Goal: Task Accomplishment & Management: Manage account settings

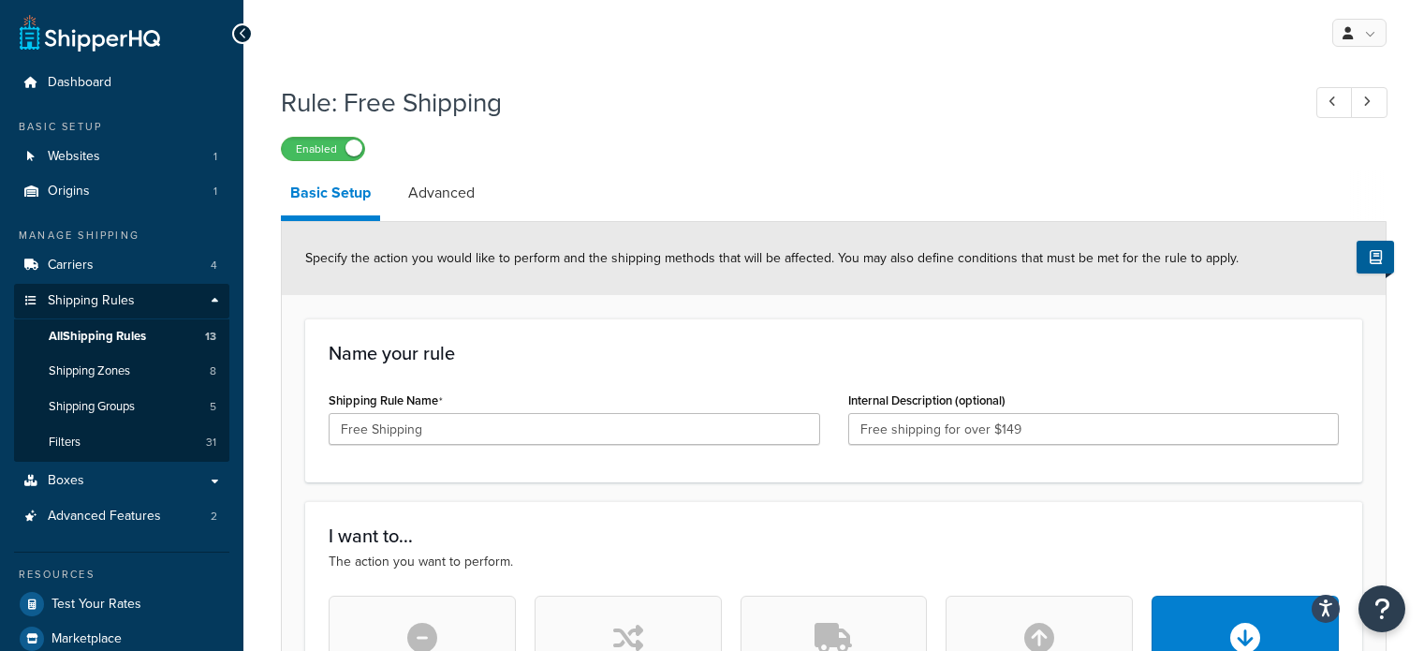
select select "PERCENTAGE"
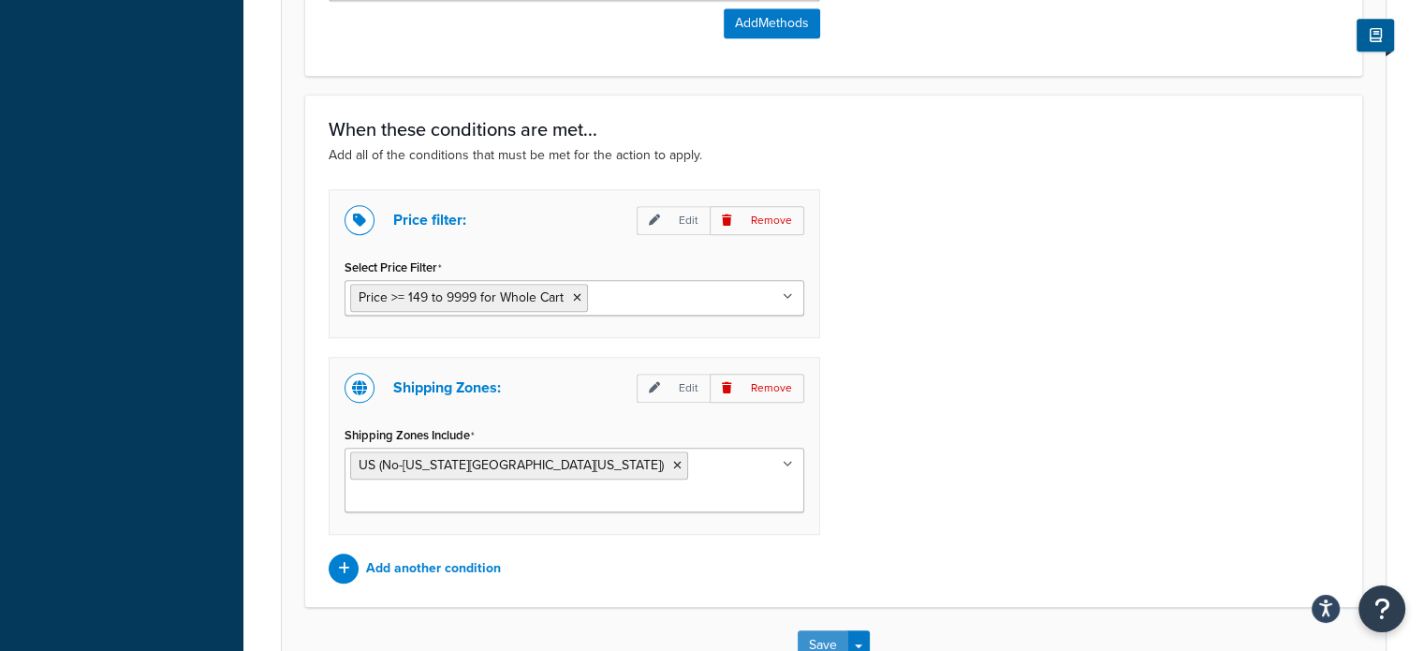
drag, startPoint x: 826, startPoint y: 603, endPoint x: 866, endPoint y: 557, distance: 61.0
click at [825, 630] on button "Save" at bounding box center [822, 645] width 51 height 30
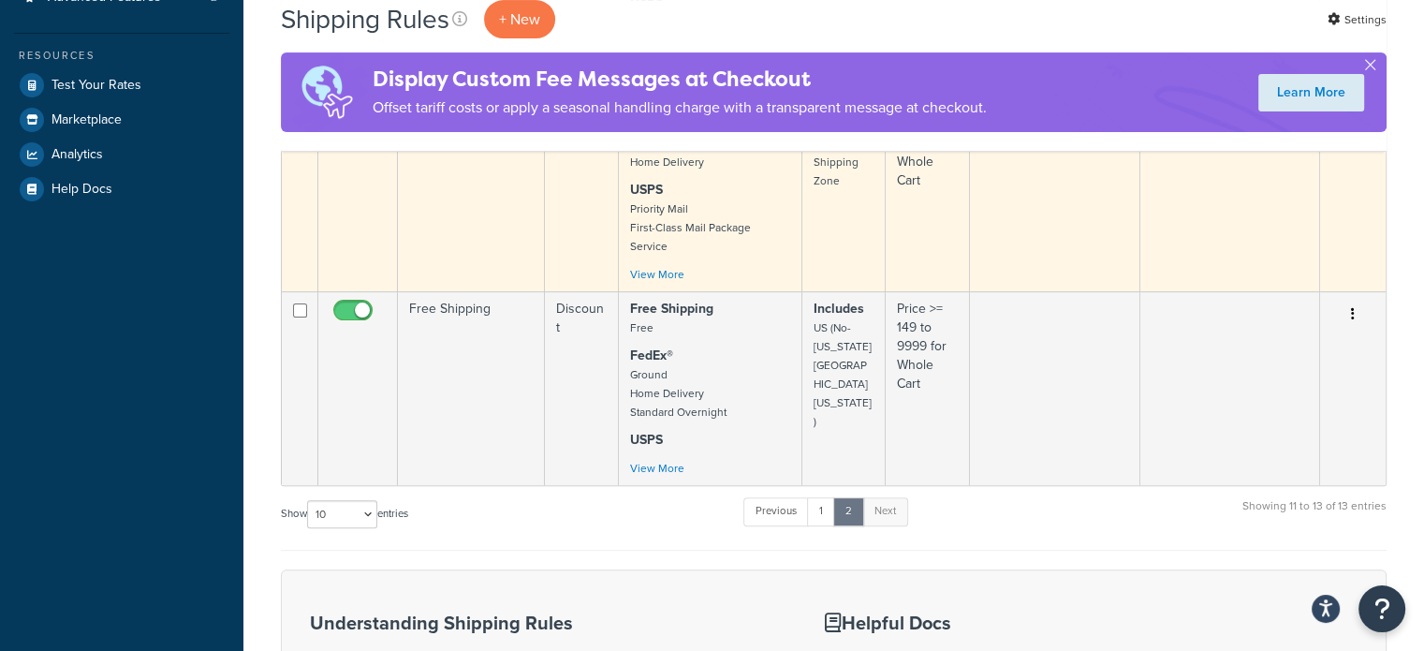
scroll to position [562, 0]
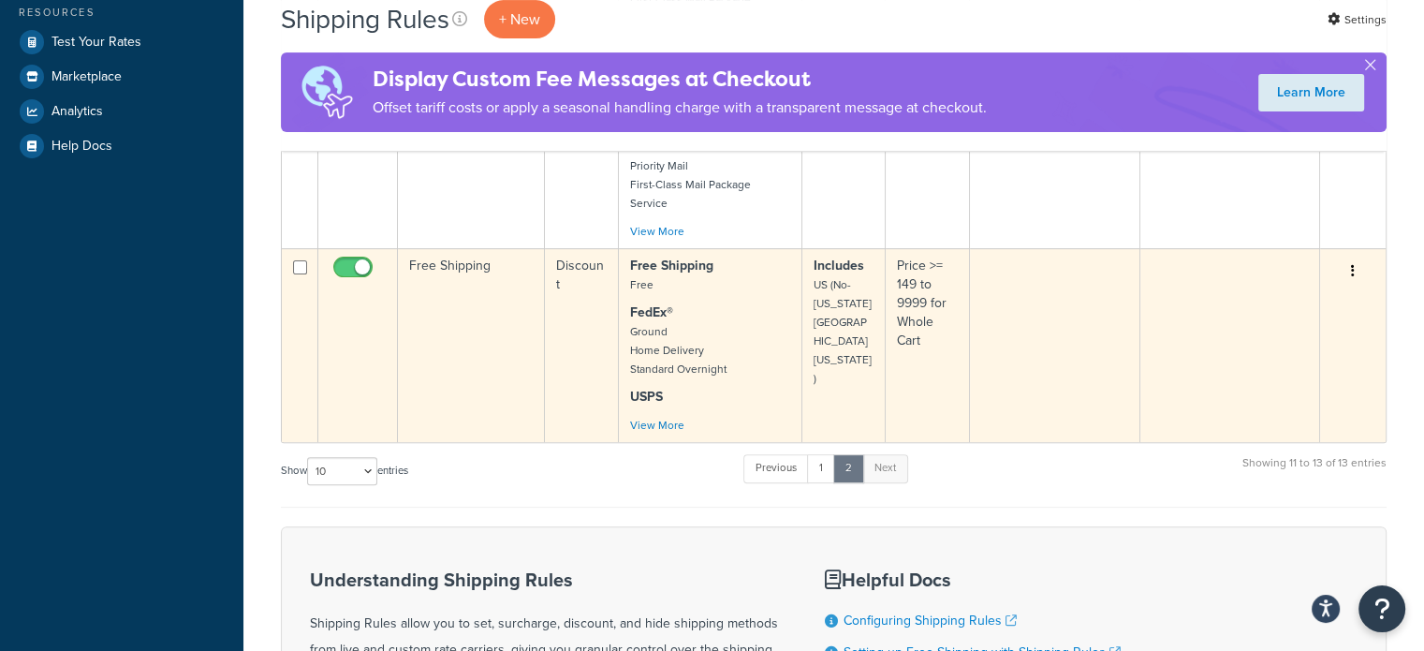
click at [350, 260] on input "checkbox" at bounding box center [354, 271] width 51 height 23
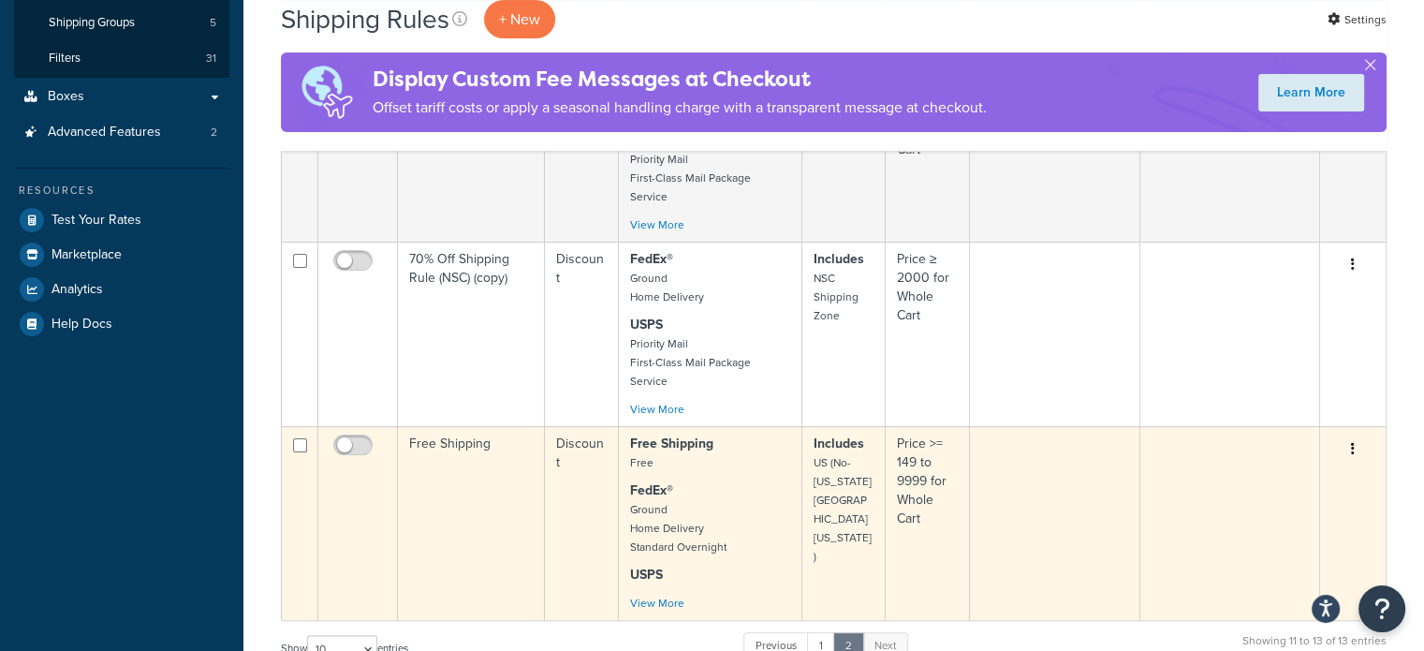
scroll to position [374, 0]
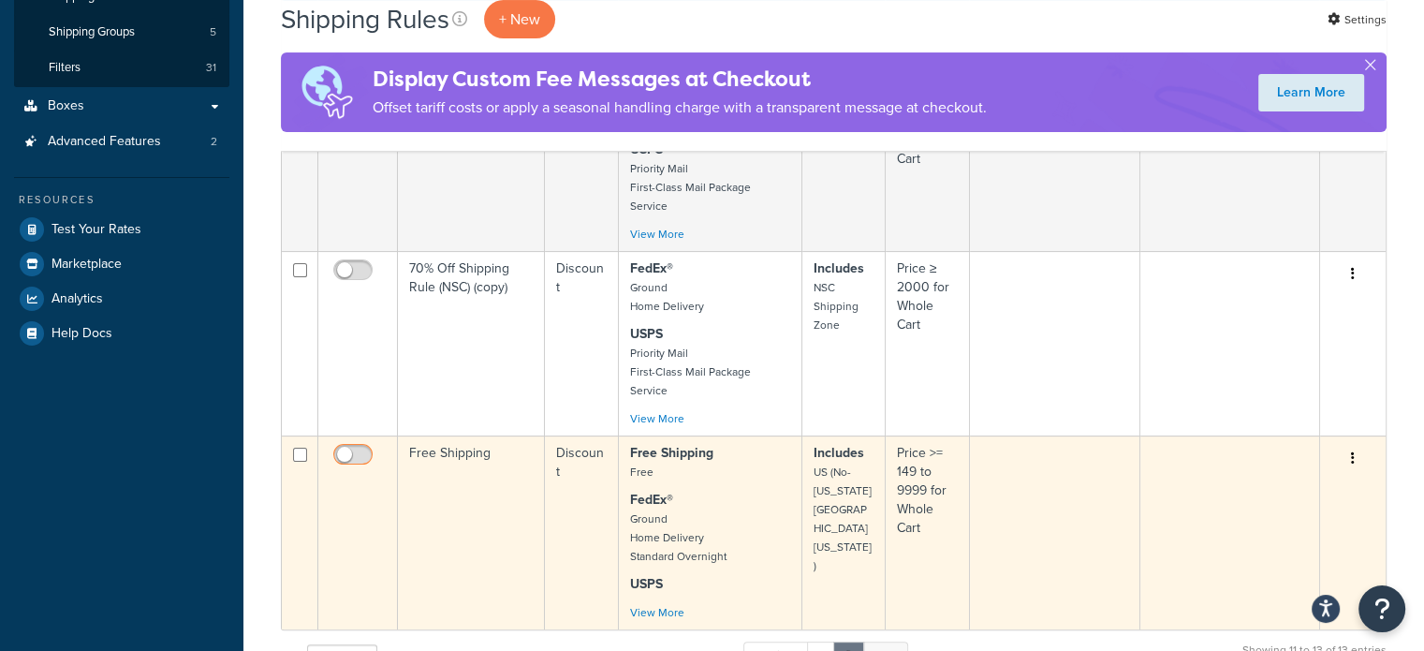
click at [358, 447] on input "checkbox" at bounding box center [354, 458] width 51 height 23
checkbox input "true"
click at [1045, 459] on td at bounding box center [1055, 532] width 171 height 194
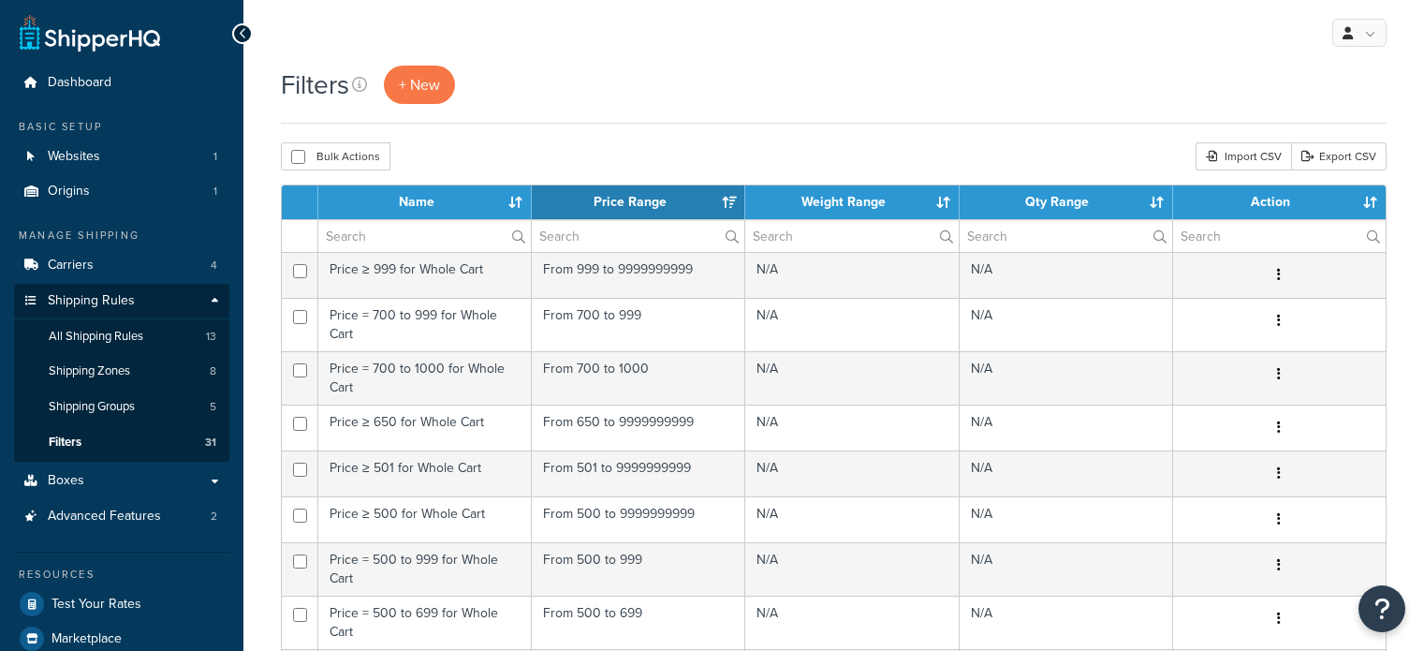
select select "15"
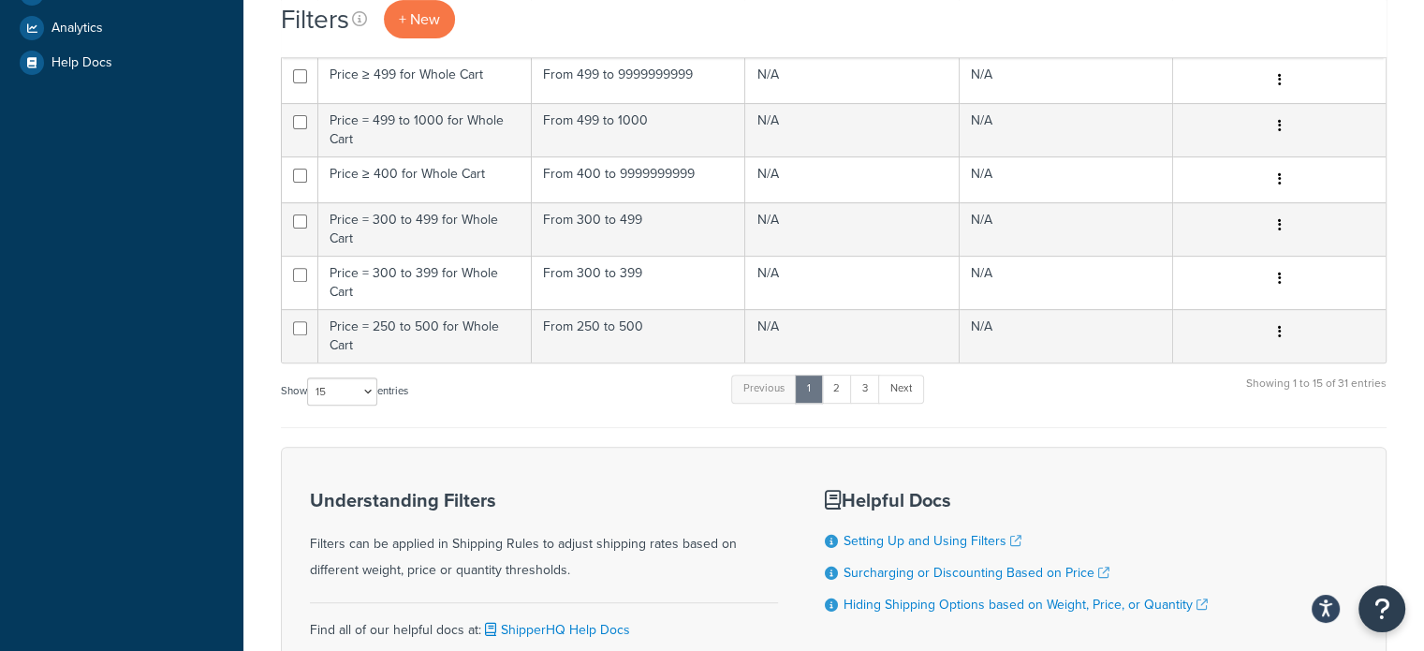
scroll to position [801, 0]
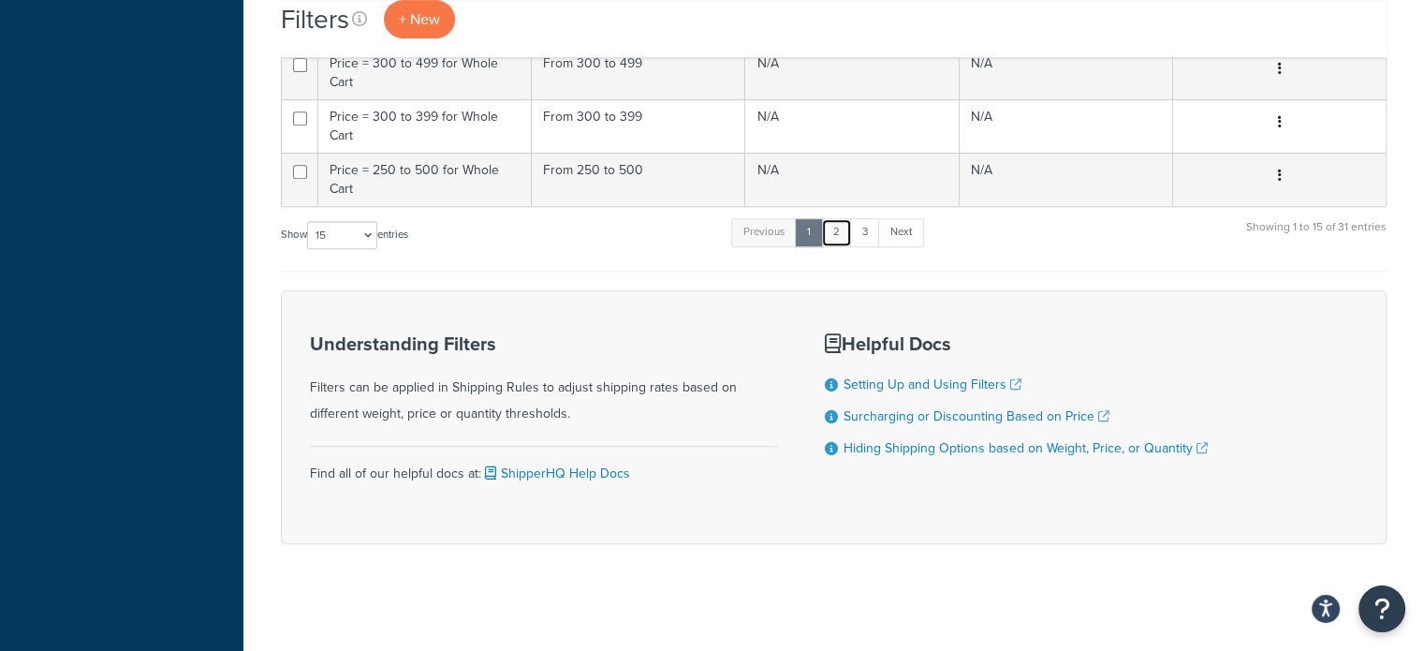
click at [845, 226] on link "2" at bounding box center [836, 232] width 31 height 28
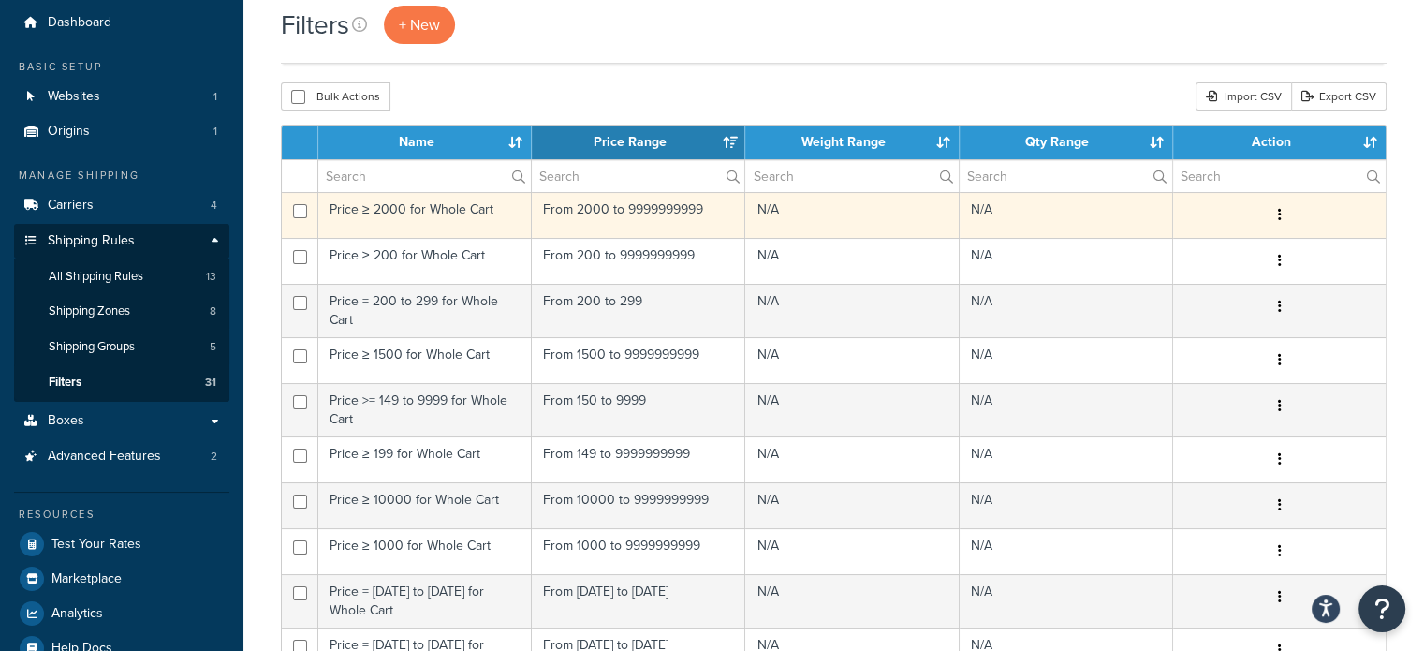
scroll to position [94, 0]
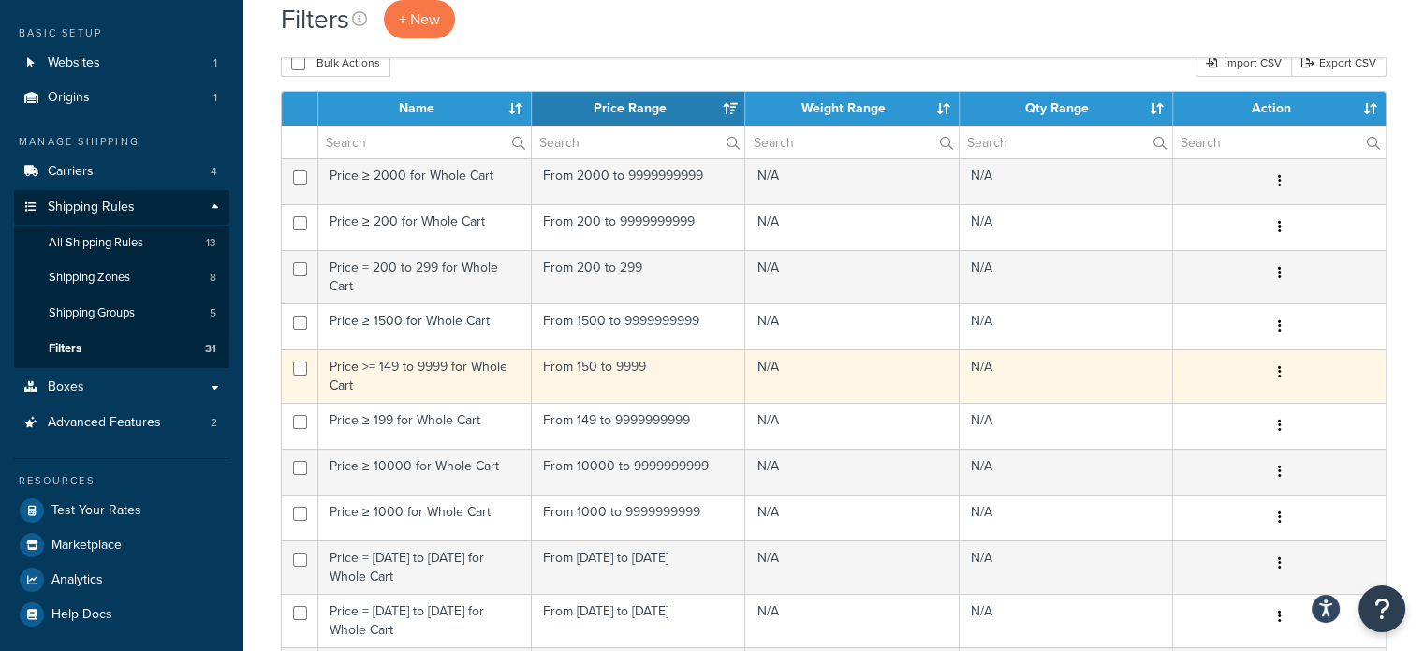
click at [614, 373] on td "From 150 to 9999" at bounding box center [638, 375] width 213 height 53
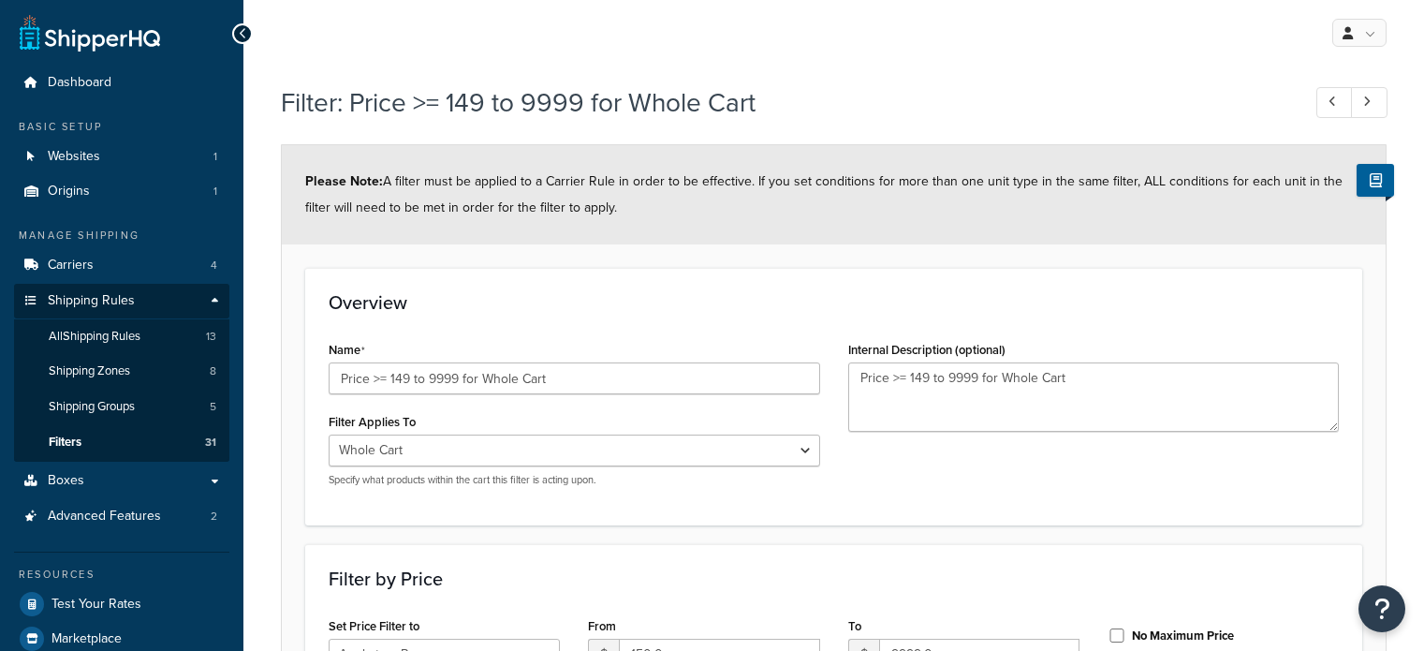
select select "range"
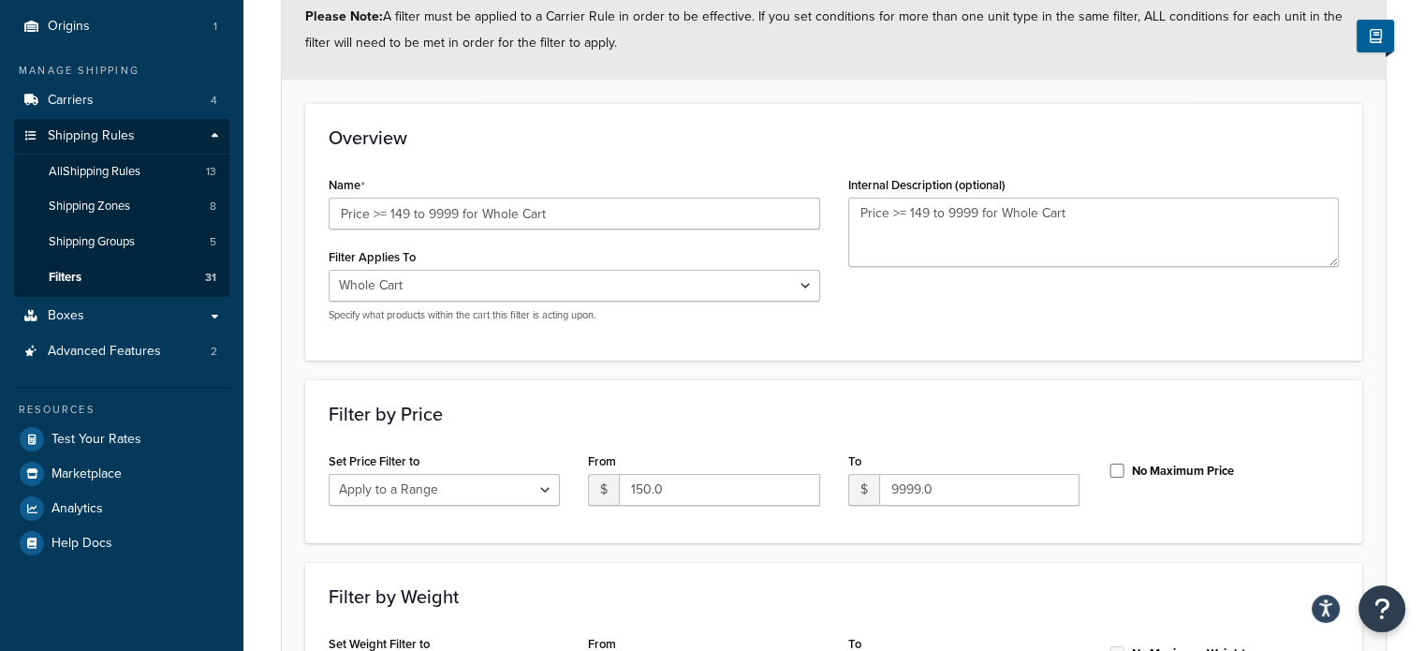
scroll to position [187, 0]
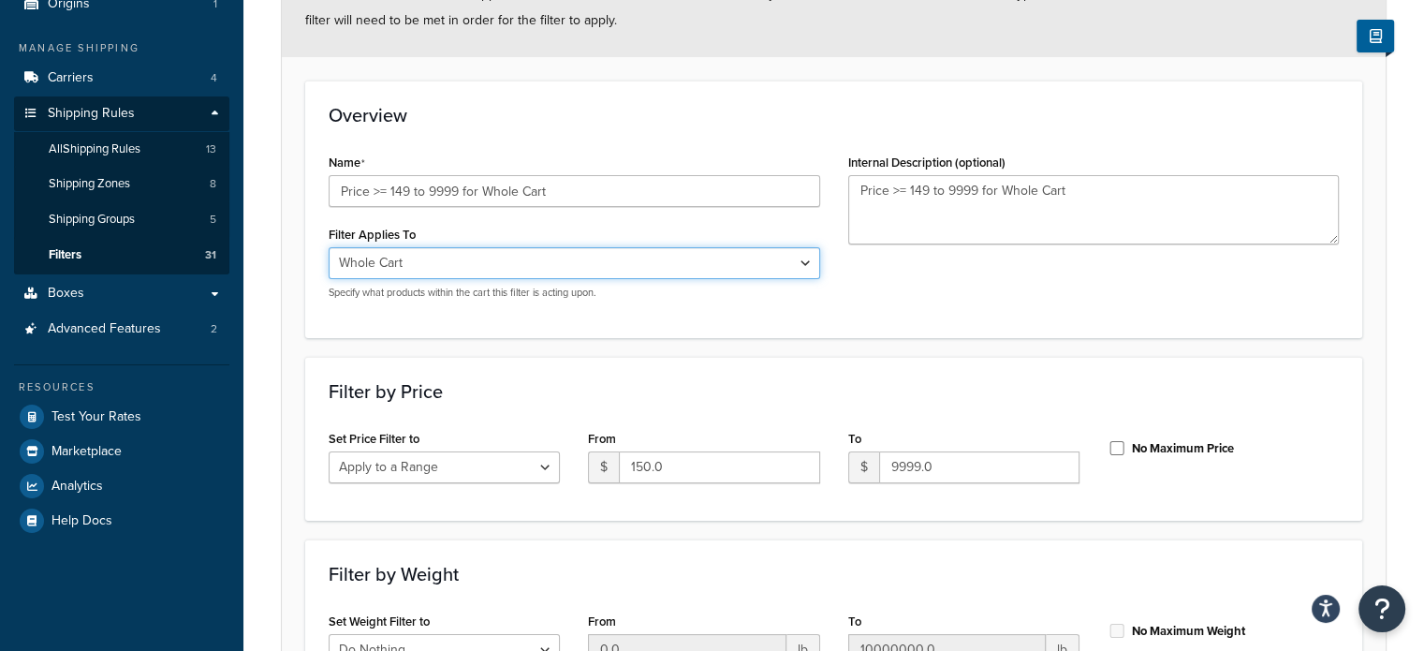
click at [603, 261] on select "Whole Cart Everything in Shipping Group Everything at Origin Each Item within S…" at bounding box center [574, 263] width 491 height 32
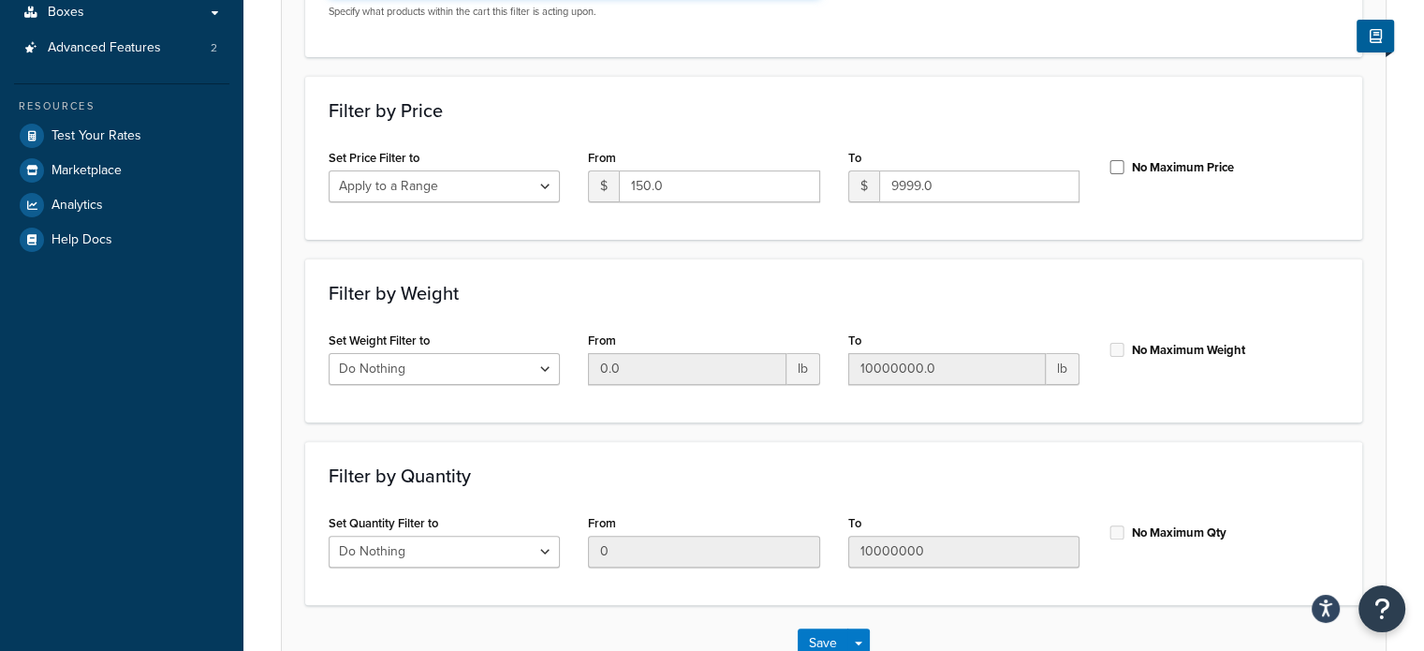
scroll to position [0, 0]
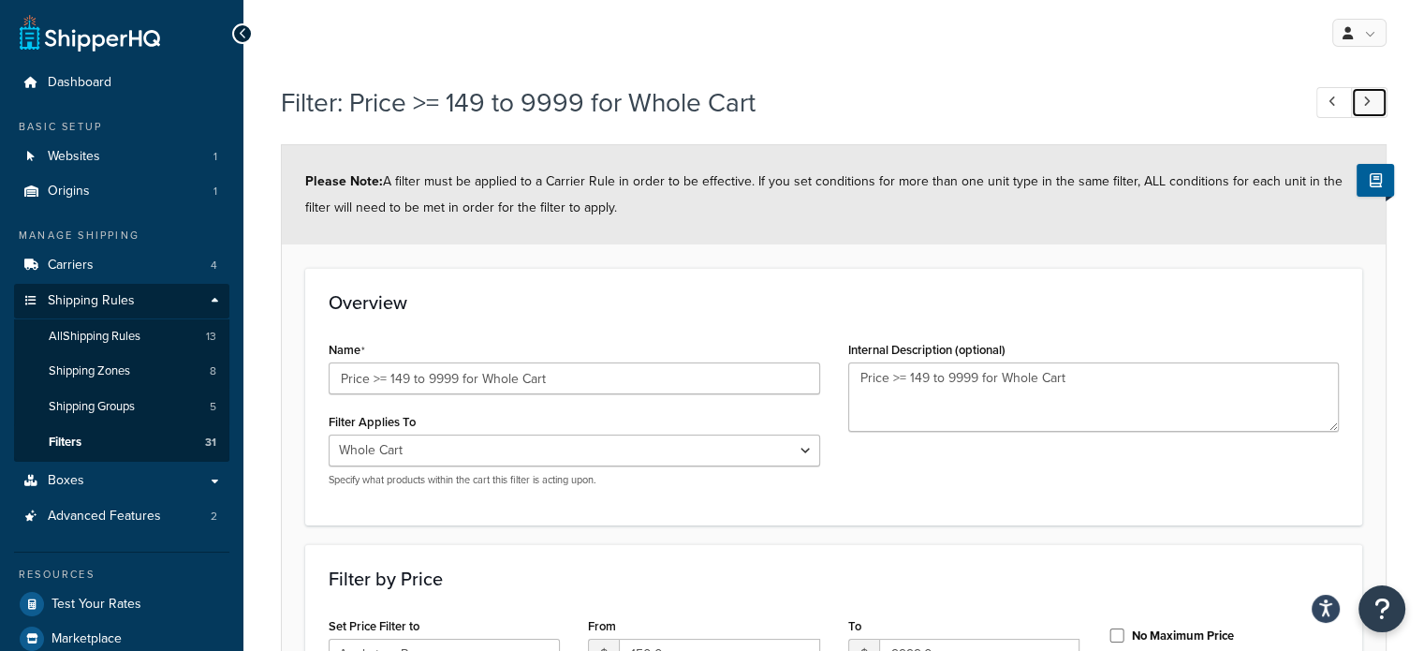
click at [1356, 105] on link at bounding box center [1369, 102] width 37 height 31
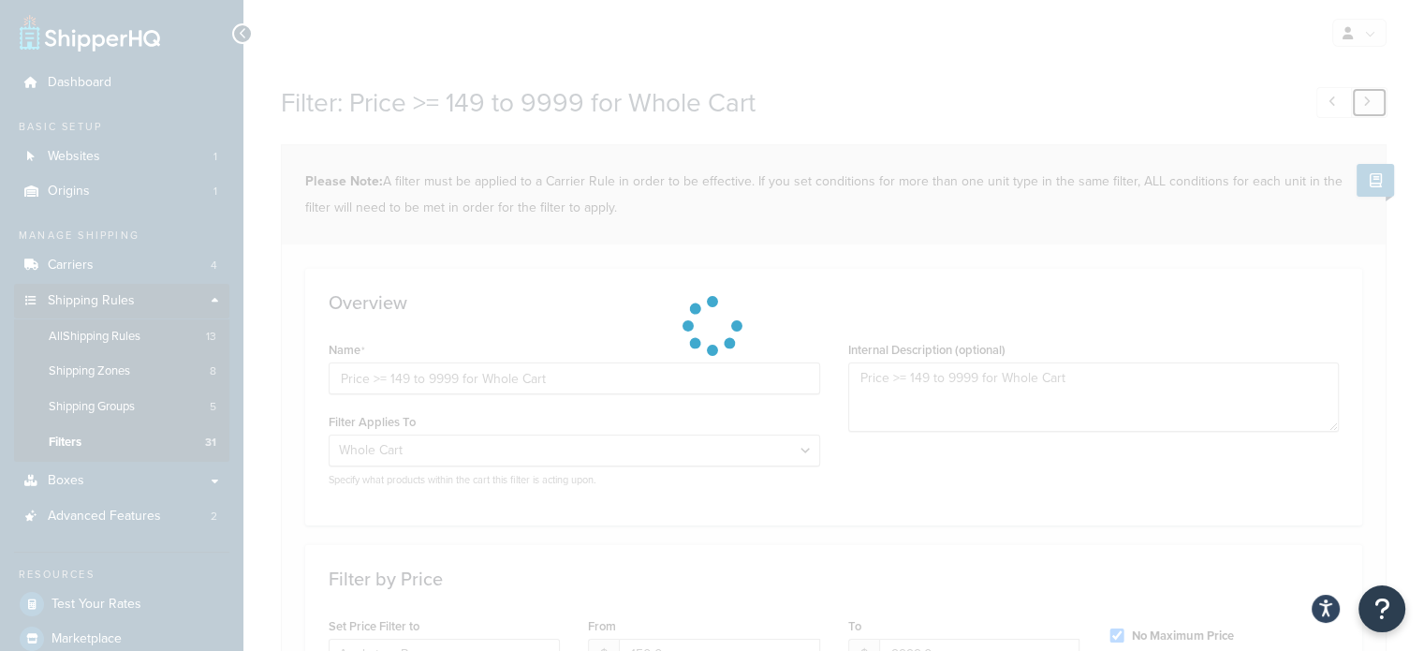
type input "Price ≥ 10000 for Whole Cart"
type input "10000.0"
type input "9999999999.0"
checkbox input "true"
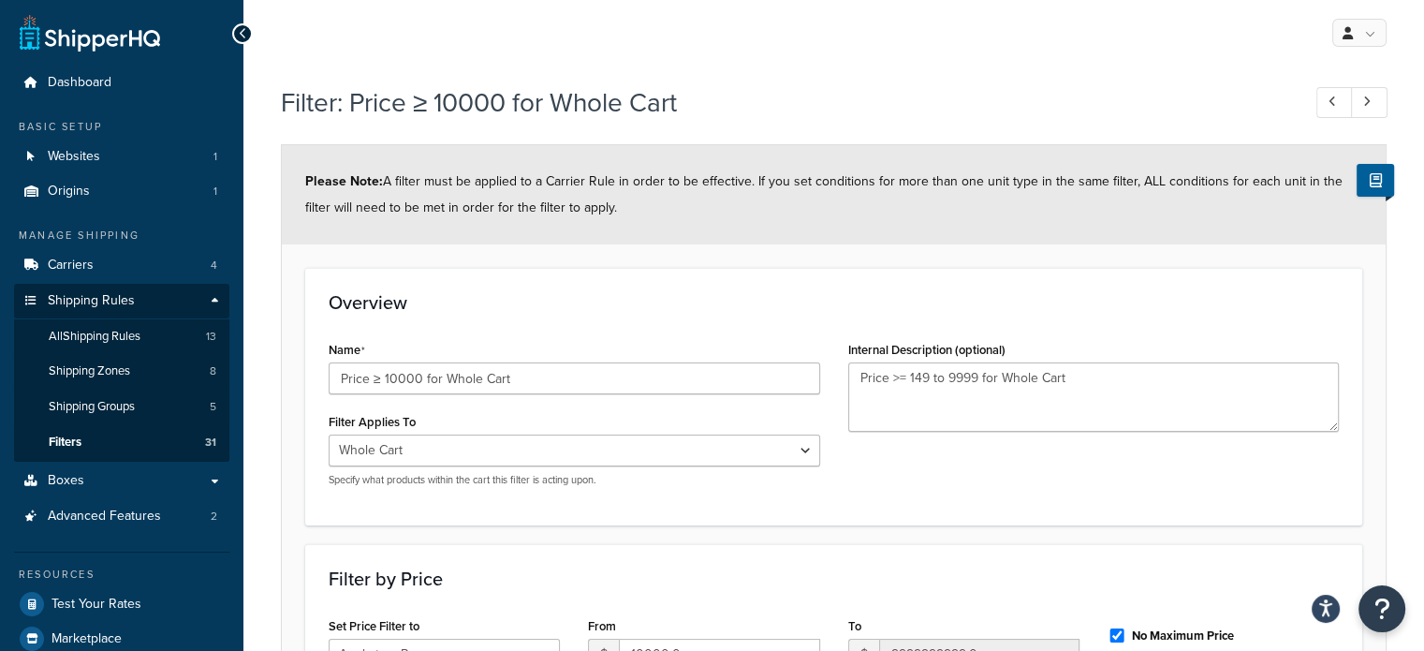
click at [247, 30] on div at bounding box center [242, 33] width 21 height 21
click at [243, 28] on icon at bounding box center [243, 33] width 8 height 13
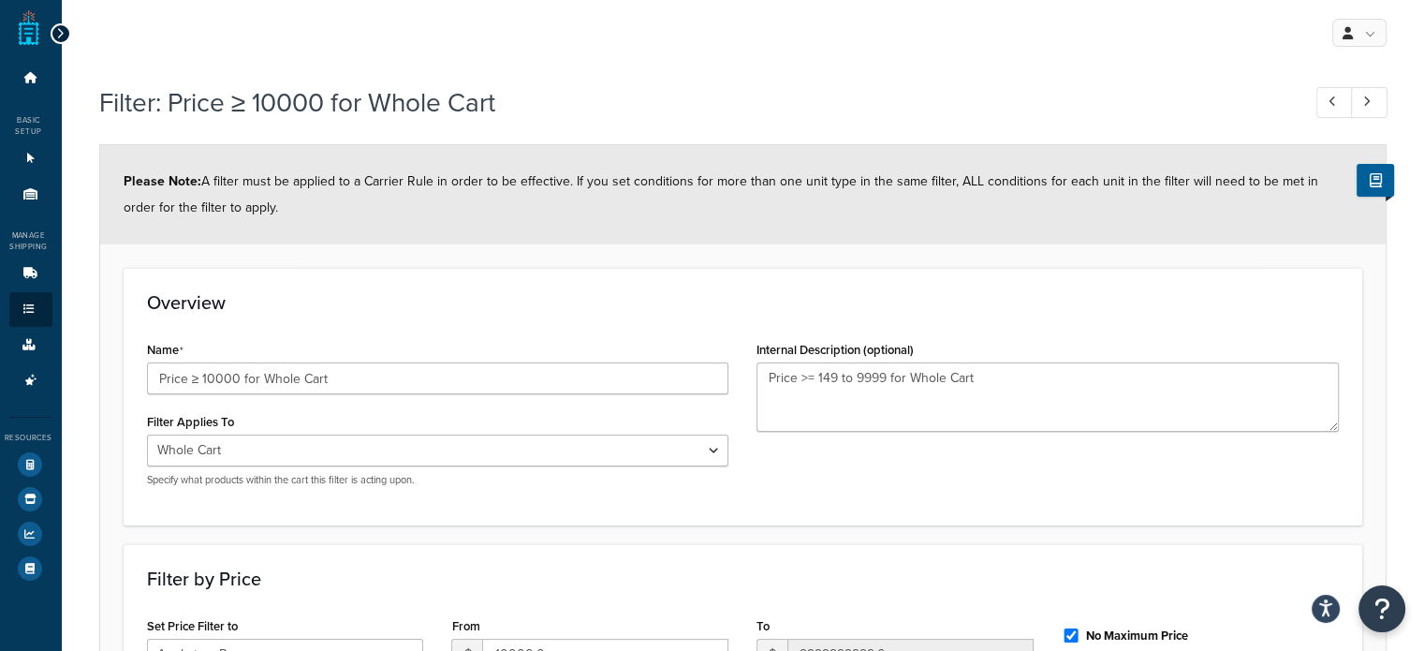
click at [57, 29] on icon at bounding box center [60, 33] width 8 height 13
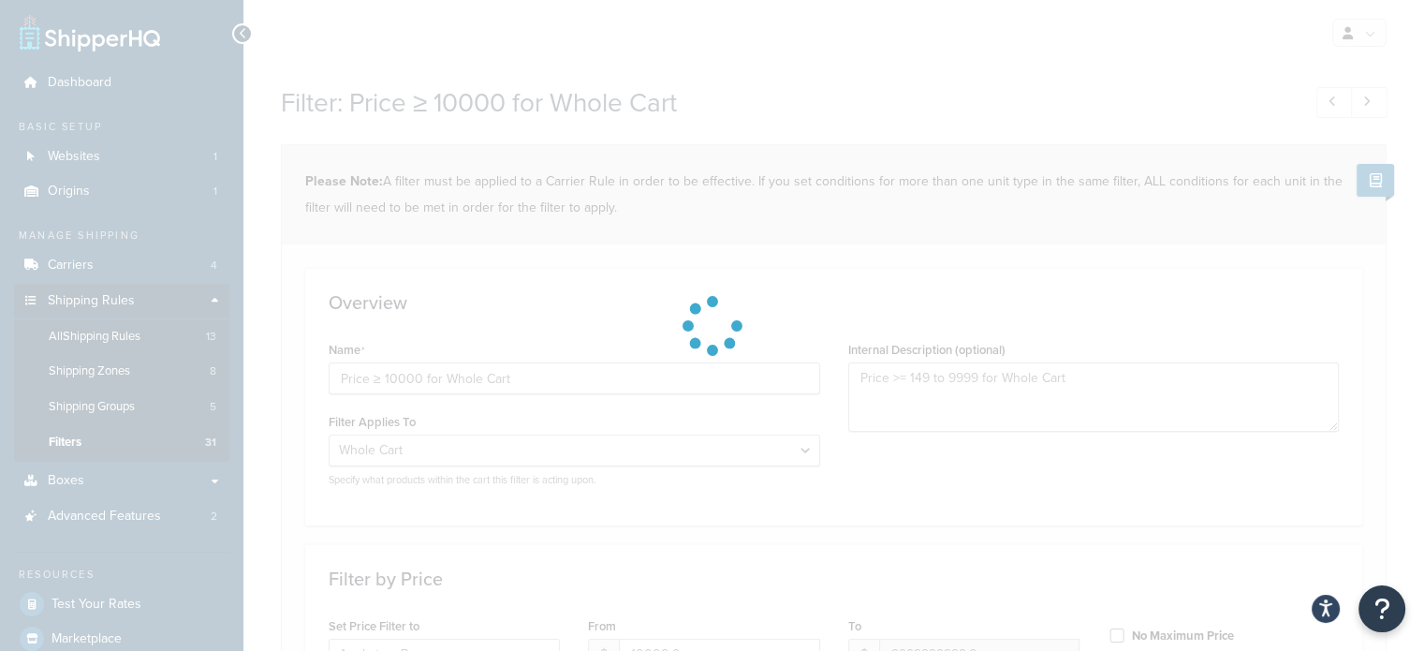
type input "Price >= 149 to 9999 for Whole Cart"
type input "150.0"
type input "9999.0"
checkbox input "false"
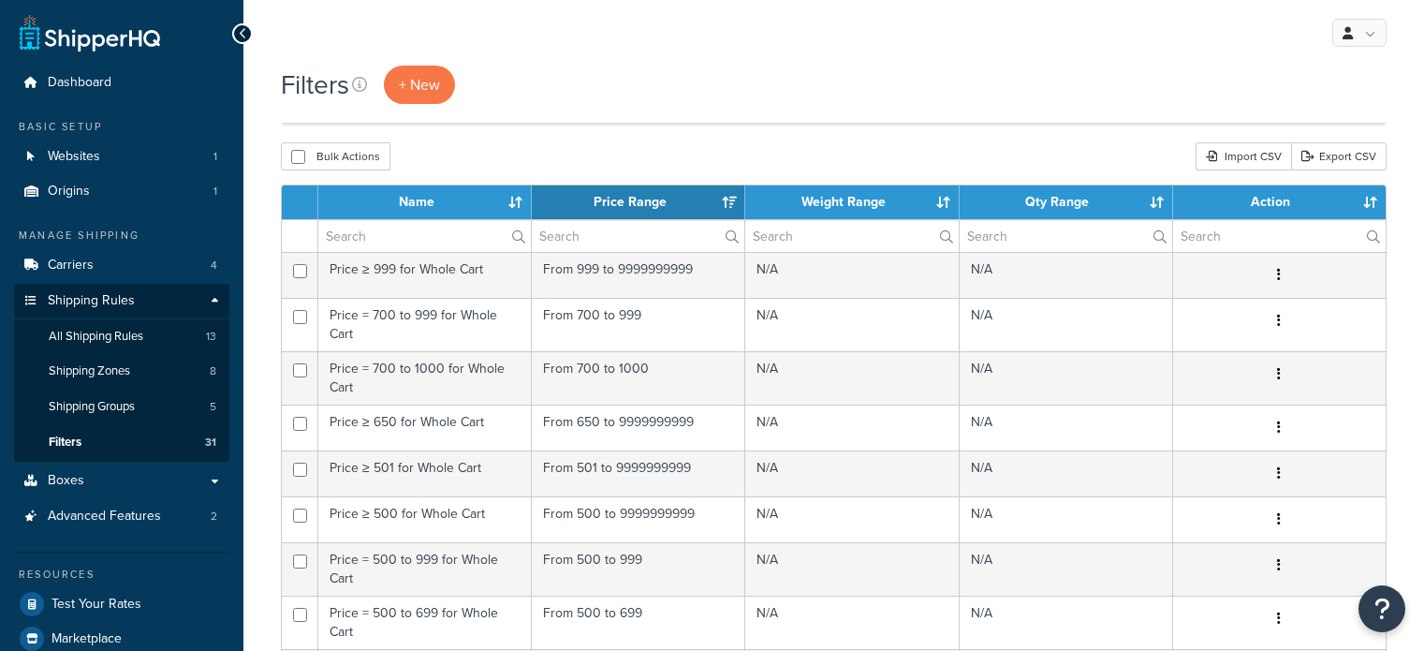
select select "15"
click at [423, 220] on input "text" at bounding box center [424, 236] width 212 height 32
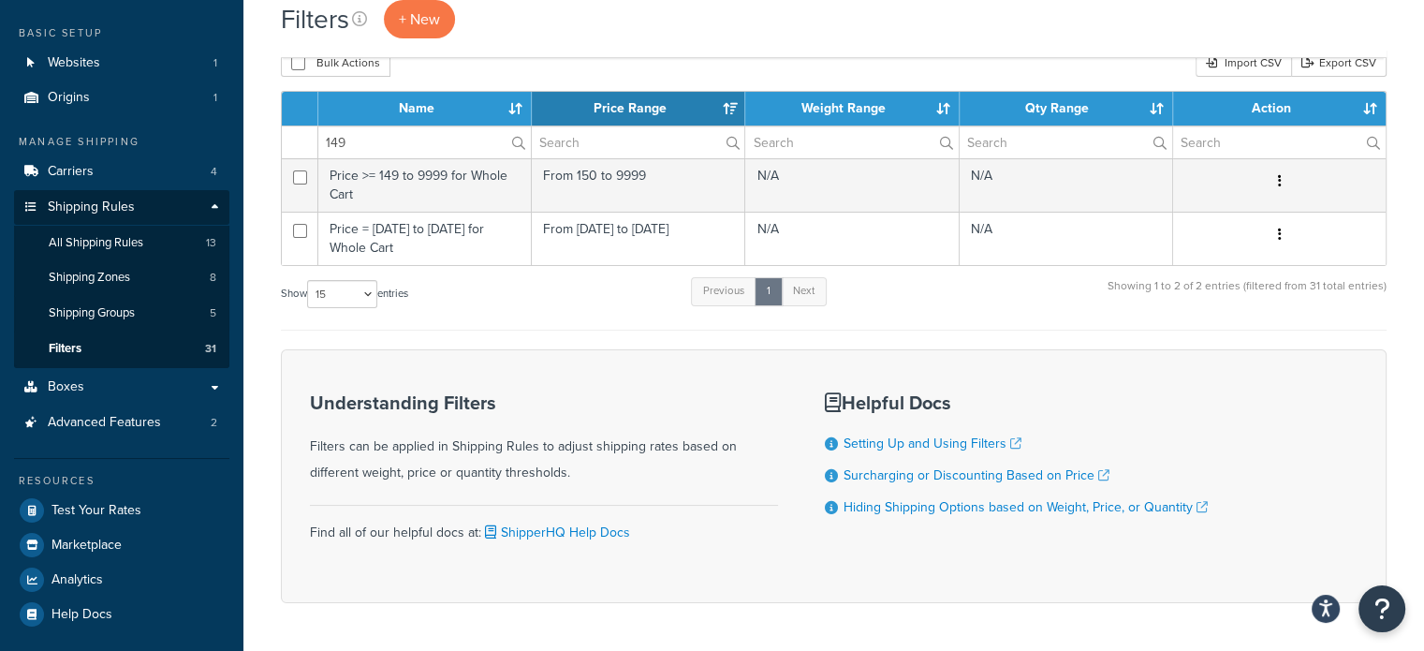
type input "149"
click at [651, 302] on div "Show 10 15 25 50 100 entries Previous 1 Next Showing 1 to 2 of 2 entries (filte…" at bounding box center [833, 302] width 1105 height 55
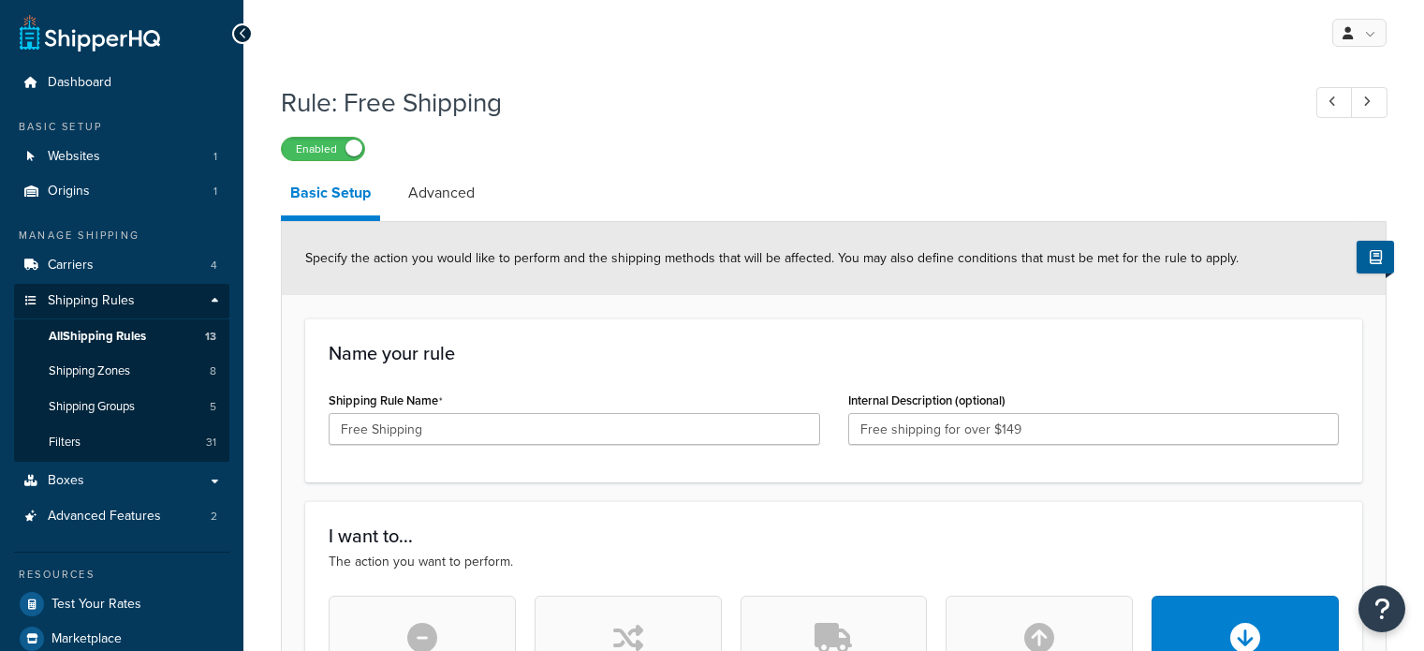
select select "PERCENTAGE"
click at [446, 201] on link "Advanced" at bounding box center [441, 192] width 85 height 45
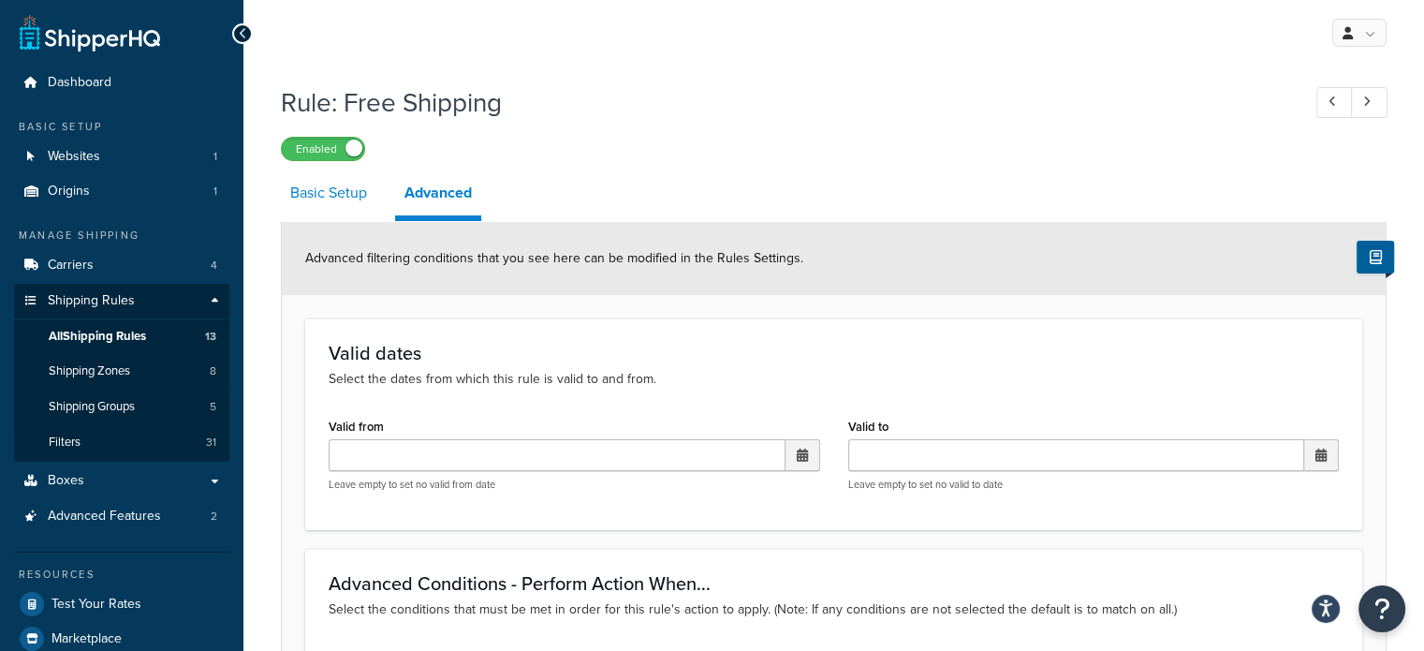
click at [358, 202] on link "Basic Setup" at bounding box center [328, 192] width 95 height 45
select select "PERCENTAGE"
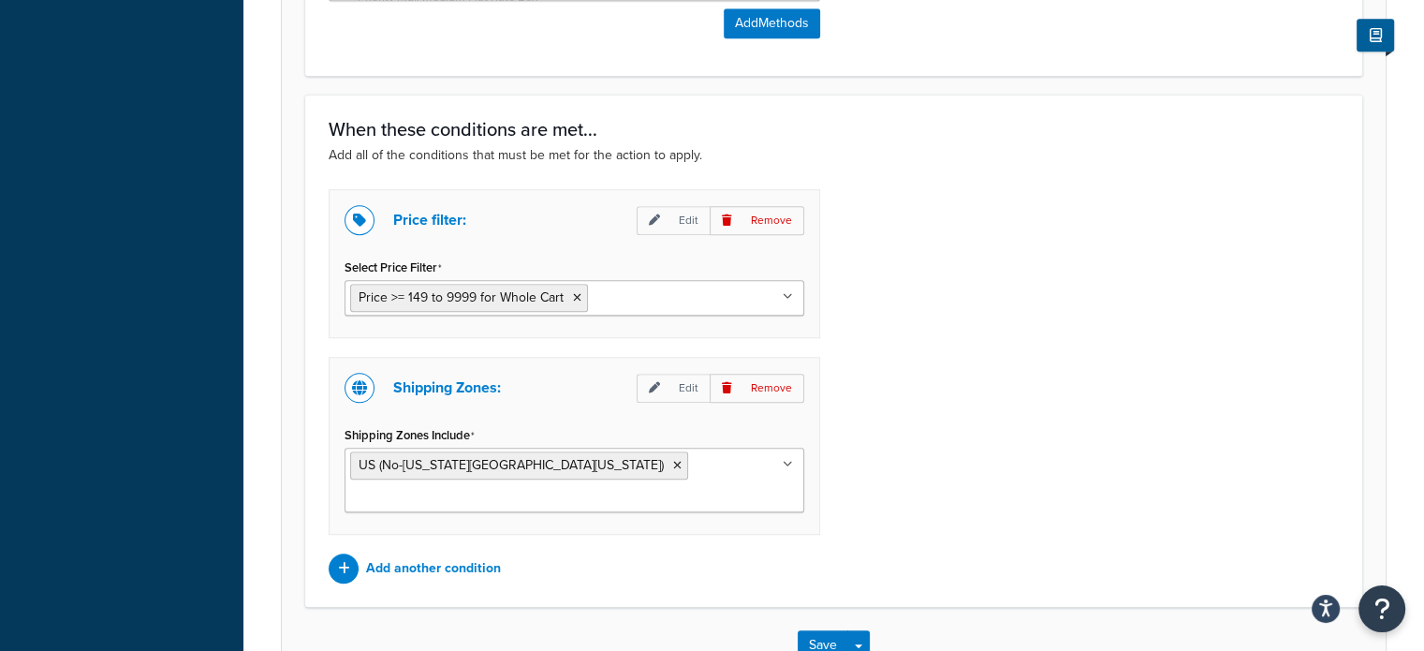
scroll to position [1458, 0]
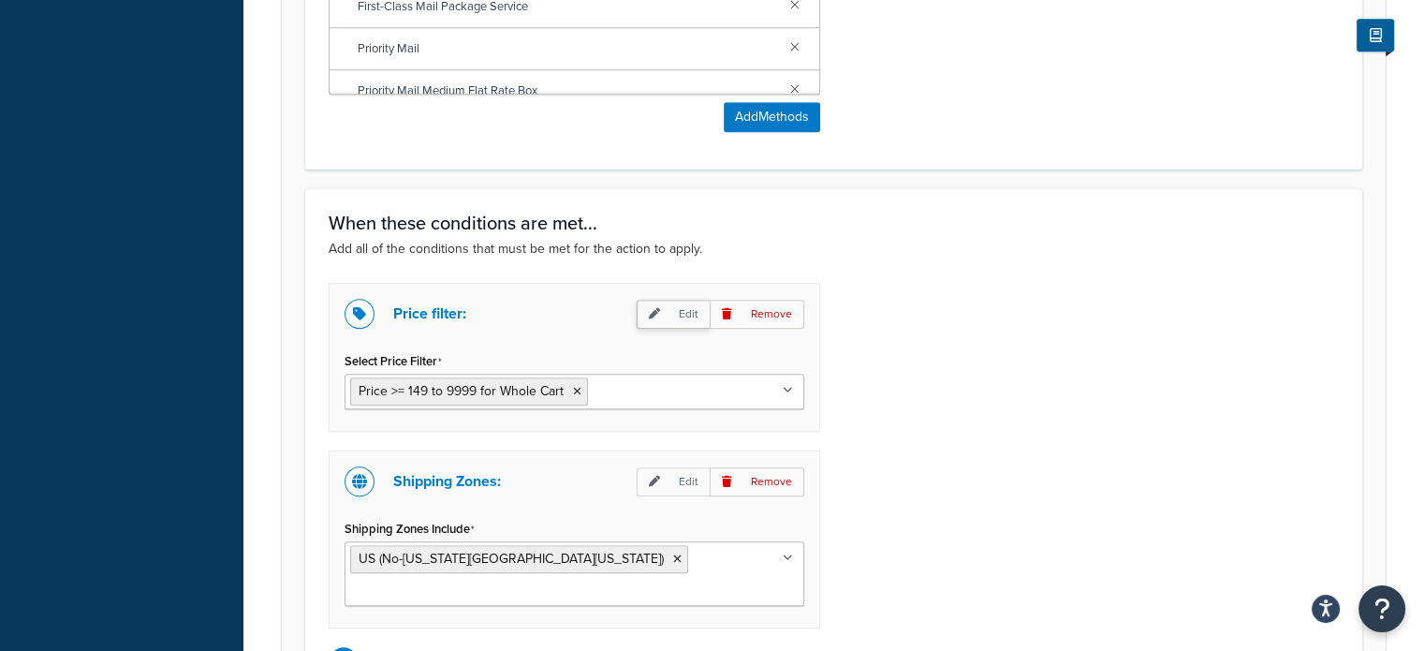
click at [660, 303] on p "Edit" at bounding box center [672, 314] width 73 height 29
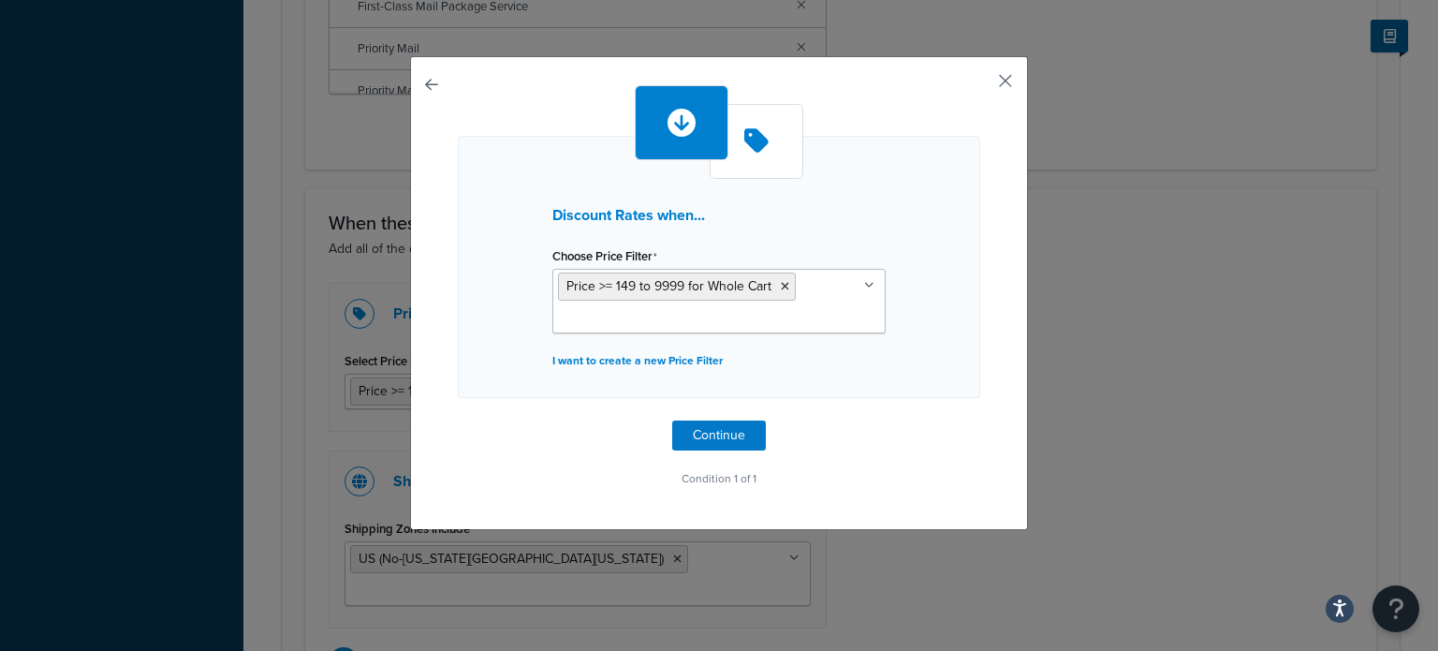
click at [980, 85] on button "button" at bounding box center [977, 87] width 5 height 5
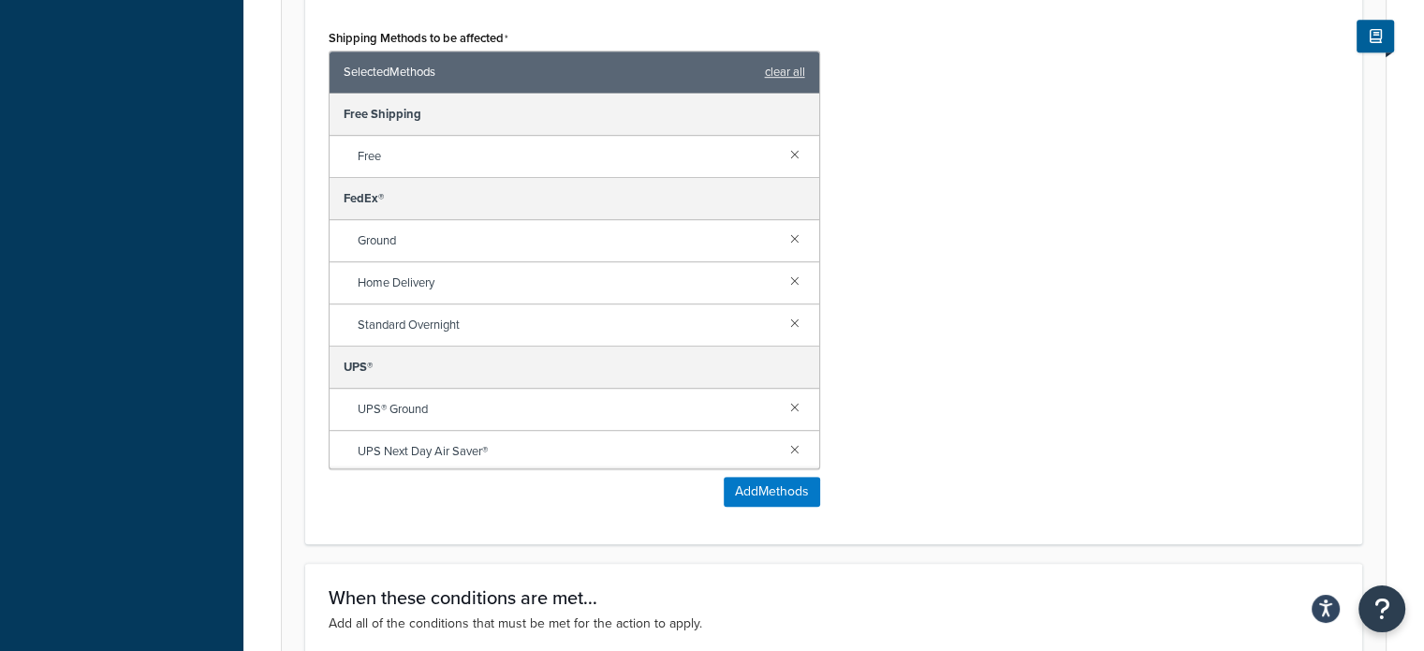
click at [672, 158] on span "Free" at bounding box center [566, 156] width 417 height 26
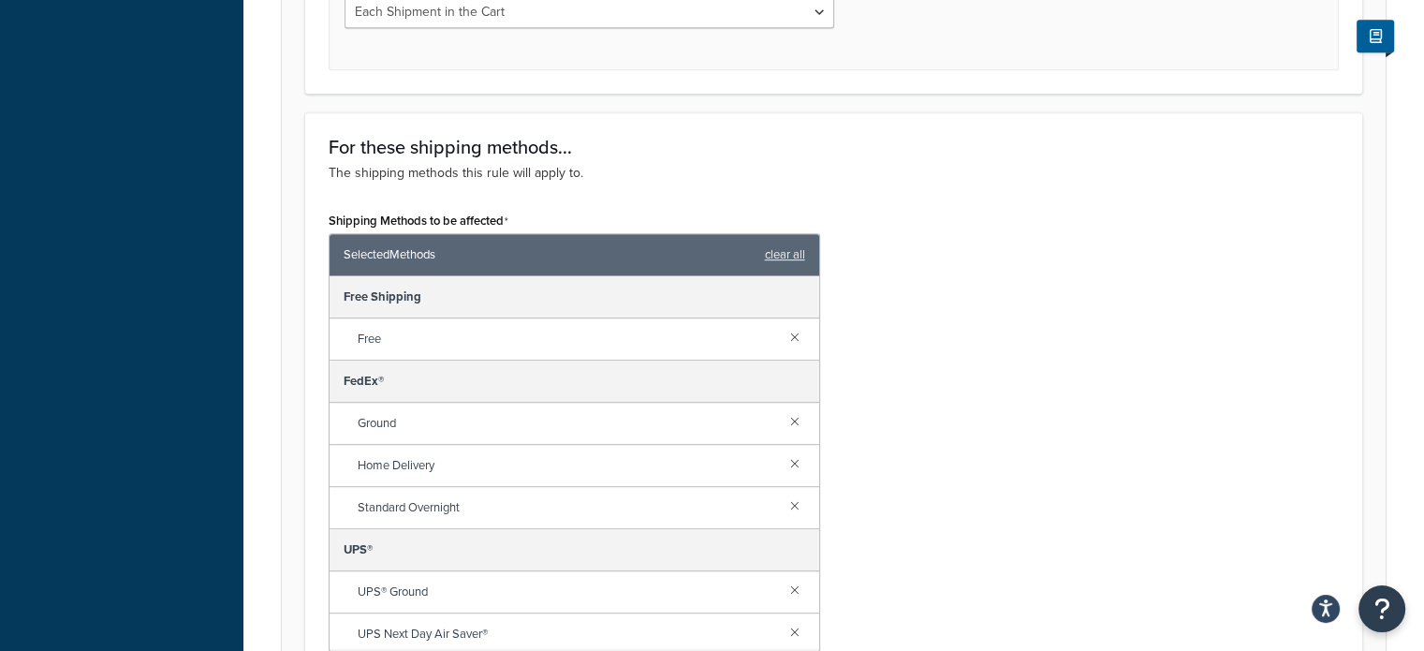
scroll to position [897, 0]
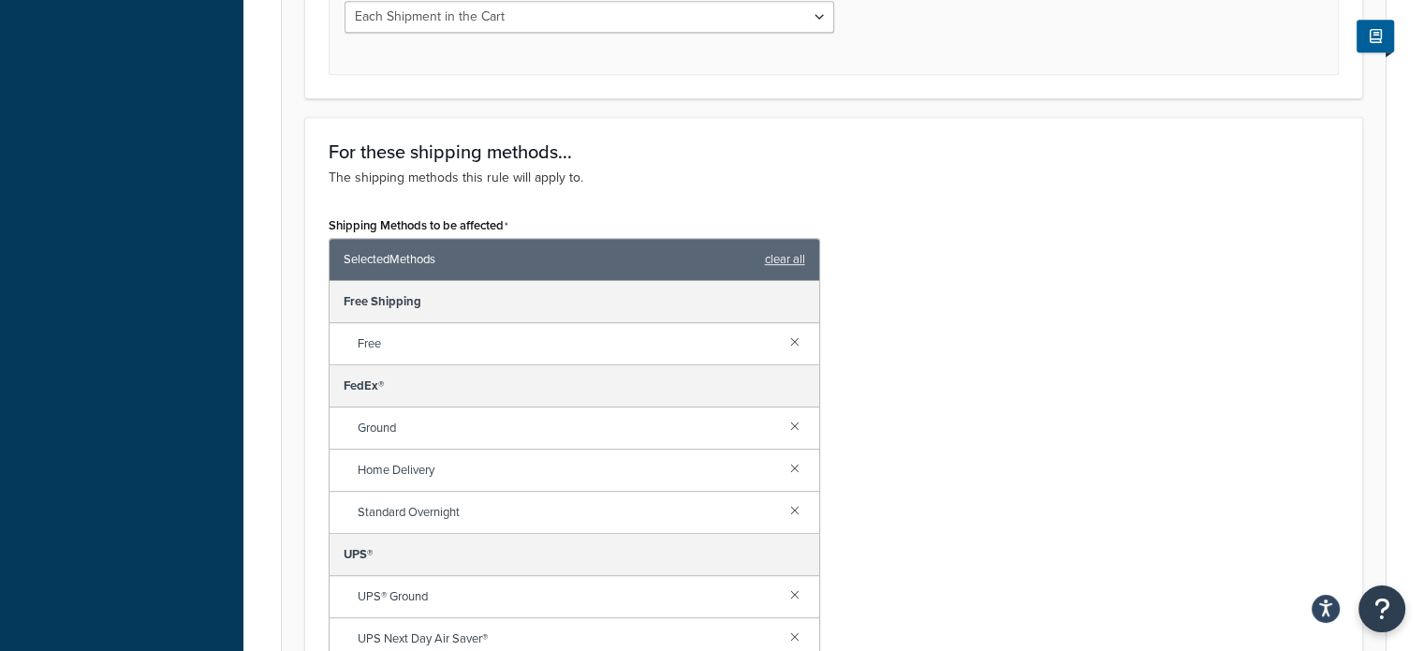
click at [414, 295] on div "Free Shipping" at bounding box center [574, 302] width 490 height 42
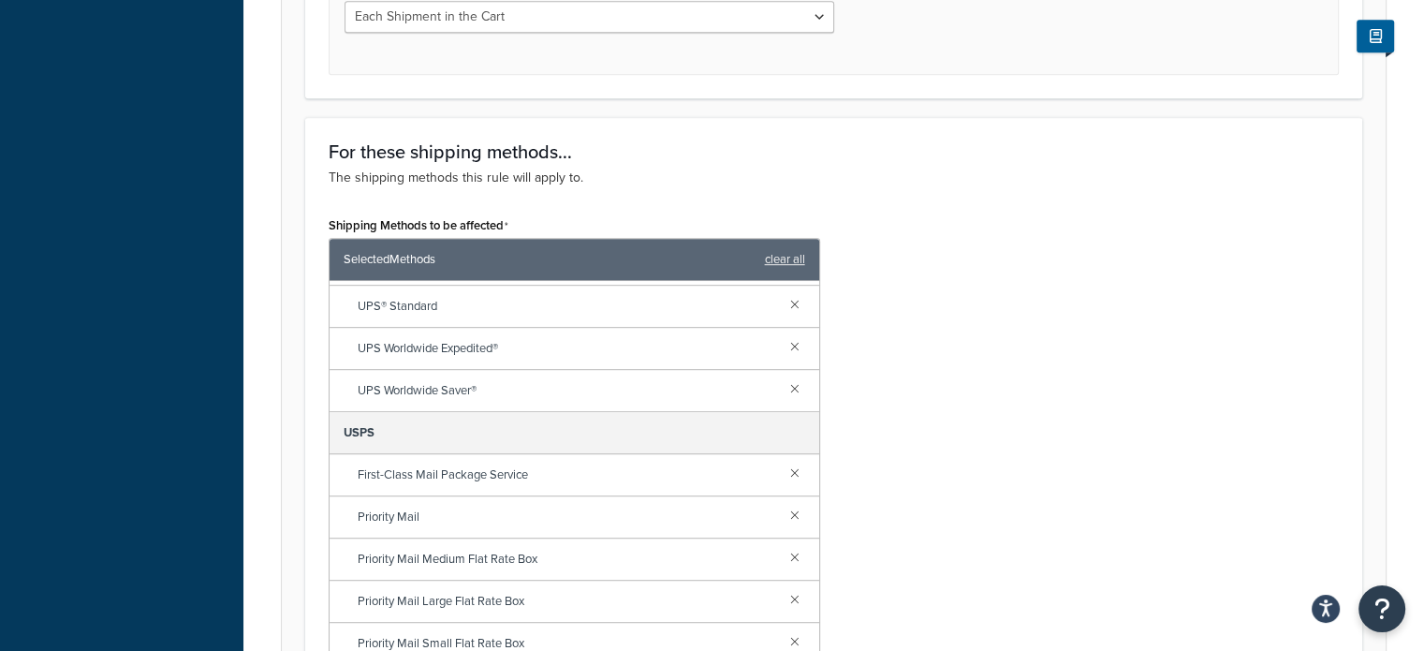
scroll to position [463, 0]
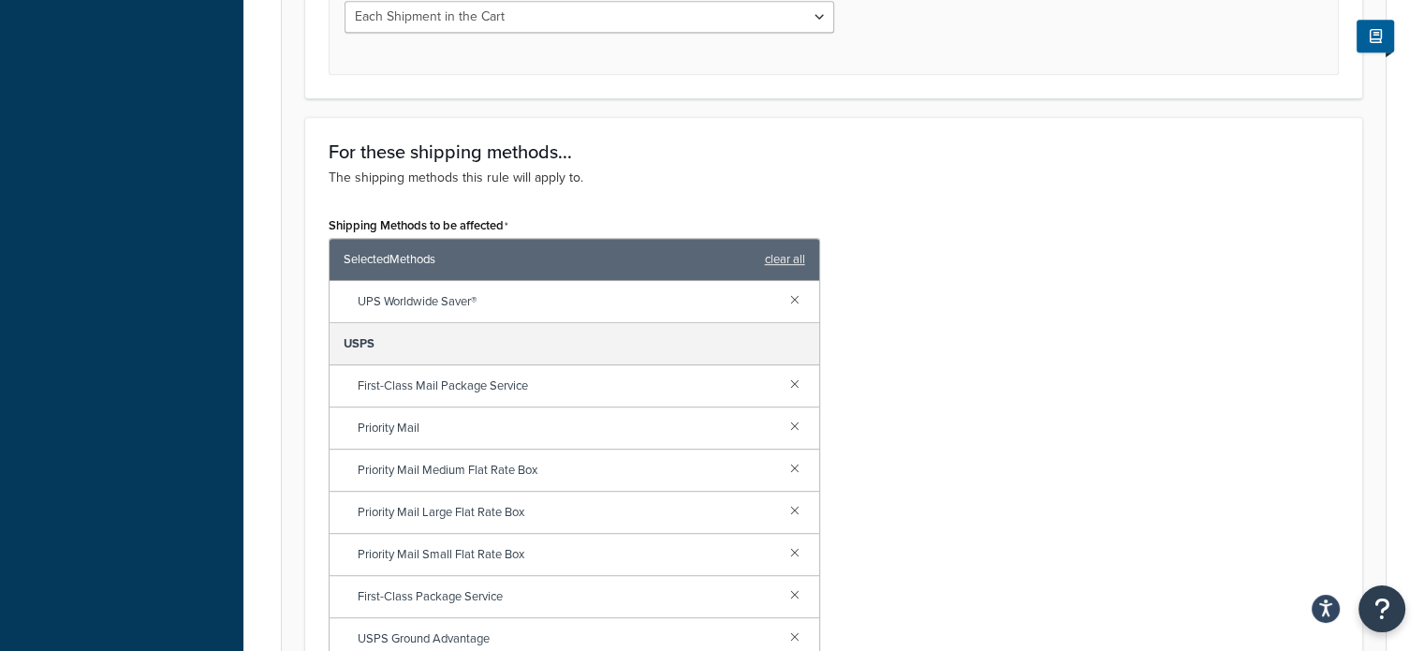
click at [1096, 272] on div "Shipping Methods to be affected Selected Methods clear all Free Shipping Free F…" at bounding box center [833, 460] width 1038 height 496
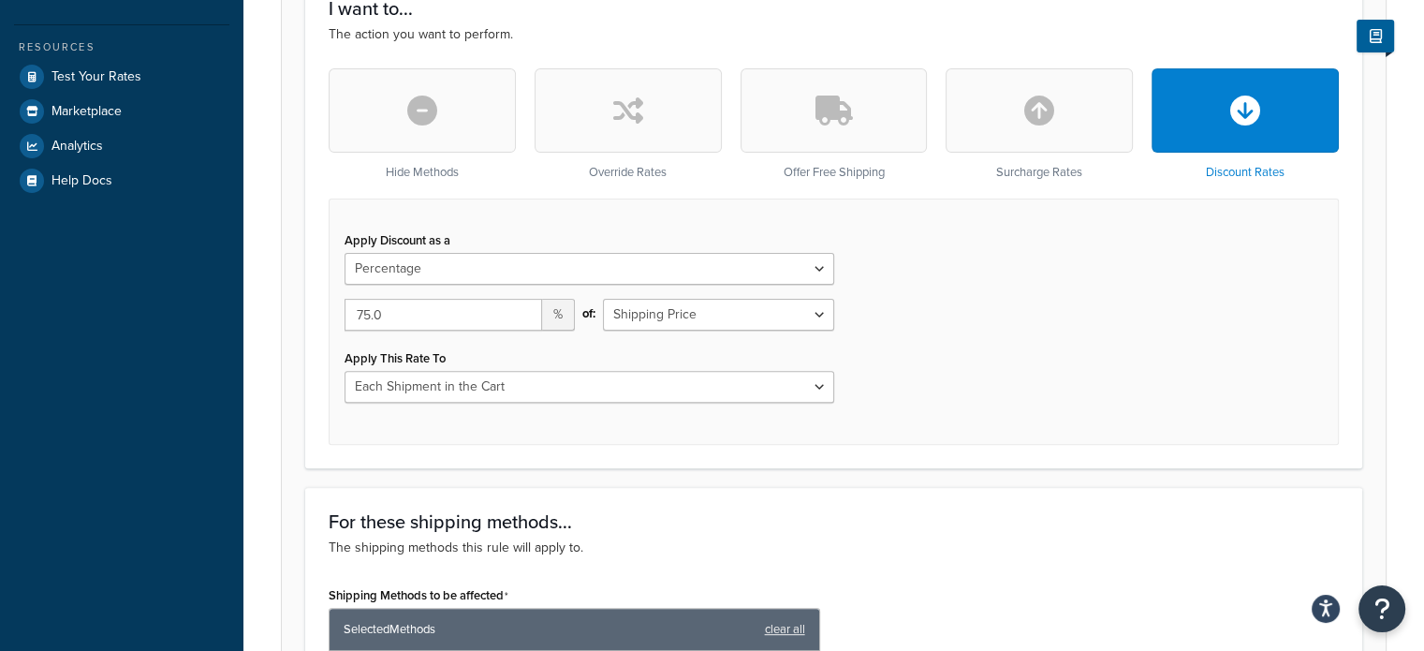
scroll to position [522, 0]
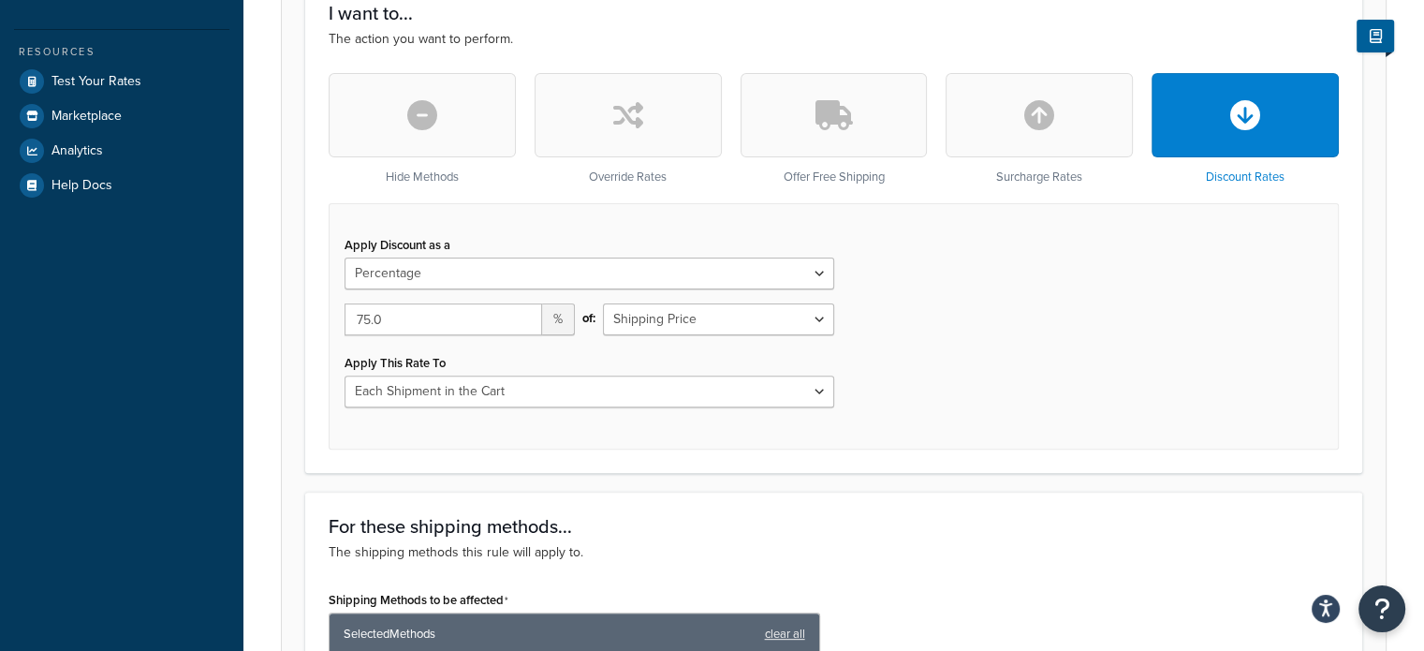
click at [851, 145] on button "button" at bounding box center [833, 115] width 187 height 84
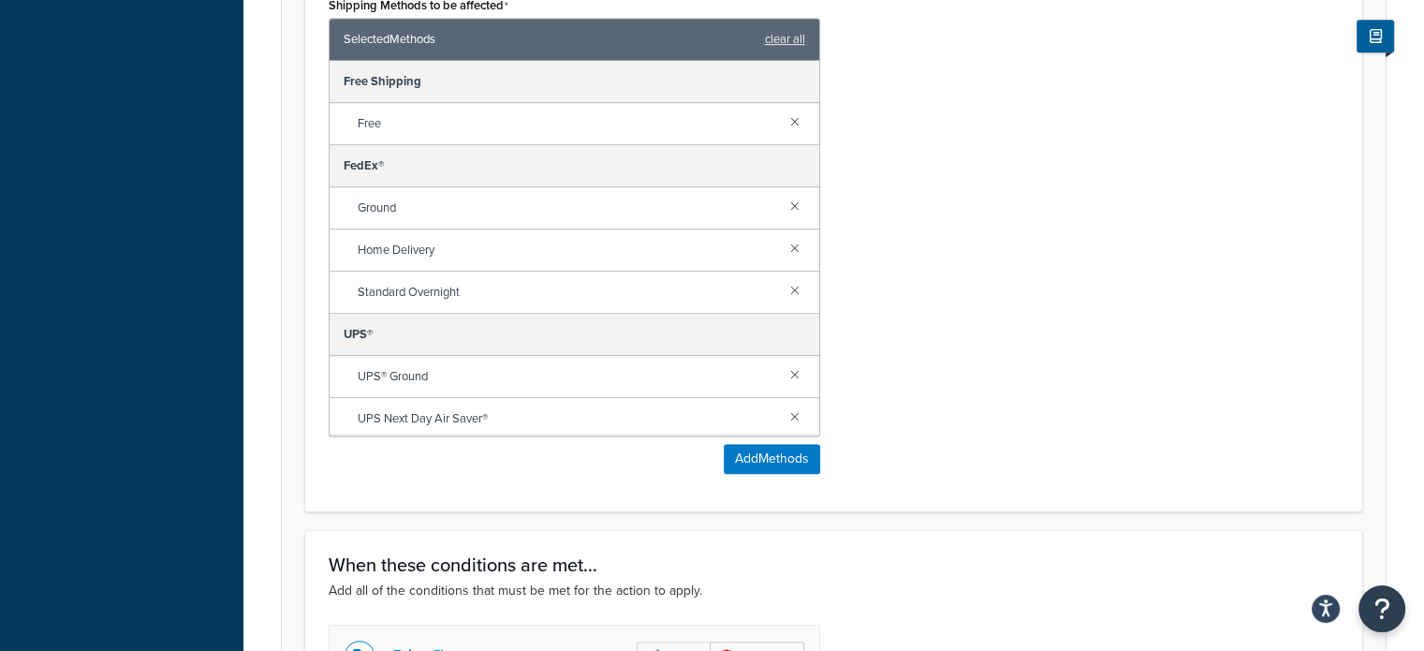
scroll to position [897, 0]
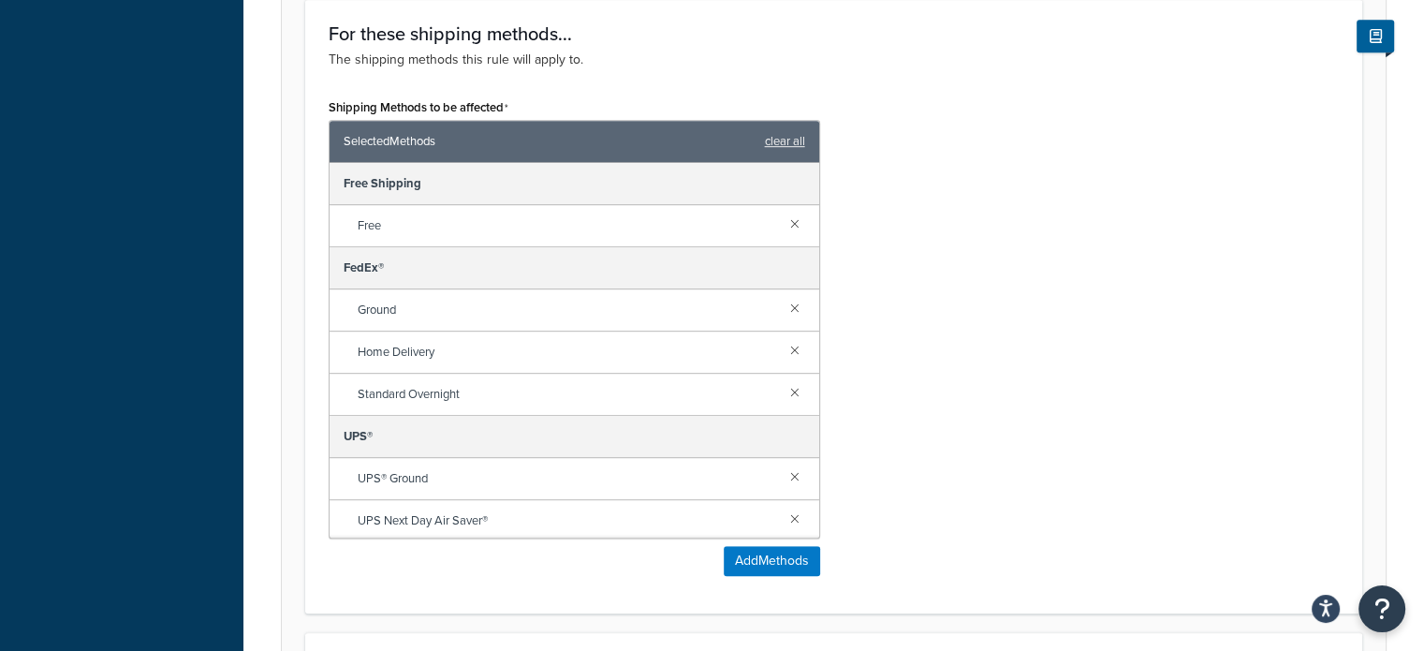
click at [548, 236] on span "Free" at bounding box center [566, 225] width 417 height 26
click at [548, 233] on span "Free" at bounding box center [566, 225] width 417 height 26
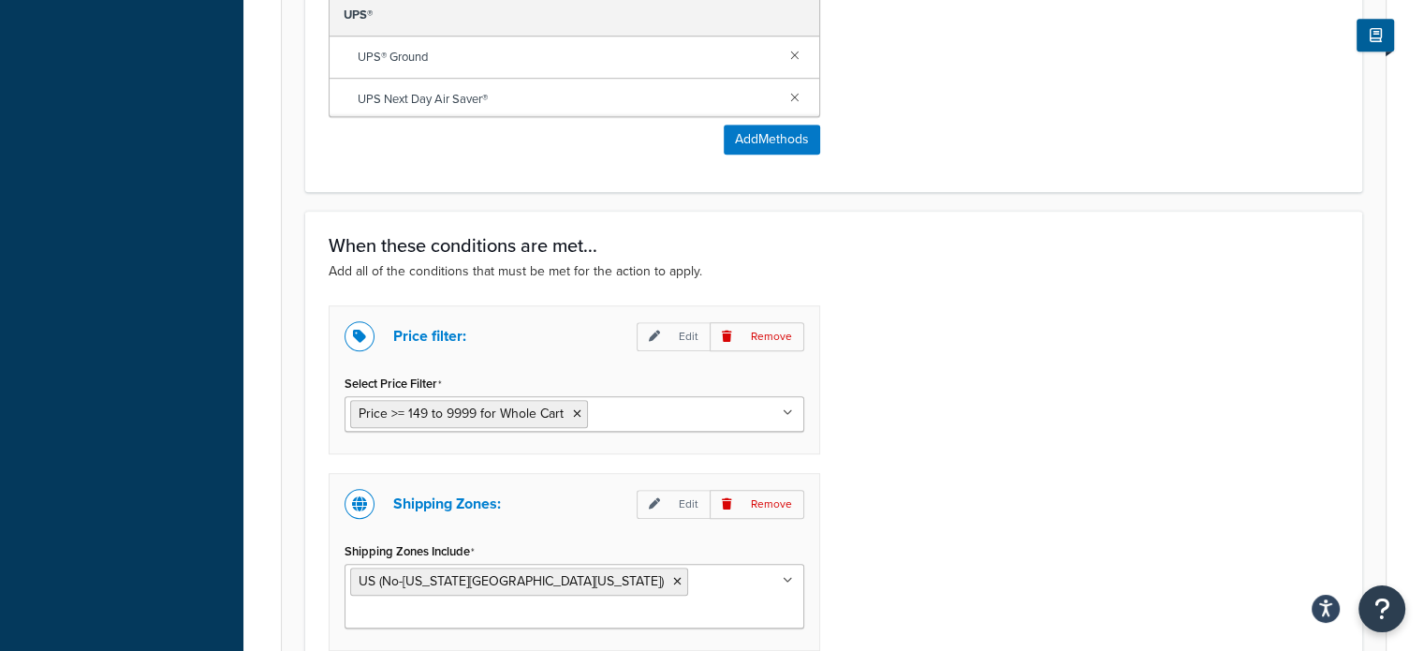
scroll to position [1498, 0]
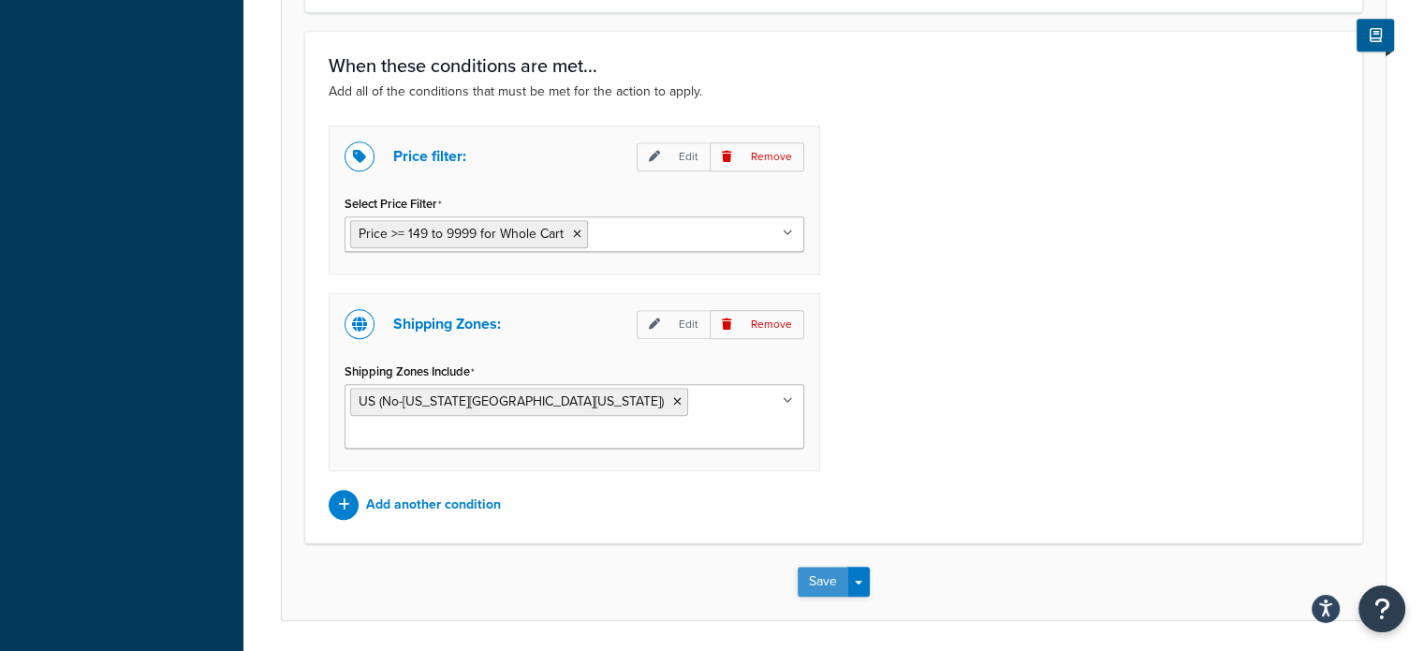
click at [826, 566] on button "Save" at bounding box center [822, 581] width 51 height 30
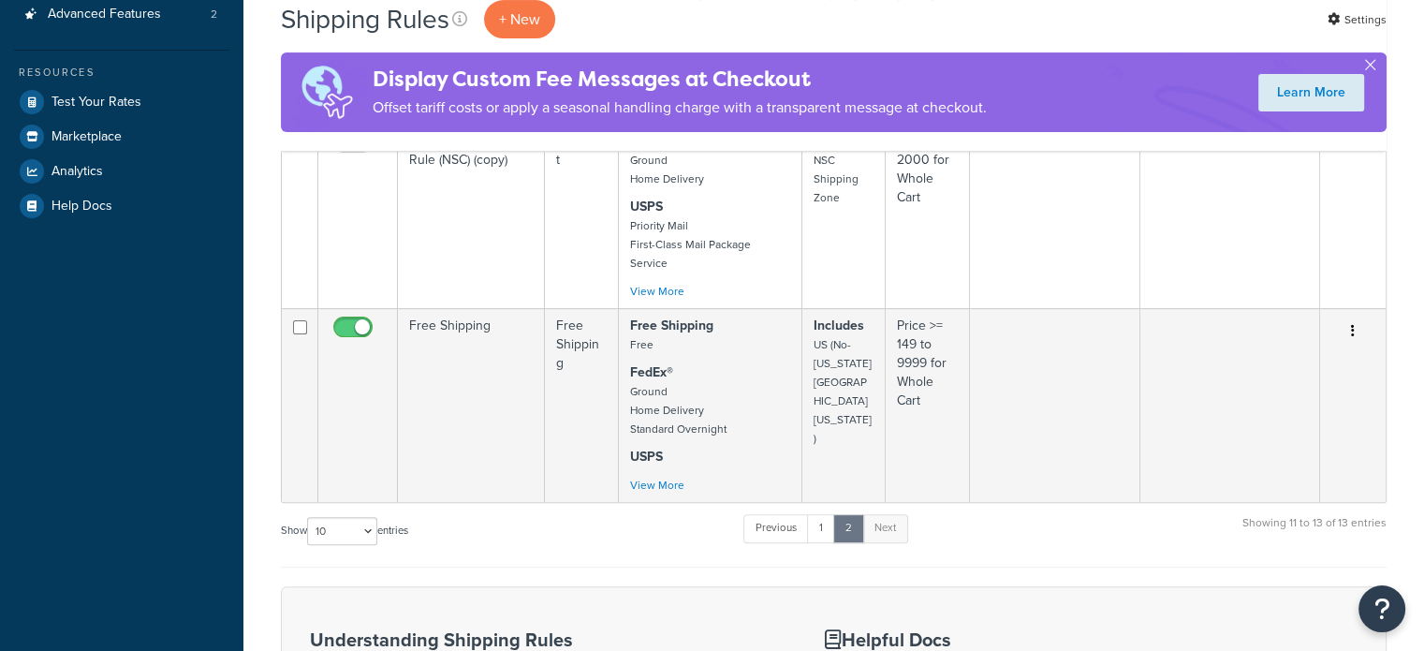
scroll to position [512, 0]
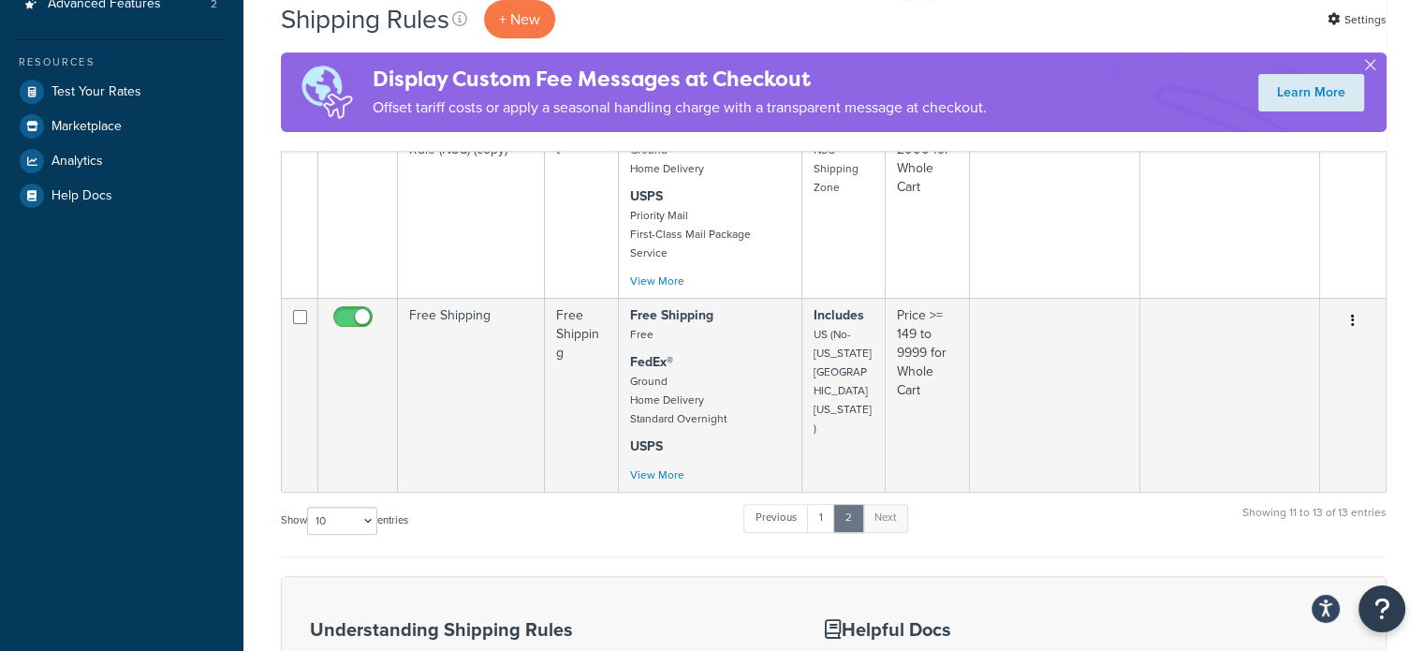
click at [1067, 374] on td at bounding box center [1055, 395] width 171 height 194
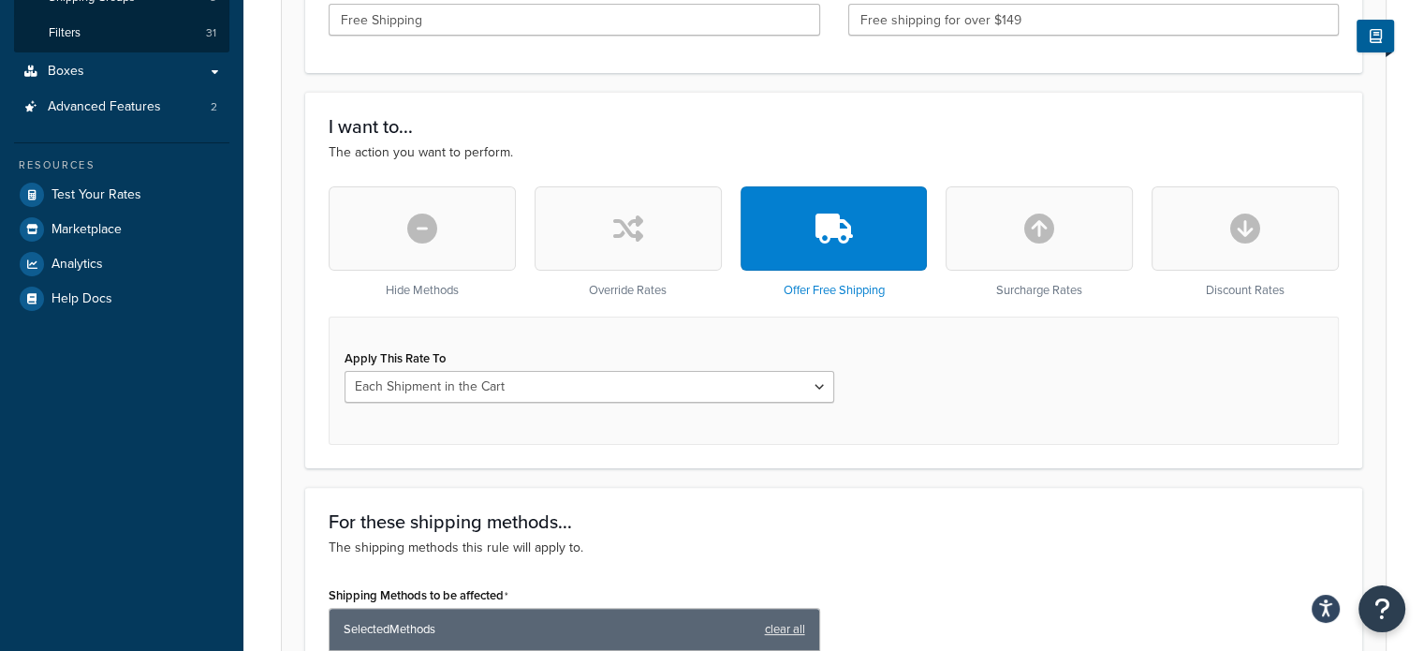
scroll to position [468, 0]
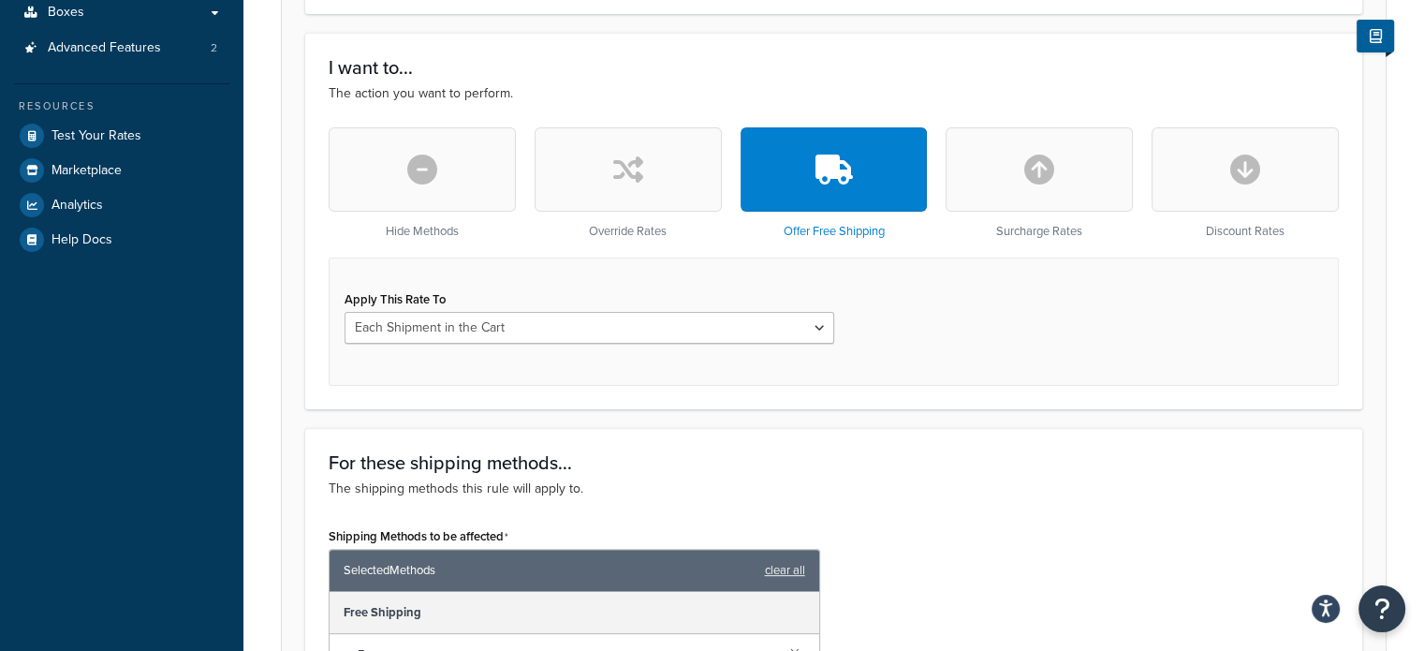
click at [1260, 193] on button "button" at bounding box center [1244, 169] width 187 height 84
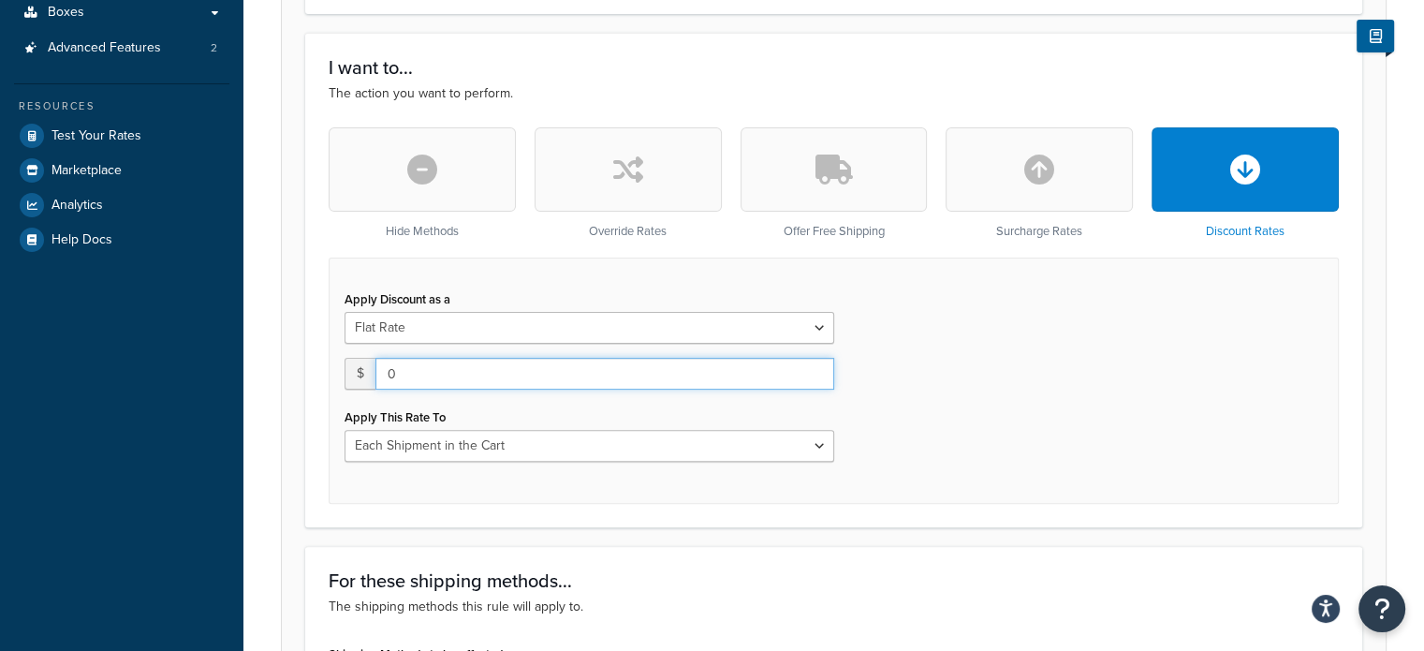
click at [584, 373] on input "0" at bounding box center [604, 374] width 459 height 32
drag, startPoint x: 559, startPoint y: 373, endPoint x: 547, endPoint y: 365, distance: 14.8
click at [558, 373] on input "0" at bounding box center [604, 374] width 459 height 32
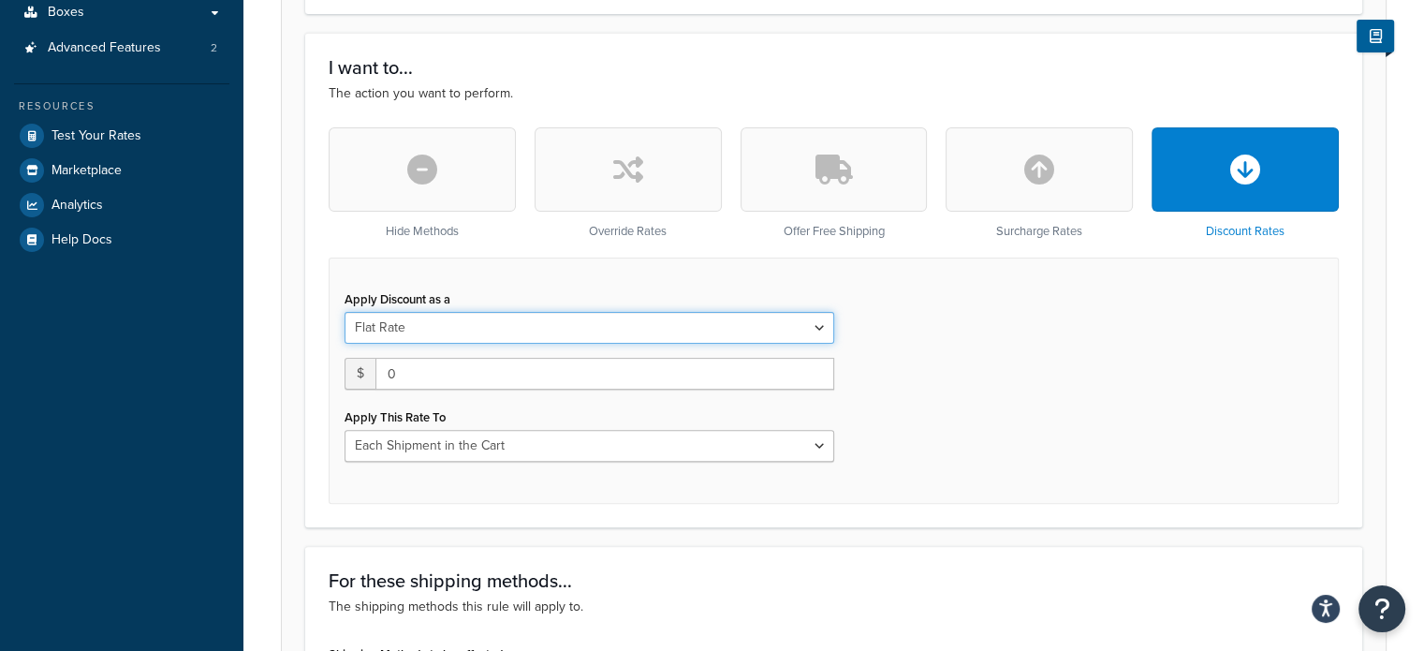
click at [547, 329] on select "Flat Rate Percentage Flat Rate & Percentage" at bounding box center [589, 328] width 490 height 32
select select "PERCENTAGE"
click at [344, 312] on select "Flat Rate Percentage Flat Rate & Percentage" at bounding box center [589, 328] width 490 height 32
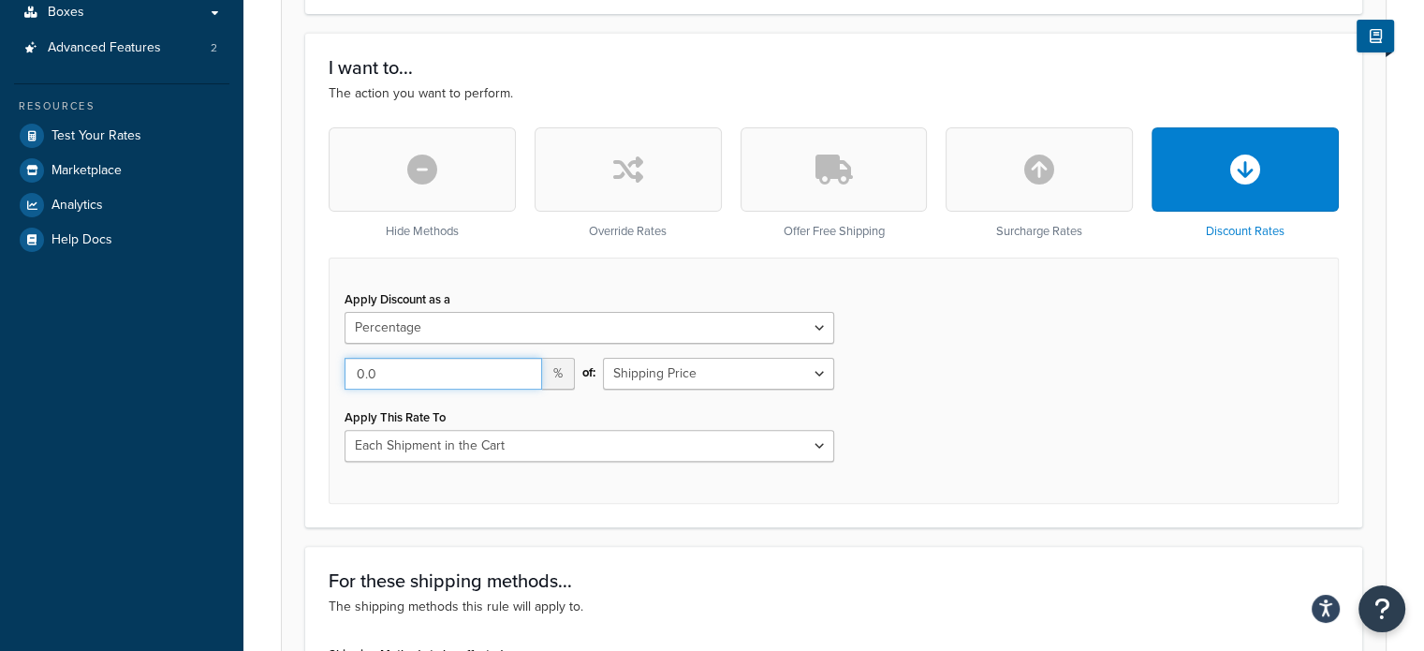
click at [481, 376] on input "0.0" at bounding box center [442, 374] width 197 height 32
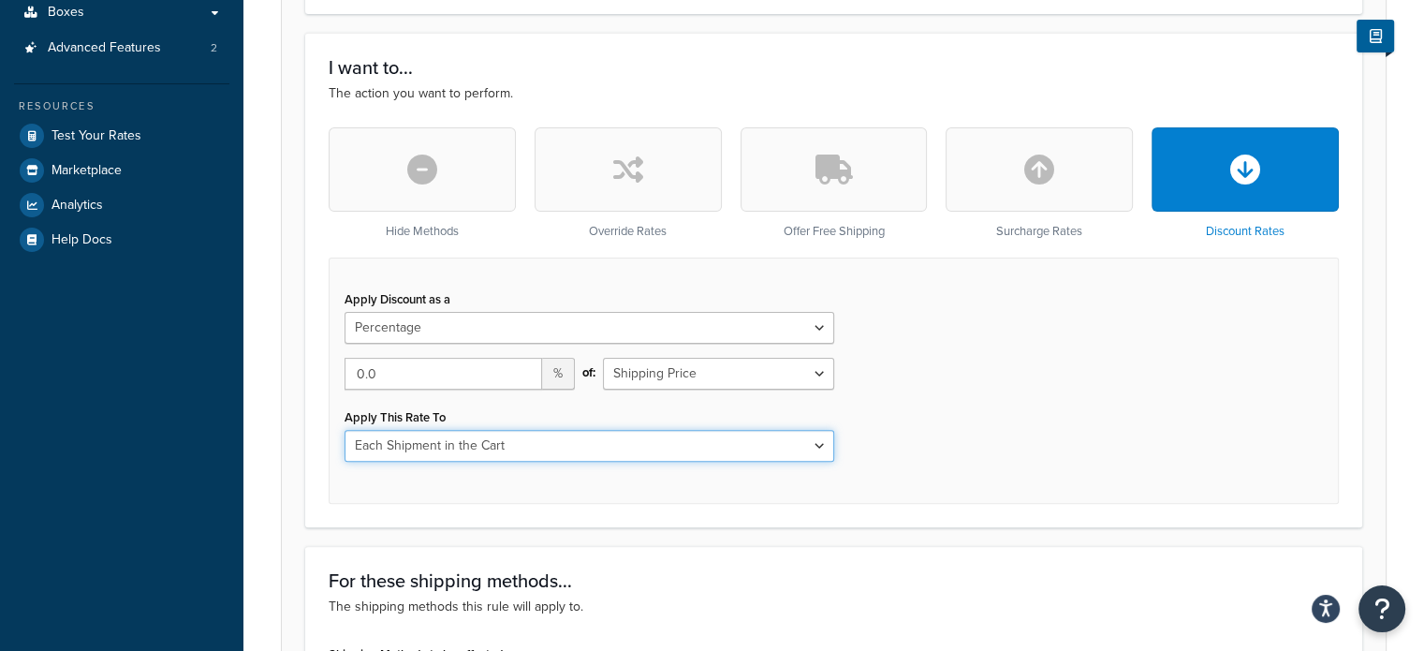
click at [575, 448] on select "Each Shipment in the Cart Each Shipping Group in the Cart Each Item within a Sh…" at bounding box center [589, 446] width 490 height 32
click at [575, 451] on select "Each Shipment in the Cart Each Shipping Group in the Cart Each Item within a Sh…" at bounding box center [589, 446] width 490 height 32
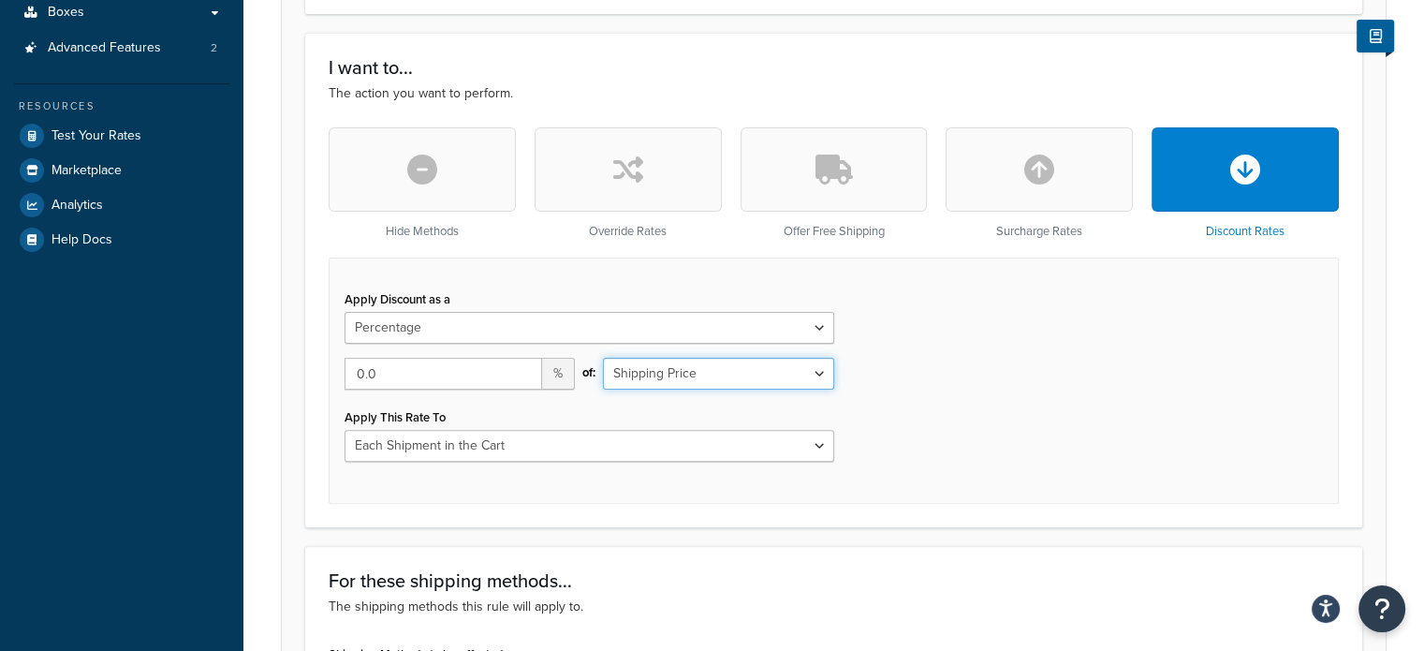
click at [702, 379] on select "Shipping Price Order Value" at bounding box center [718, 374] width 230 height 32
click at [437, 378] on input "0.0" at bounding box center [442, 374] width 197 height 32
drag, startPoint x: 437, startPoint y: 378, endPoint x: 336, endPoint y: 378, distance: 101.1
click at [336, 378] on div "0.0 %" at bounding box center [459, 381] width 258 height 46
type input "75"
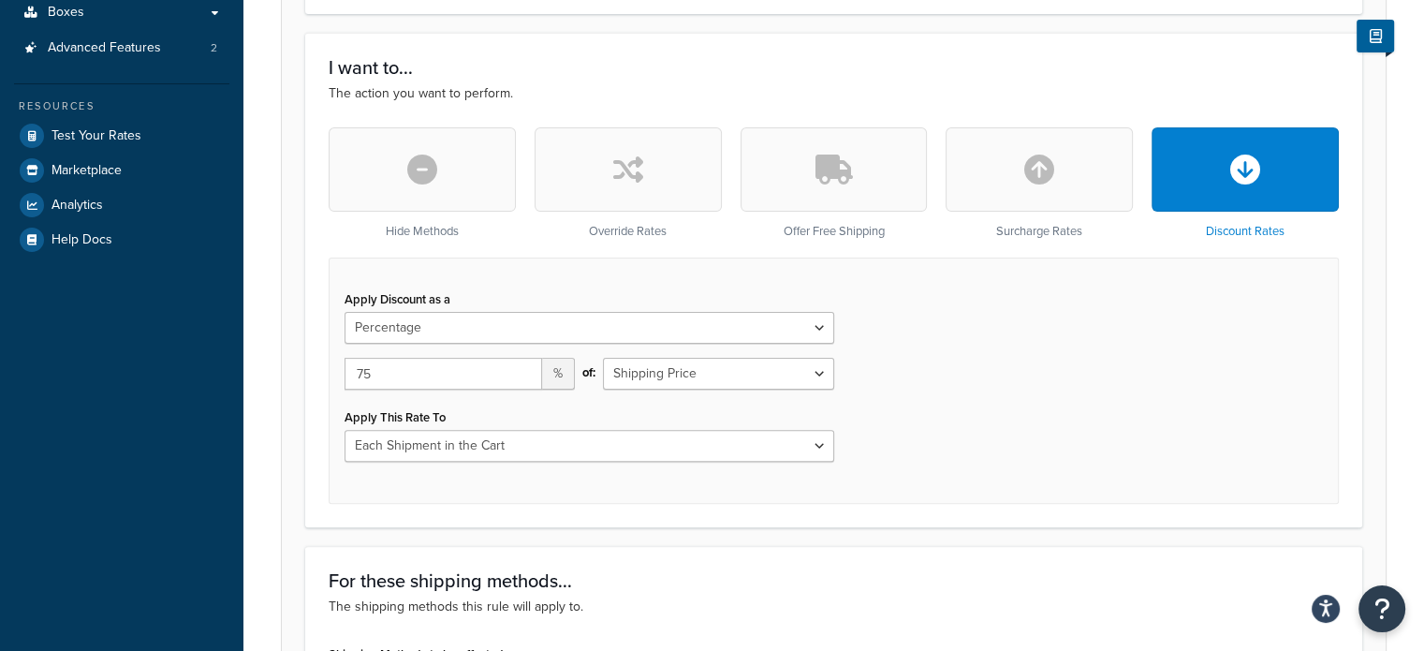
click at [1043, 388] on div "Apply Discount as a Flat Rate Percentage Flat Rate & Percentage 75 % of: Shippi…" at bounding box center [834, 380] width 1010 height 246
click at [696, 317] on select "Flat Rate Percentage Flat Rate & Percentage" at bounding box center [589, 328] width 490 height 32
click at [344, 312] on select "Flat Rate Percentage Flat Rate & Percentage" at bounding box center [589, 328] width 490 height 32
click at [603, 333] on select "Flat Rate Percentage Flat Rate & Percentage" at bounding box center [589, 328] width 490 height 32
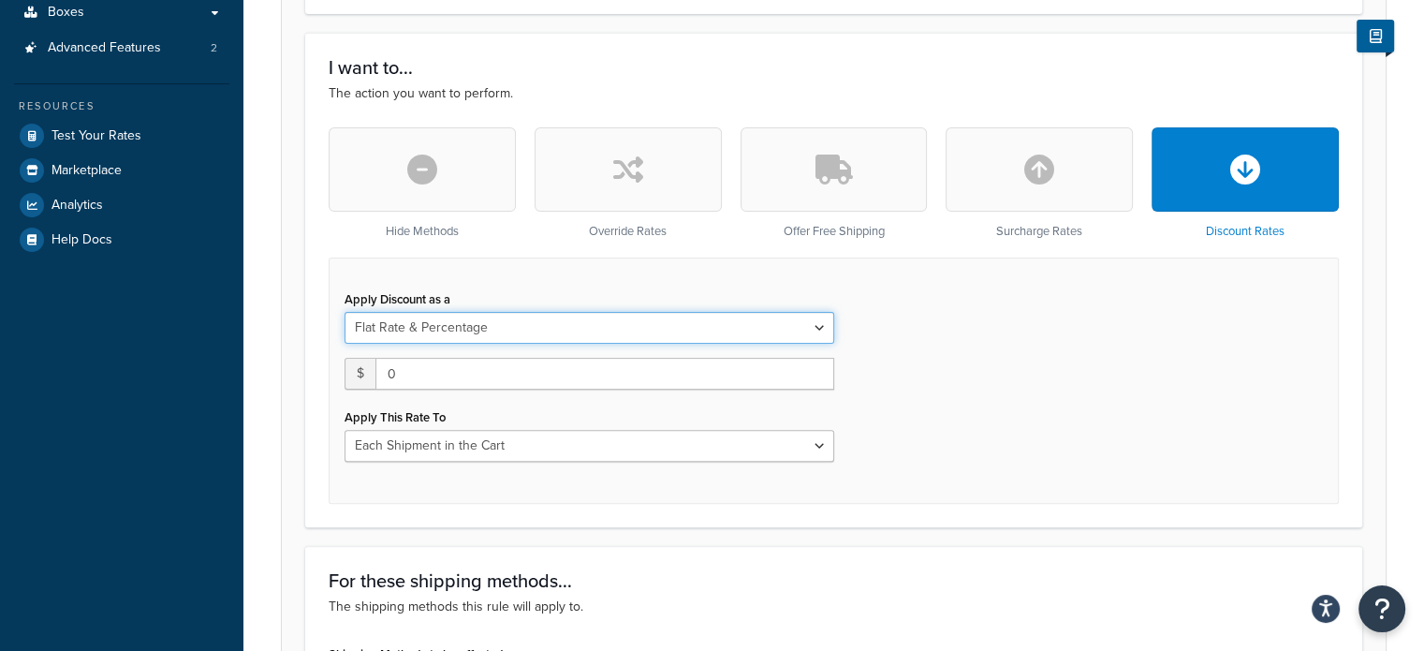
click at [344, 312] on select "Flat Rate Percentage Flat Rate & Percentage" at bounding box center [589, 328] width 490 height 32
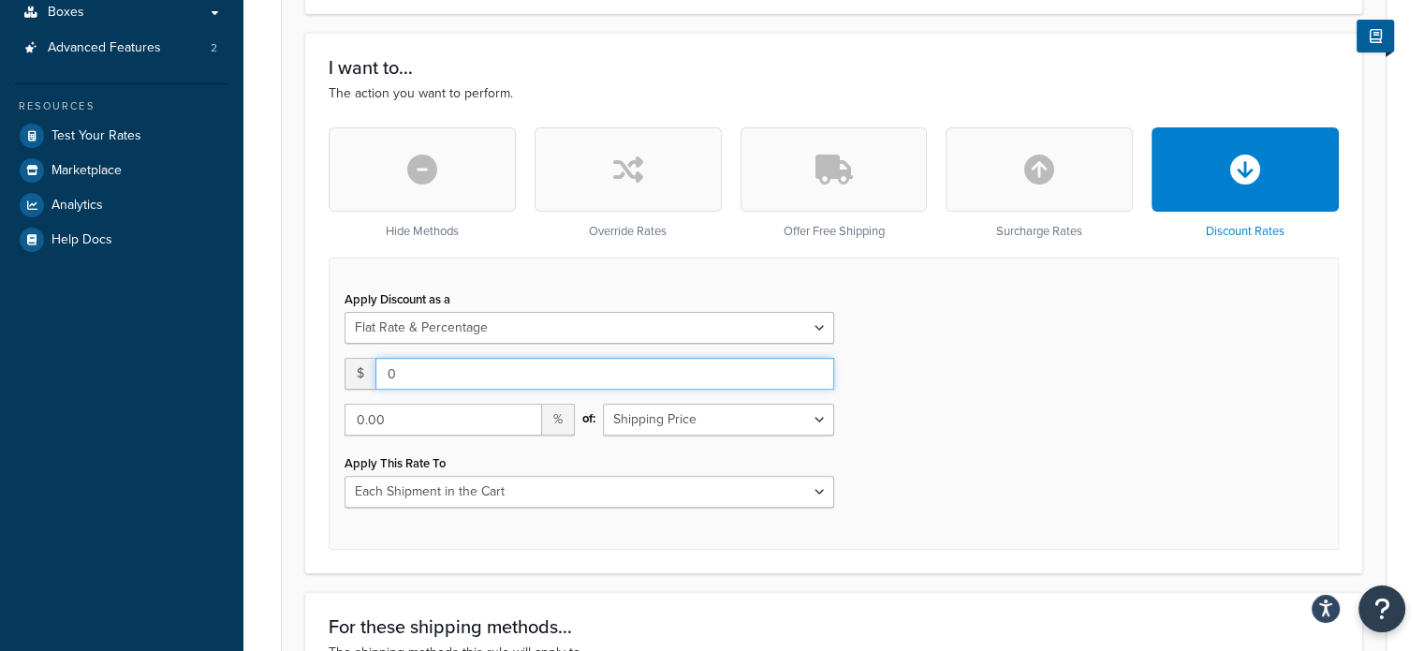
click at [528, 373] on input "0" at bounding box center [604, 374] width 459 height 32
drag, startPoint x: 528, startPoint y: 373, endPoint x: 365, endPoint y: 373, distance: 162.9
click at [365, 373] on div "$ 0" at bounding box center [589, 374] width 490 height 32
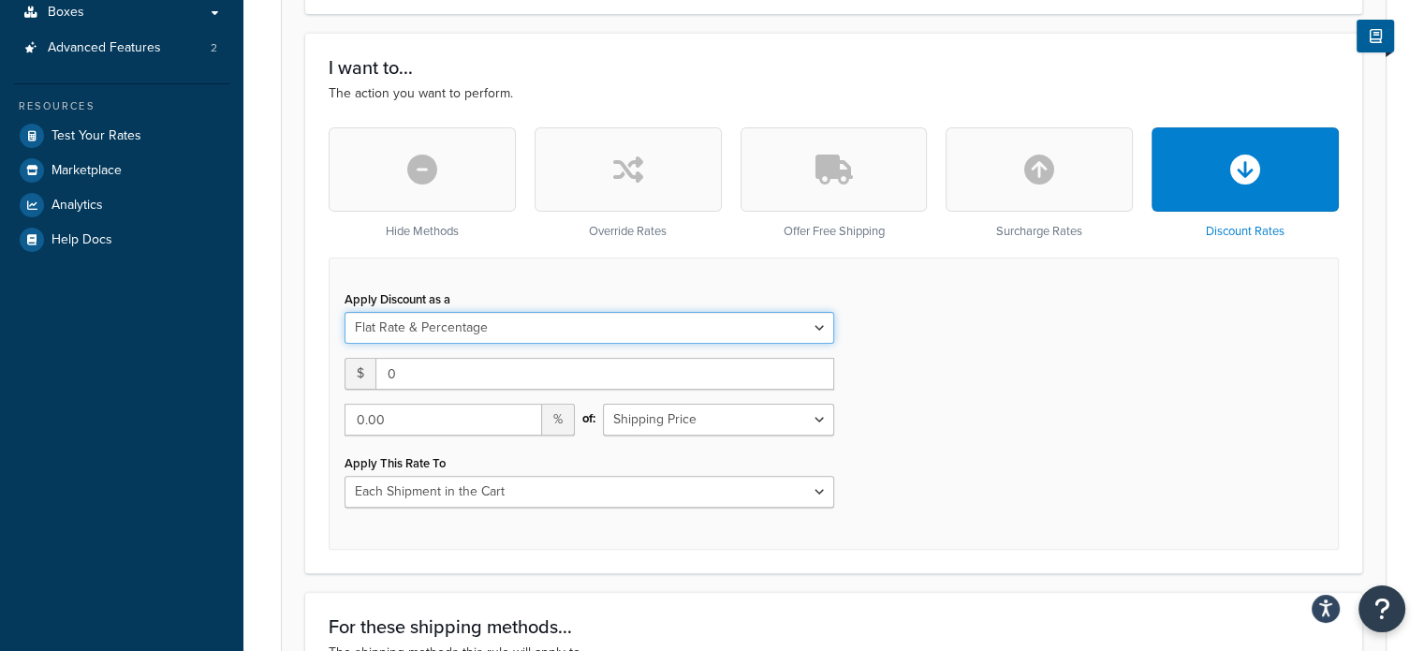
click at [449, 332] on select "Flat Rate Percentage Flat Rate & Percentage" at bounding box center [589, 328] width 490 height 32
click at [344, 312] on select "Flat Rate Percentage Flat Rate & Percentage" at bounding box center [589, 328] width 490 height 32
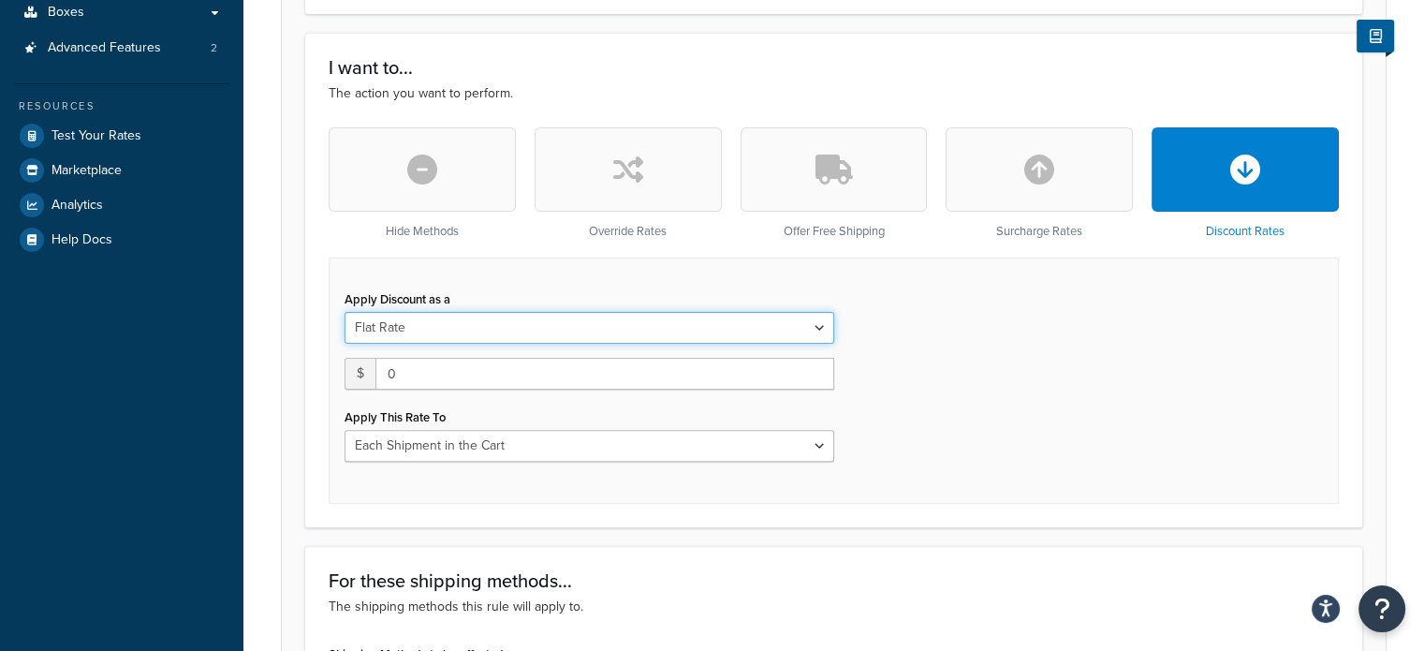
click at [455, 322] on select "Flat Rate Percentage Flat Rate & Percentage" at bounding box center [589, 328] width 490 height 32
select select "PERCENTAGE"
click at [344, 312] on select "Flat Rate Percentage Flat Rate & Percentage" at bounding box center [589, 328] width 490 height 32
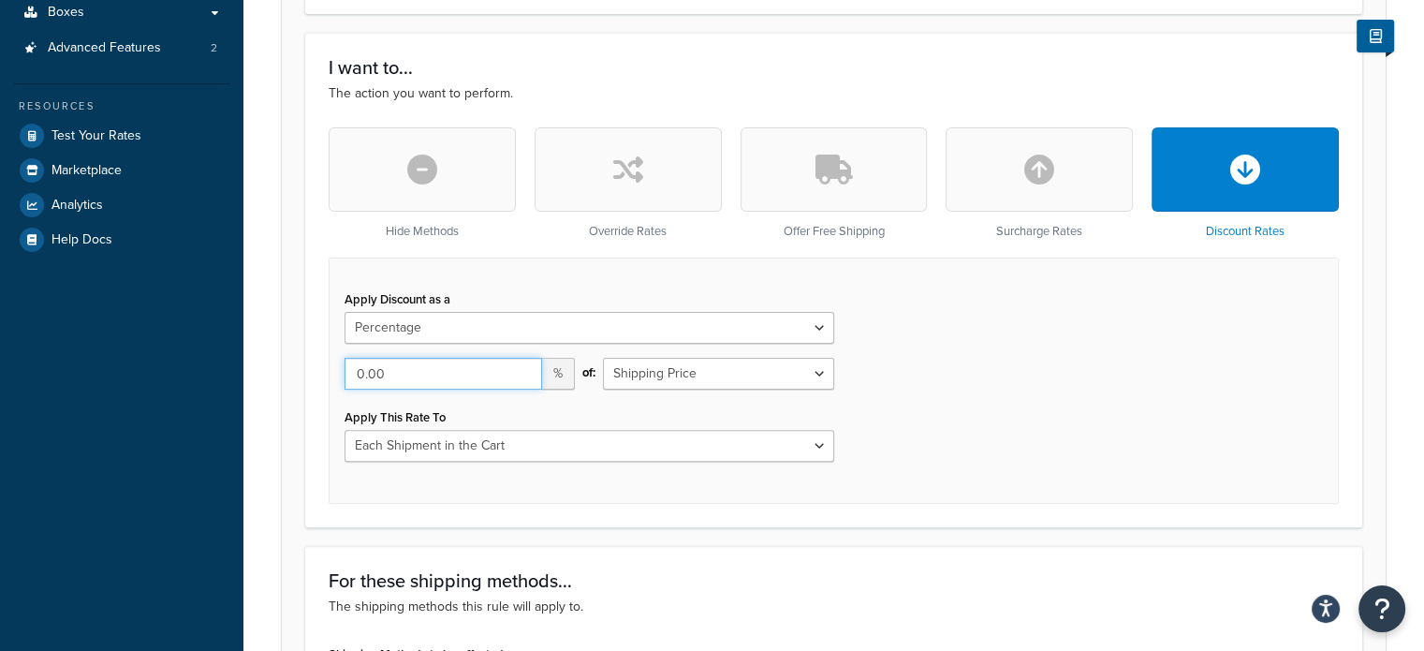
drag, startPoint x: 455, startPoint y: 339, endPoint x: 307, endPoint y: 377, distance: 152.8
click at [307, 377] on div "I want to... The action you want to perform. Hide Methods Override Rates Offer …" at bounding box center [833, 280] width 1057 height 494
type input "75"
click at [1220, 403] on div "Apply Discount as a Flat Rate Percentage Flat Rate & Percentage 75 % of: Shippi…" at bounding box center [834, 380] width 1010 height 246
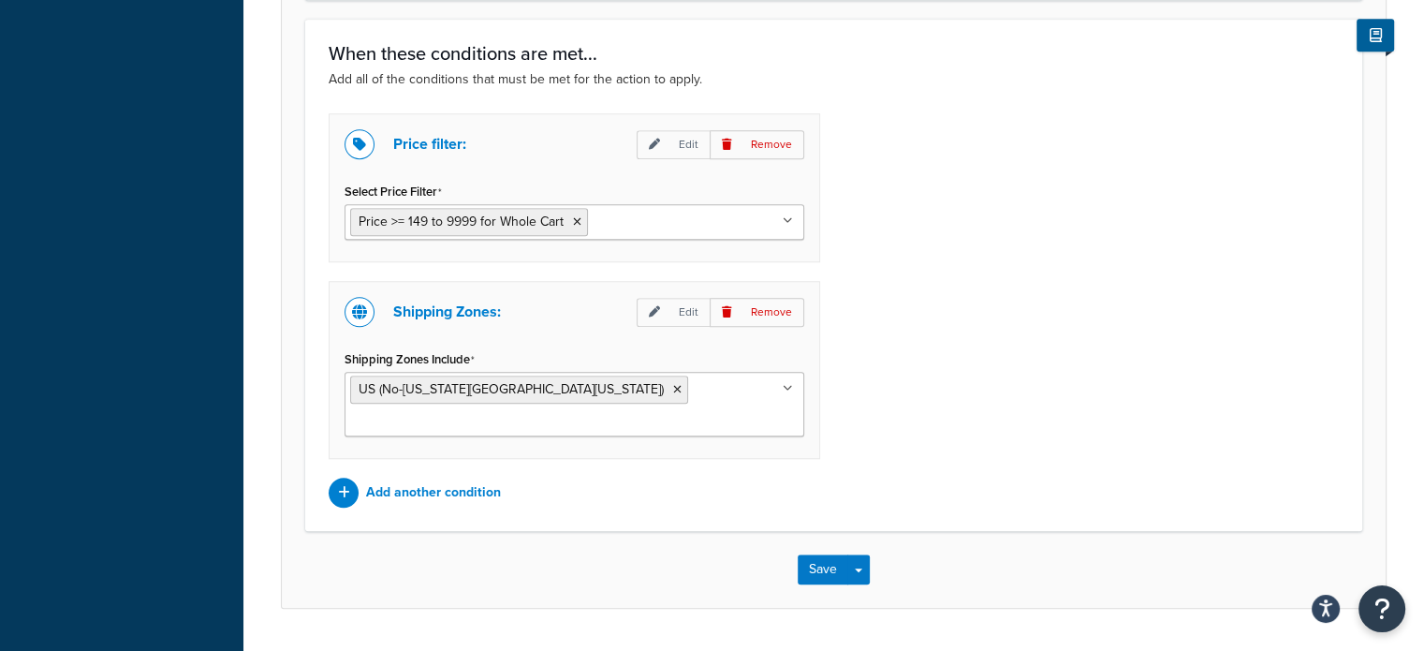
scroll to position [1645, 0]
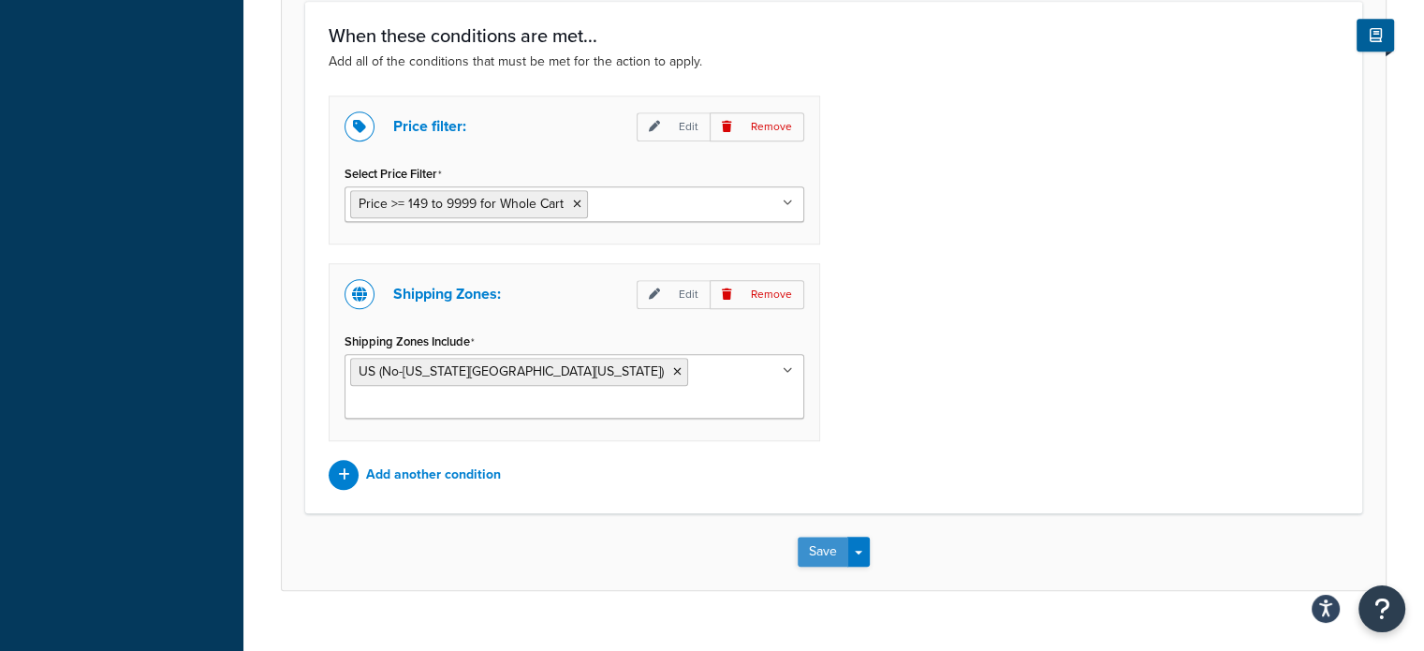
click at [843, 536] on button "Save" at bounding box center [822, 551] width 51 height 30
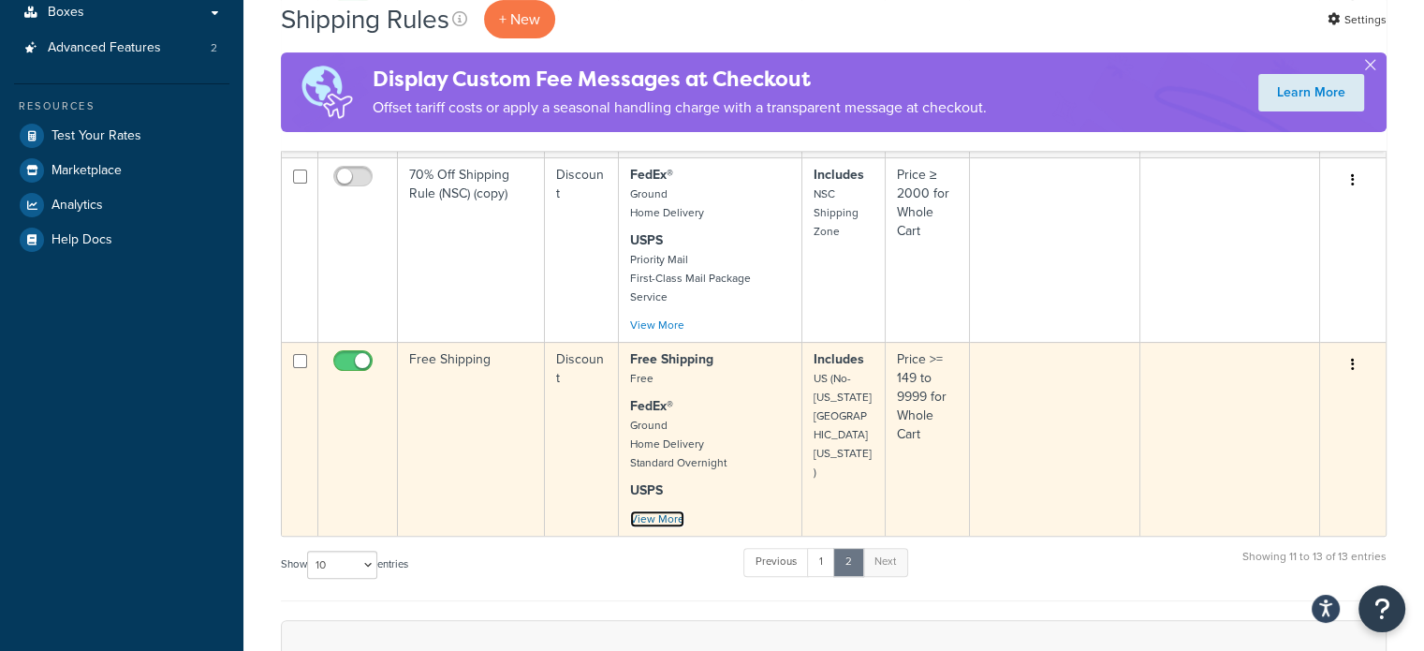
click at [667, 510] on link "View More" at bounding box center [657, 518] width 54 height 17
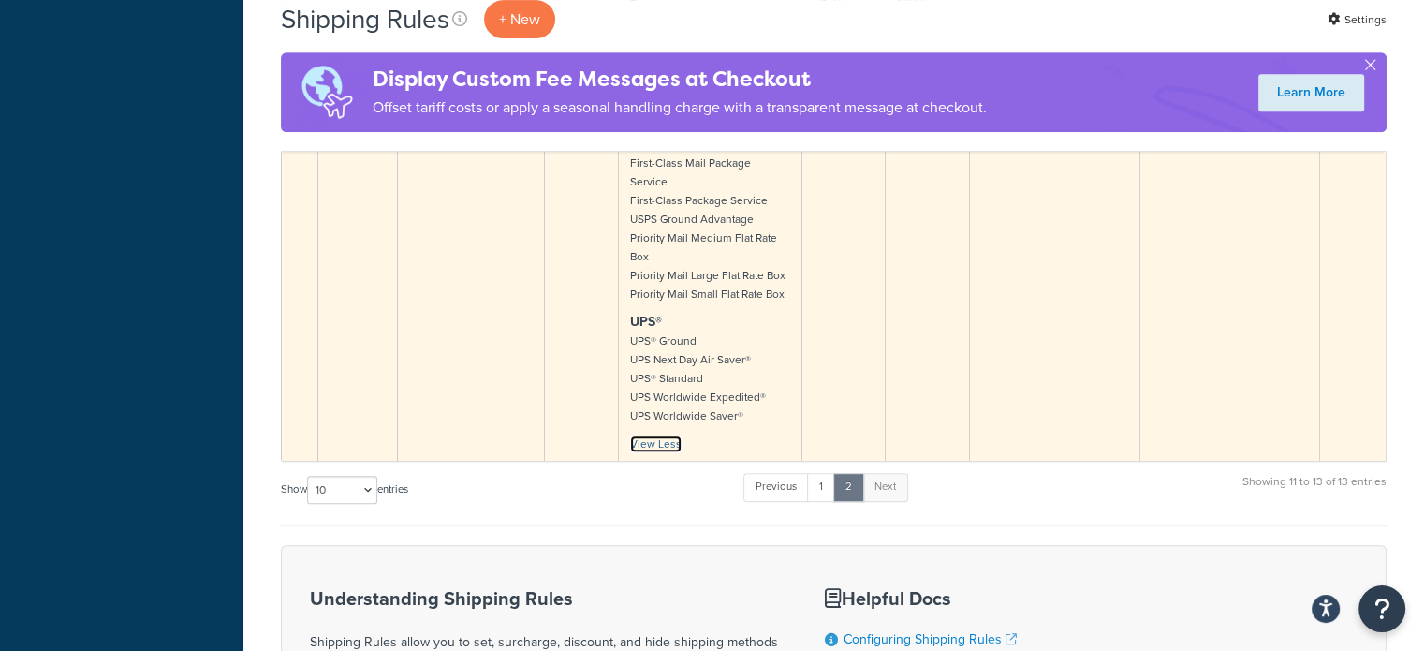
scroll to position [749, 0]
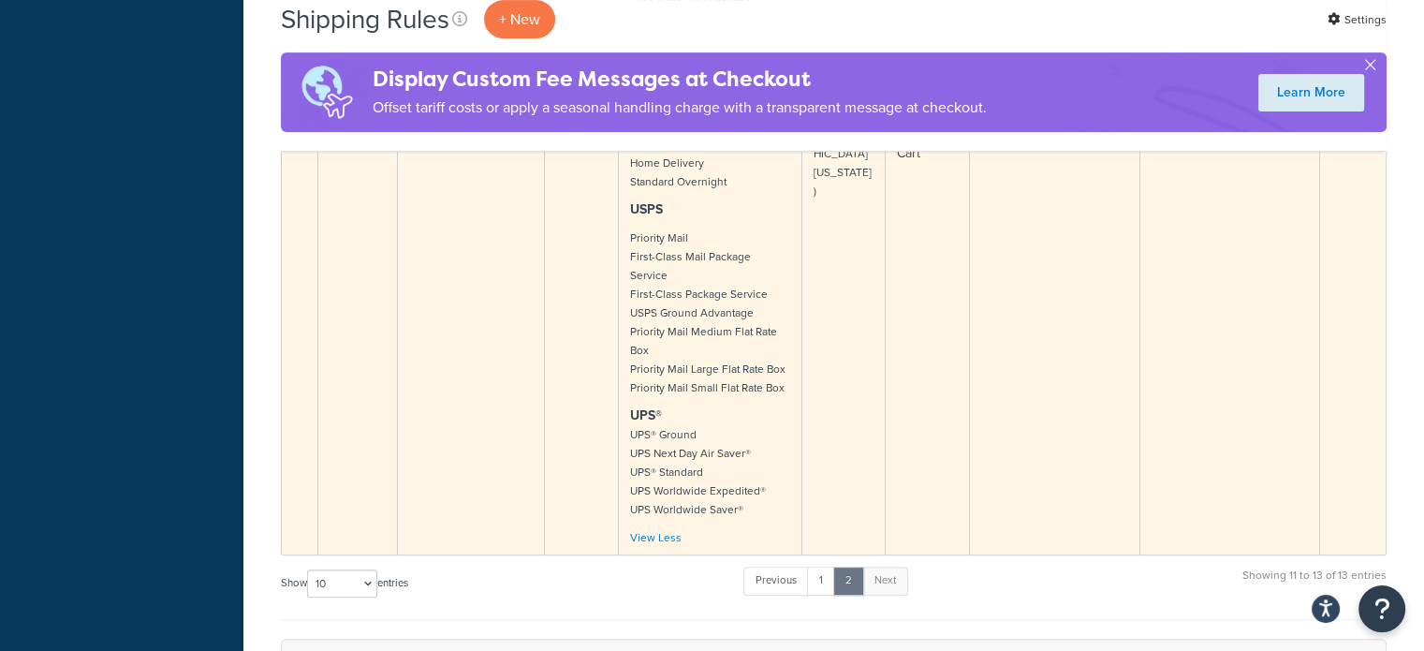
click at [917, 387] on td "Price >= 149 to 9999 for Whole Cart" at bounding box center [927, 307] width 84 height 493
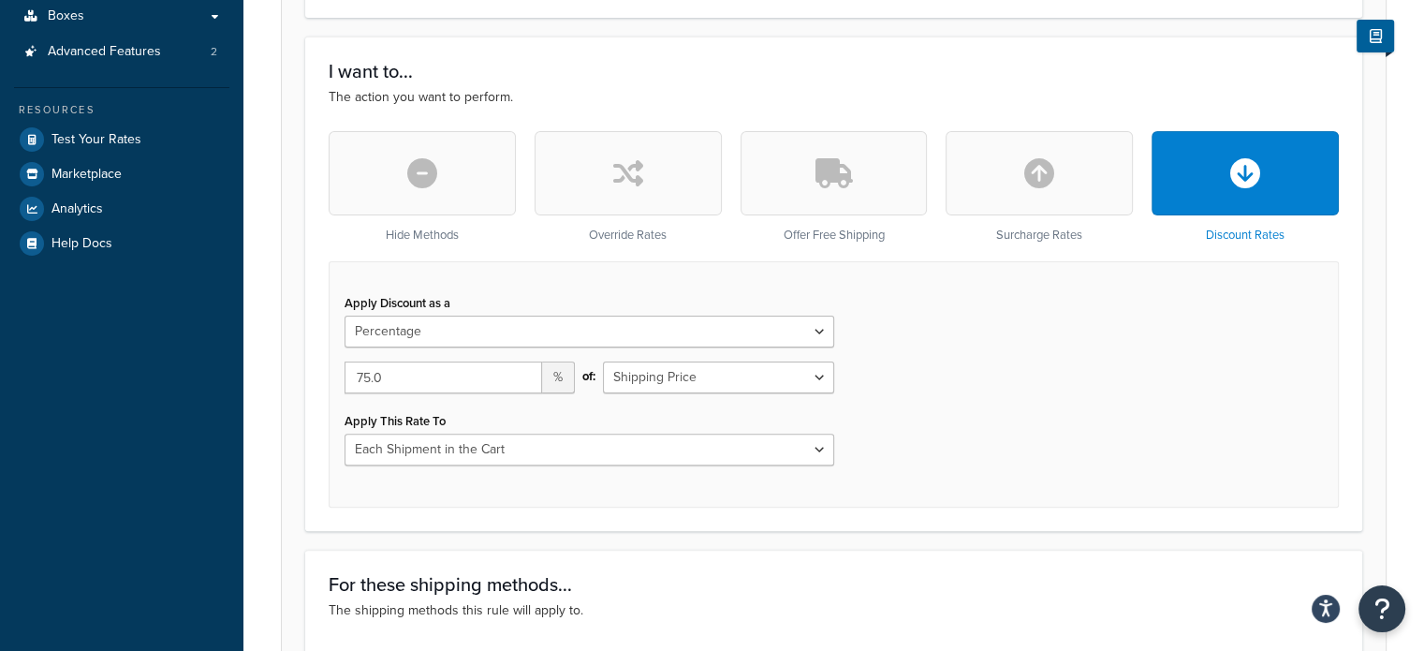
scroll to position [468, 0]
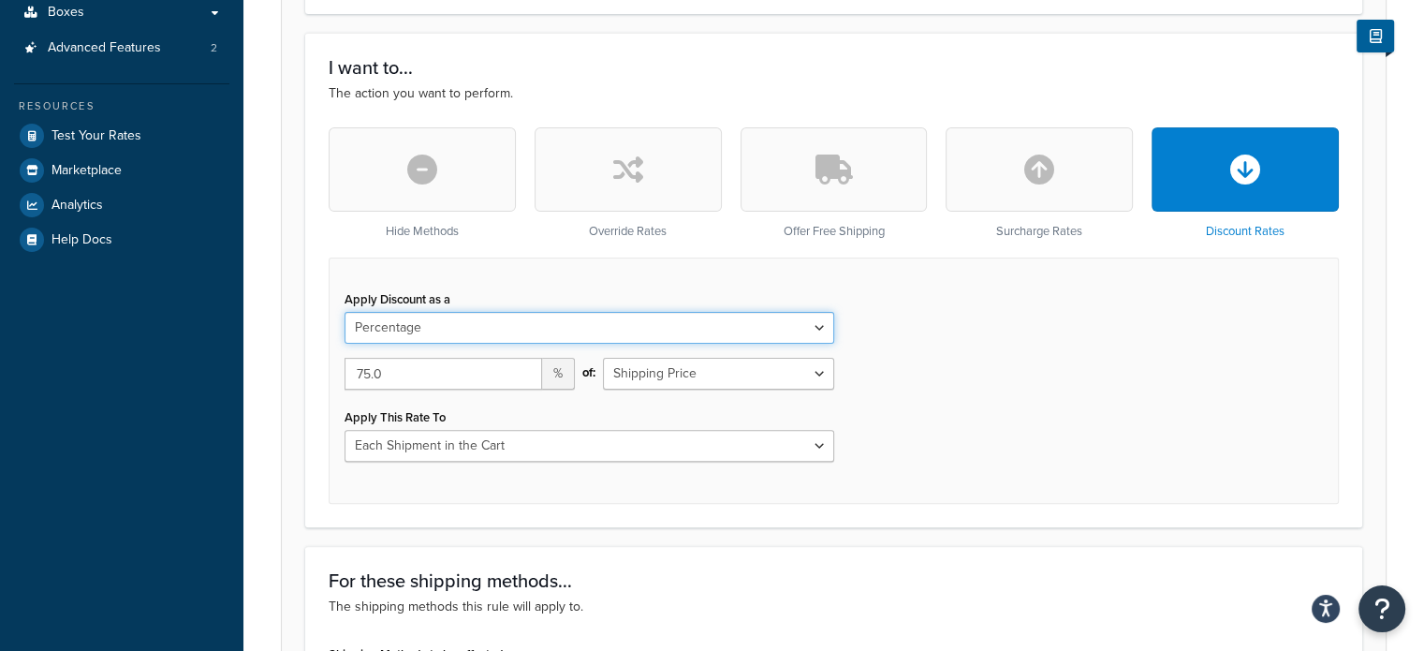
click at [723, 319] on select "Flat Rate Percentage Flat Rate & Percentage" at bounding box center [589, 328] width 490 height 32
select select "FLAT_RATE"
click at [344, 312] on select "Flat Rate Percentage Flat Rate & Percentage" at bounding box center [589, 328] width 490 height 32
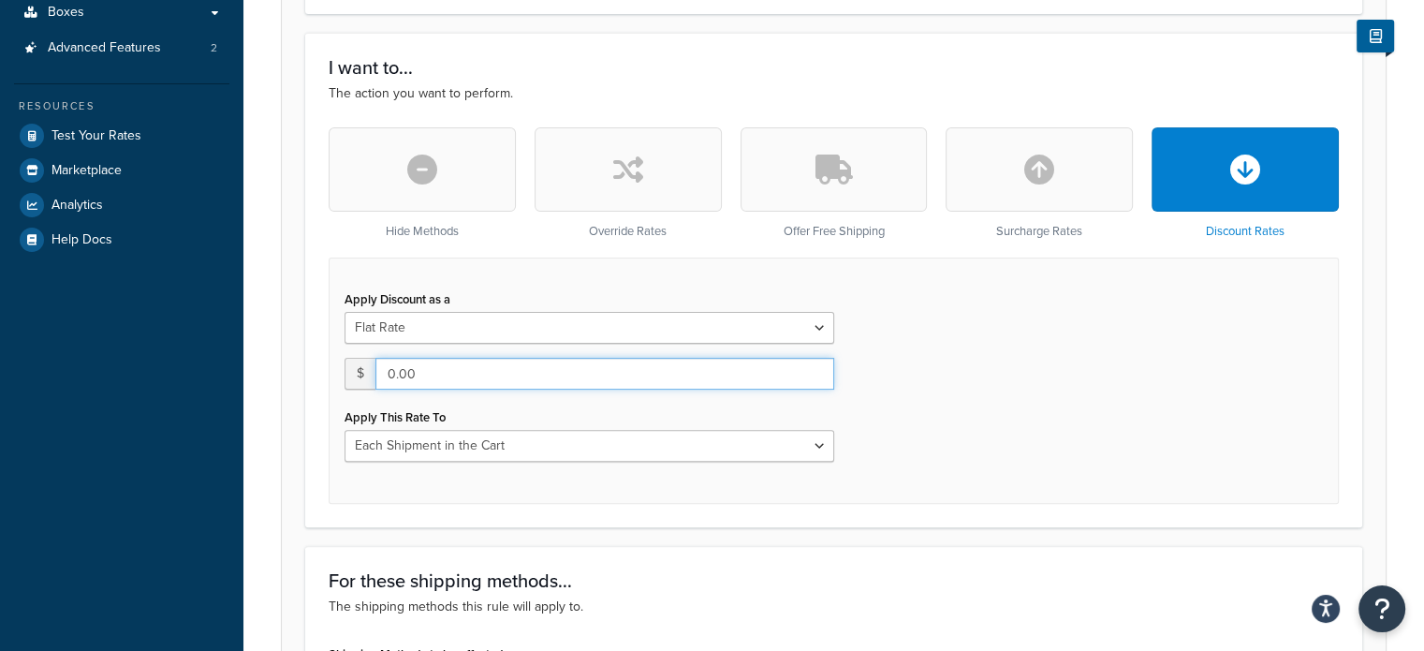
click at [625, 375] on input "0.00" at bounding box center [604, 374] width 459 height 32
drag, startPoint x: 625, startPoint y: 375, endPoint x: 281, endPoint y: 338, distance: 346.5
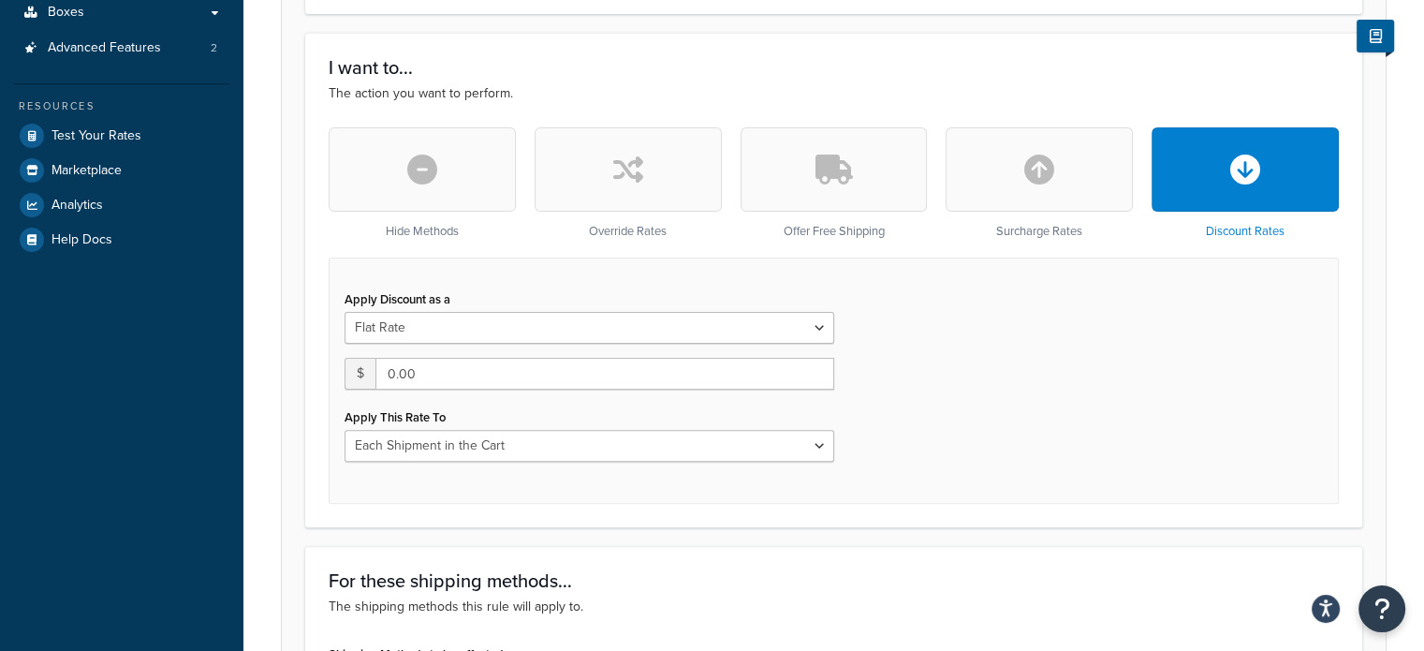
click at [879, 171] on button "button" at bounding box center [833, 169] width 187 height 84
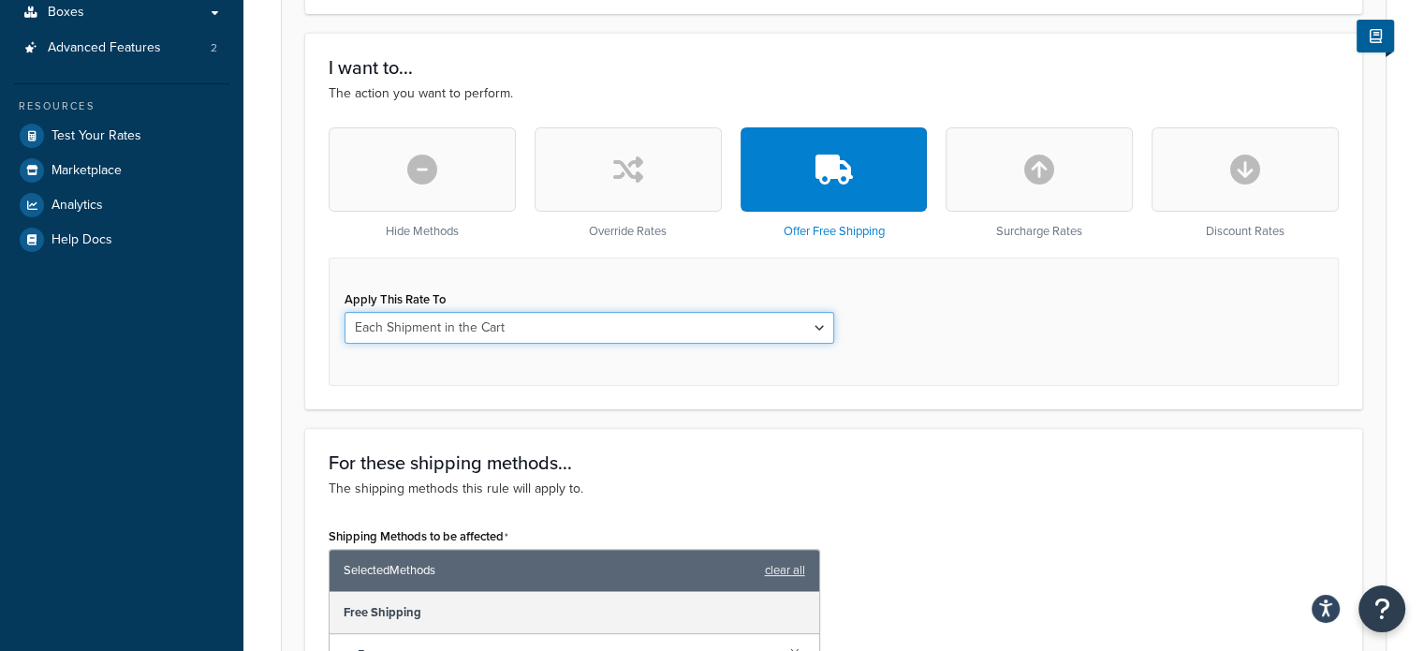
click at [732, 329] on select "Each Shipment in the Cart Each Shipping Group in the Cart Each Item within a Sh…" at bounding box center [589, 328] width 490 height 32
click at [945, 332] on div "Apply This Rate To Each Shipment in the Cart Each Shipping Group in the Cart Ea…" at bounding box center [834, 321] width 1010 height 128
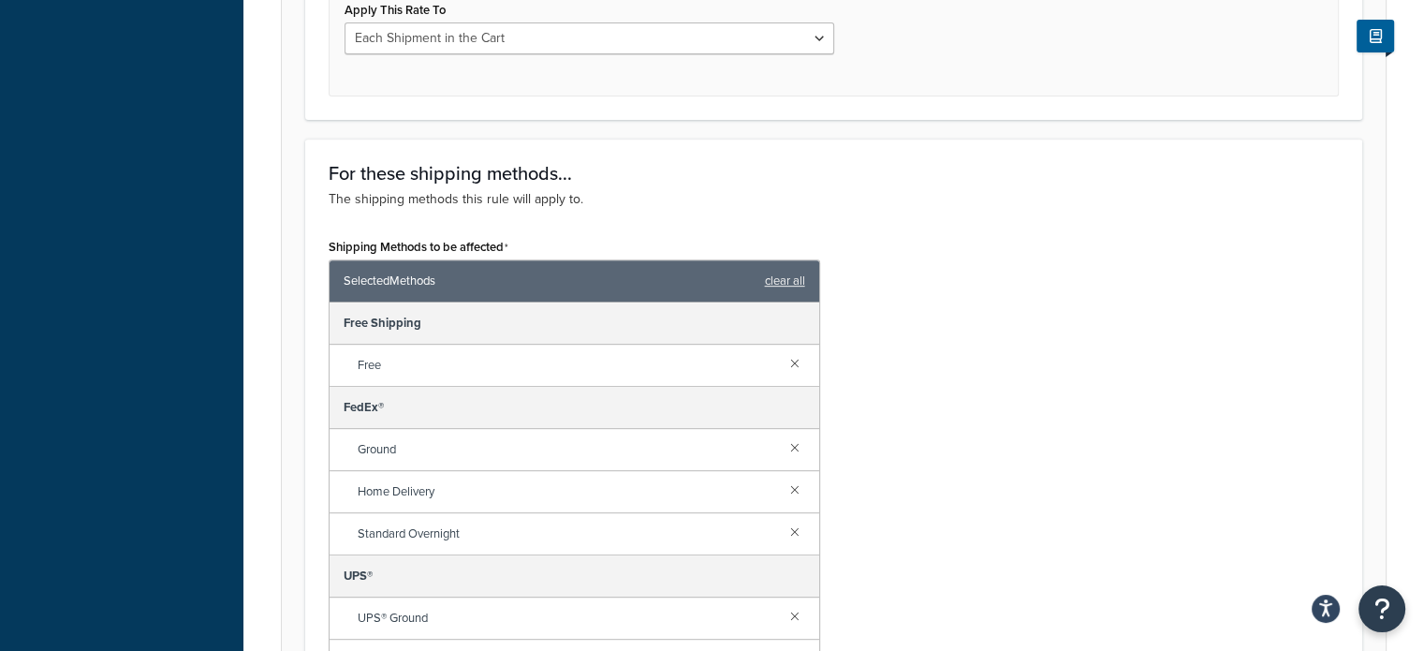
scroll to position [842, 0]
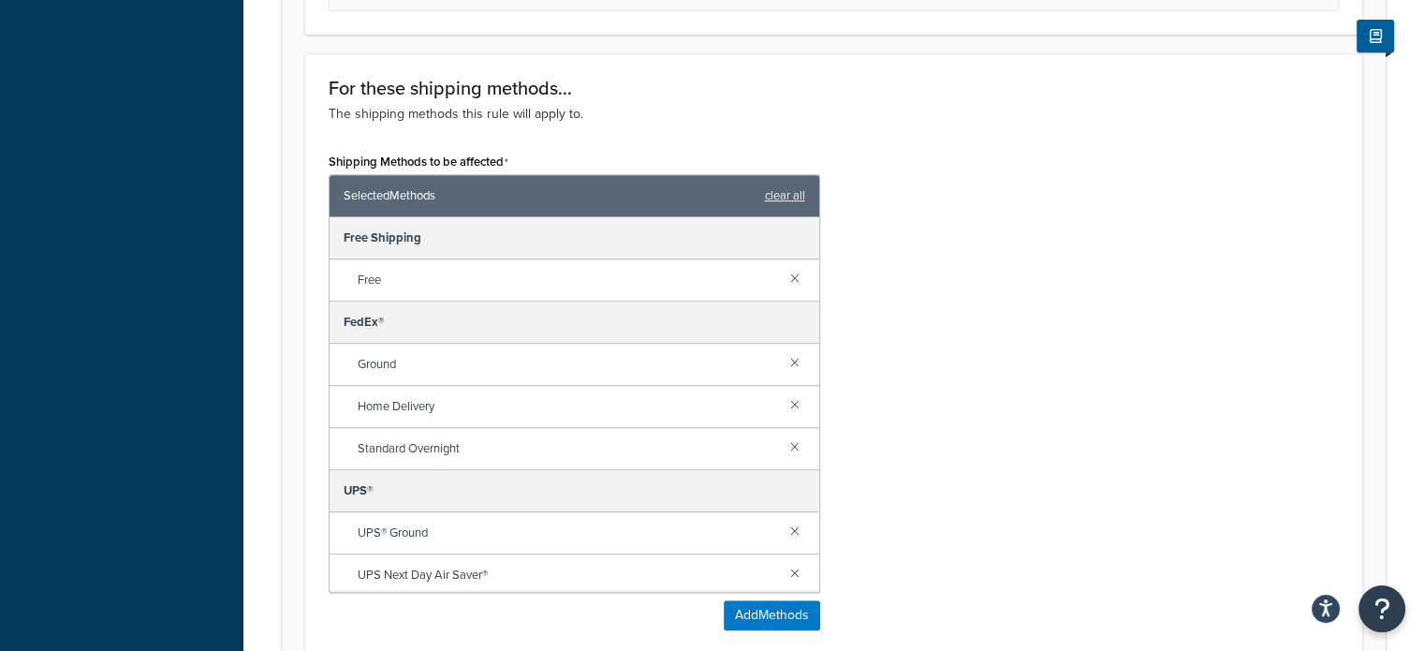
click at [644, 282] on span "Free" at bounding box center [566, 280] width 417 height 26
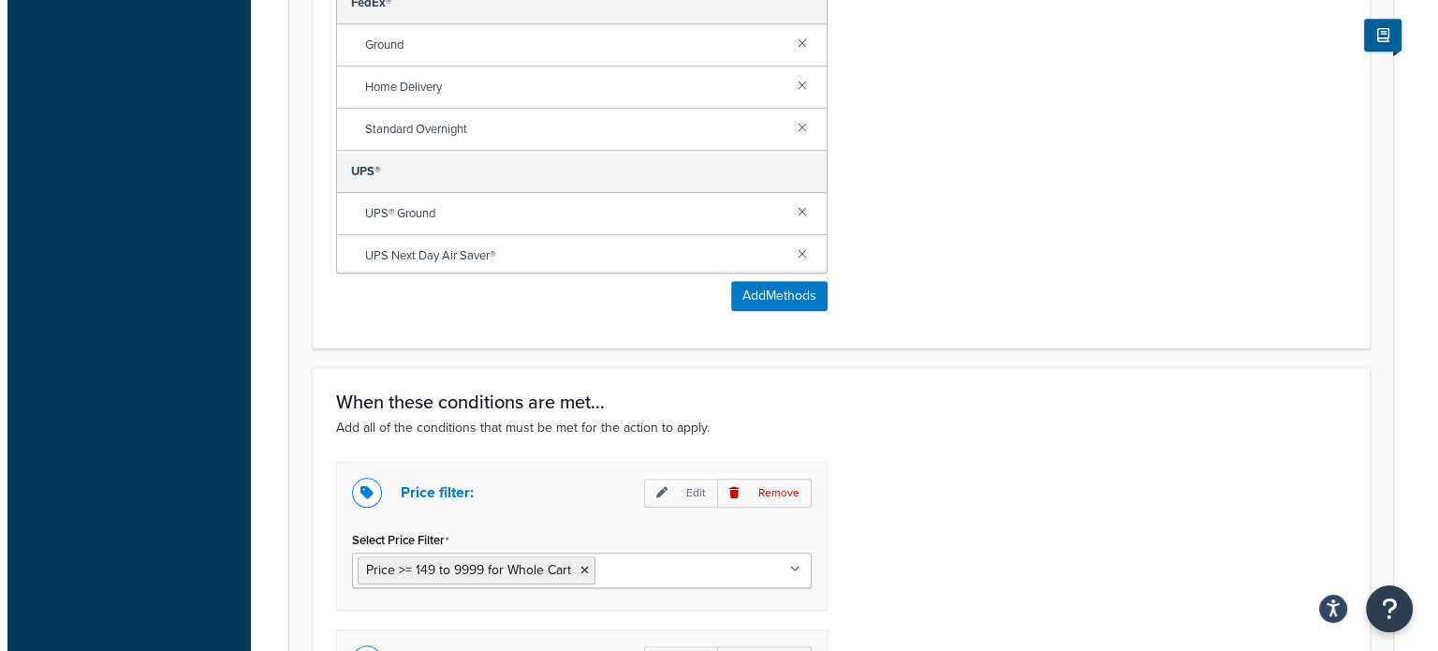
scroll to position [1217, 0]
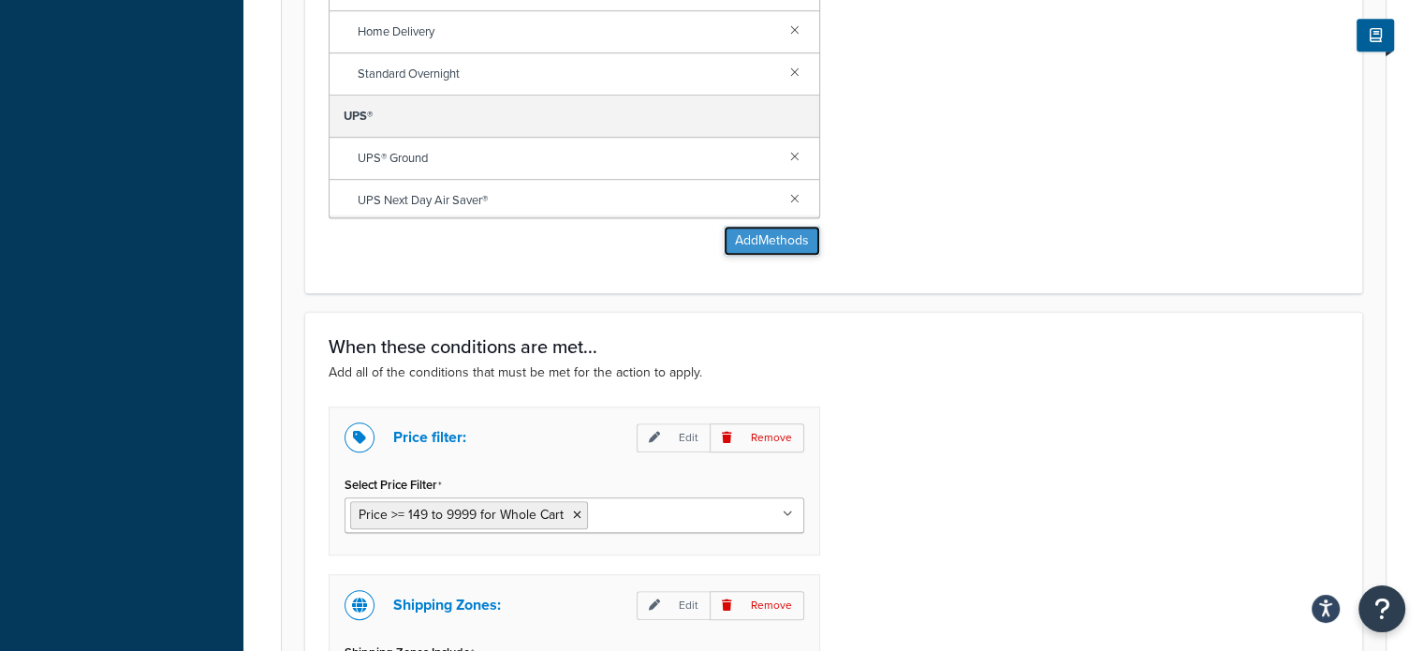
click at [794, 245] on button "Add Methods" at bounding box center [772, 241] width 96 height 30
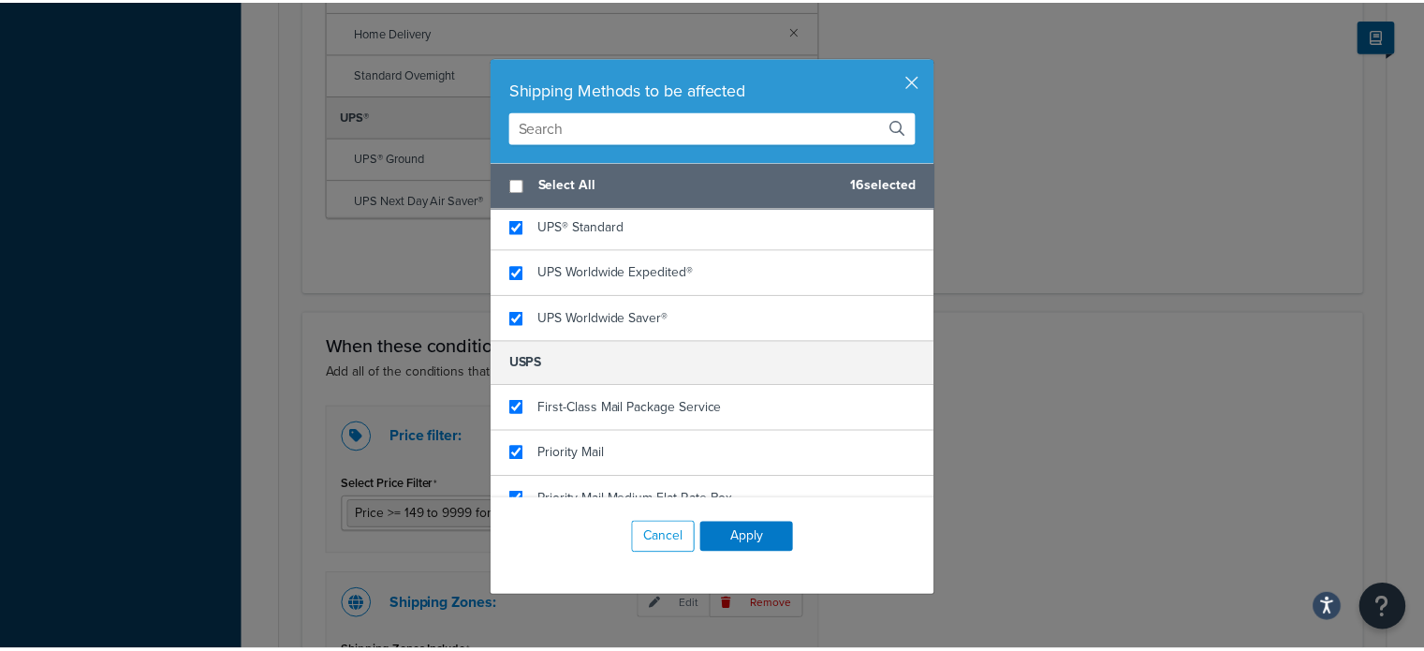
scroll to position [562, 0]
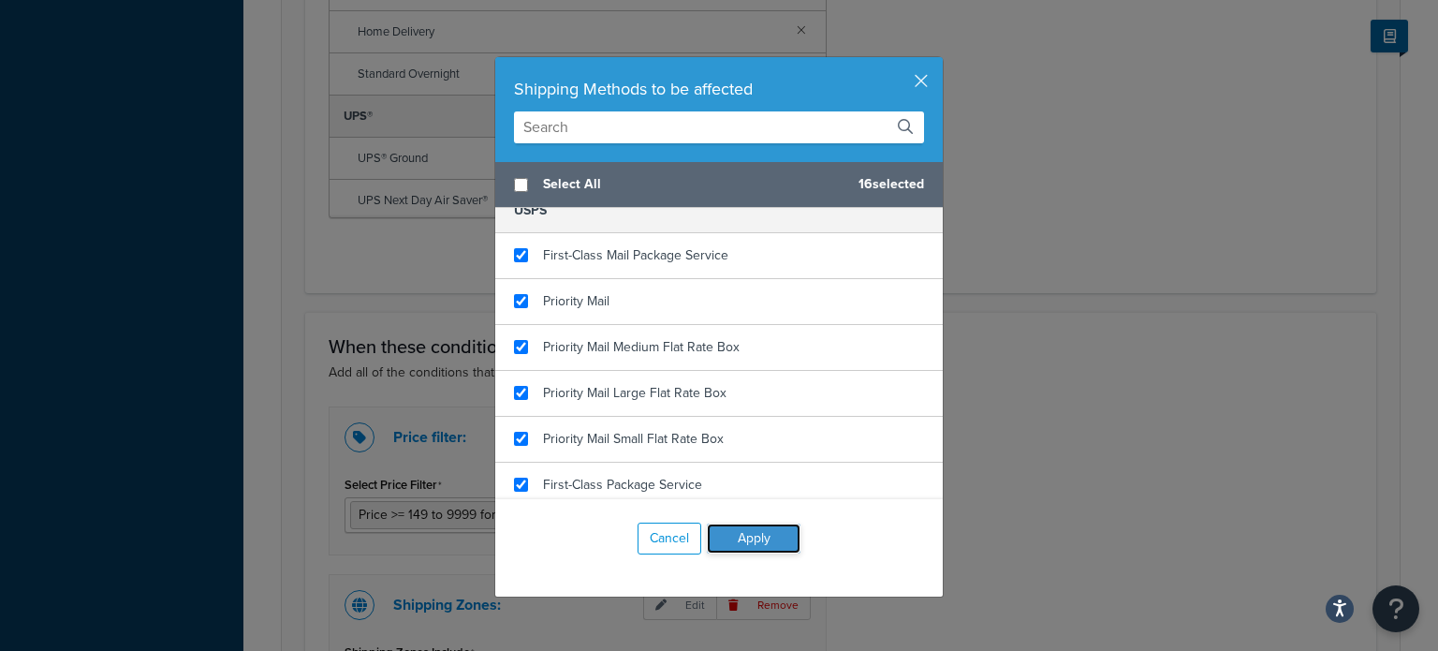
click at [756, 542] on button "Apply" at bounding box center [754, 538] width 94 height 30
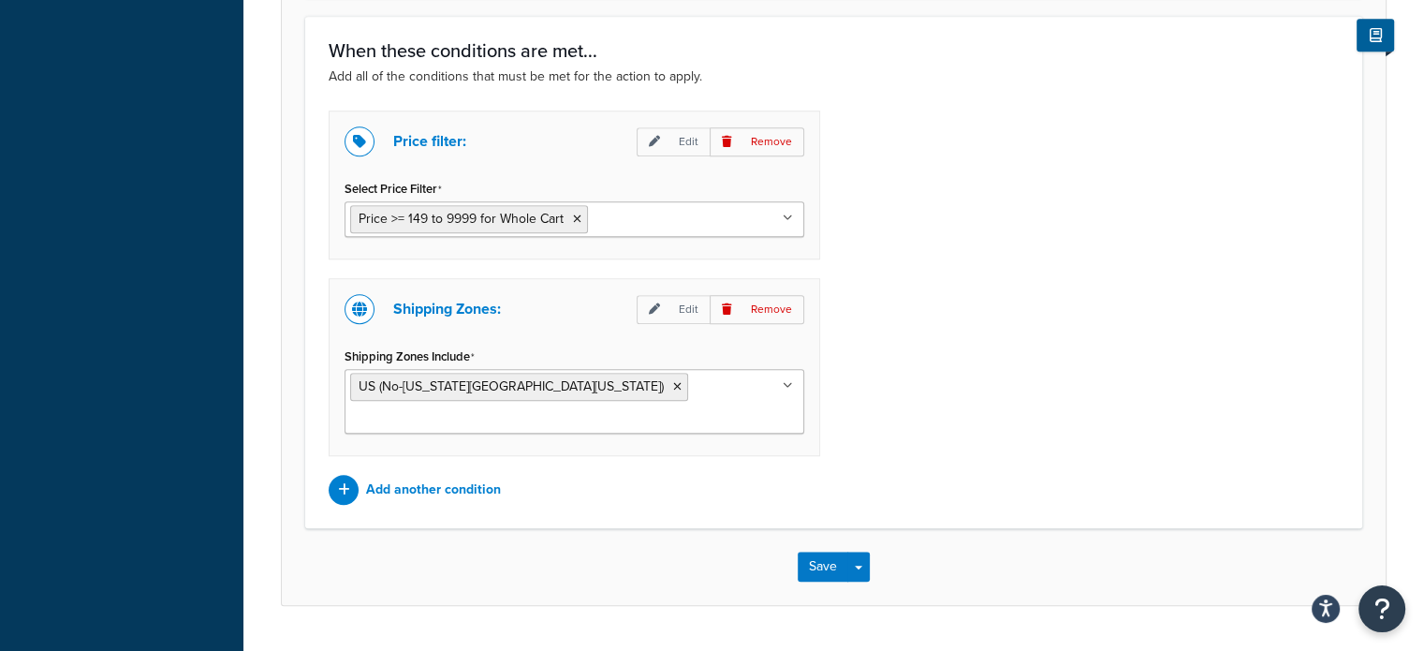
scroll to position [1528, 0]
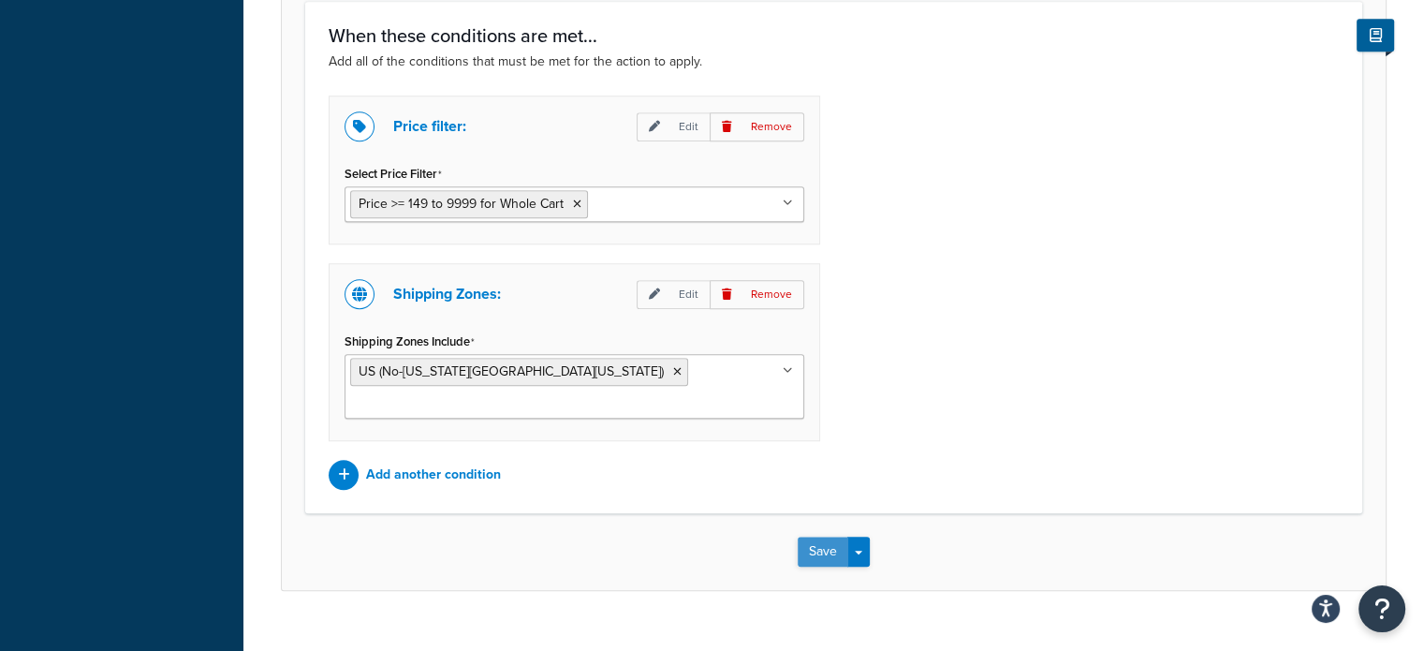
click at [810, 536] on button "Save" at bounding box center [822, 551] width 51 height 30
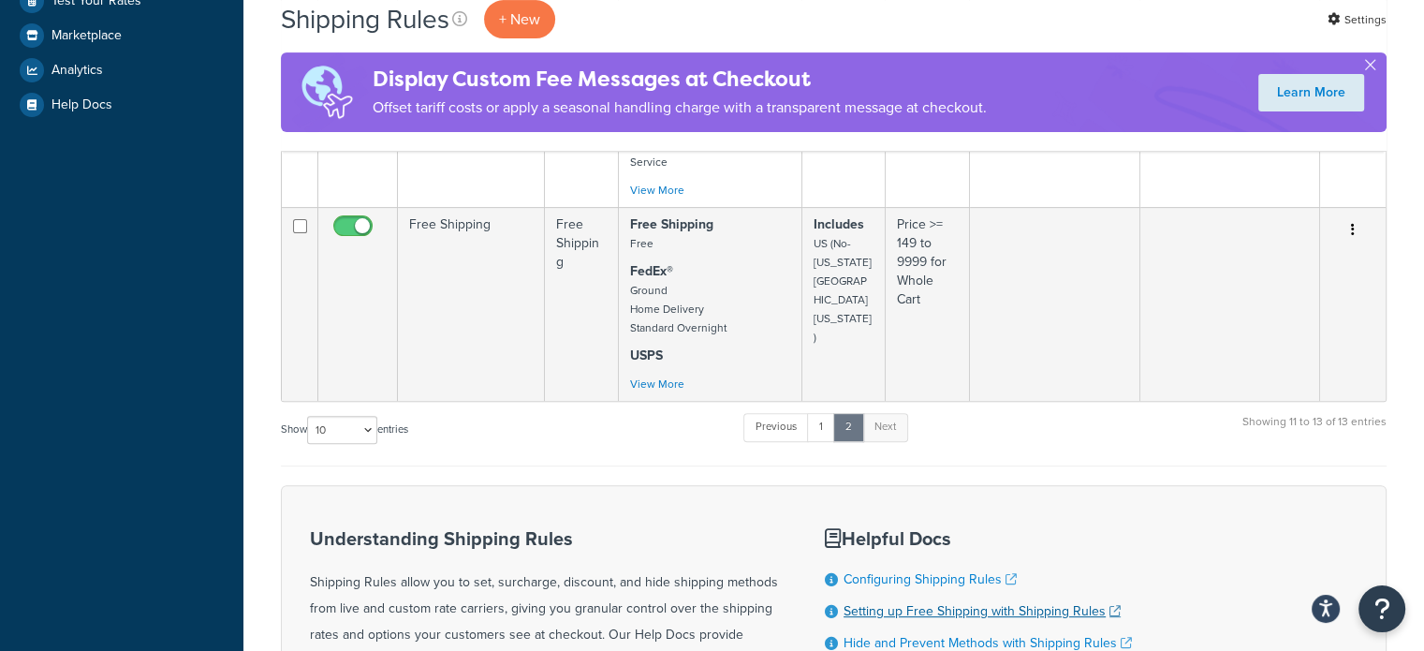
scroll to position [749, 0]
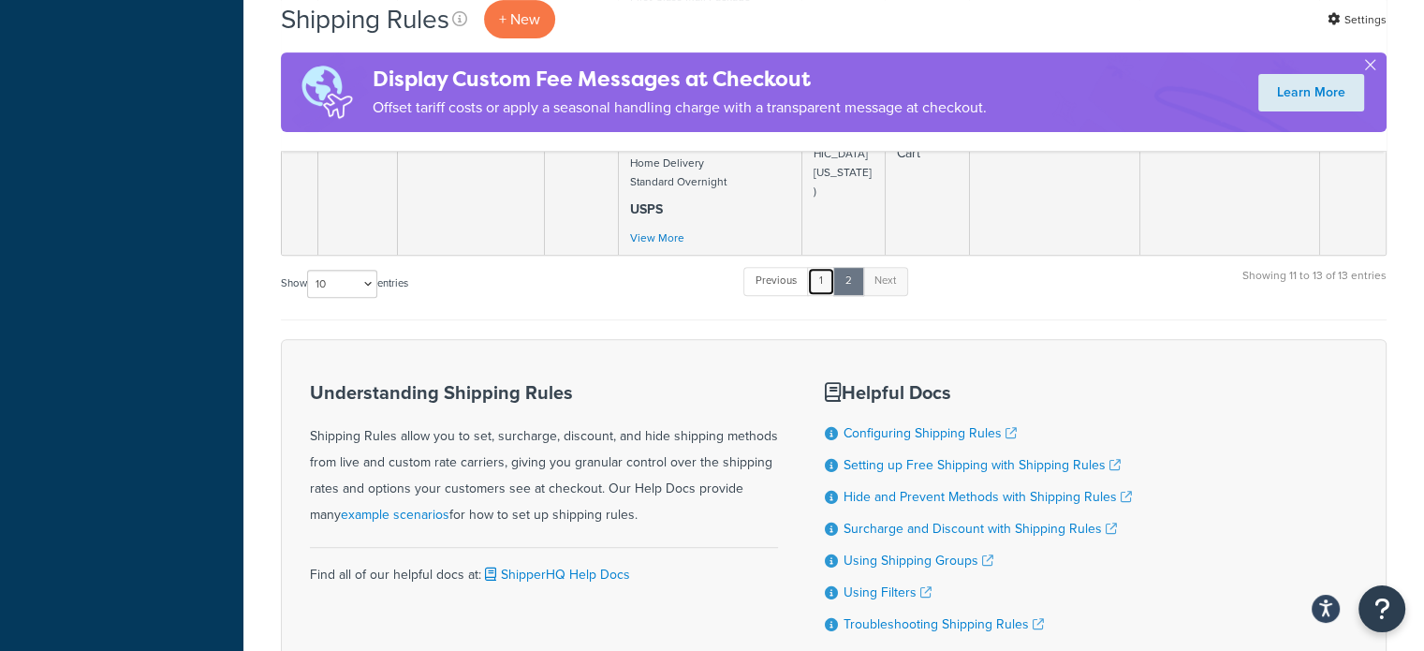
click at [825, 267] on link "1" at bounding box center [821, 281] width 28 height 28
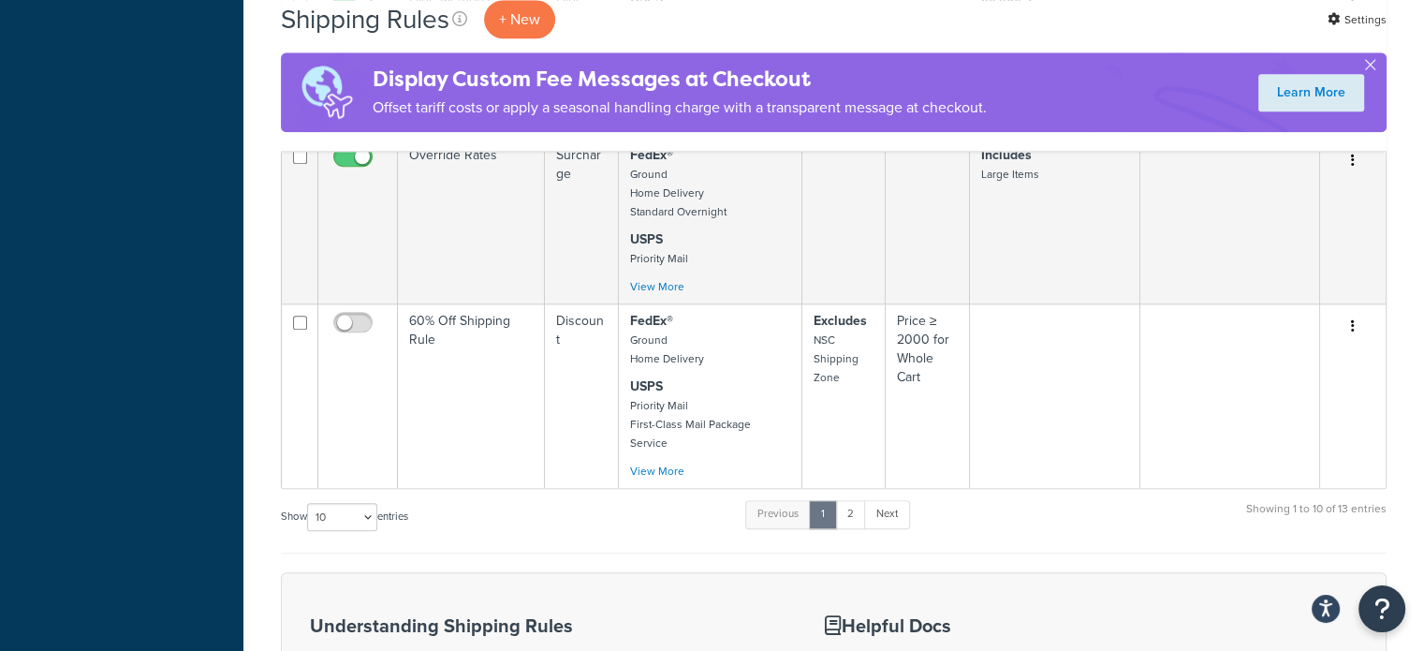
scroll to position [1630, 0]
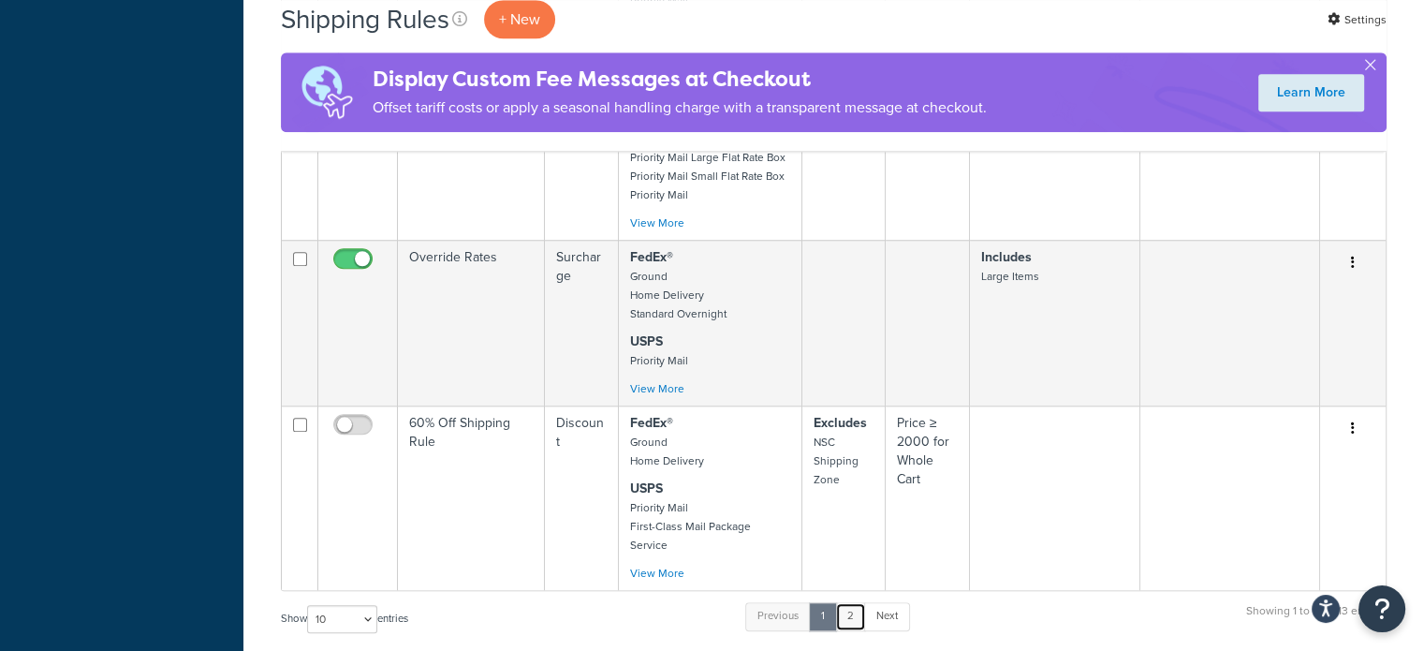
click at [852, 602] on link "2" at bounding box center [850, 616] width 31 height 28
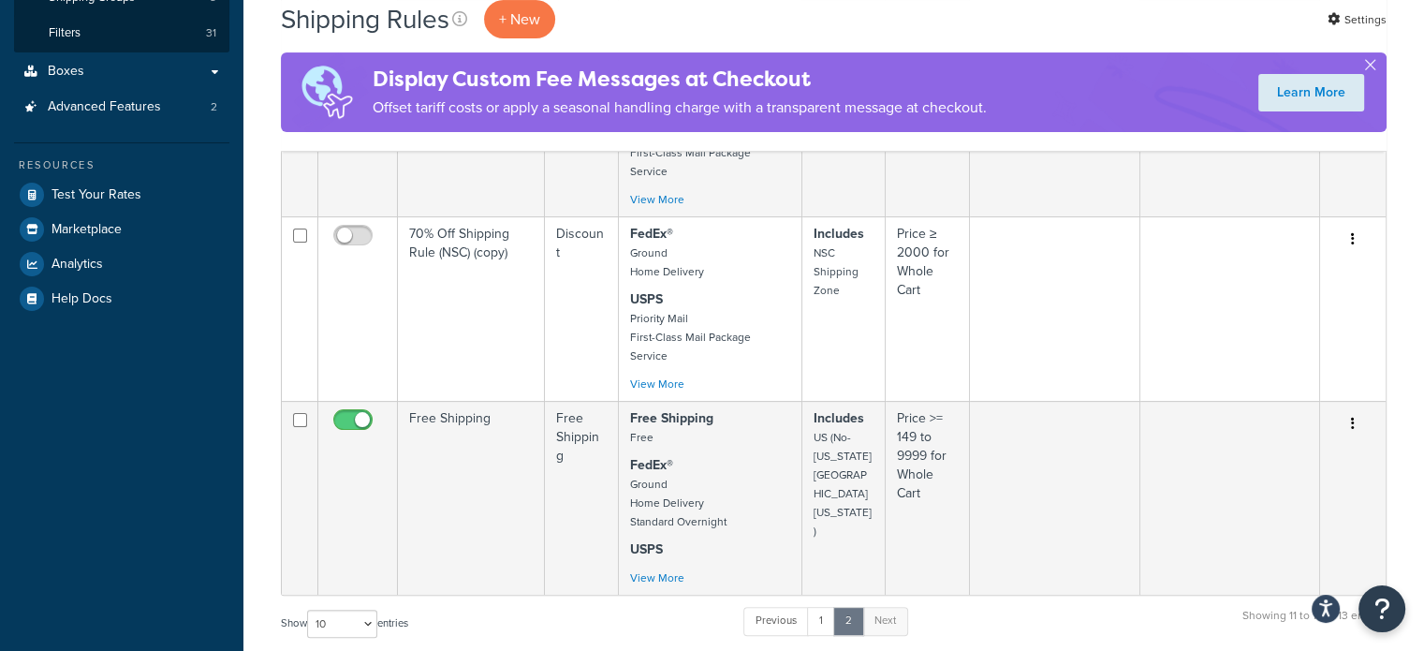
scroll to position [189, 0]
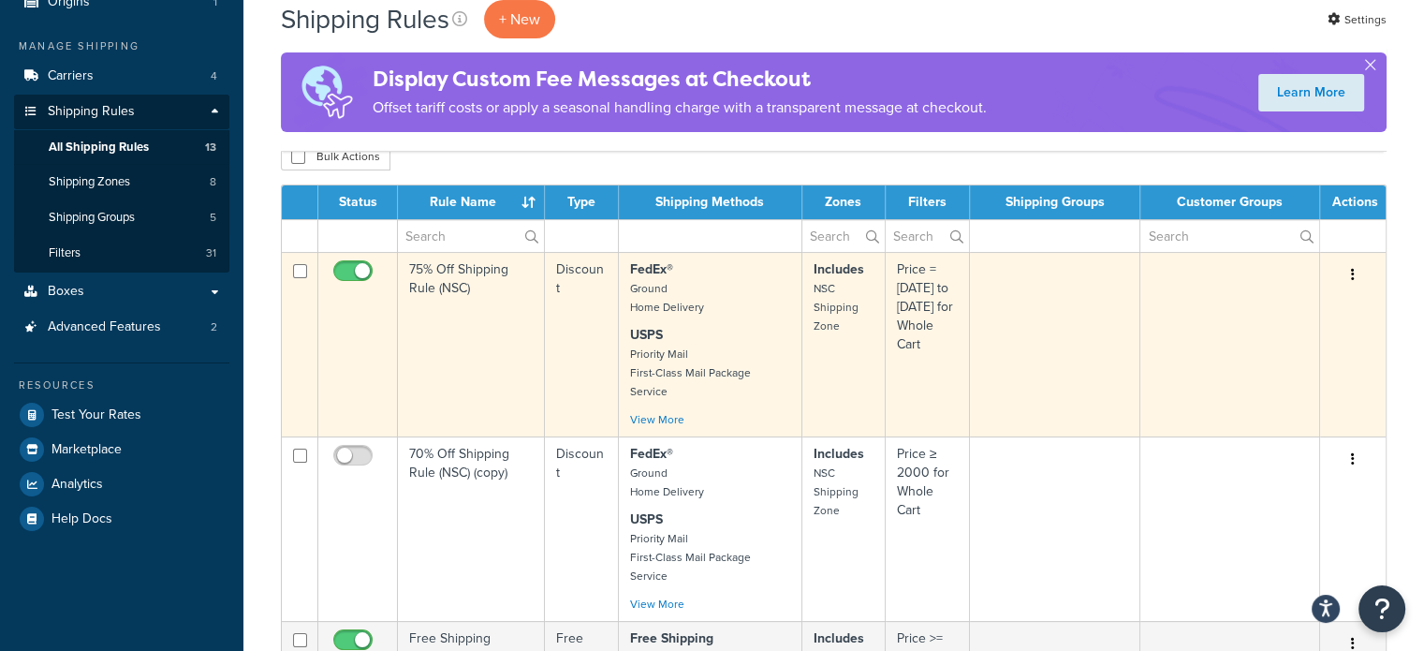
click at [996, 340] on td at bounding box center [1055, 344] width 171 height 184
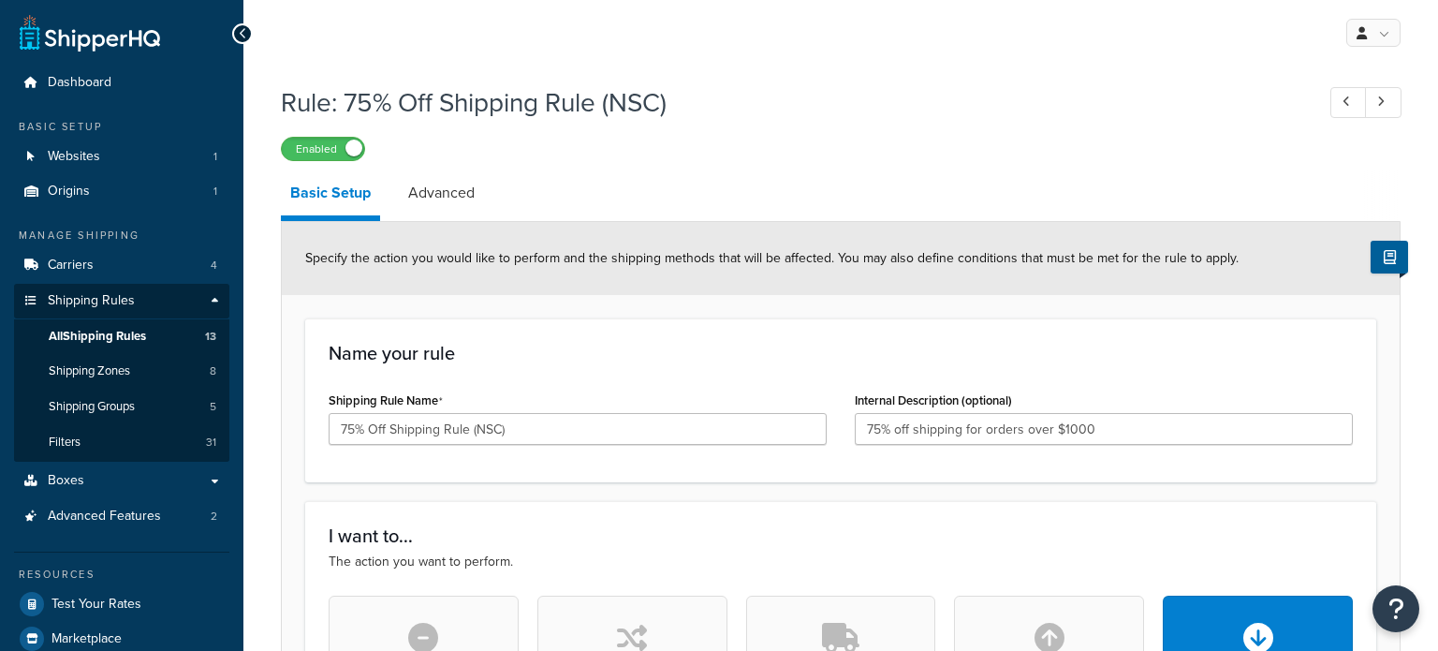
select select "PERCENTAGE"
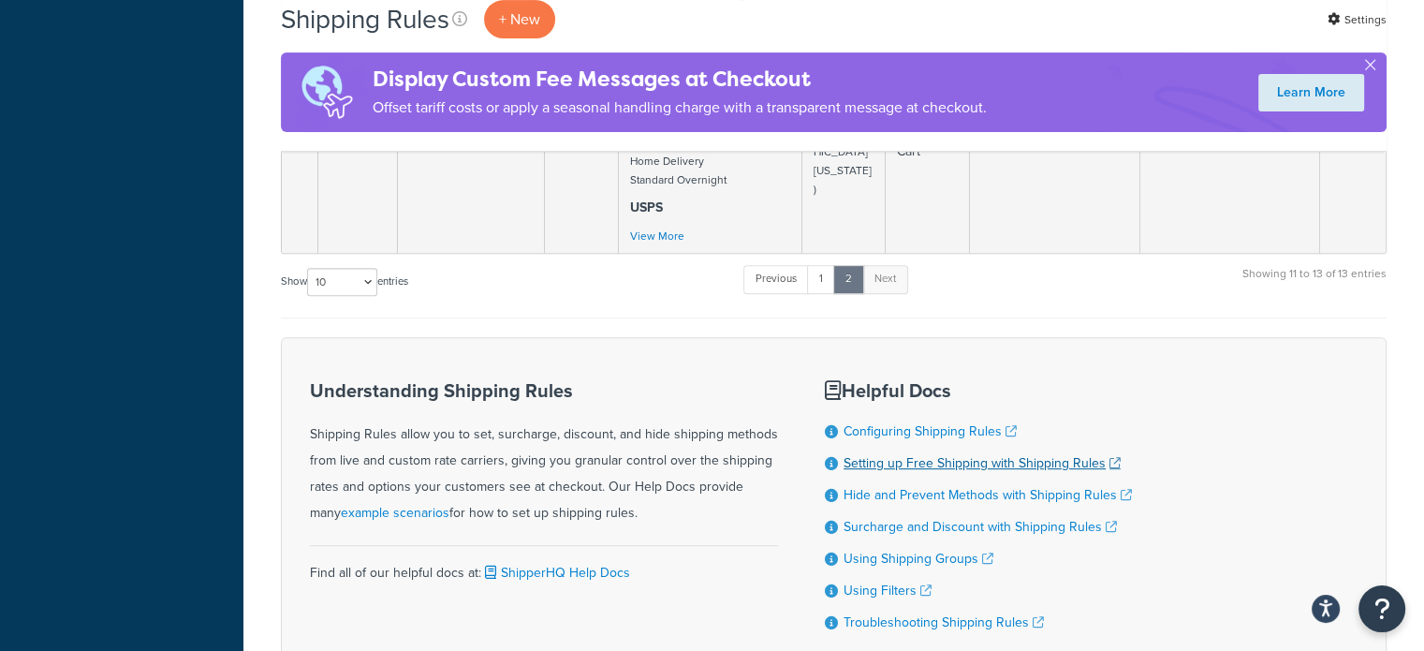
scroll to position [470, 0]
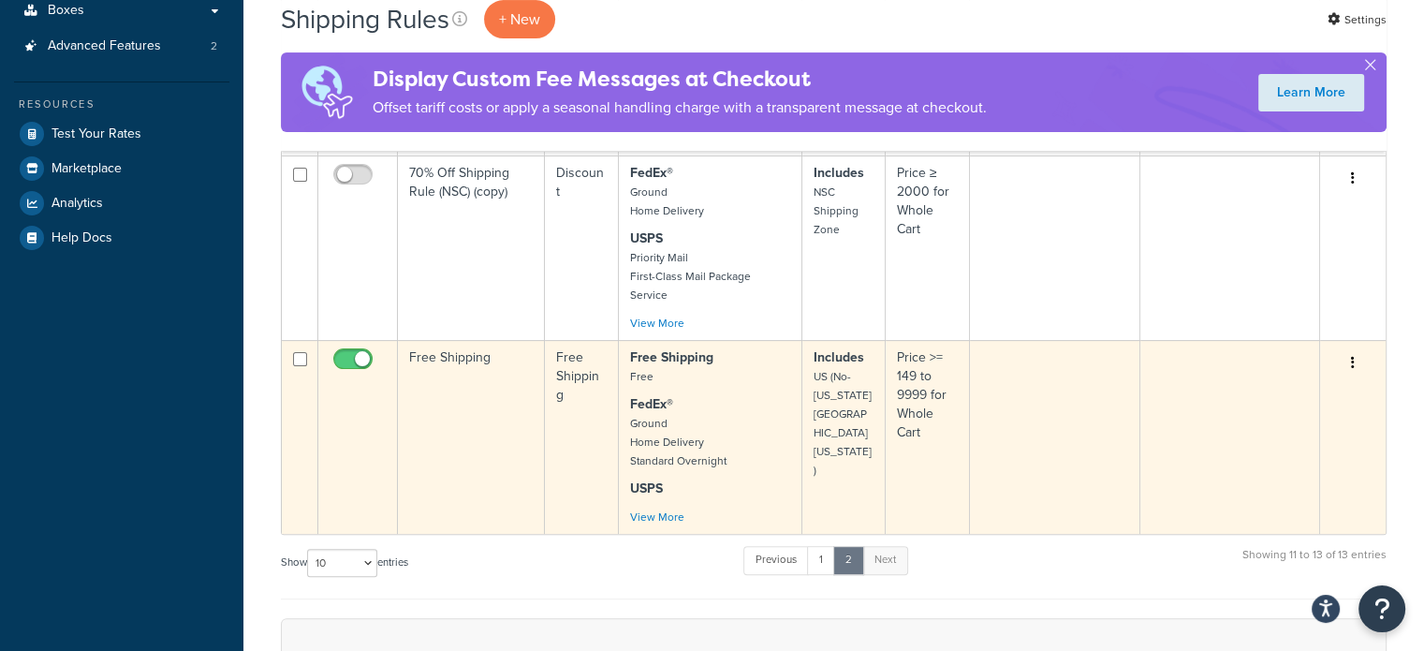
click at [987, 371] on td at bounding box center [1055, 437] width 171 height 194
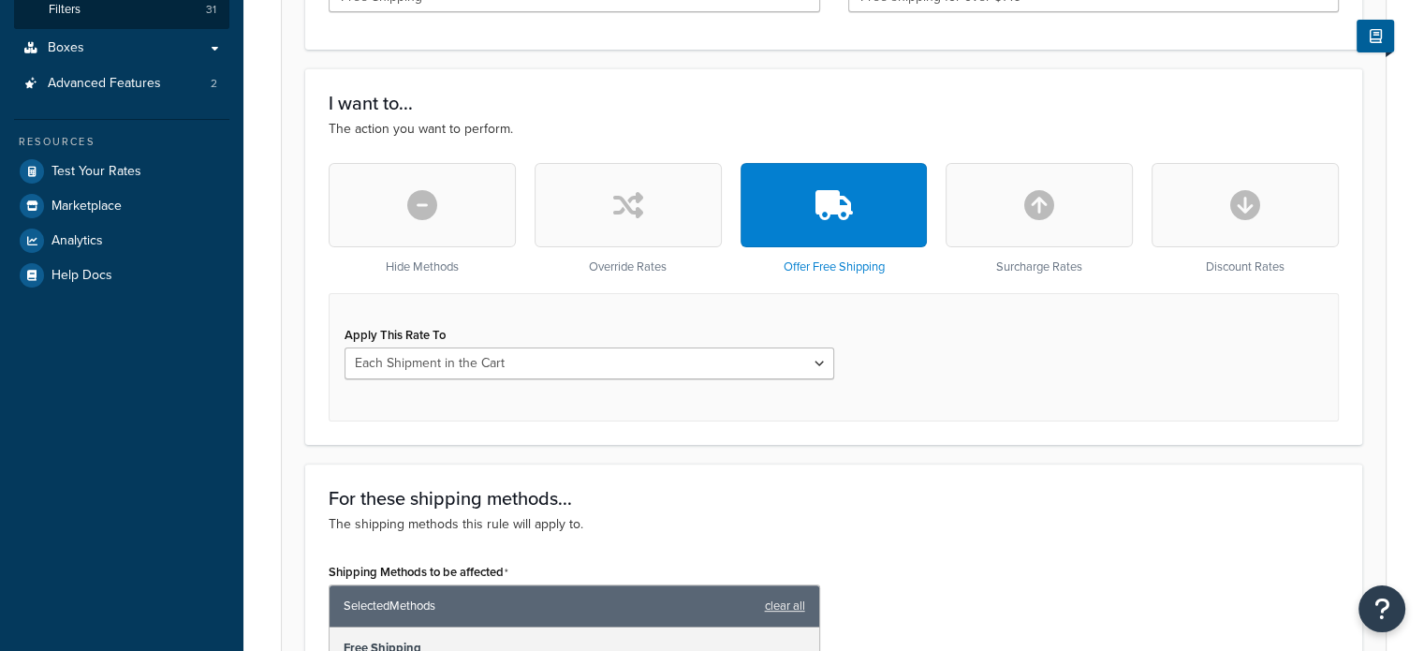
scroll to position [468, 0]
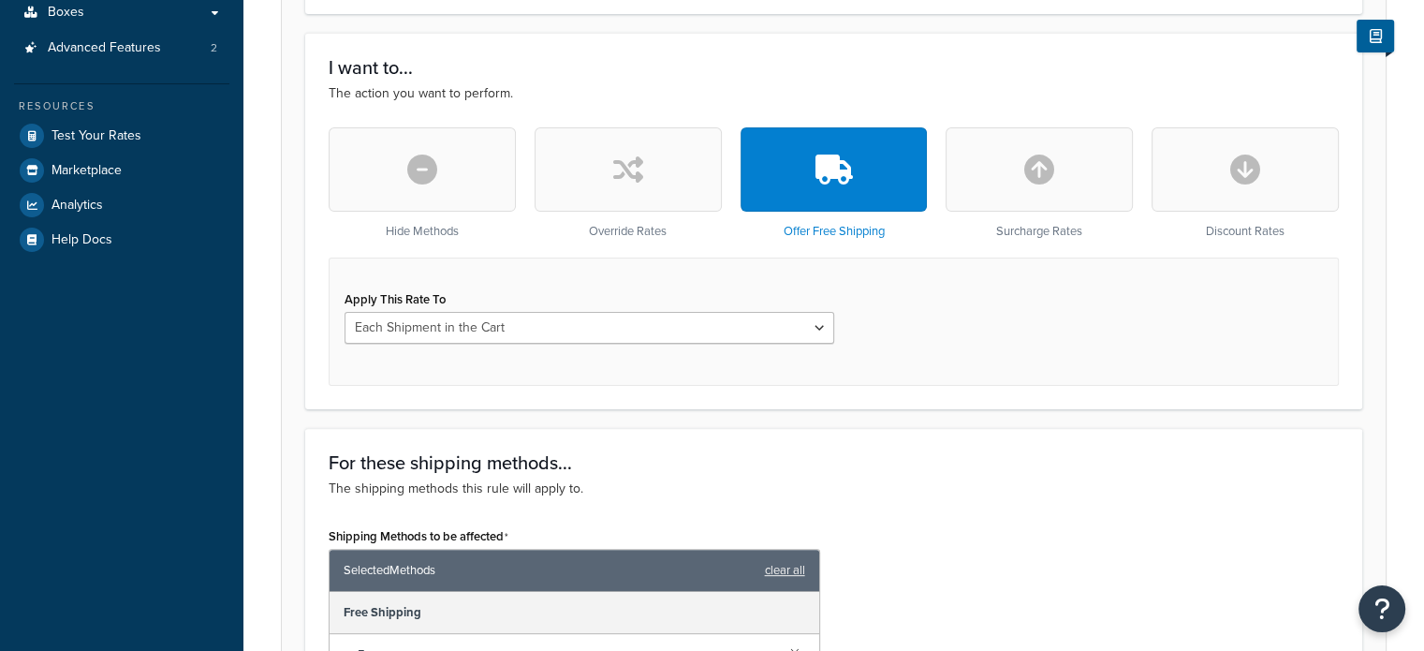
click at [1277, 190] on button "button" at bounding box center [1244, 169] width 187 height 84
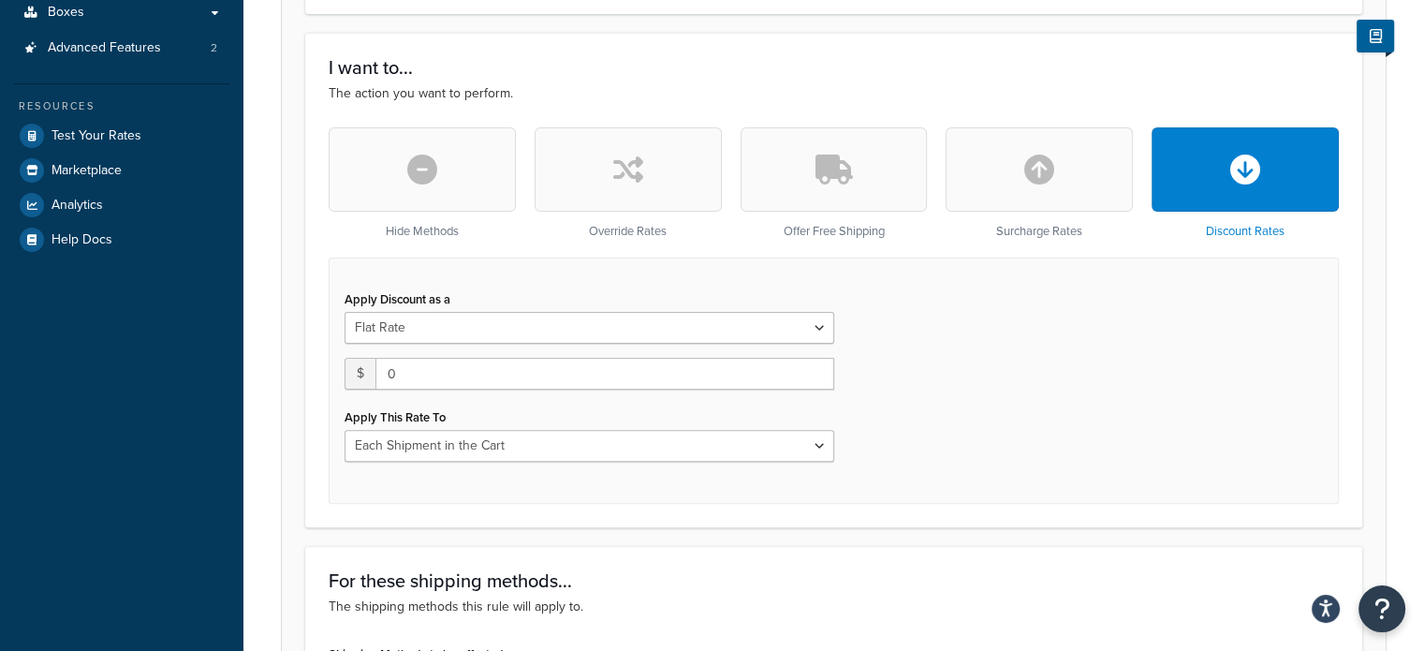
scroll to position [0, 0]
click at [504, 334] on select "Flat Rate Percentage Flat Rate & Percentage" at bounding box center [589, 328] width 490 height 32
select select "PERCENTAGE"
click at [344, 312] on select "Flat Rate Percentage Flat Rate & Percentage" at bounding box center [589, 328] width 490 height 32
drag, startPoint x: 464, startPoint y: 377, endPoint x: 329, endPoint y: 376, distance: 135.7
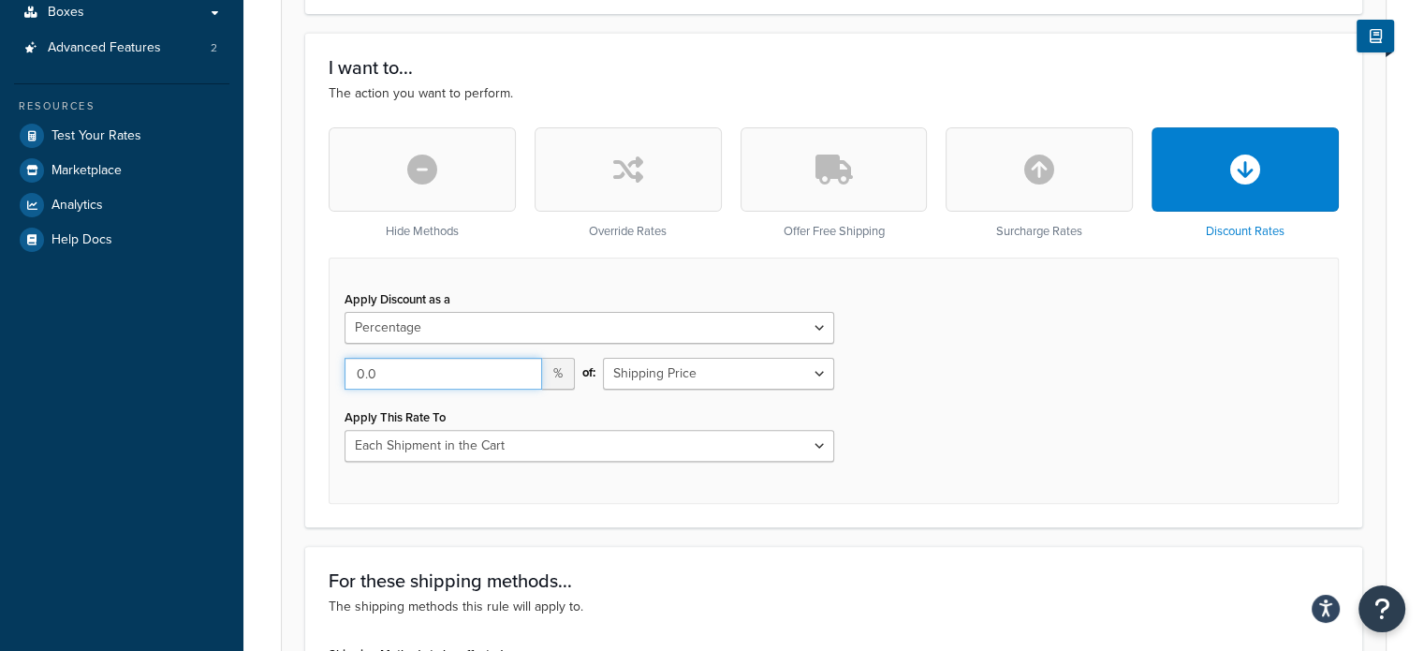
click at [329, 376] on div "Apply Discount as a Flat Rate Percentage Flat Rate & Percentage 0.0 % of: Shipp…" at bounding box center [834, 380] width 1010 height 246
type input "75"
click at [1015, 373] on div "Apply Discount as a Flat Rate Percentage Flat Rate & Percentage 75 % of: Shippi…" at bounding box center [834, 380] width 1010 height 246
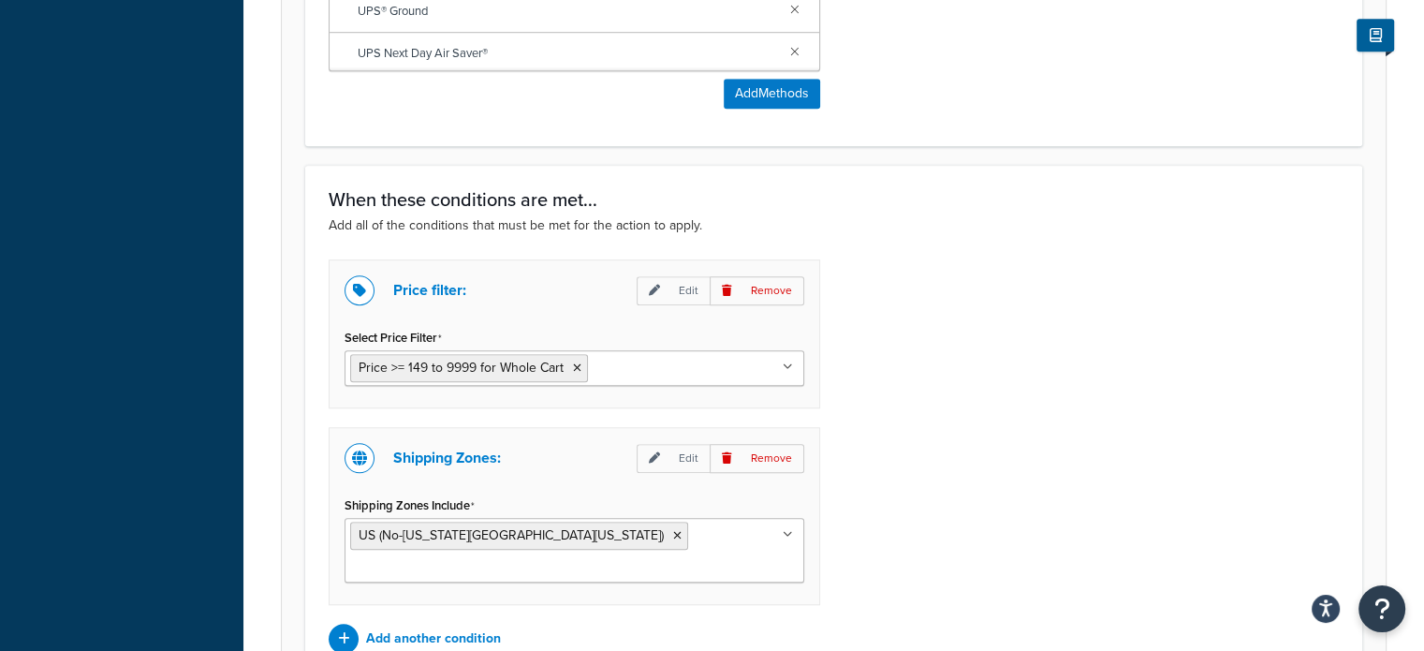
scroll to position [1645, 0]
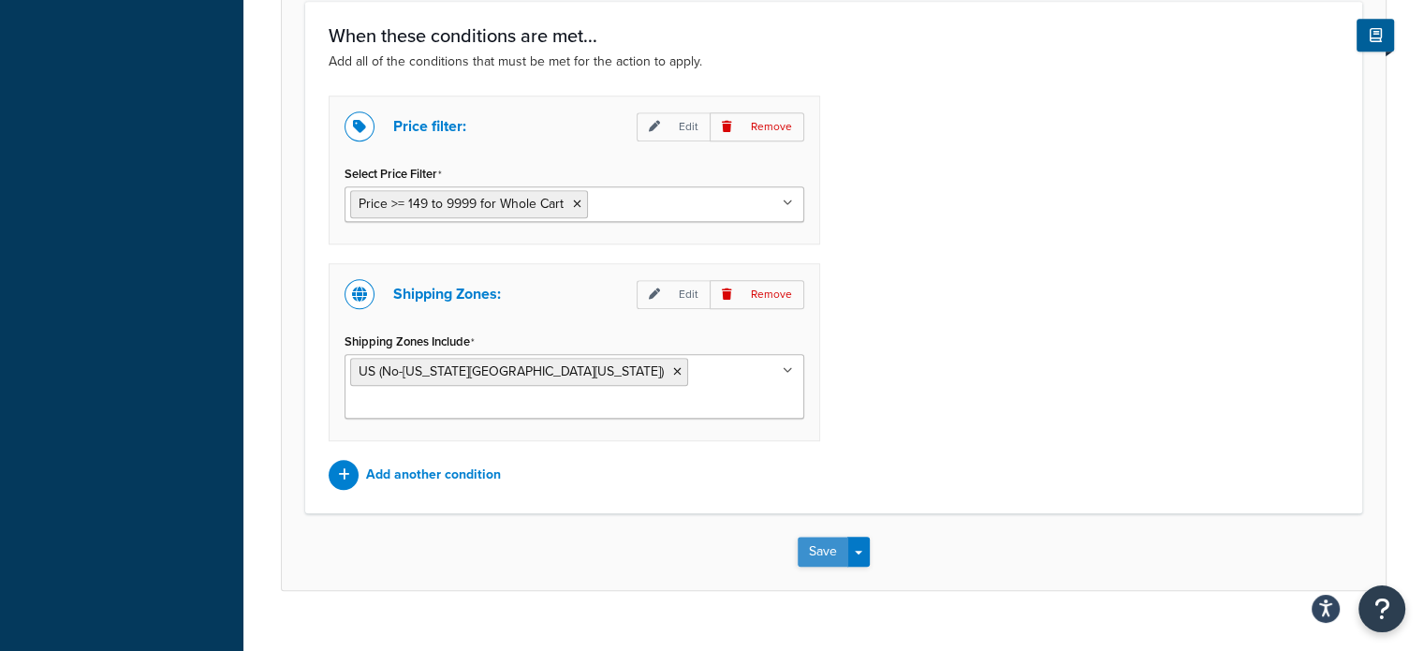
click at [800, 536] on button "Save" at bounding box center [822, 551] width 51 height 30
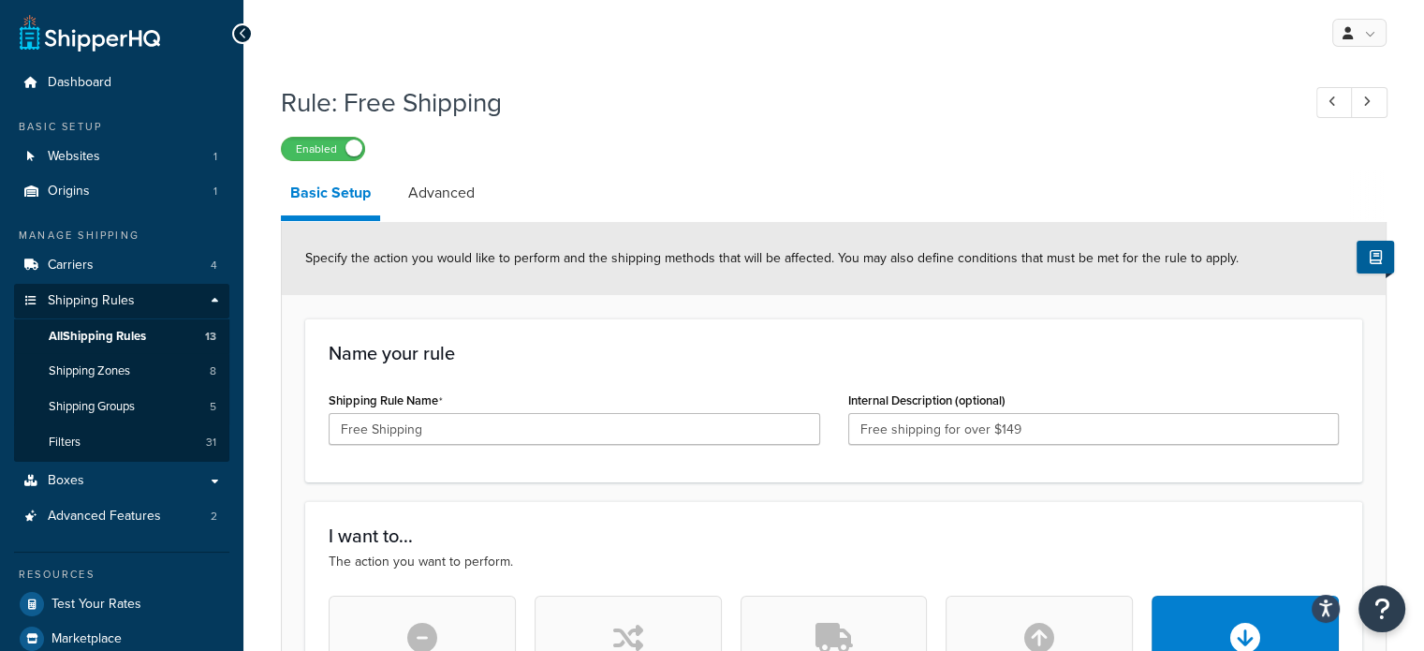
scroll to position [319, 0]
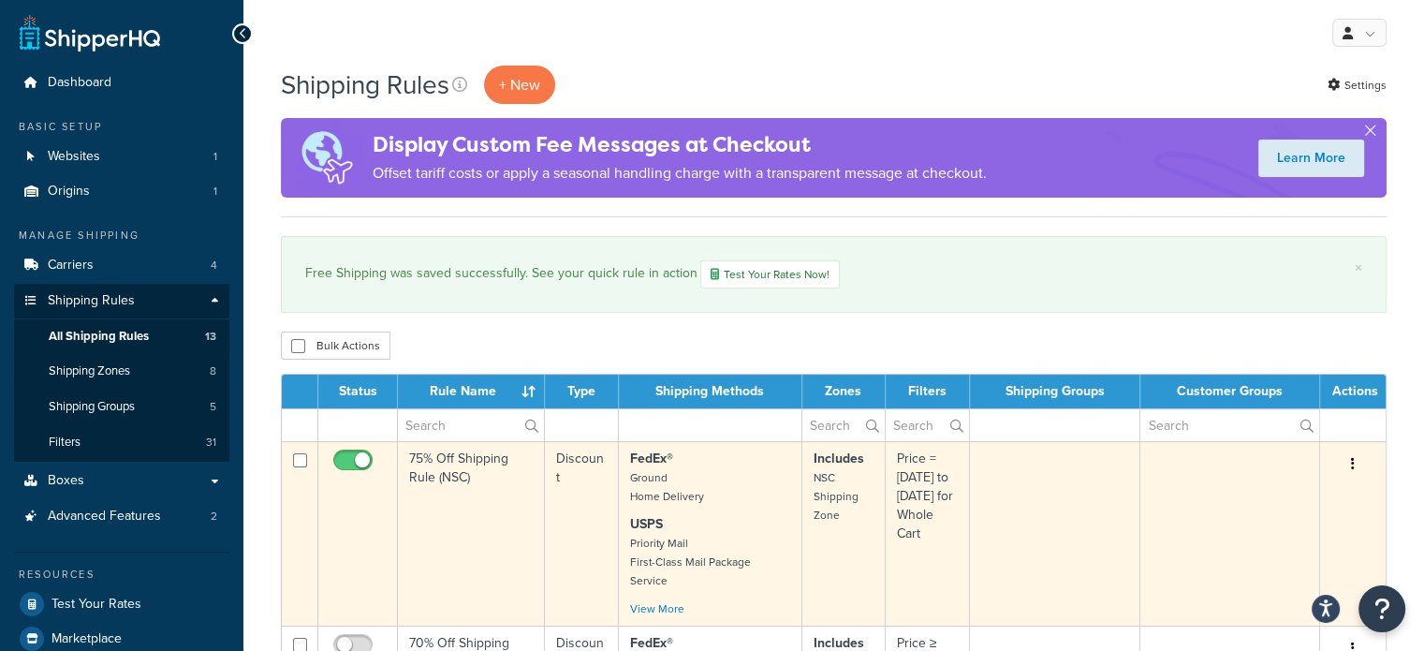
click at [1048, 490] on td at bounding box center [1055, 533] width 171 height 184
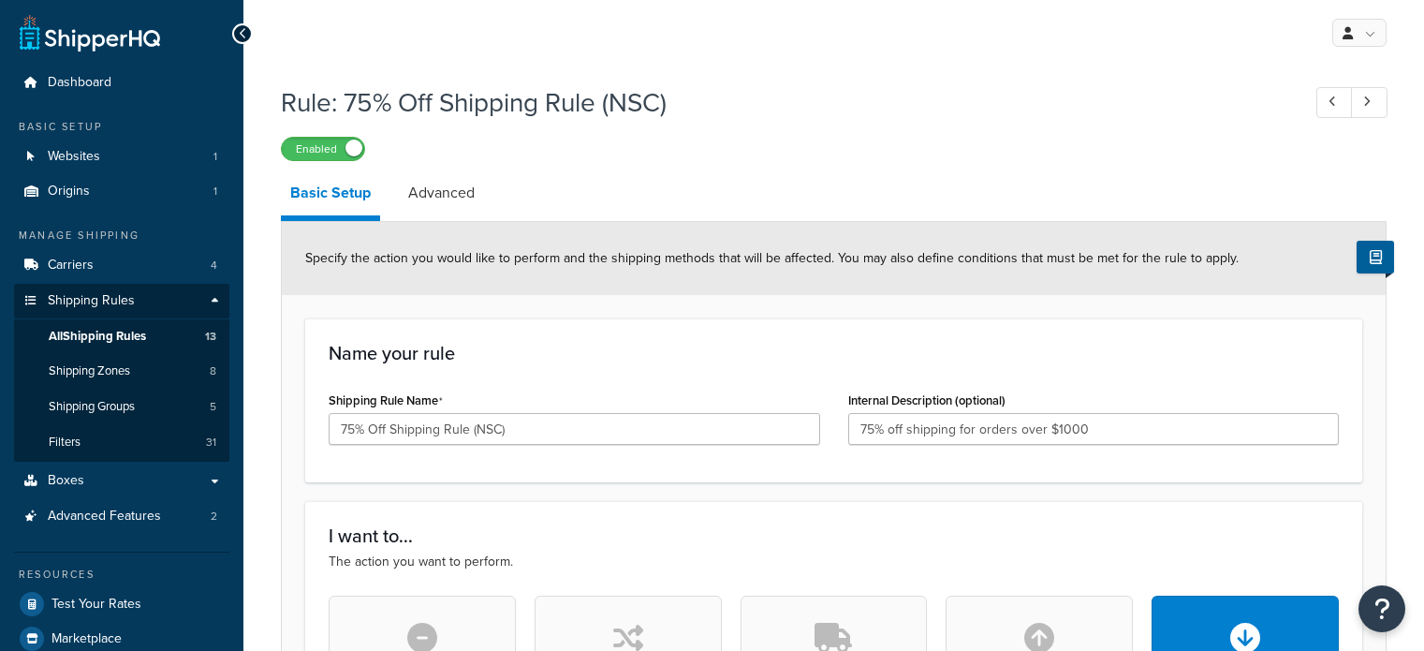
select select "PERCENTAGE"
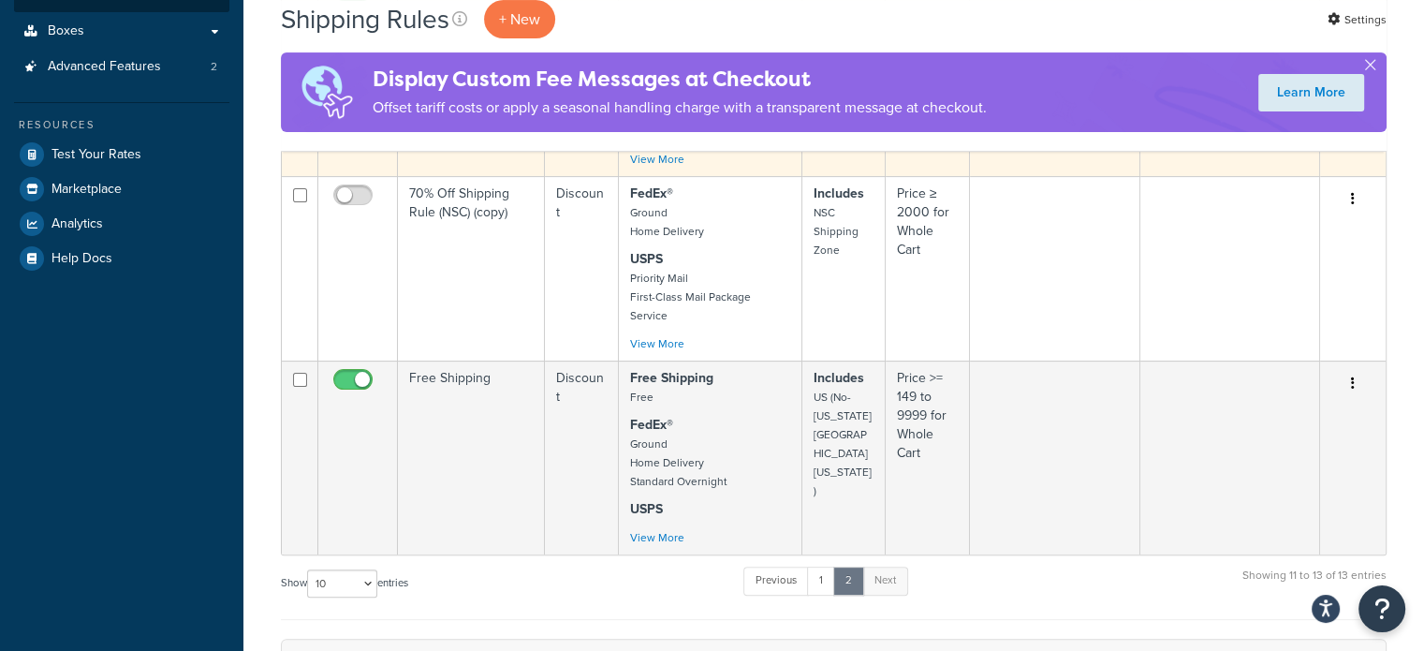
scroll to position [468, 0]
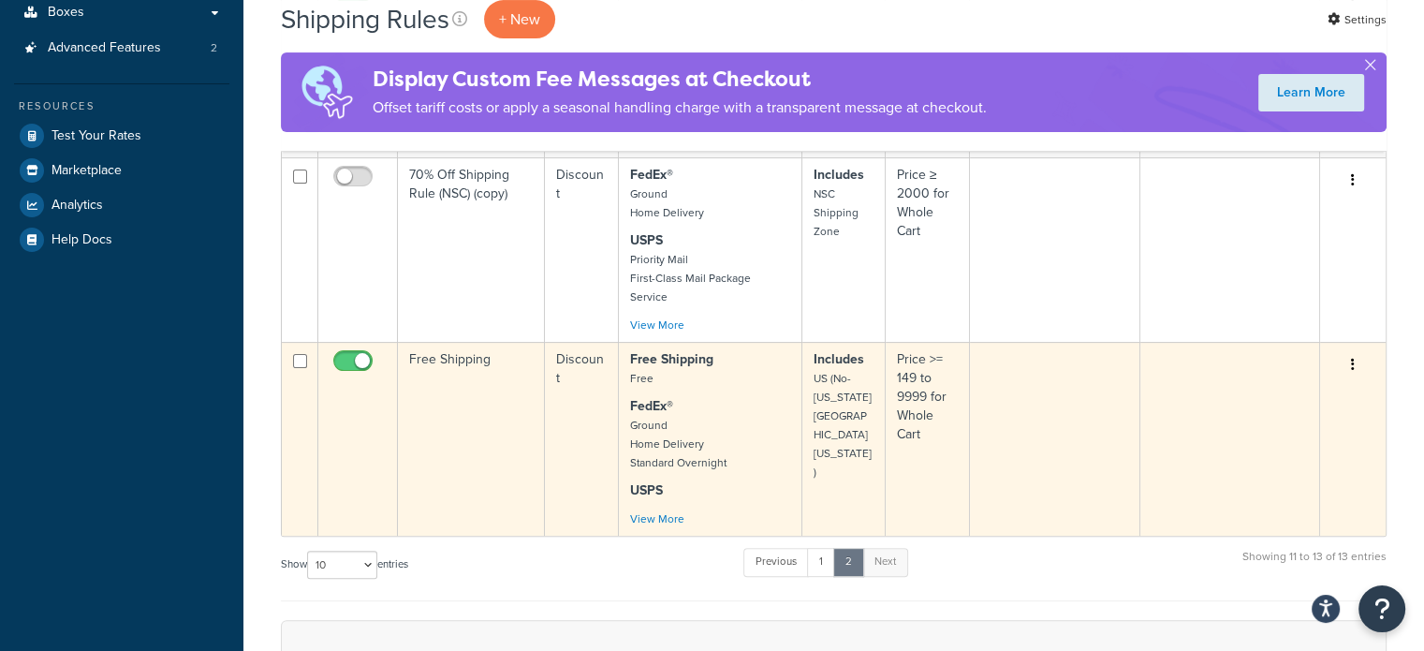
click at [1046, 428] on td at bounding box center [1055, 439] width 171 height 194
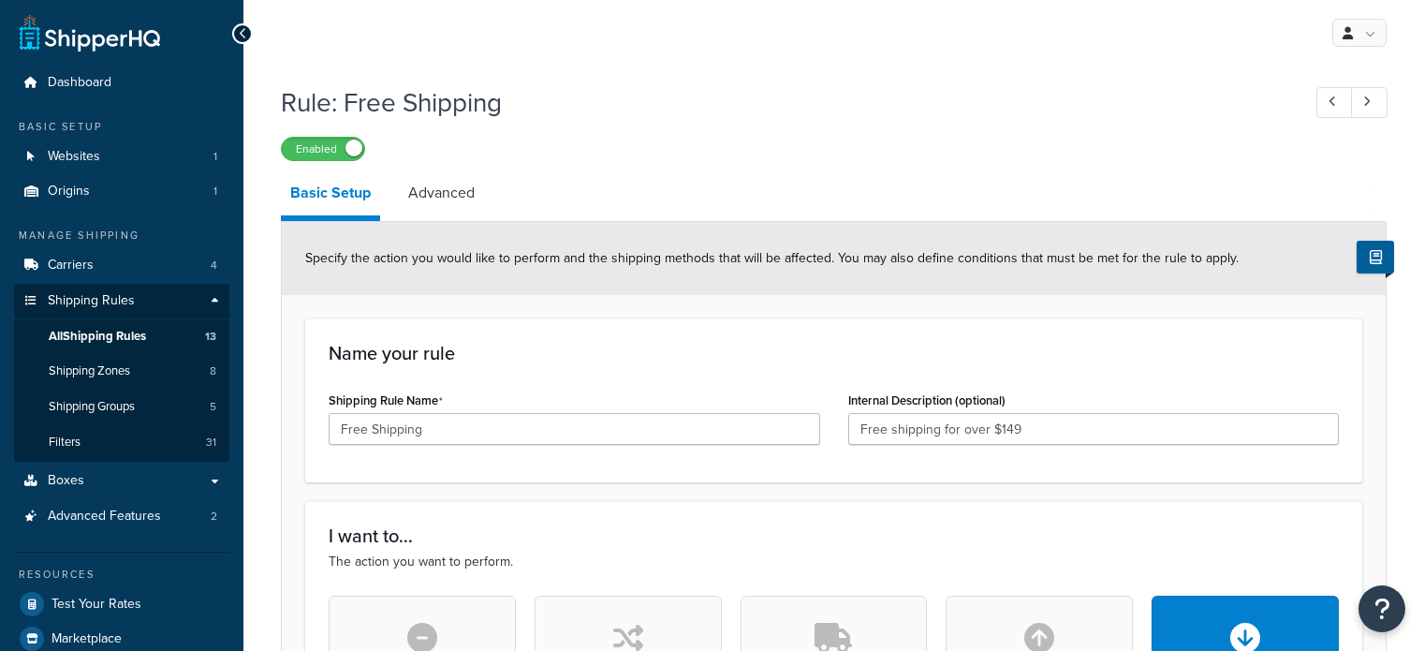
select select "PERCENTAGE"
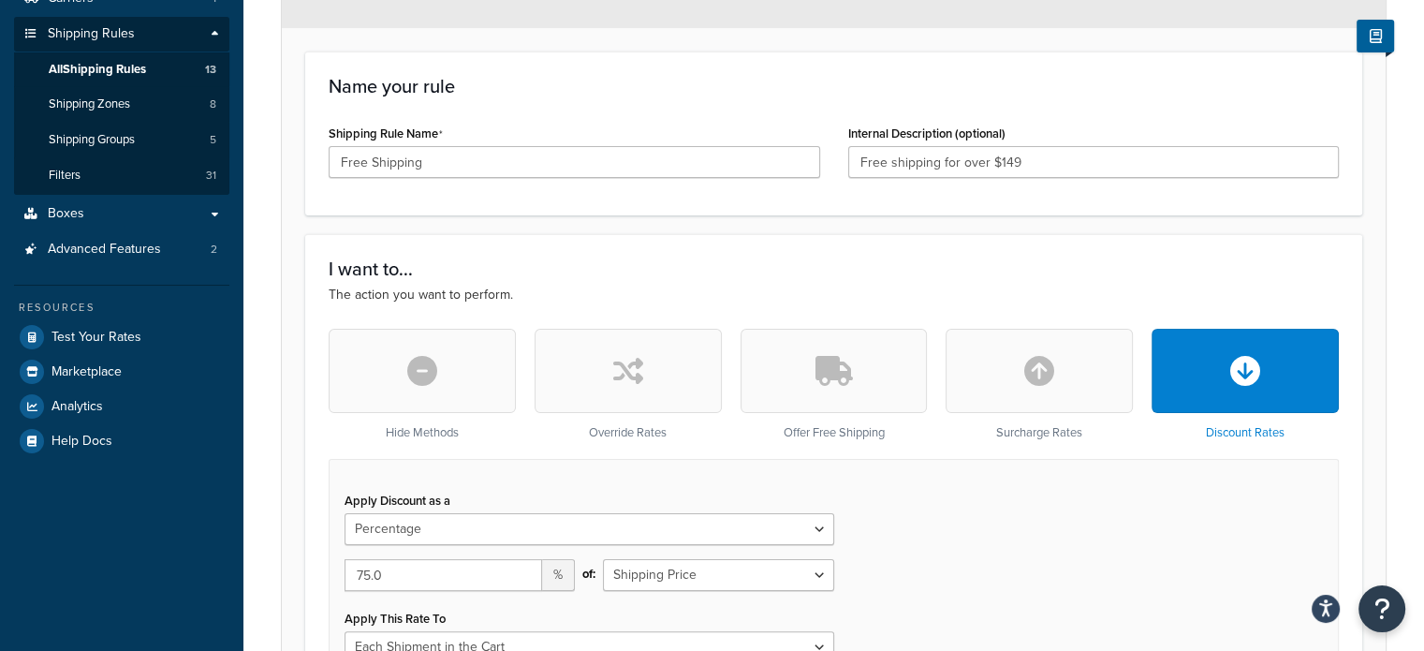
scroll to position [94, 0]
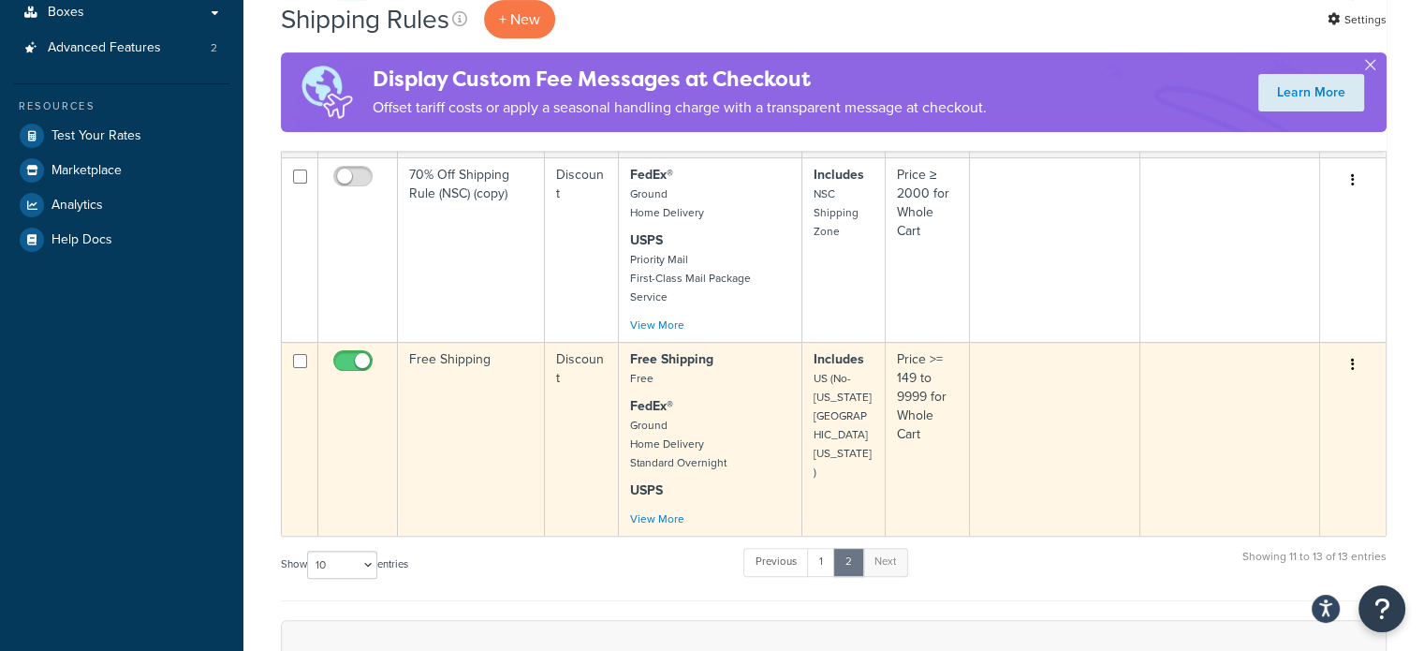
click at [1353, 358] on icon "button" at bounding box center [1353, 364] width 4 height 13
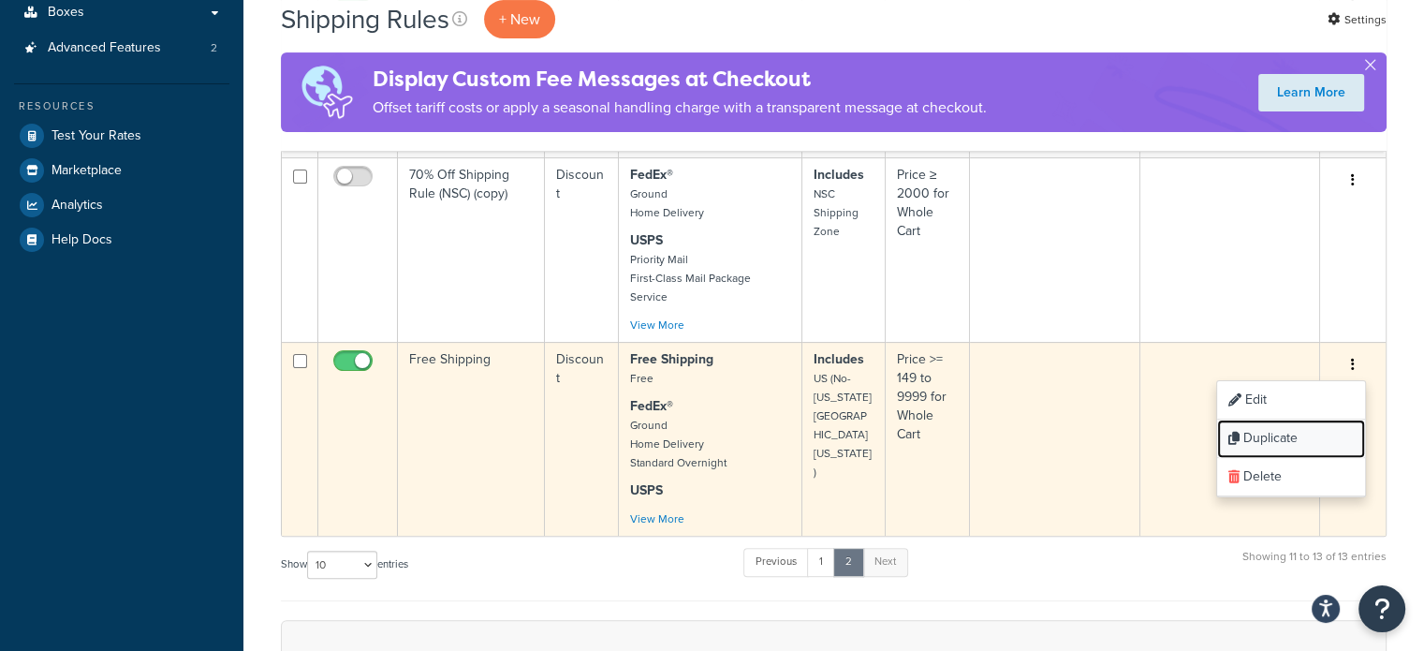
click at [1322, 419] on link "Duplicate" at bounding box center [1291, 438] width 148 height 38
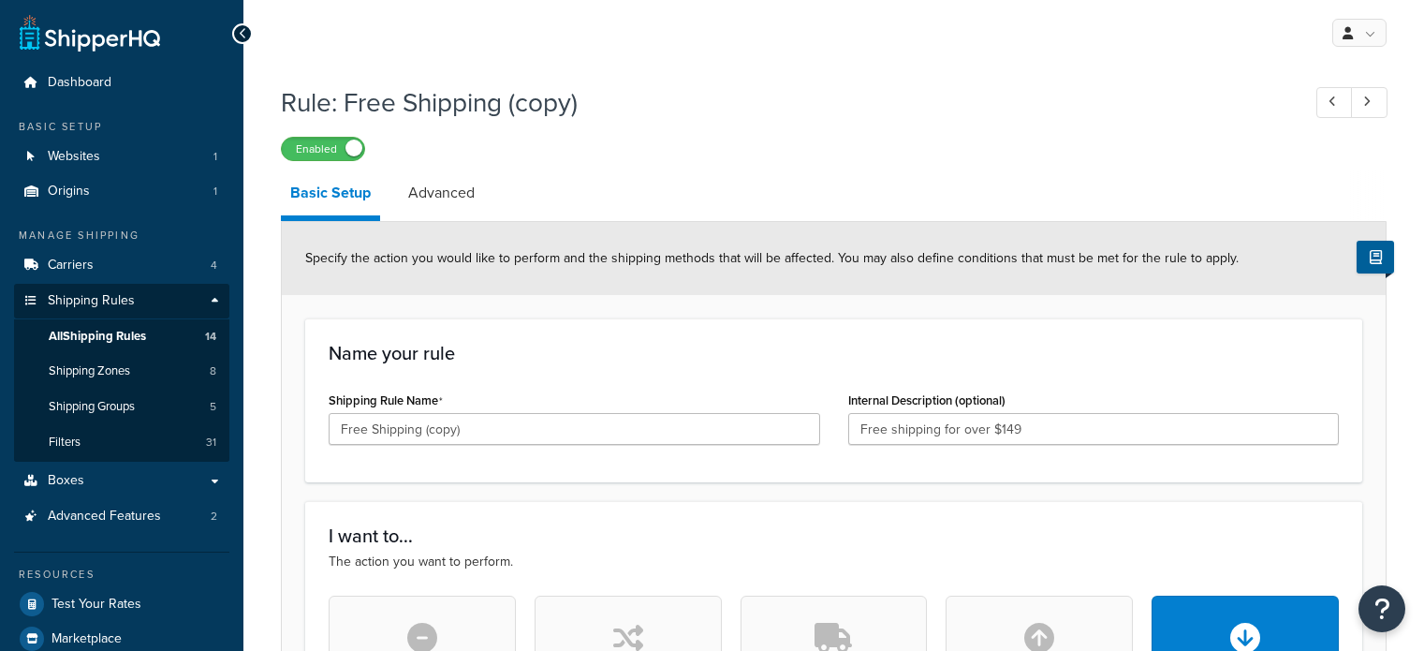
select select "PERCENTAGE"
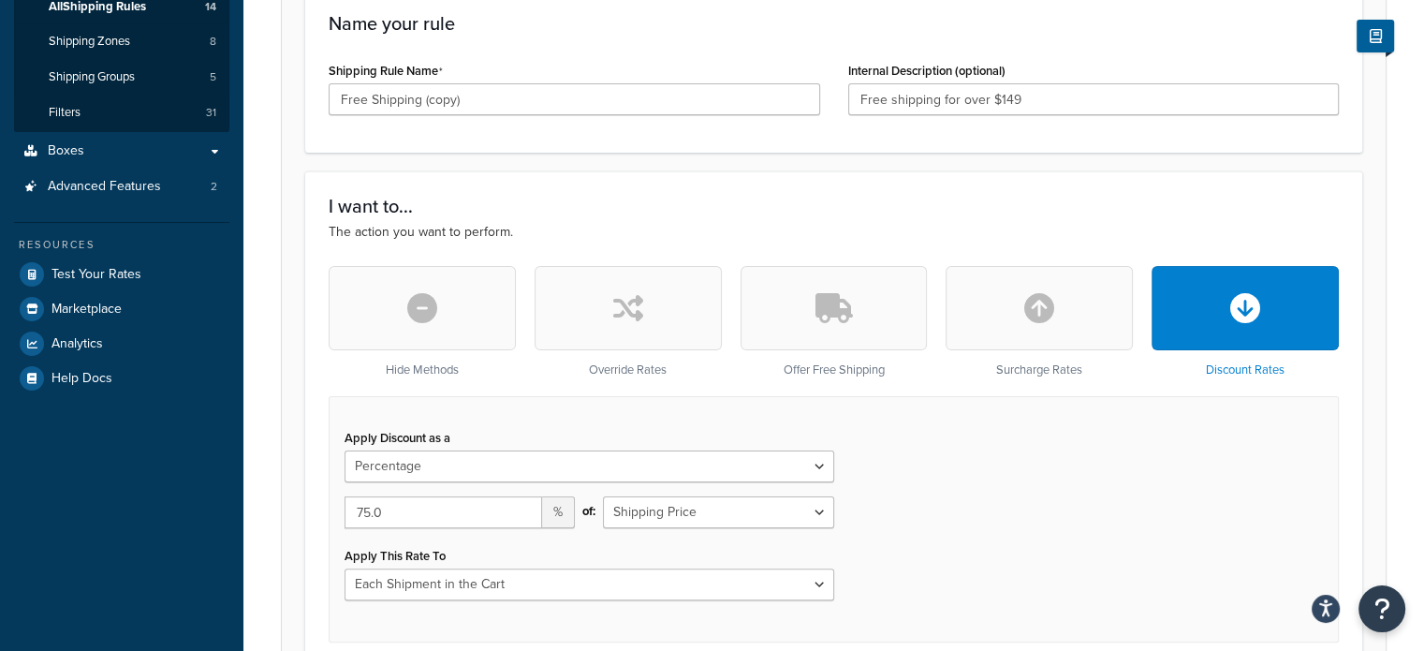
scroll to position [374, 0]
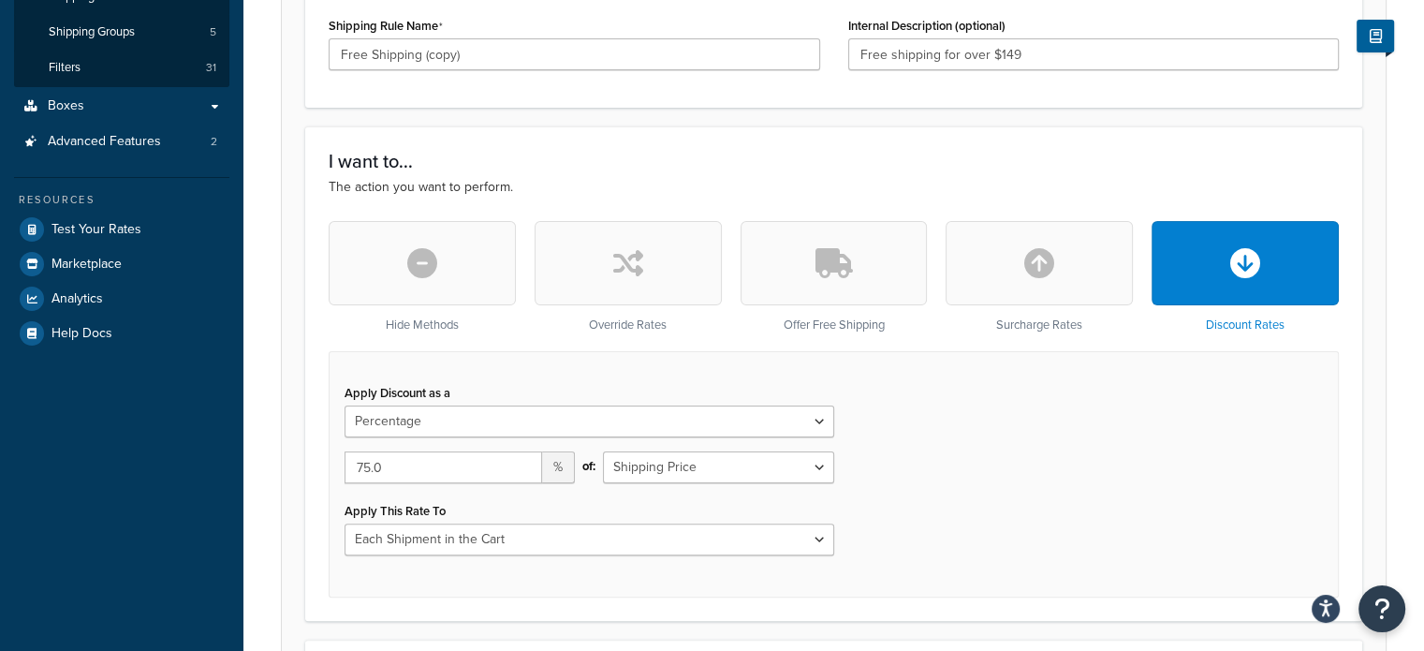
click at [856, 287] on button "button" at bounding box center [833, 263] width 187 height 84
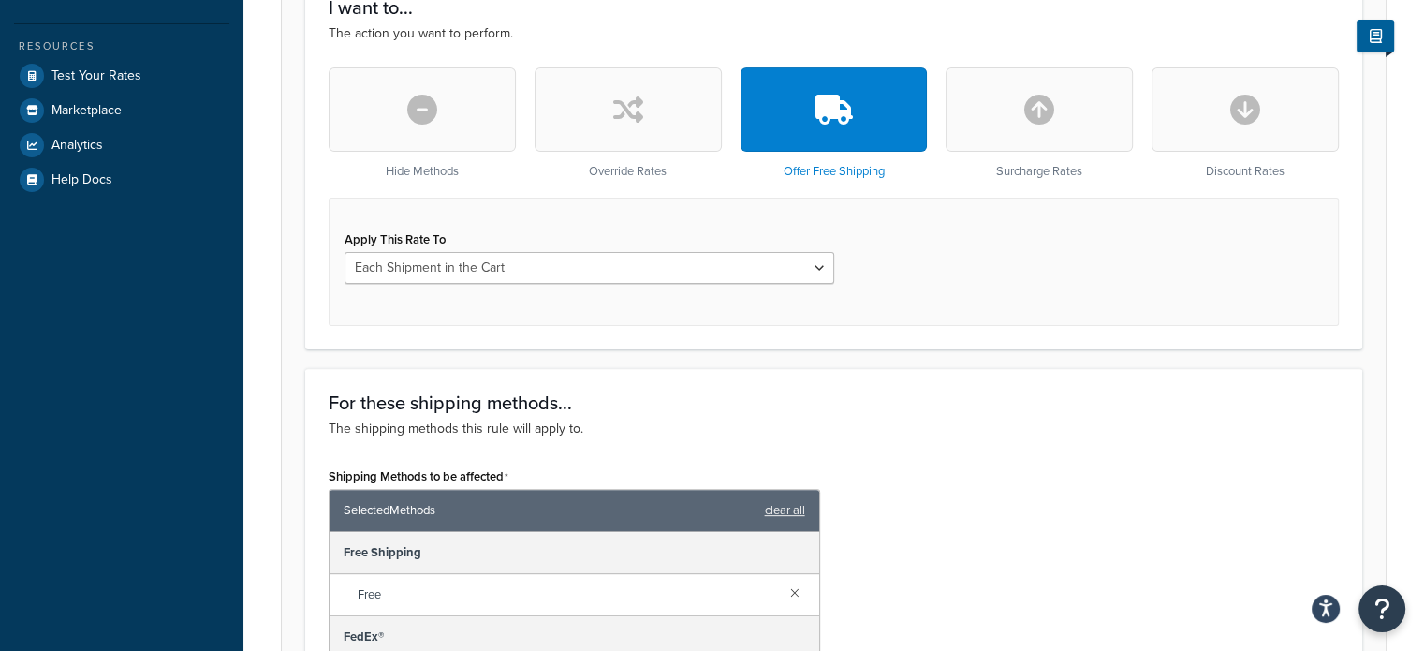
scroll to position [749, 0]
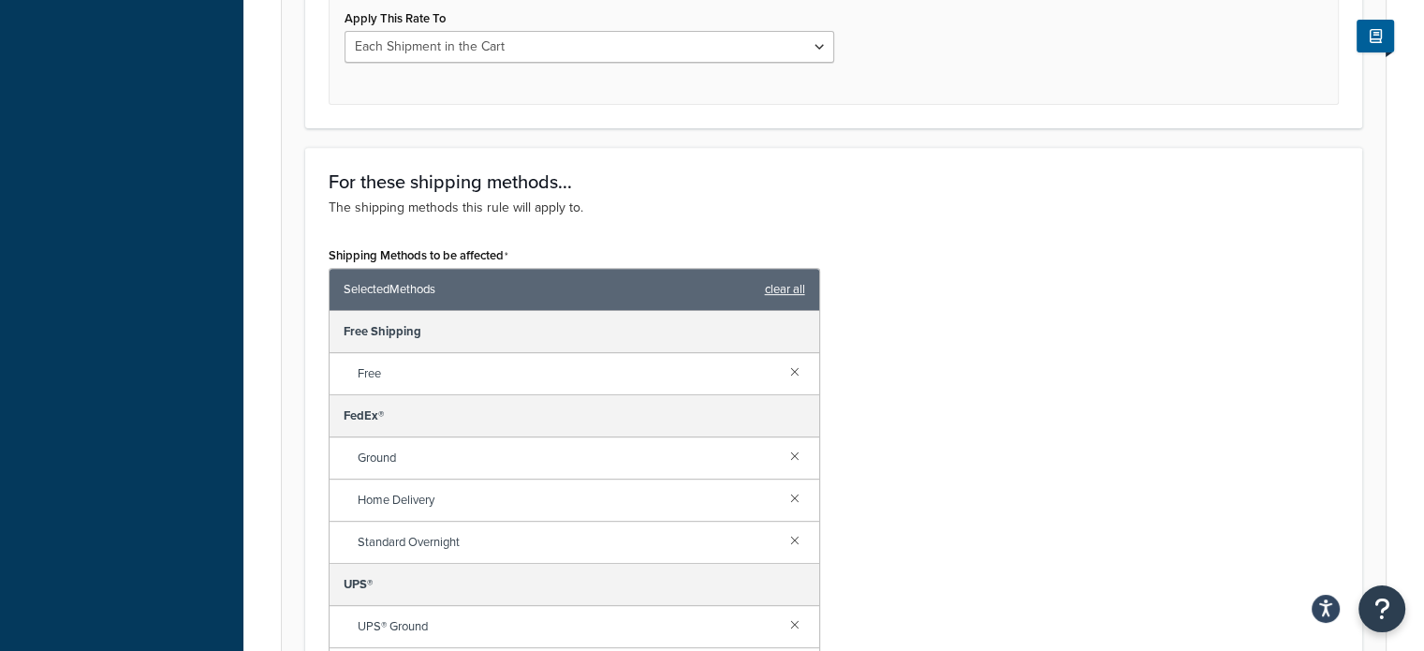
click at [790, 282] on link "clear all" at bounding box center [785, 289] width 40 height 26
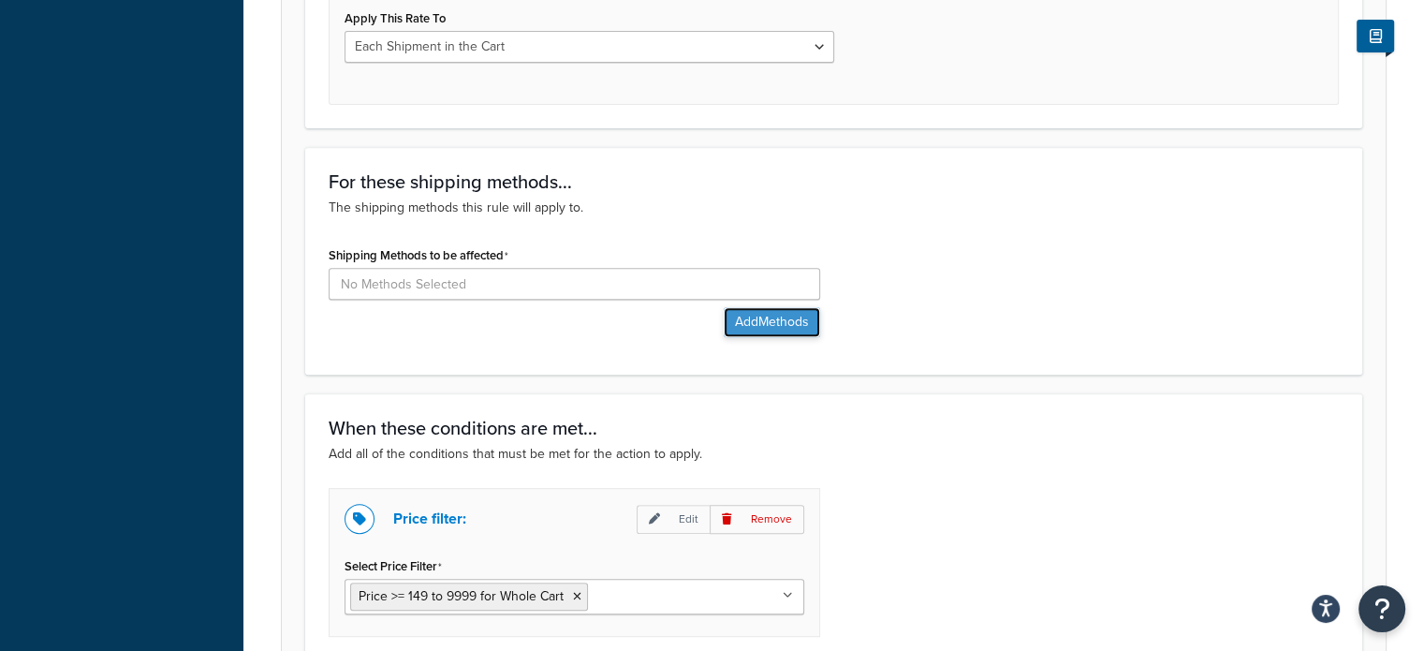
click at [769, 324] on button "Add Methods" at bounding box center [772, 322] width 96 height 30
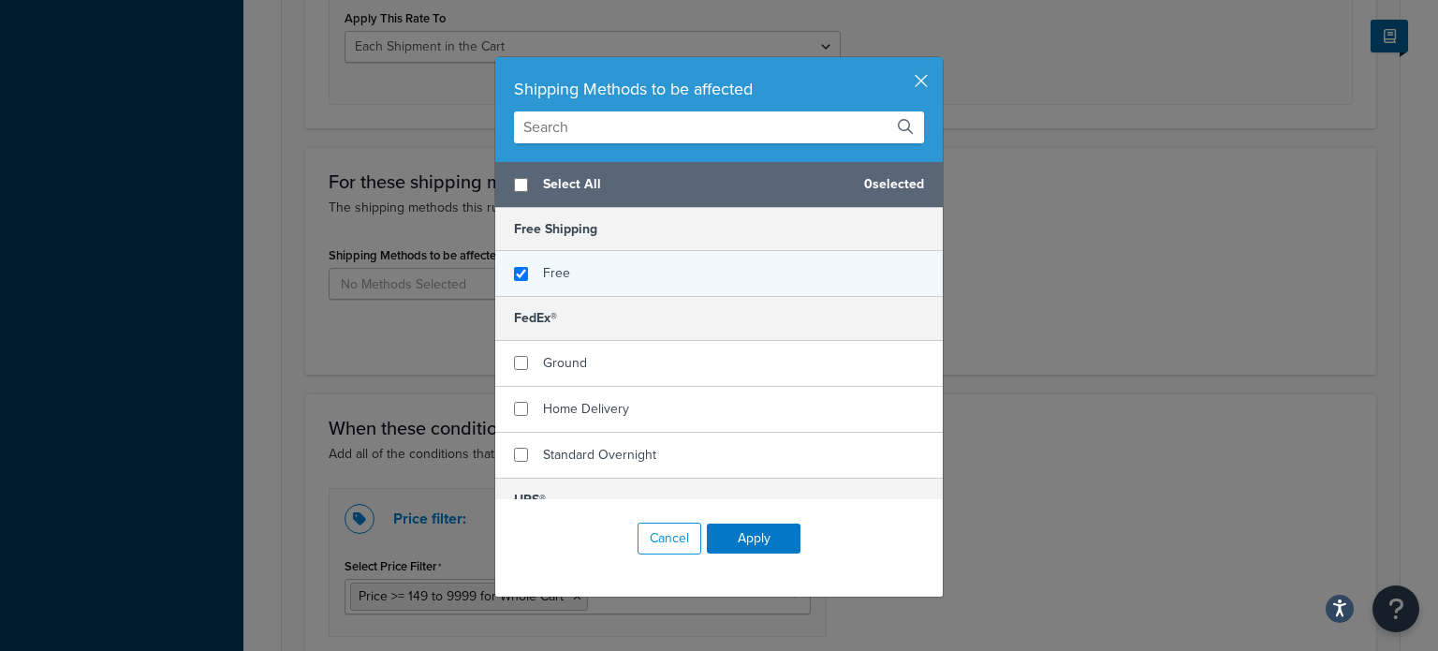
checkbox input "true"
click at [703, 291] on div "Free" at bounding box center [718, 273] width 447 height 45
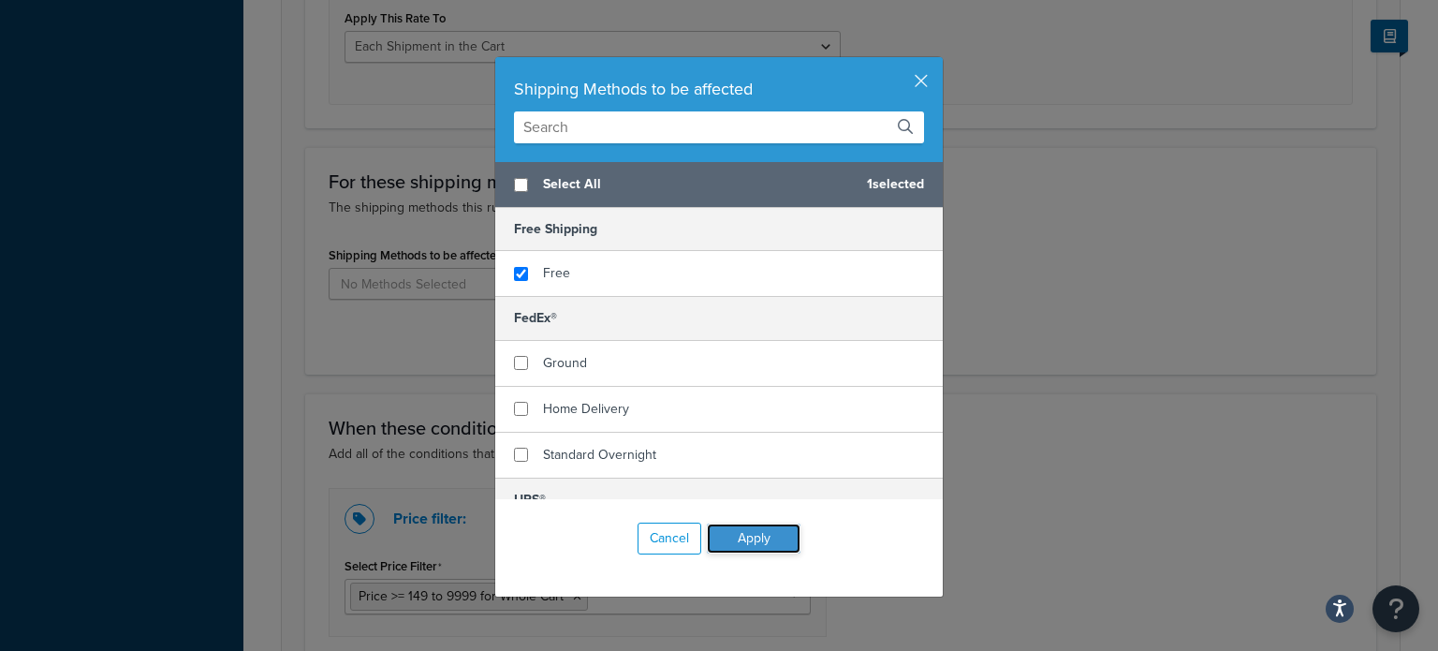
click at [743, 540] on button "Apply" at bounding box center [754, 538] width 94 height 30
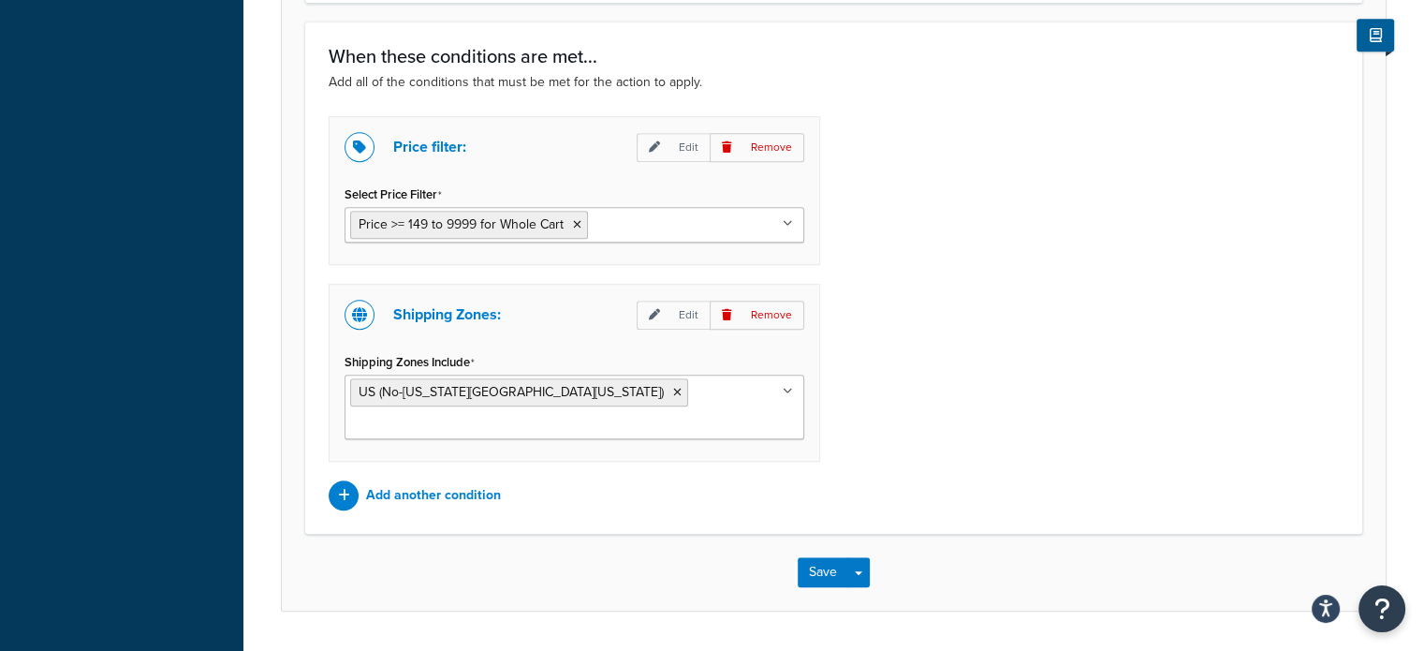
scroll to position [1217, 0]
click at [821, 556] on button "Save" at bounding box center [822, 571] width 51 height 30
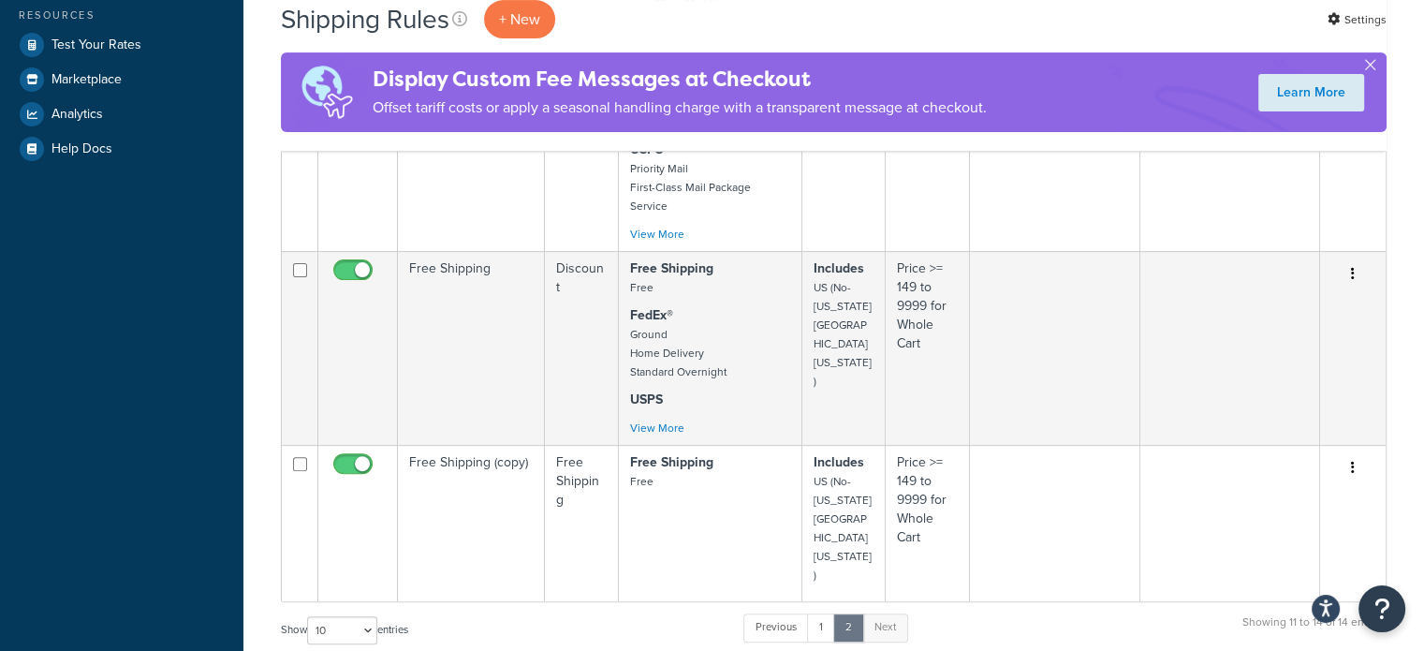
scroll to position [562, 0]
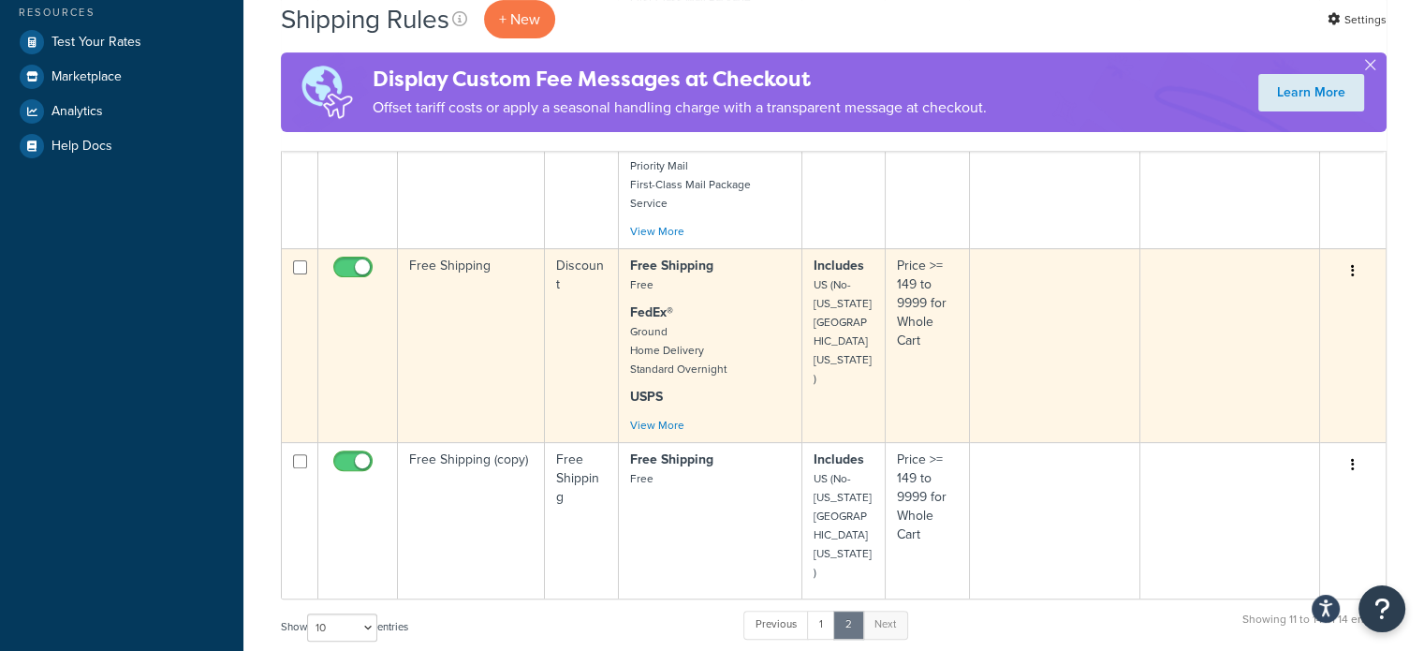
click at [343, 260] on input "checkbox" at bounding box center [354, 271] width 51 height 23
checkbox input "false"
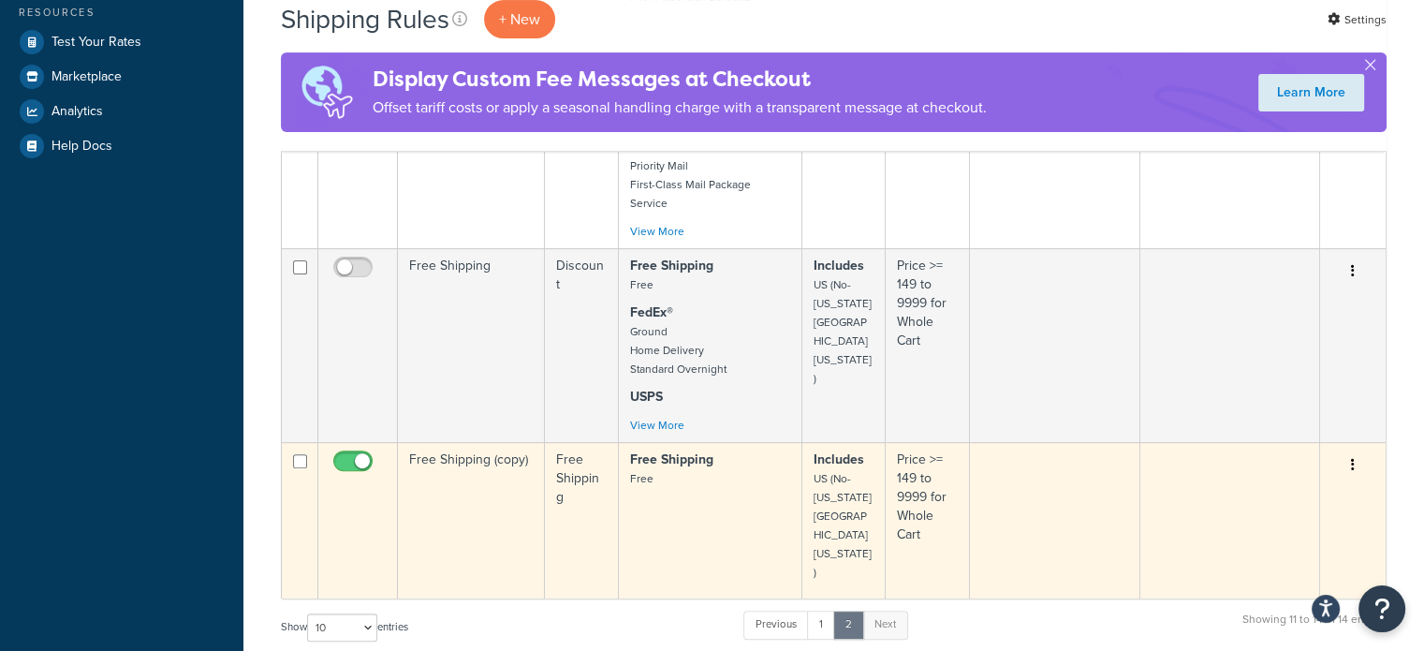
click at [1360, 450] on button "button" at bounding box center [1352, 465] width 26 height 30
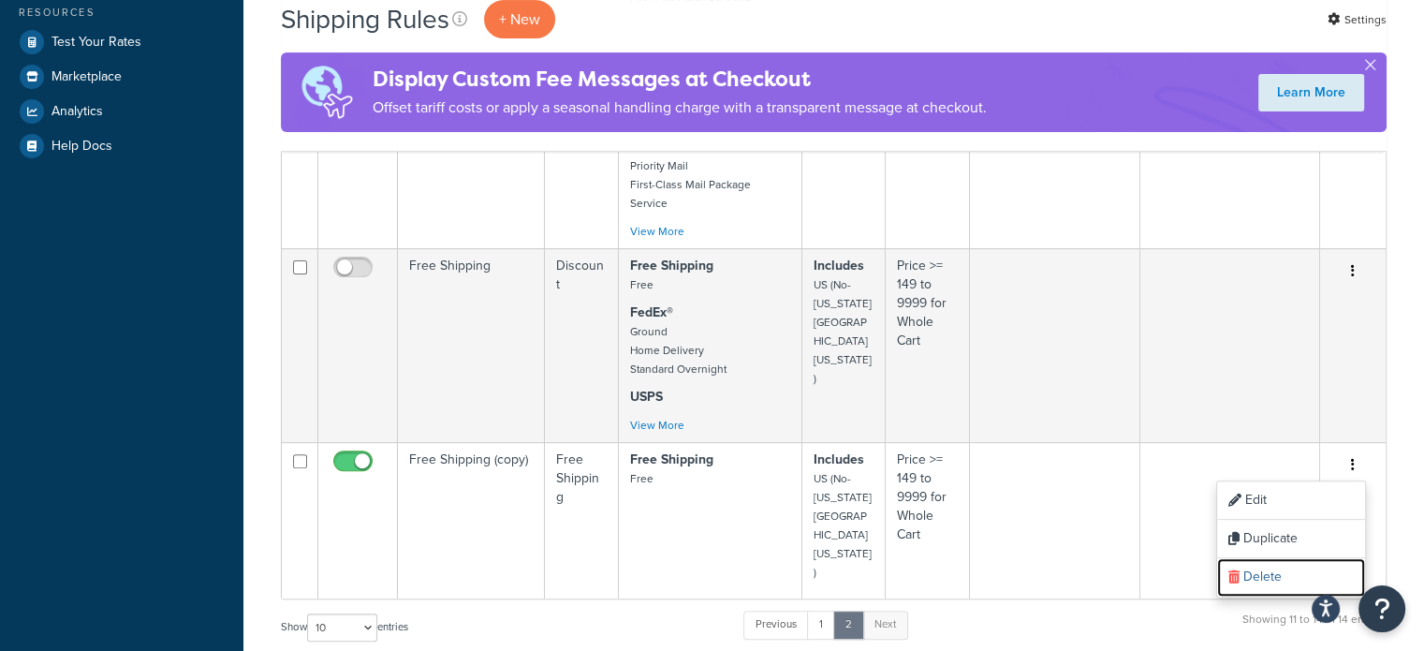
drag, startPoint x: 1270, startPoint y: 539, endPoint x: 783, endPoint y: 69, distance: 676.5
click at [1271, 558] on link "Delete" at bounding box center [1291, 577] width 148 height 38
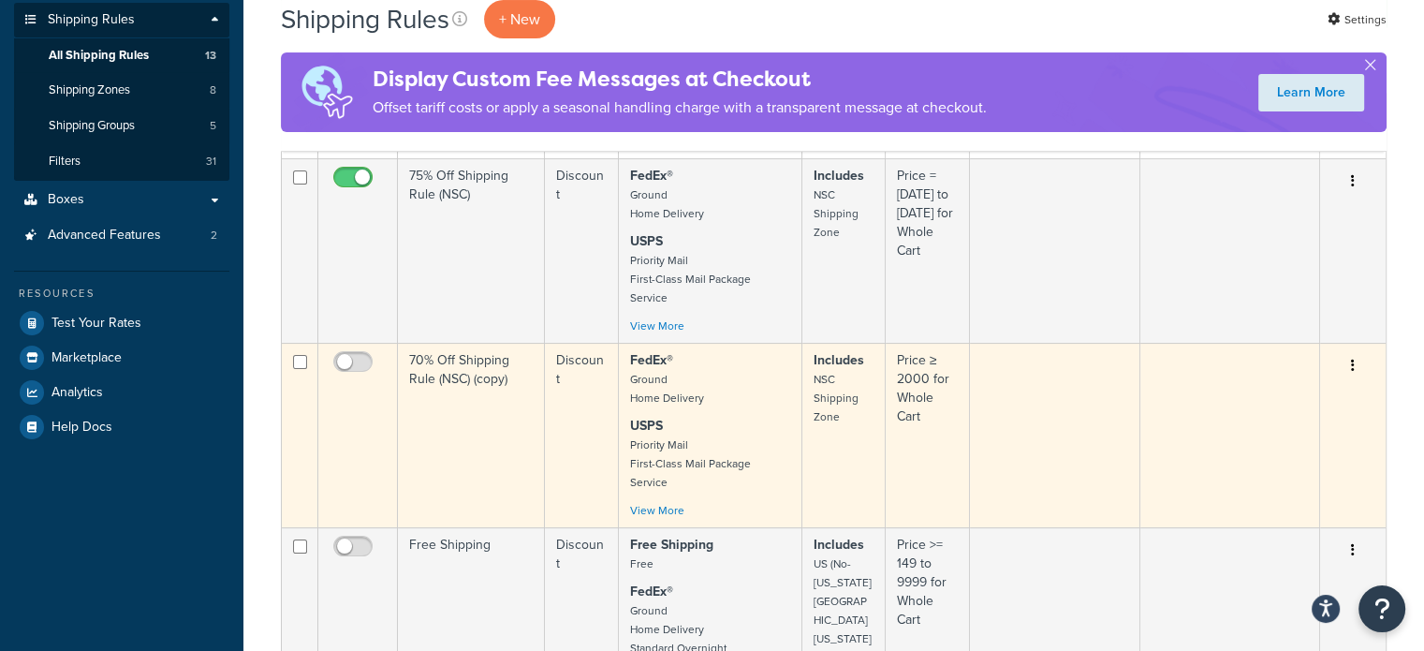
drag, startPoint x: 358, startPoint y: 512, endPoint x: 739, endPoint y: 467, distance: 383.6
click at [360, 539] on input "checkbox" at bounding box center [354, 550] width 51 height 23
checkbox input "true"
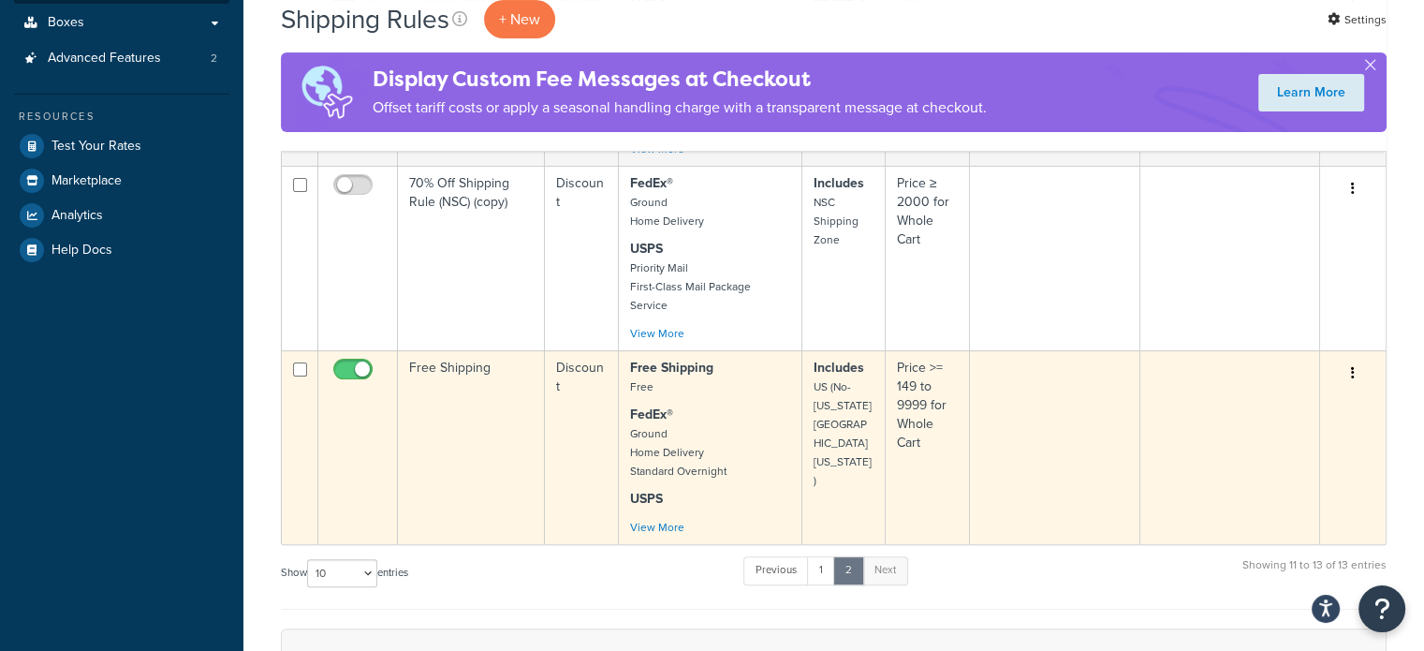
scroll to position [468, 0]
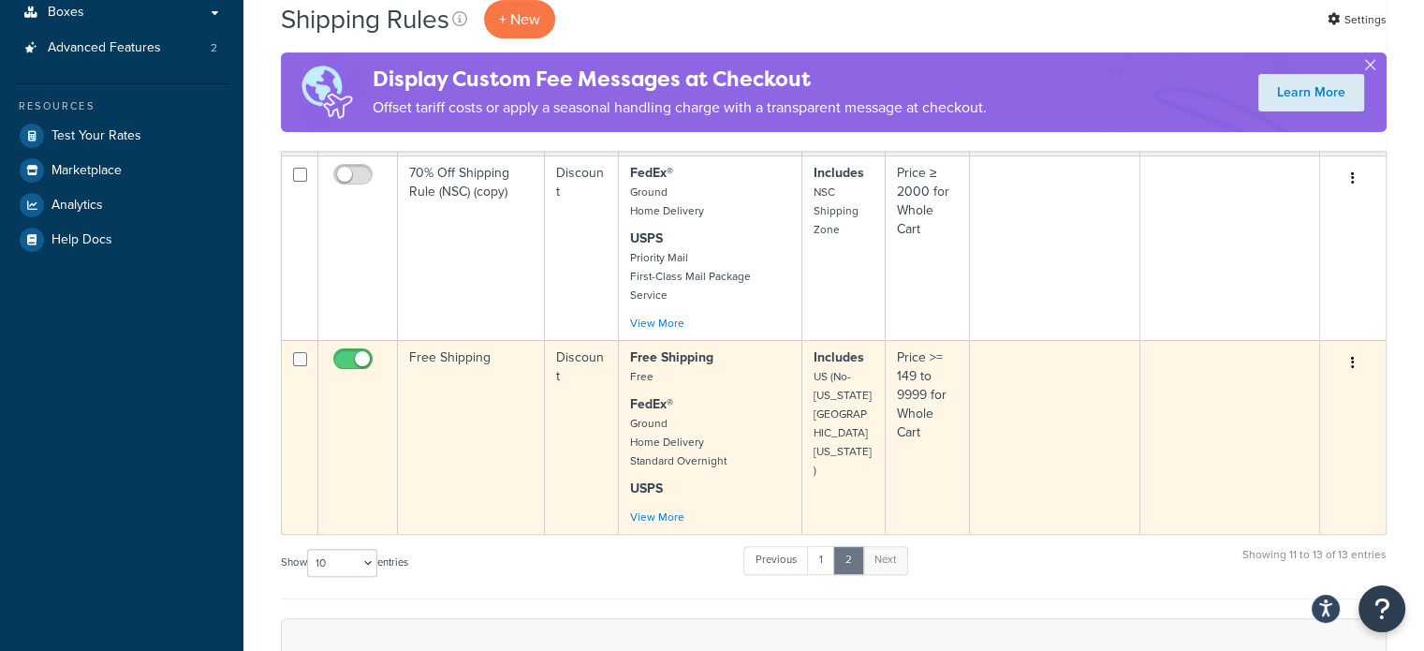
click at [1003, 377] on td at bounding box center [1055, 437] width 171 height 194
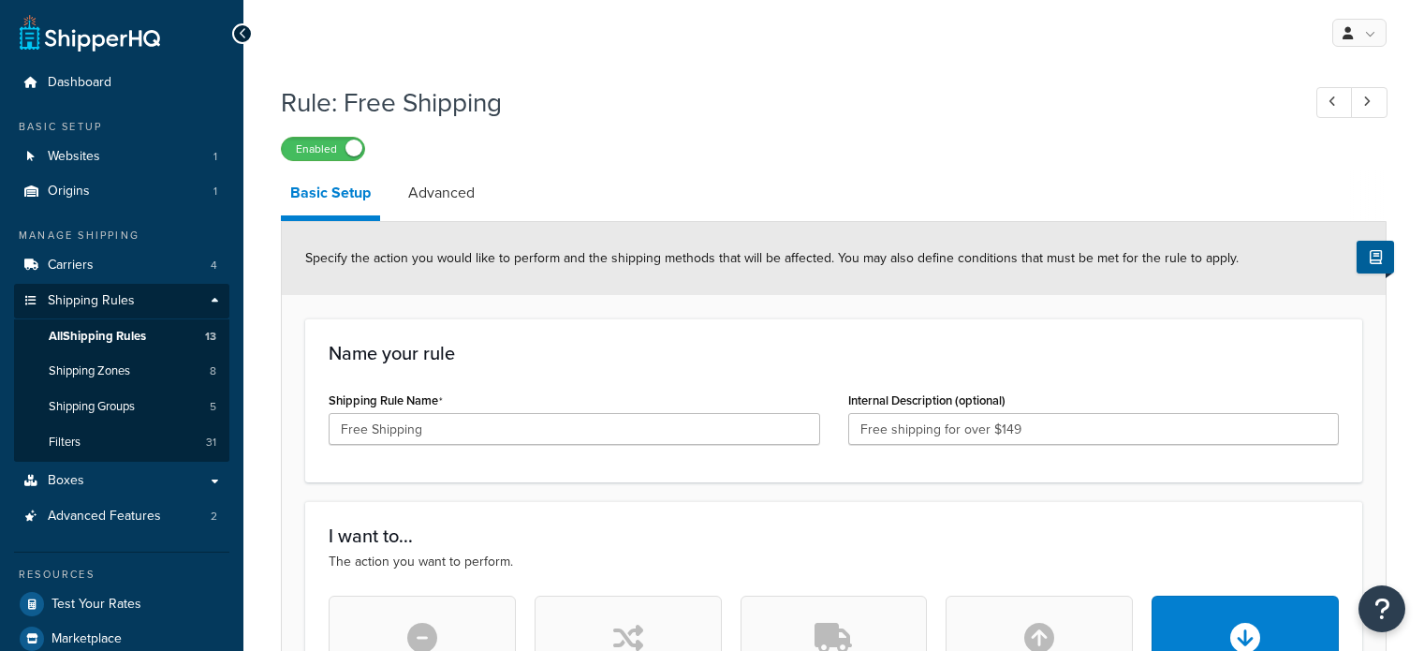
select select "PERCENTAGE"
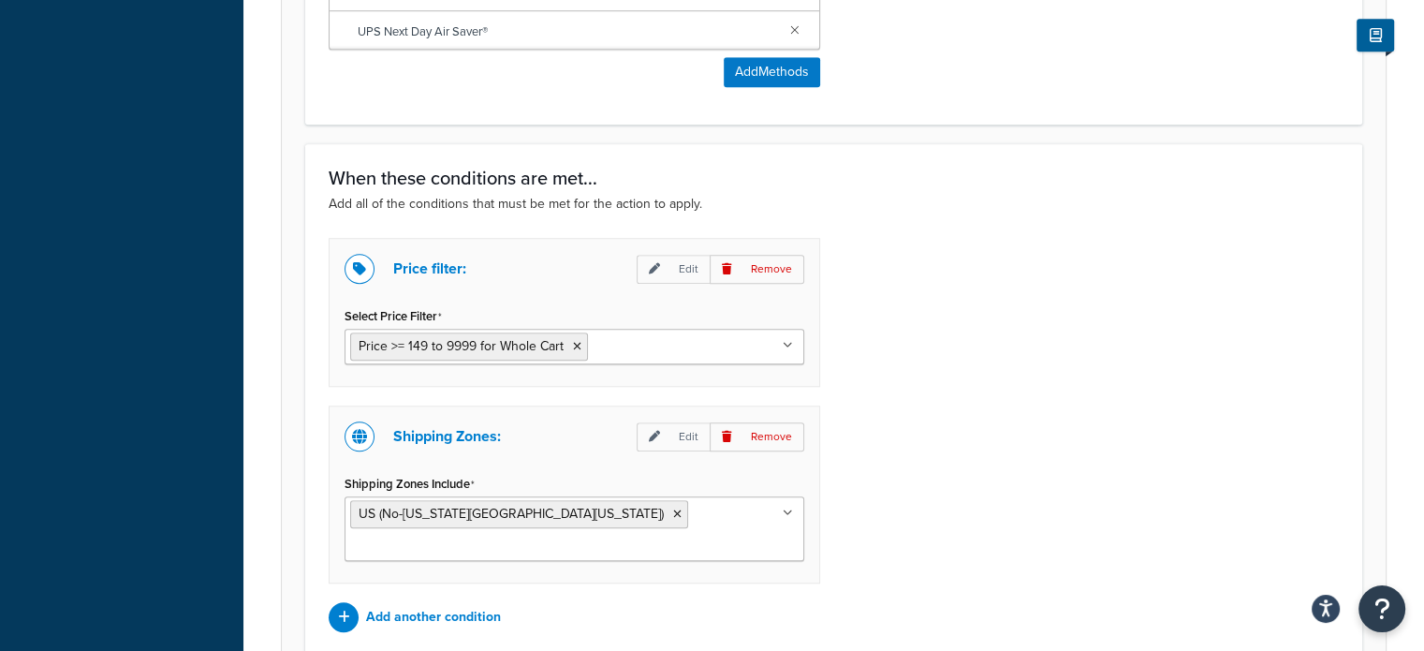
scroll to position [1645, 0]
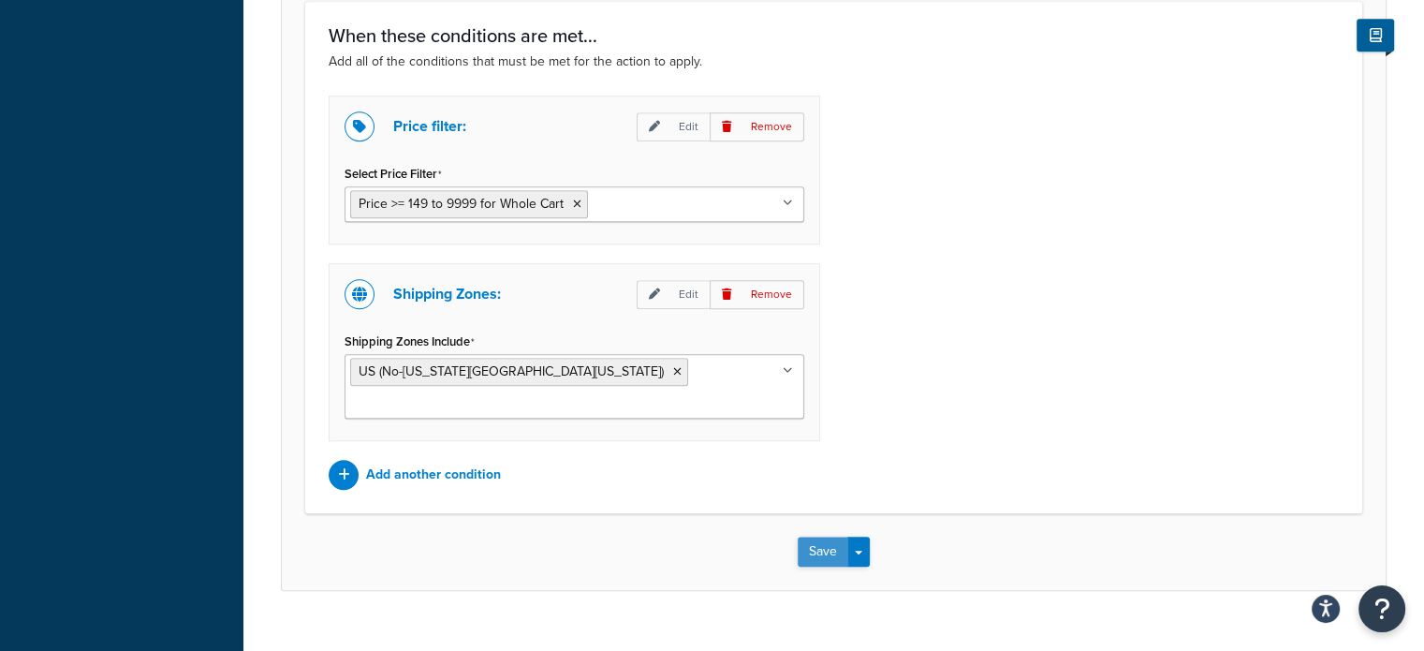
click at [820, 536] on div "Save Save Dropdown Save and Edit Save and Duplicate Save and Create New" at bounding box center [833, 551] width 72 height 30
click at [822, 536] on button "Save" at bounding box center [822, 551] width 51 height 30
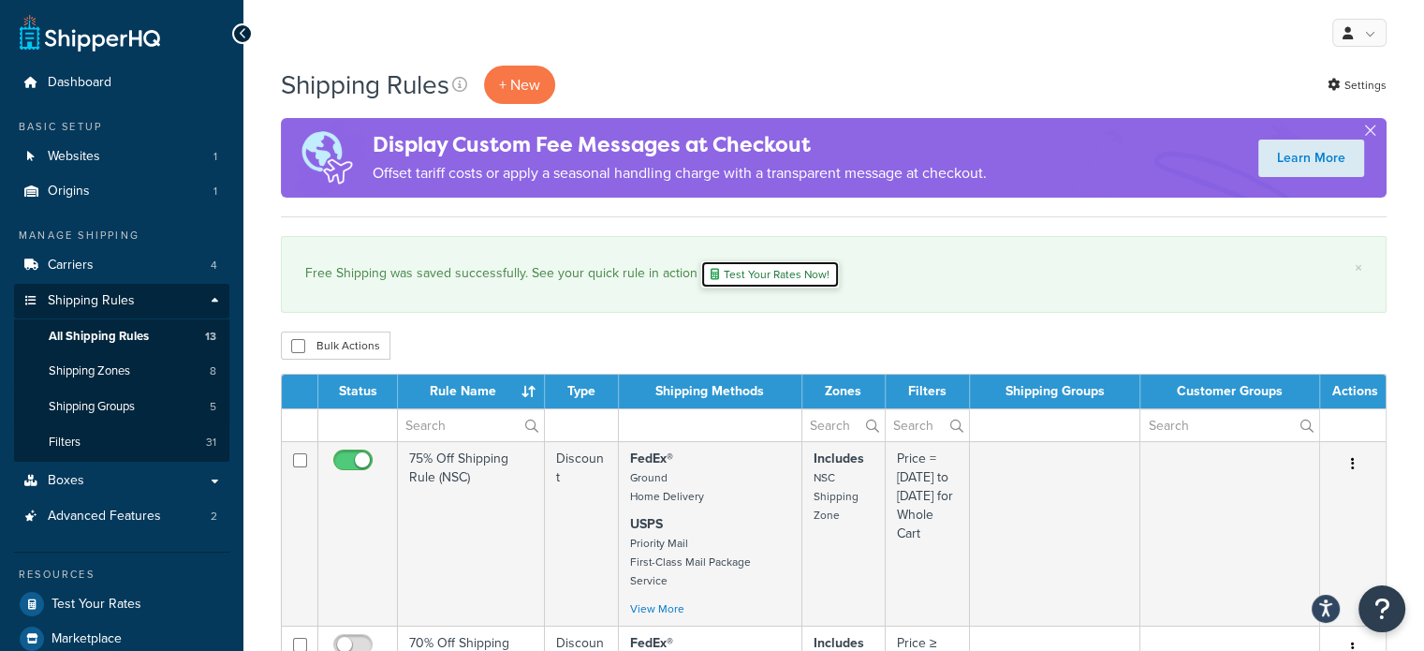
click at [757, 274] on link "Test Your Rates Now!" at bounding box center [769, 274] width 139 height 28
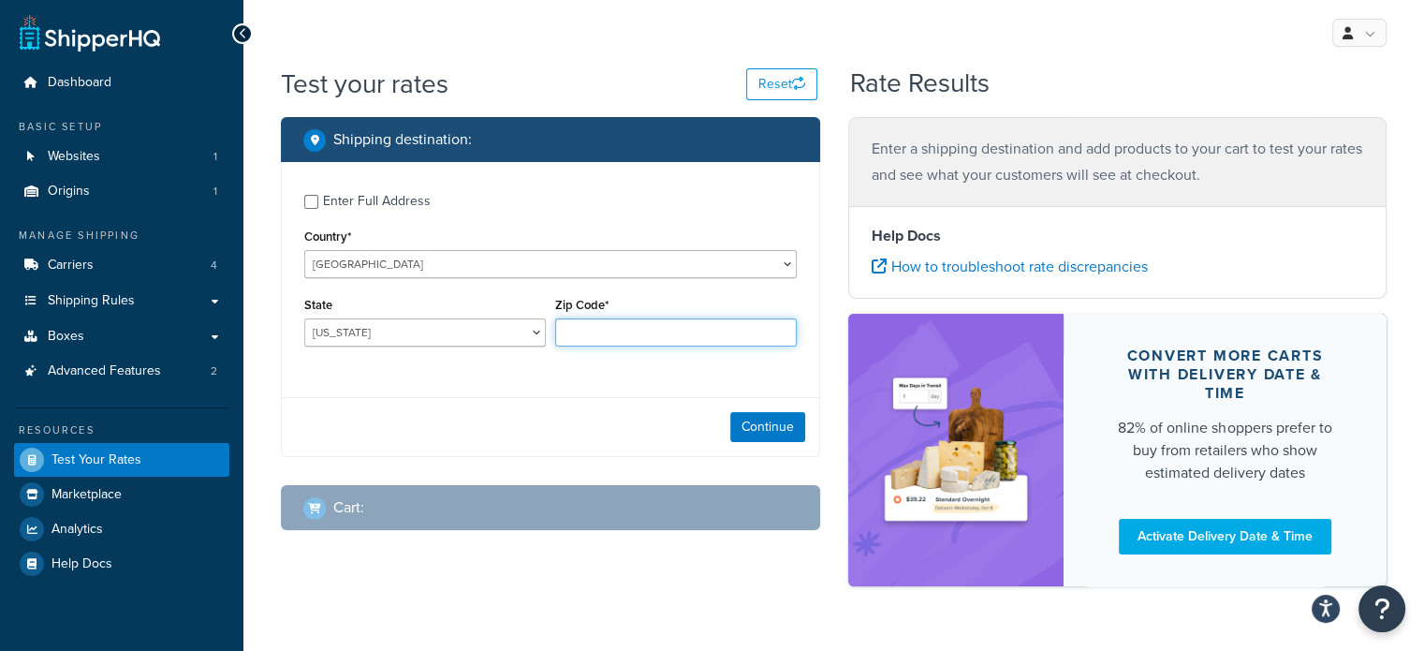
click at [647, 334] on input "Zip Code*" at bounding box center [675, 332] width 241 height 28
type input "90040"
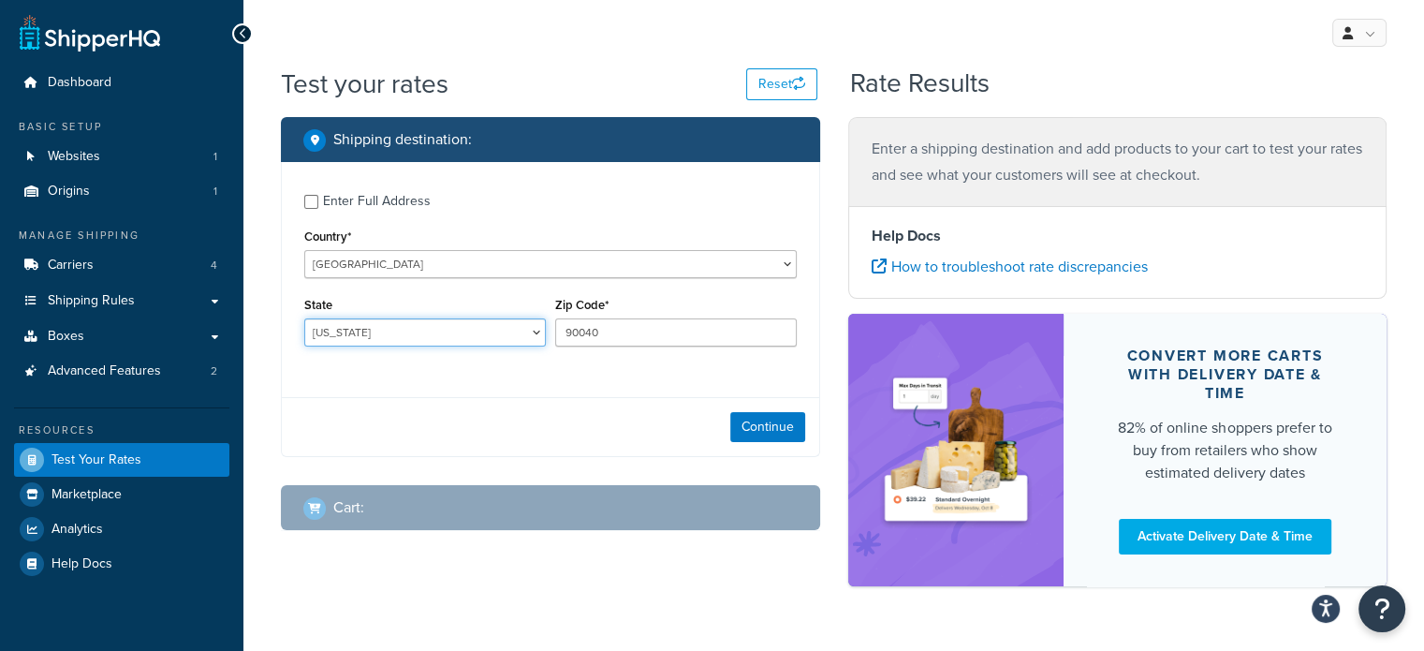
select select "CA"
click at [782, 433] on button "Continue" at bounding box center [767, 427] width 75 height 30
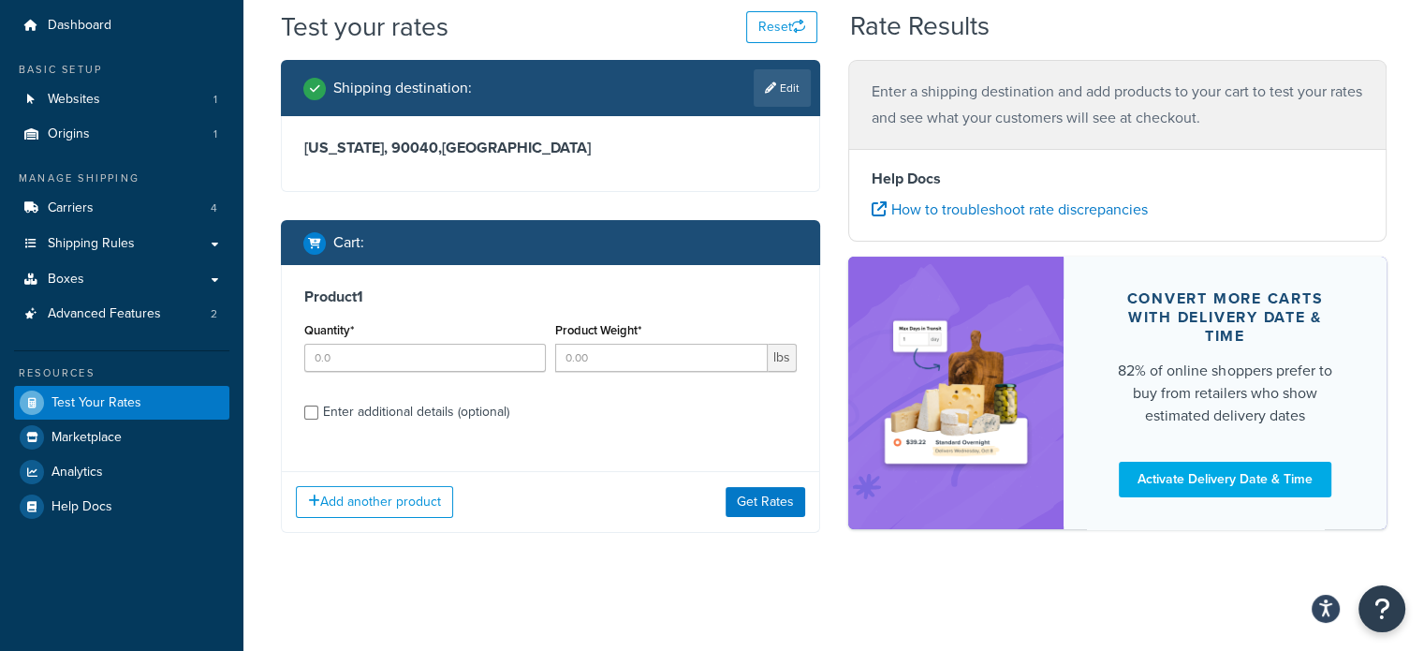
scroll to position [60, 0]
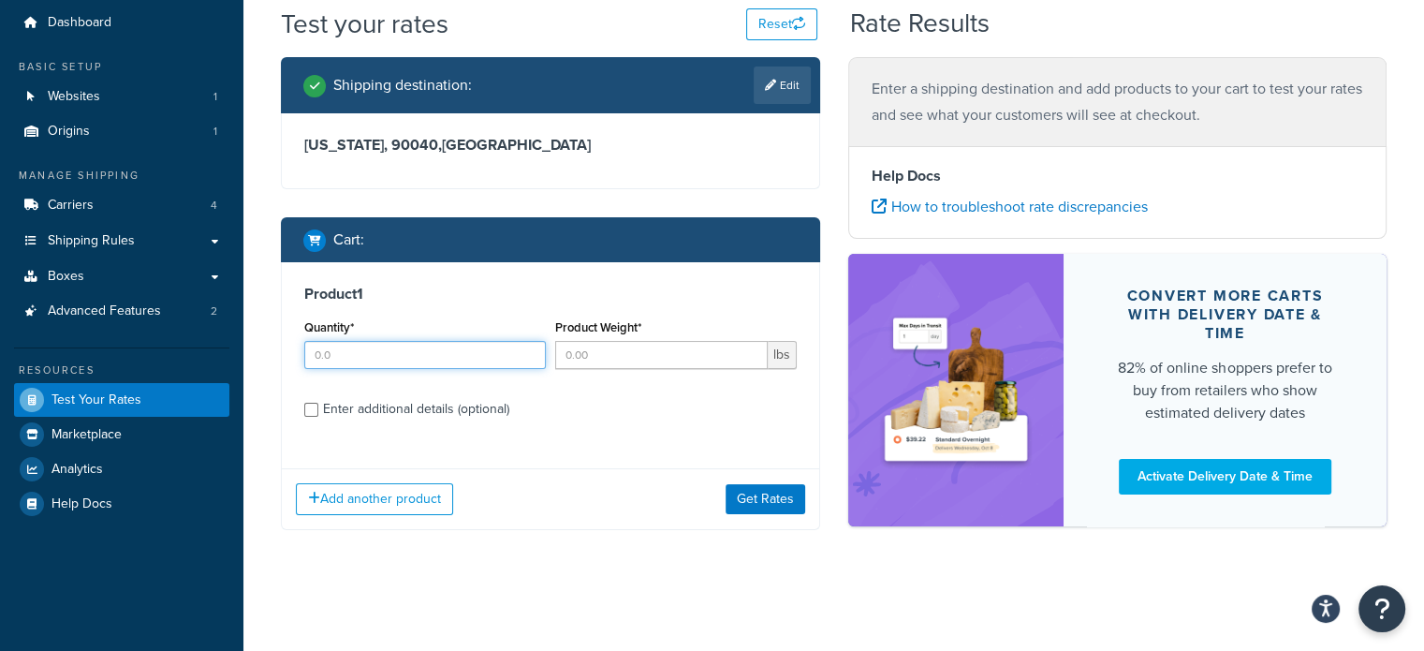
click at [391, 354] on input "Quantity*" at bounding box center [424, 355] width 241 height 28
type input "4"
click at [678, 358] on input "Product Weight*" at bounding box center [661, 355] width 212 height 28
type input "15"
click at [775, 500] on button "Get Rates" at bounding box center [765, 499] width 80 height 30
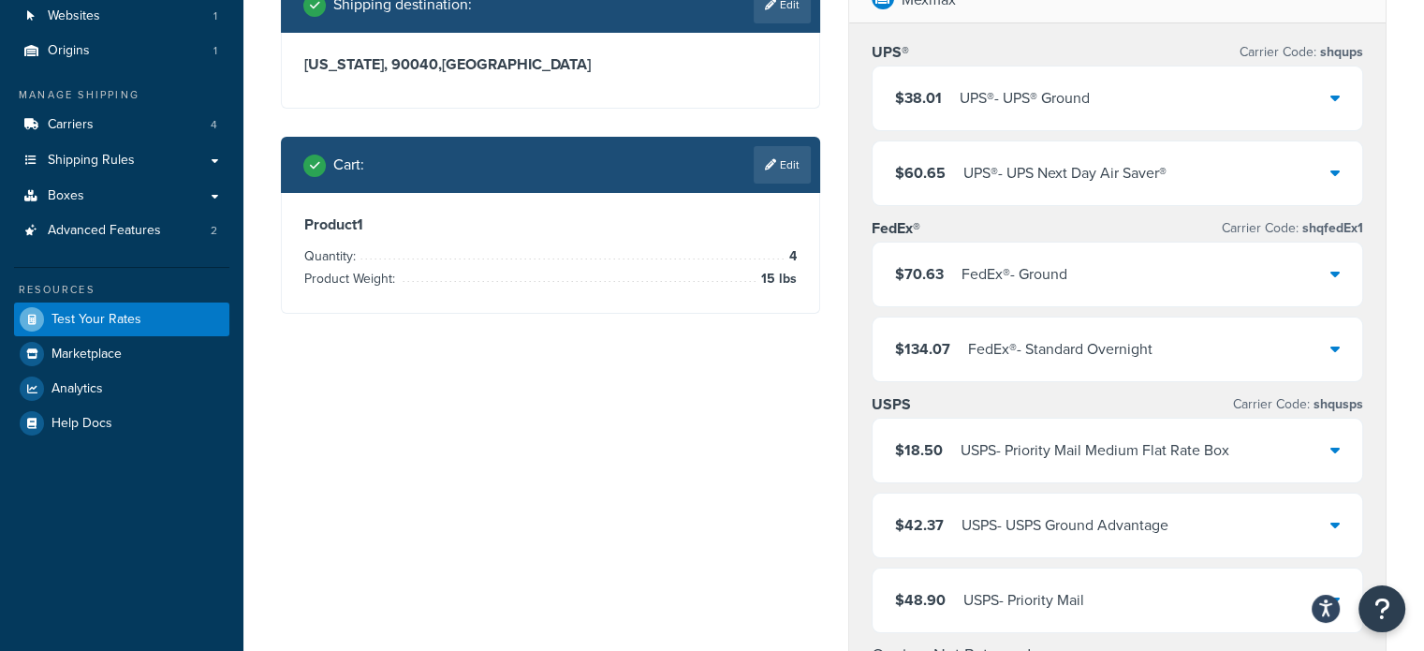
scroll to position [0, 0]
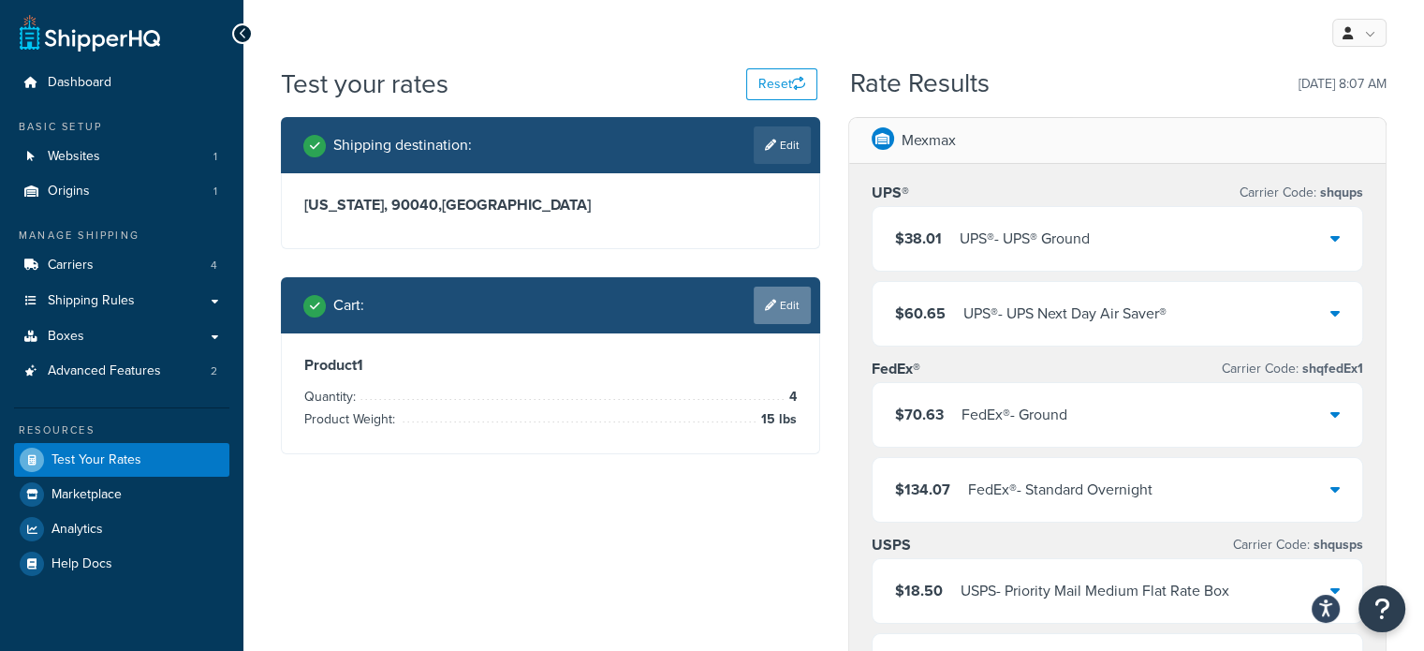
click at [799, 314] on link "Edit" at bounding box center [781, 304] width 57 height 37
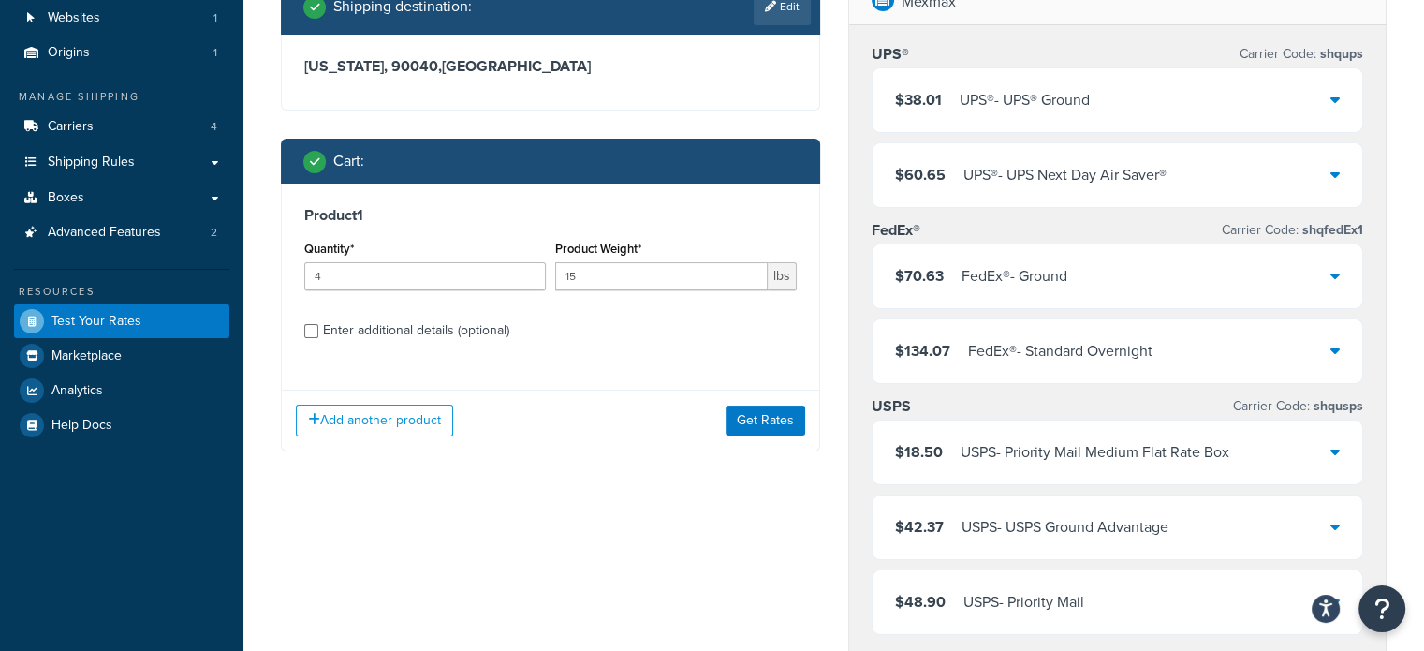
scroll to position [187, 0]
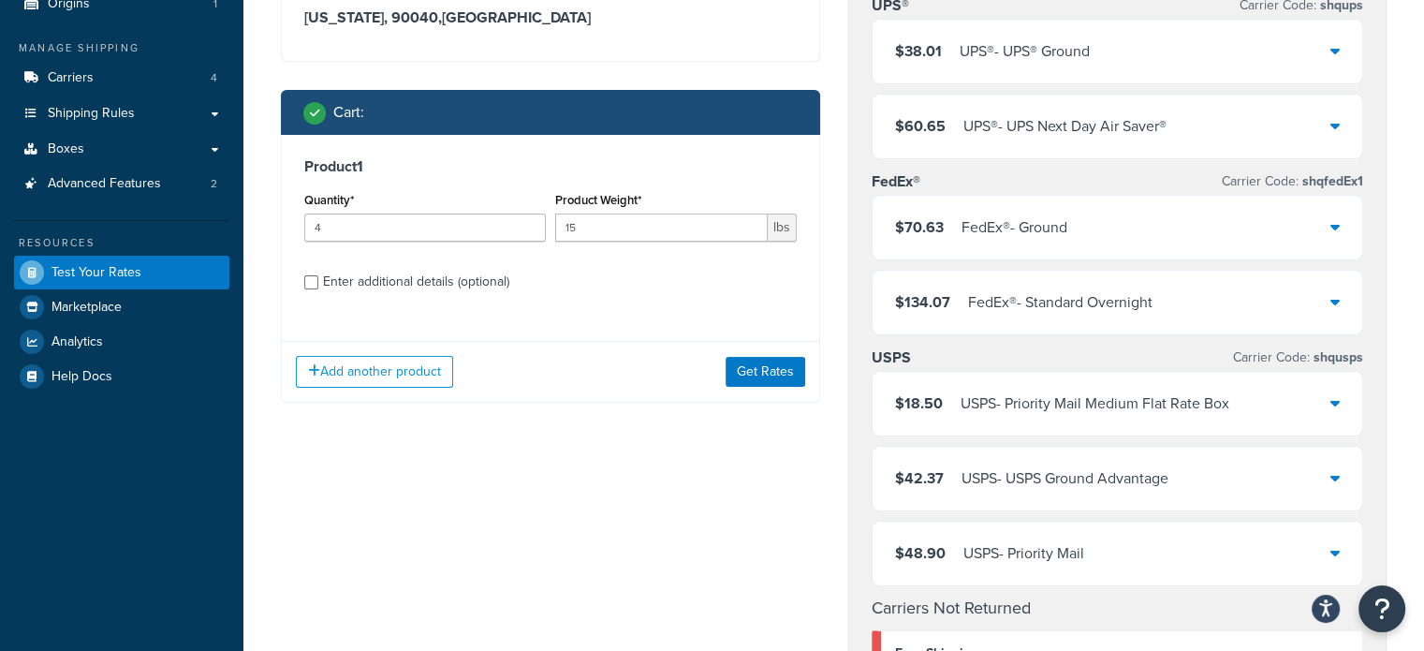
click at [486, 284] on div "Enter additional details (optional)" at bounding box center [416, 282] width 186 height 26
click at [318, 284] on input "Enter additional details (optional)" at bounding box center [311, 282] width 14 height 14
checkbox input "true"
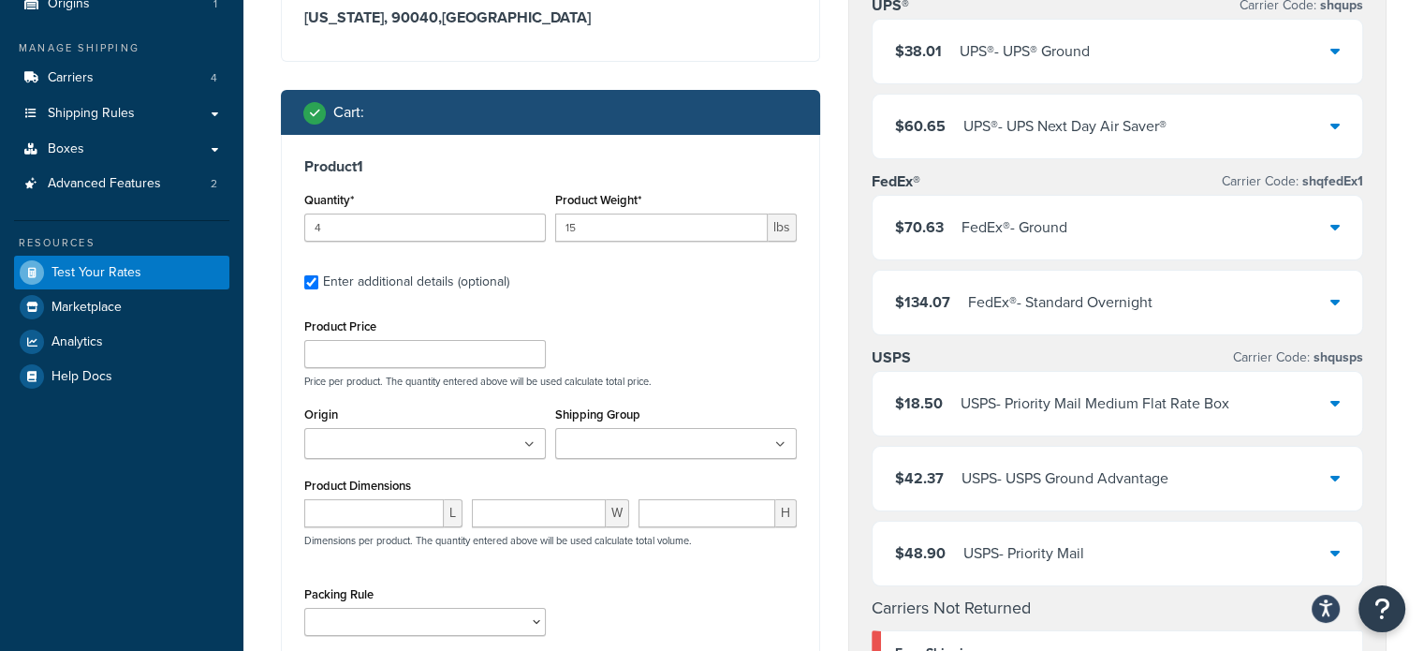
drag, startPoint x: 468, startPoint y: 339, endPoint x: 462, endPoint y: 350, distance: 12.6
click at [464, 346] on div "Product Price" at bounding box center [424, 341] width 241 height 54
click at [461, 355] on input "Product Price" at bounding box center [424, 354] width 241 height 28
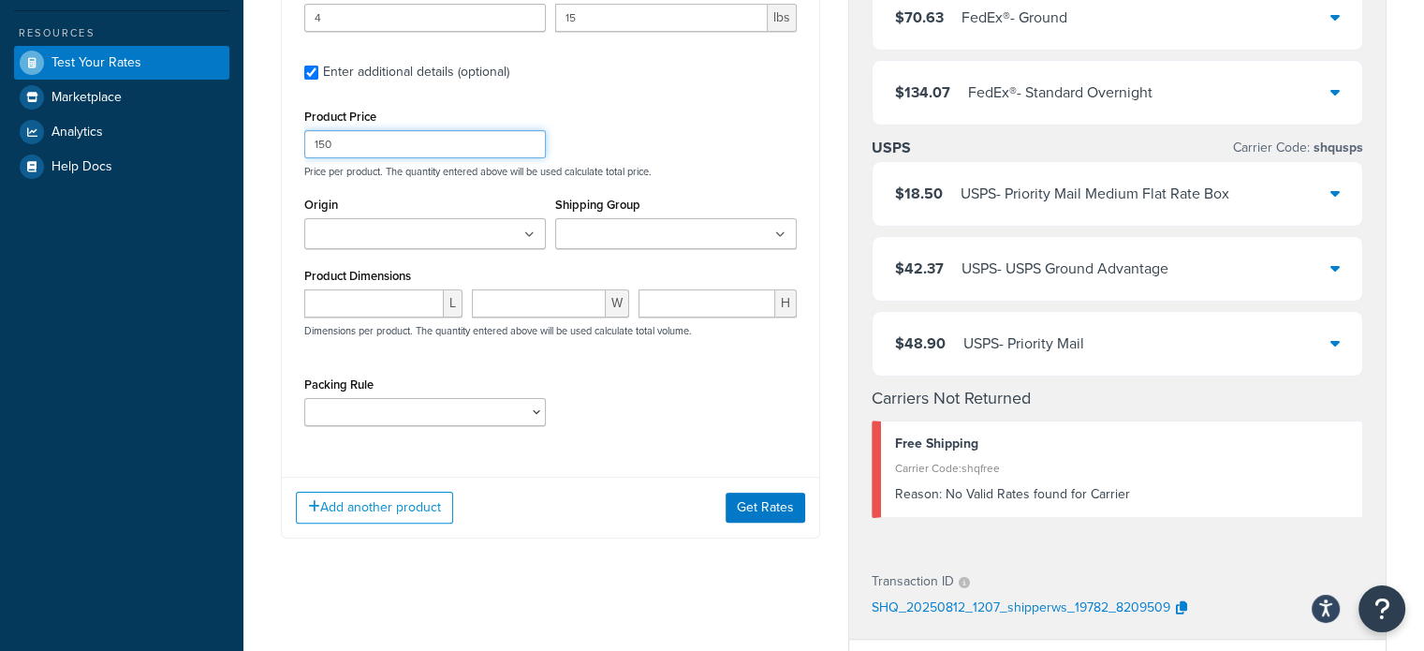
scroll to position [468, 0]
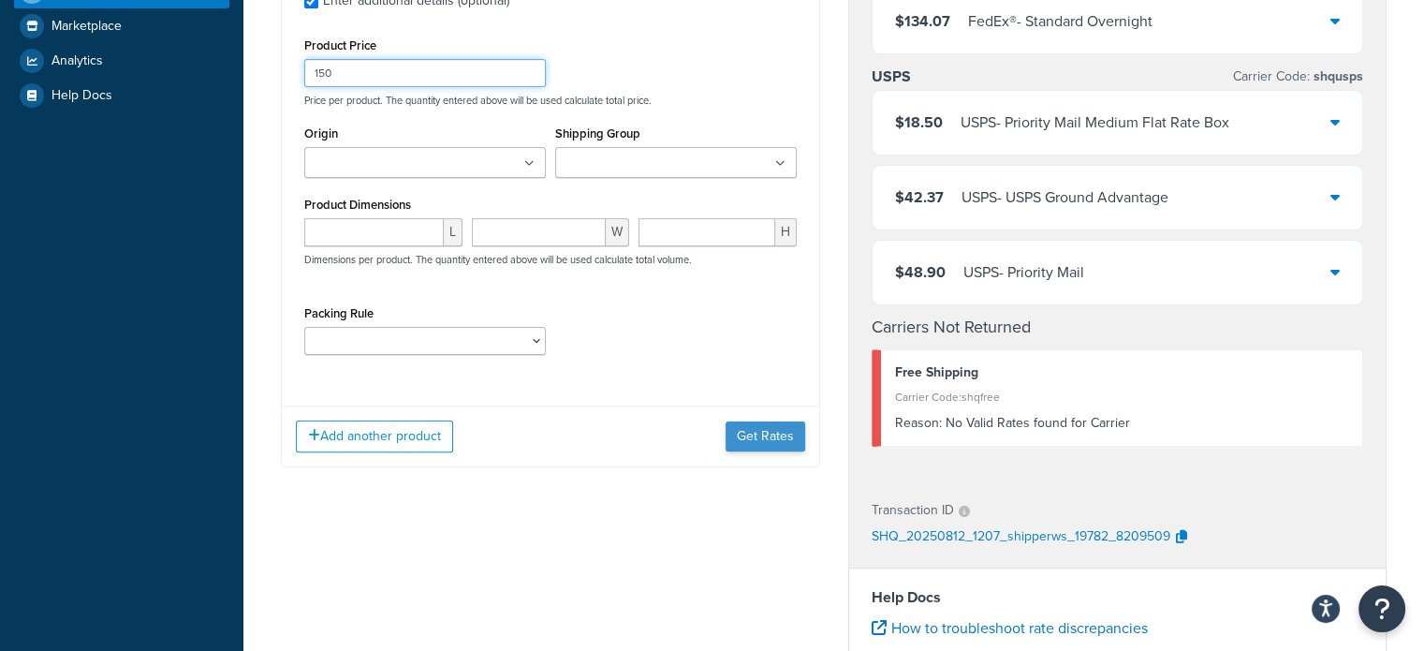
type input "150"
click at [754, 441] on button "Get Rates" at bounding box center [765, 436] width 80 height 30
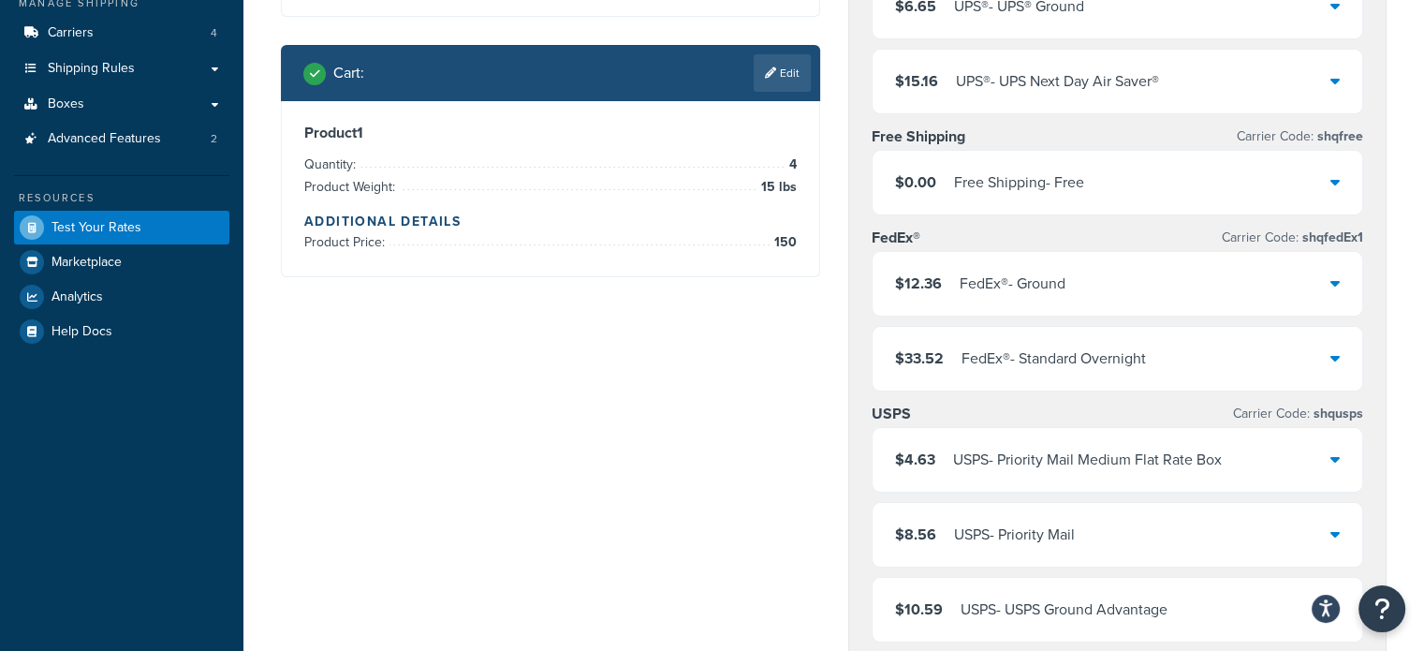
scroll to position [94, 0]
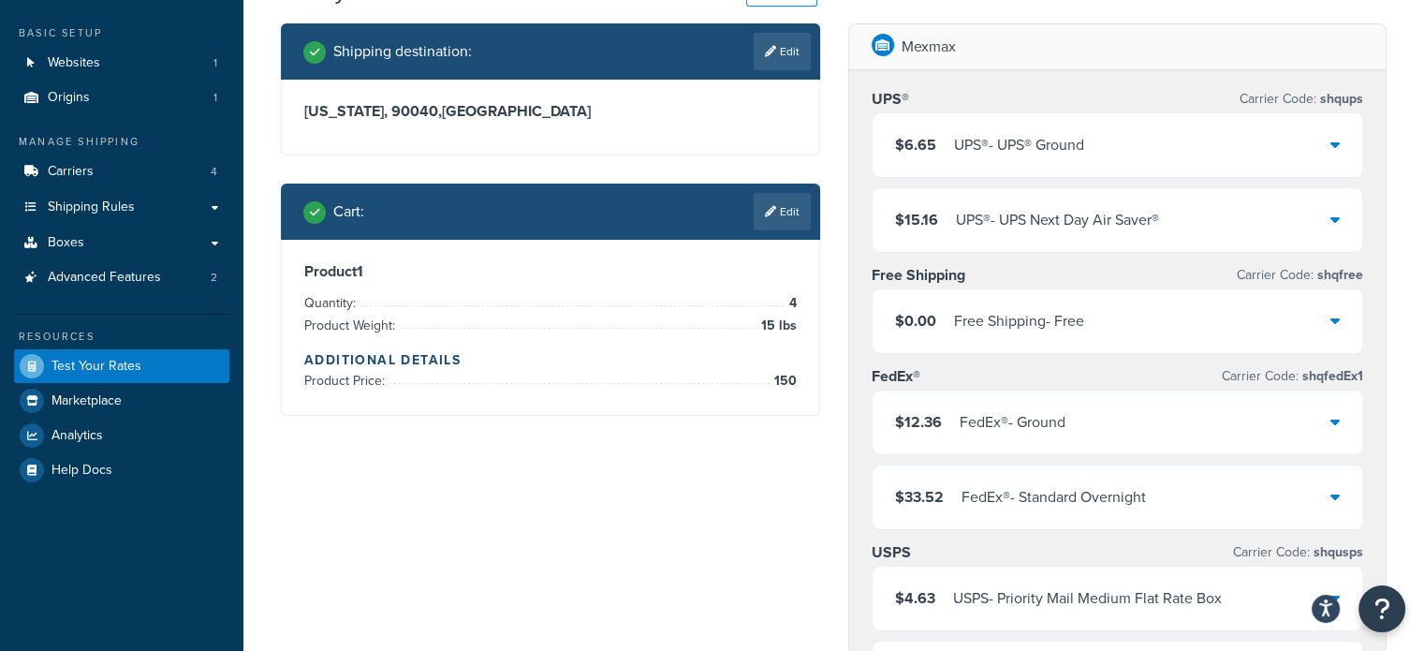
click at [1341, 325] on div "$0.00 Free Shipping - Free" at bounding box center [1117, 321] width 490 height 64
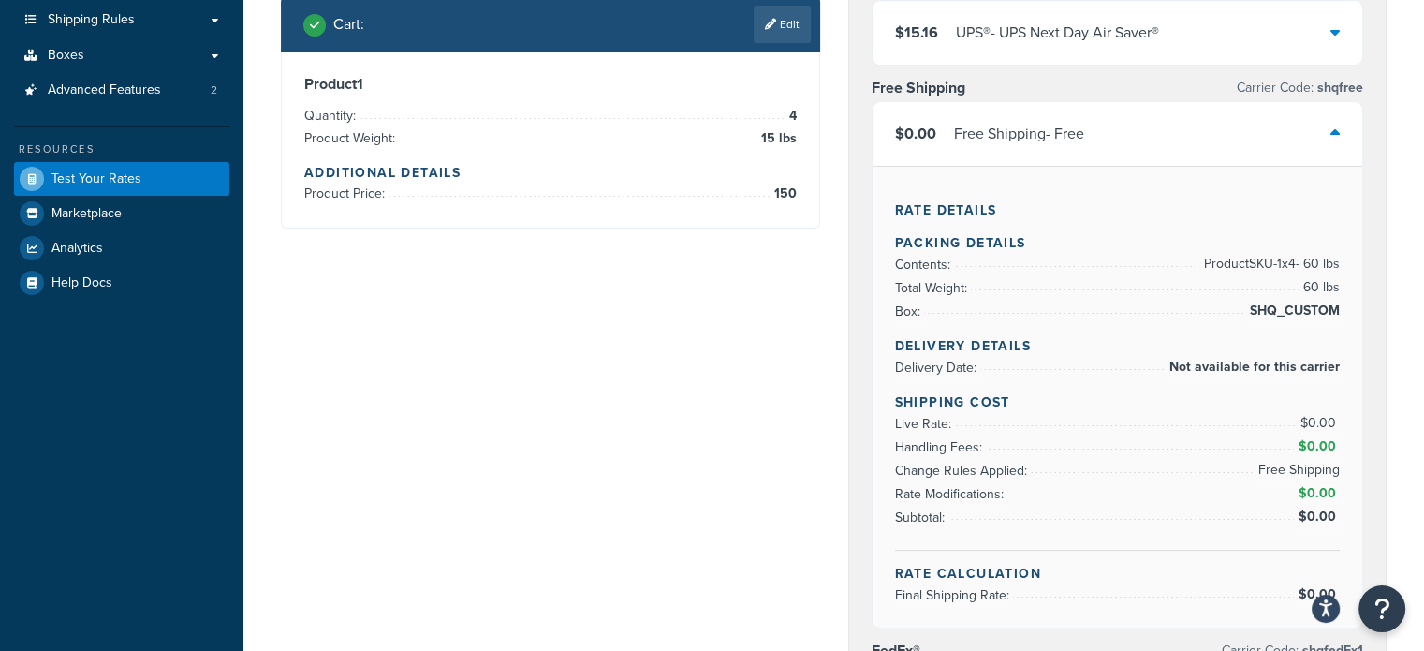
scroll to position [187, 0]
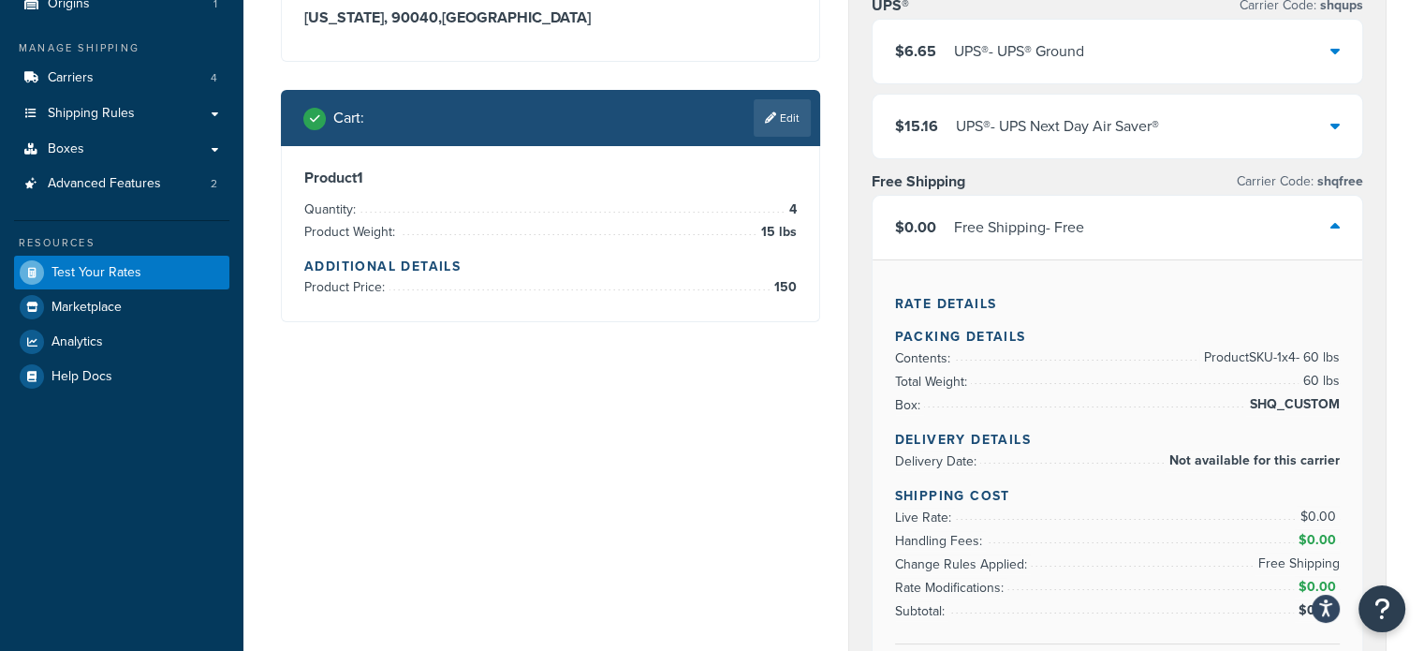
click at [1327, 221] on div "$0.00 Free Shipping - Free" at bounding box center [1117, 228] width 490 height 64
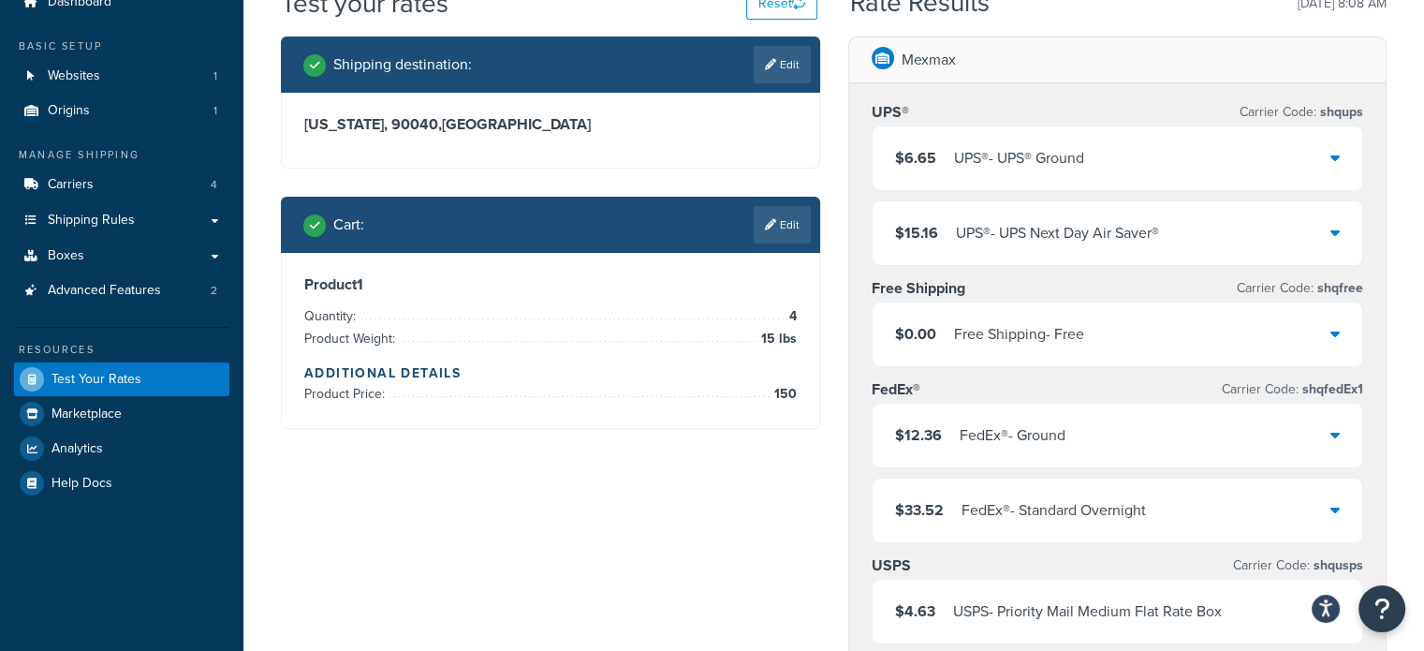
scroll to position [0, 0]
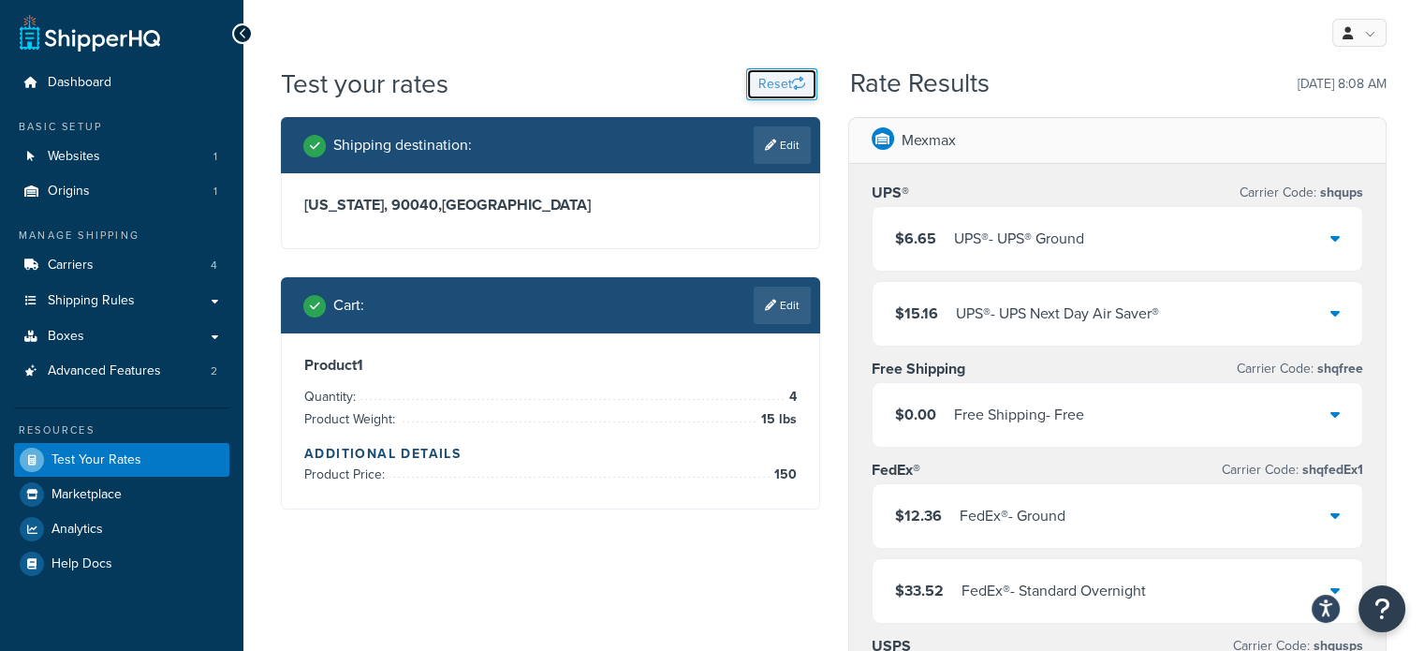
click at [773, 91] on button "Reset" at bounding box center [781, 84] width 71 height 32
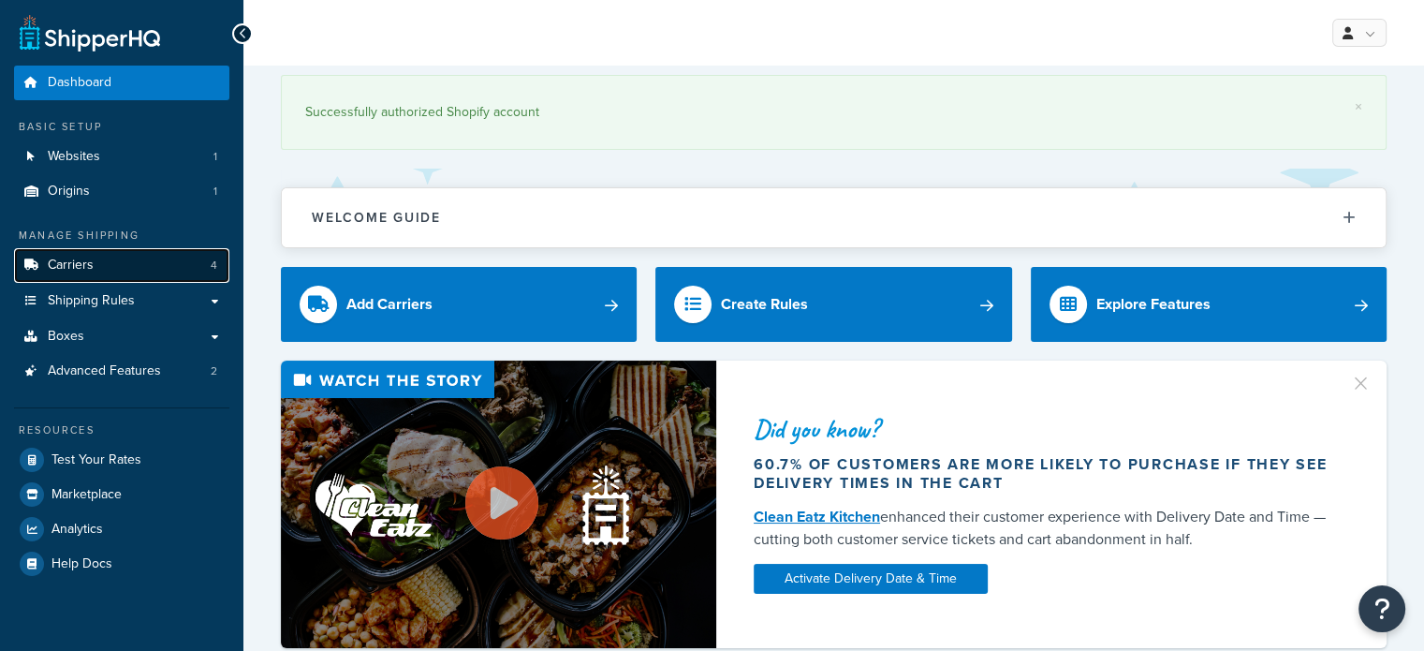
click at [109, 274] on link "Carriers 4" at bounding box center [121, 265] width 215 height 35
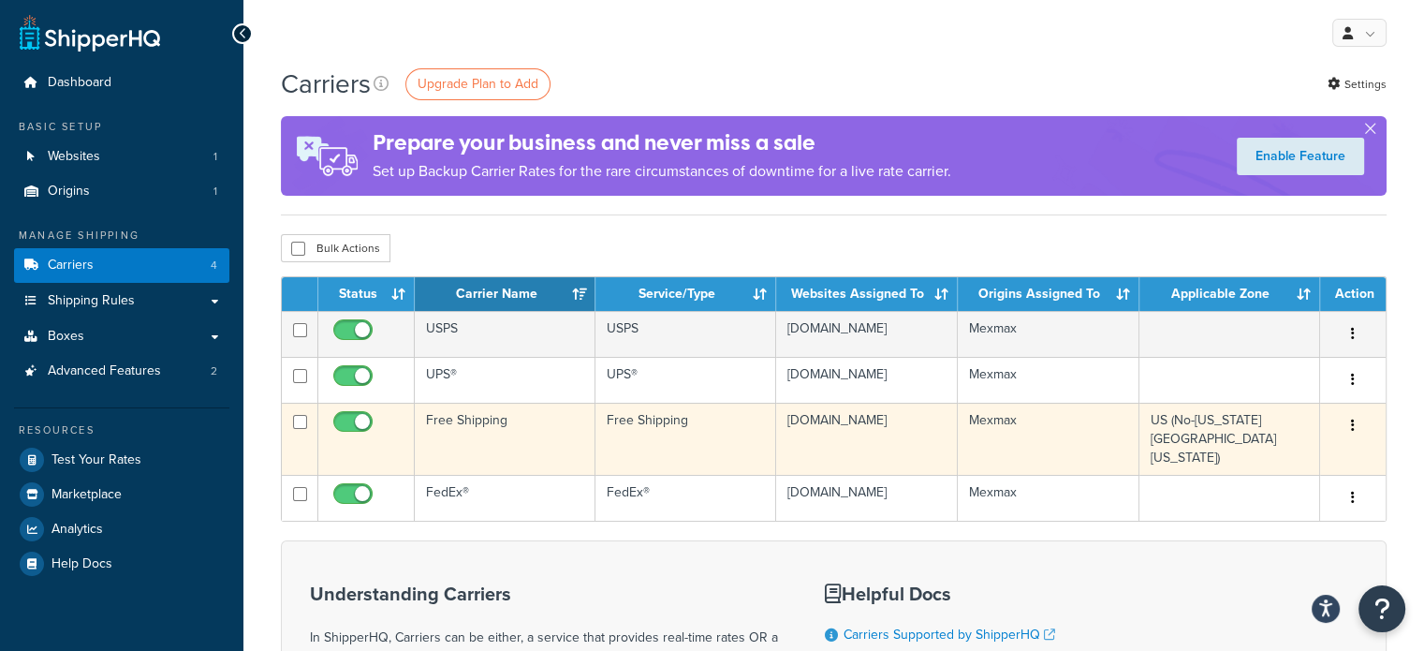
click at [1131, 430] on td "Mexmax" at bounding box center [1049, 438] width 182 height 72
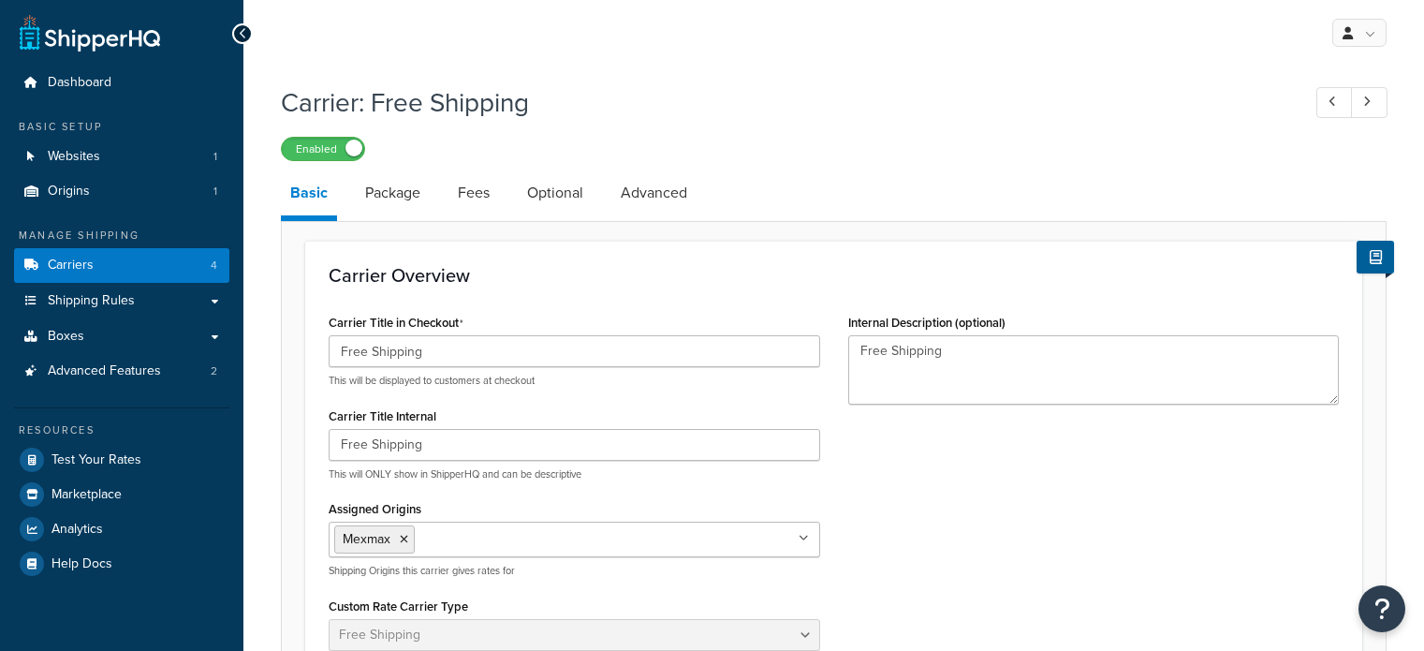
select select "free"
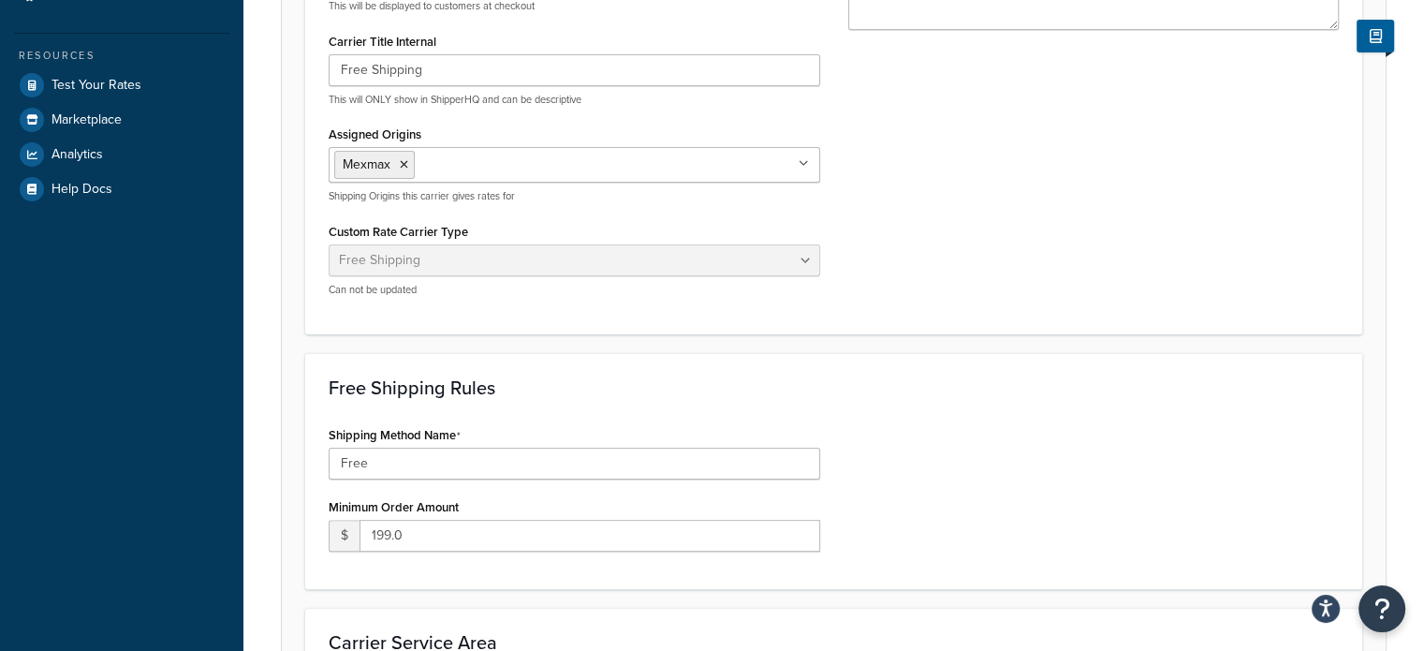
scroll to position [468, 0]
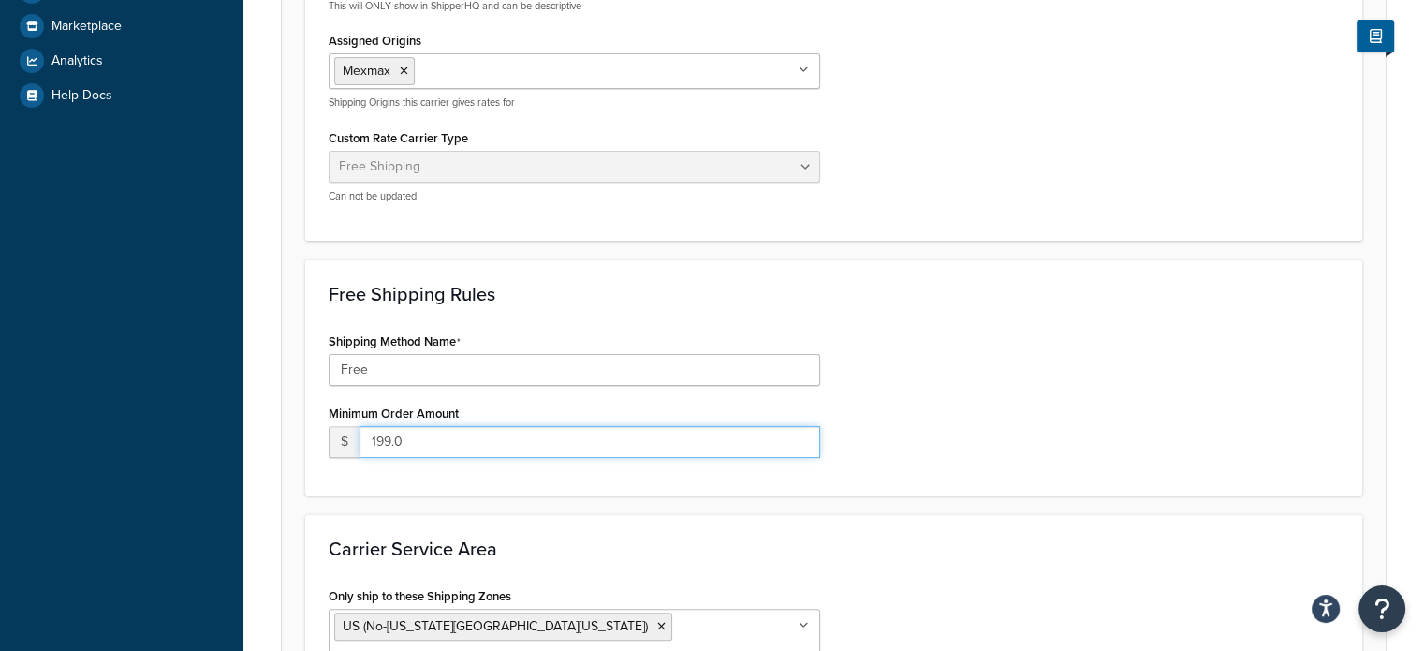
click at [385, 443] on input "199.0" at bounding box center [589, 442] width 461 height 32
click at [1000, 431] on div "Shipping Method Name Free Minimum Order Amount $ 149.0" at bounding box center [833, 400] width 1038 height 144
click at [388, 446] on input "149.0" at bounding box center [589, 442] width 461 height 32
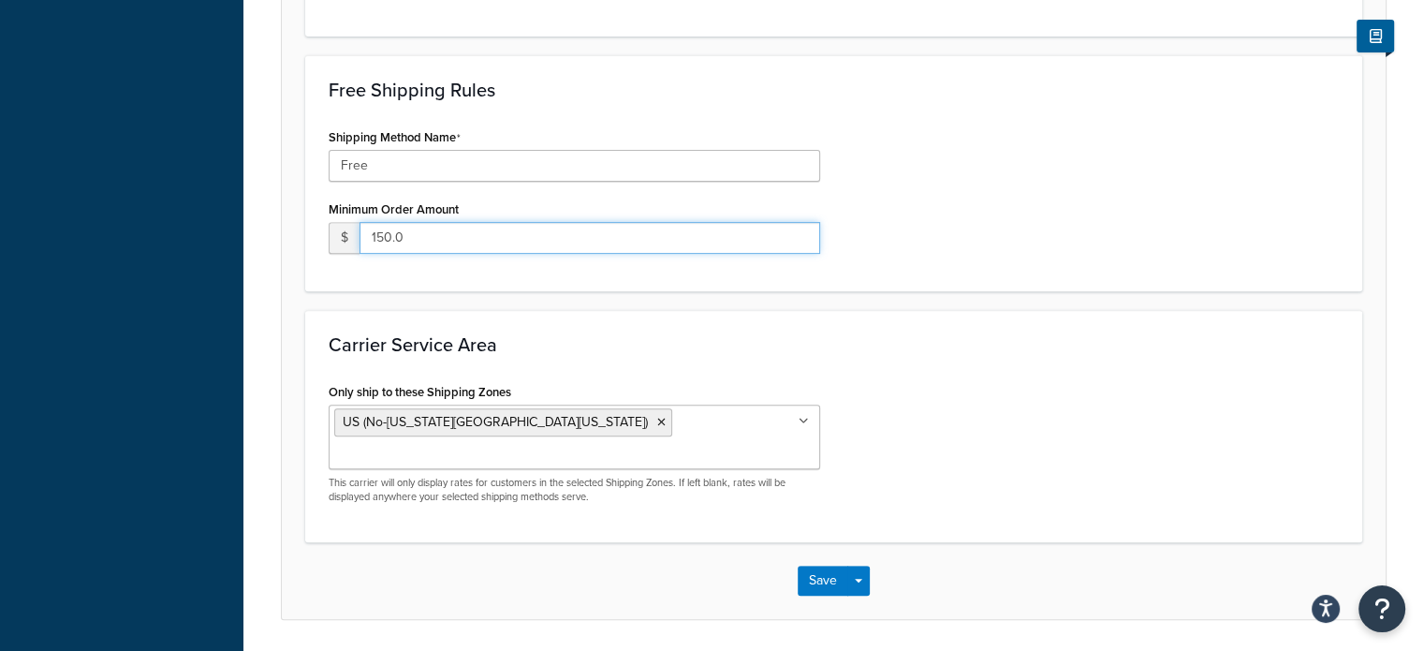
scroll to position [702, 0]
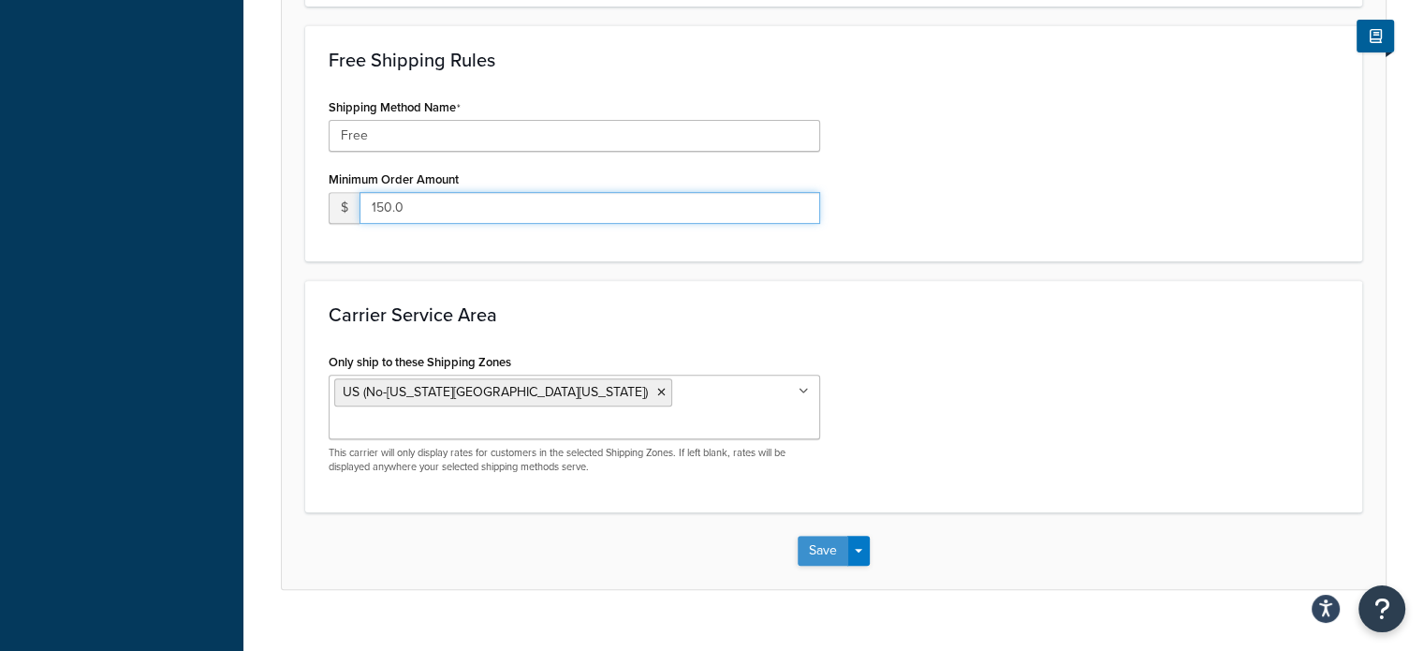
type input "150.0"
click at [813, 535] on button "Save" at bounding box center [822, 550] width 51 height 30
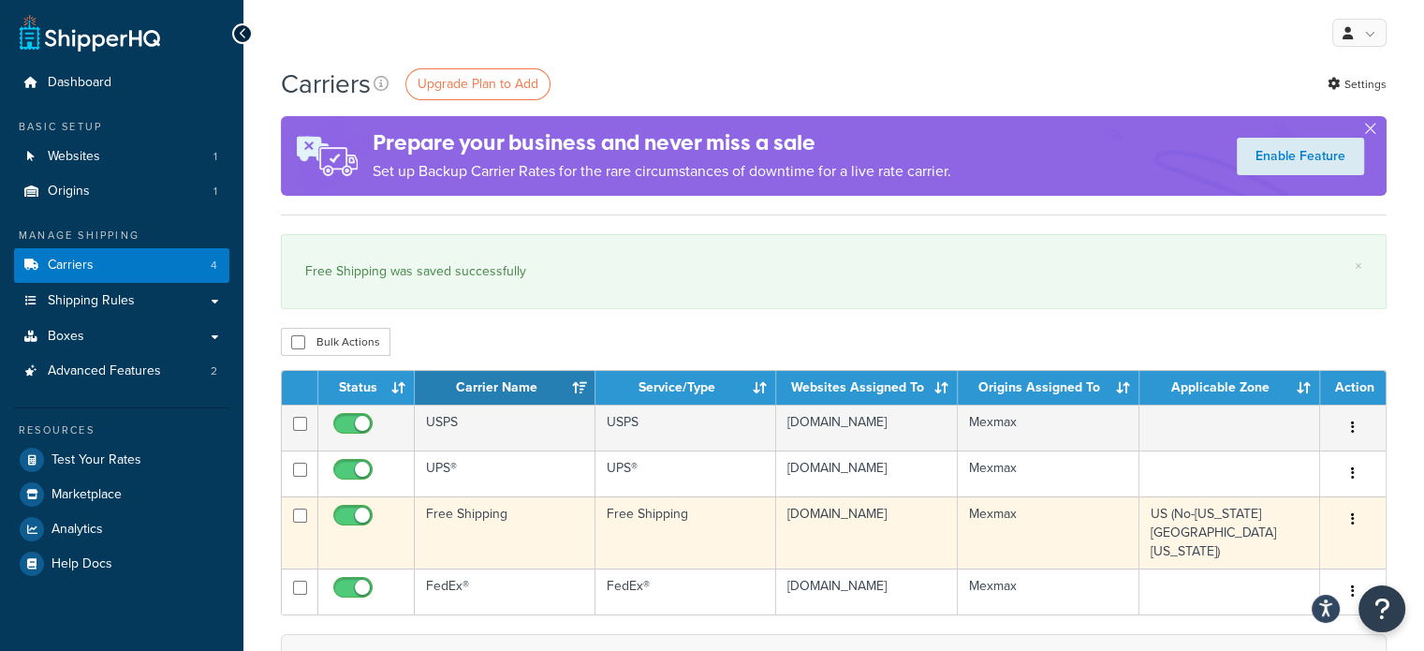
click at [1067, 510] on td "Mexmax" at bounding box center [1049, 532] width 182 height 72
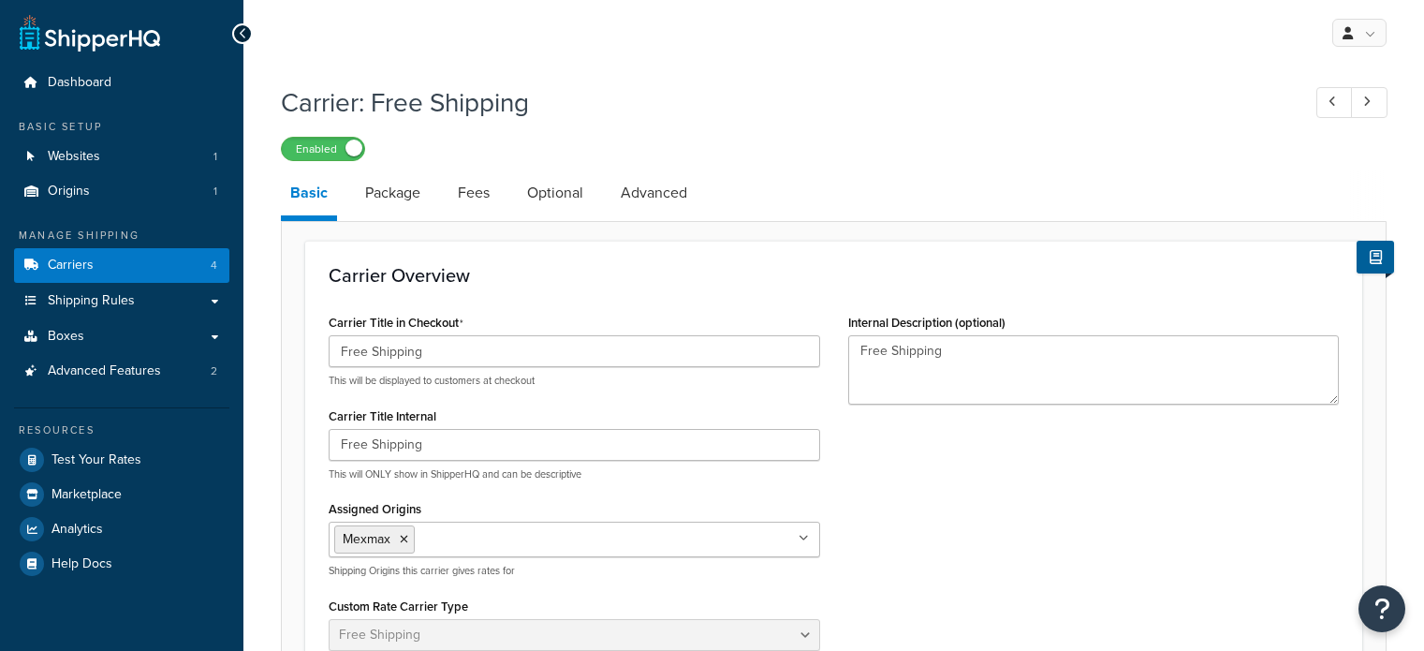
select select "free"
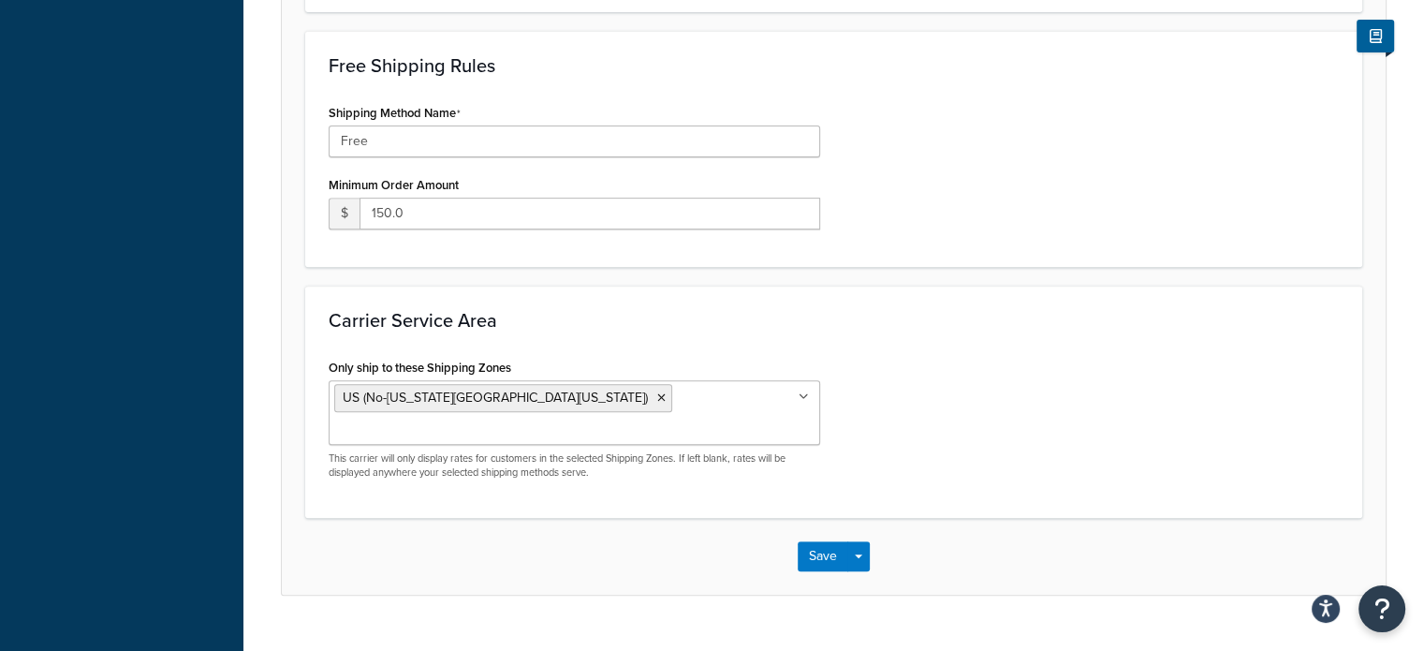
scroll to position [702, 0]
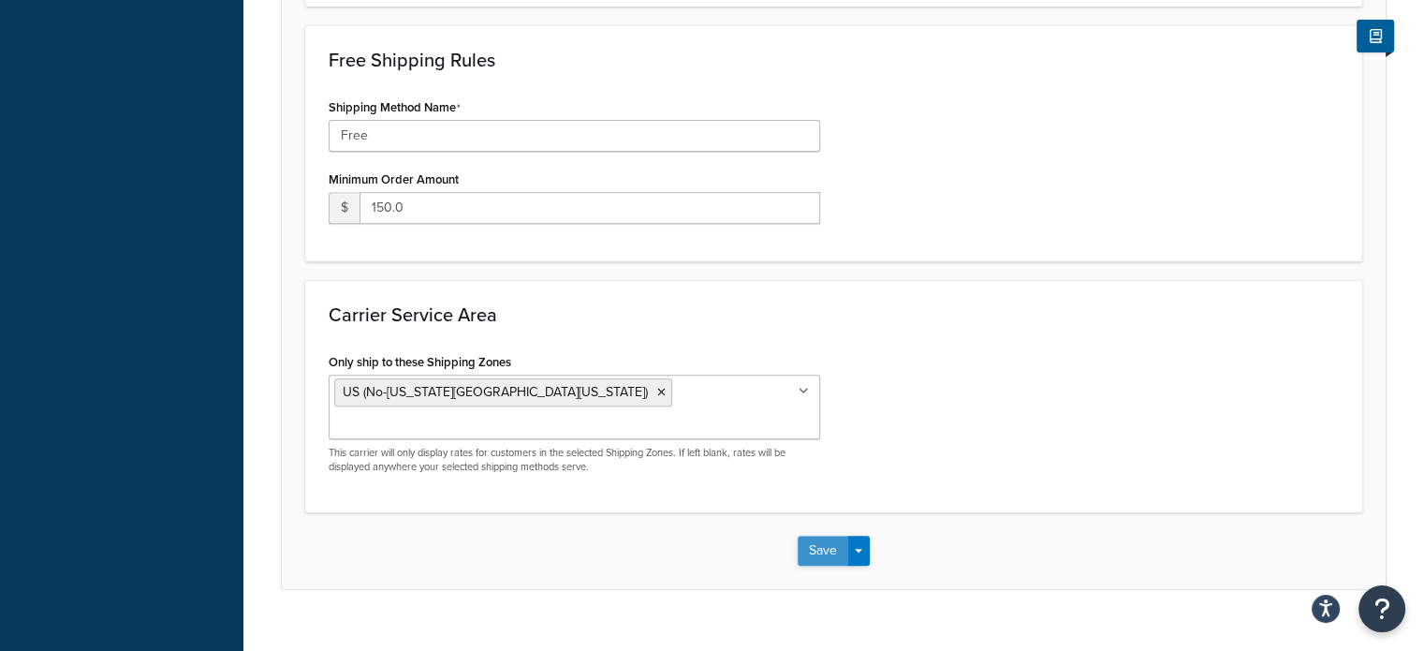
click at [826, 535] on button "Save" at bounding box center [822, 550] width 51 height 30
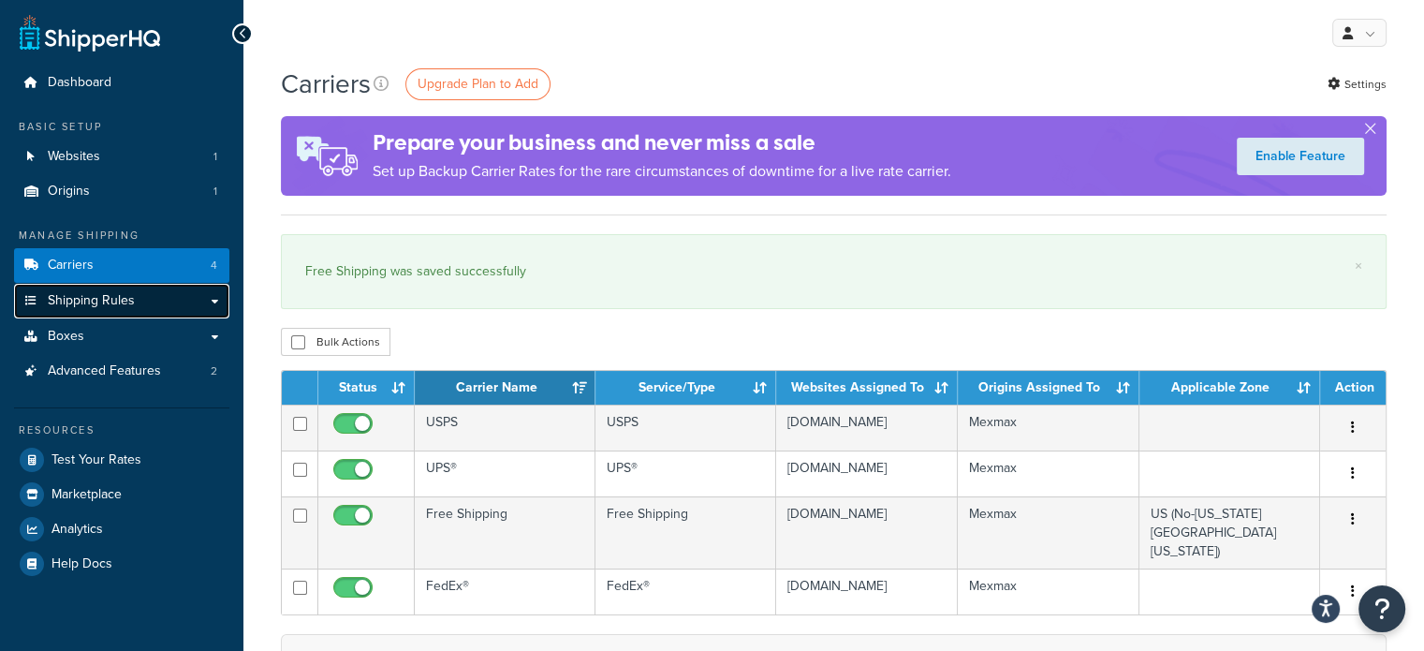
click at [95, 309] on span "Shipping Rules" at bounding box center [91, 301] width 87 height 16
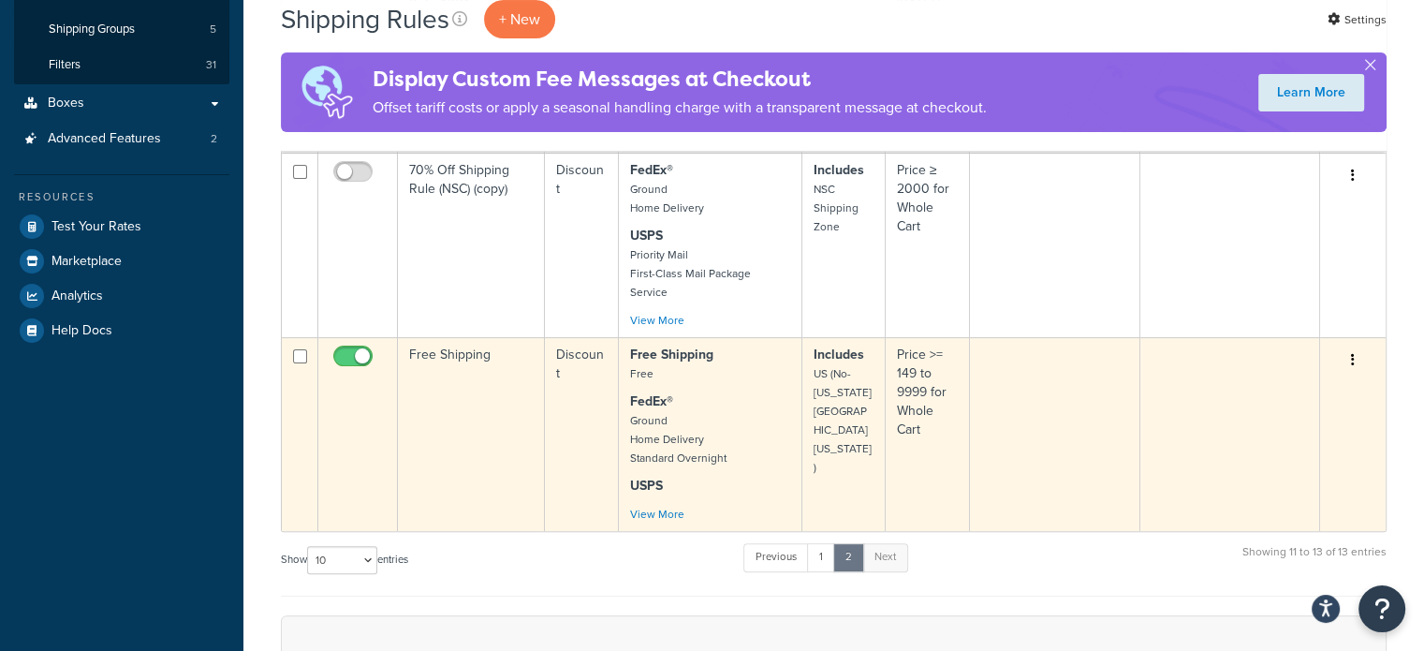
scroll to position [468, 0]
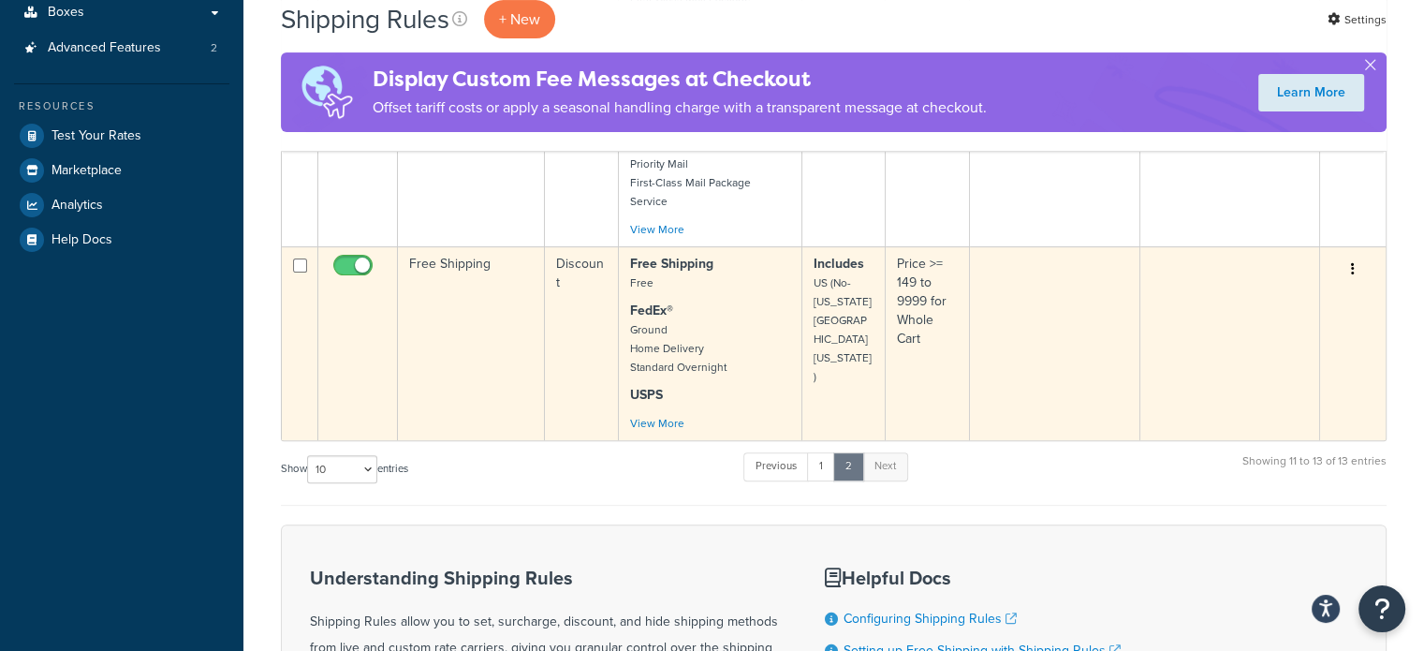
click at [1005, 319] on td at bounding box center [1055, 343] width 171 height 194
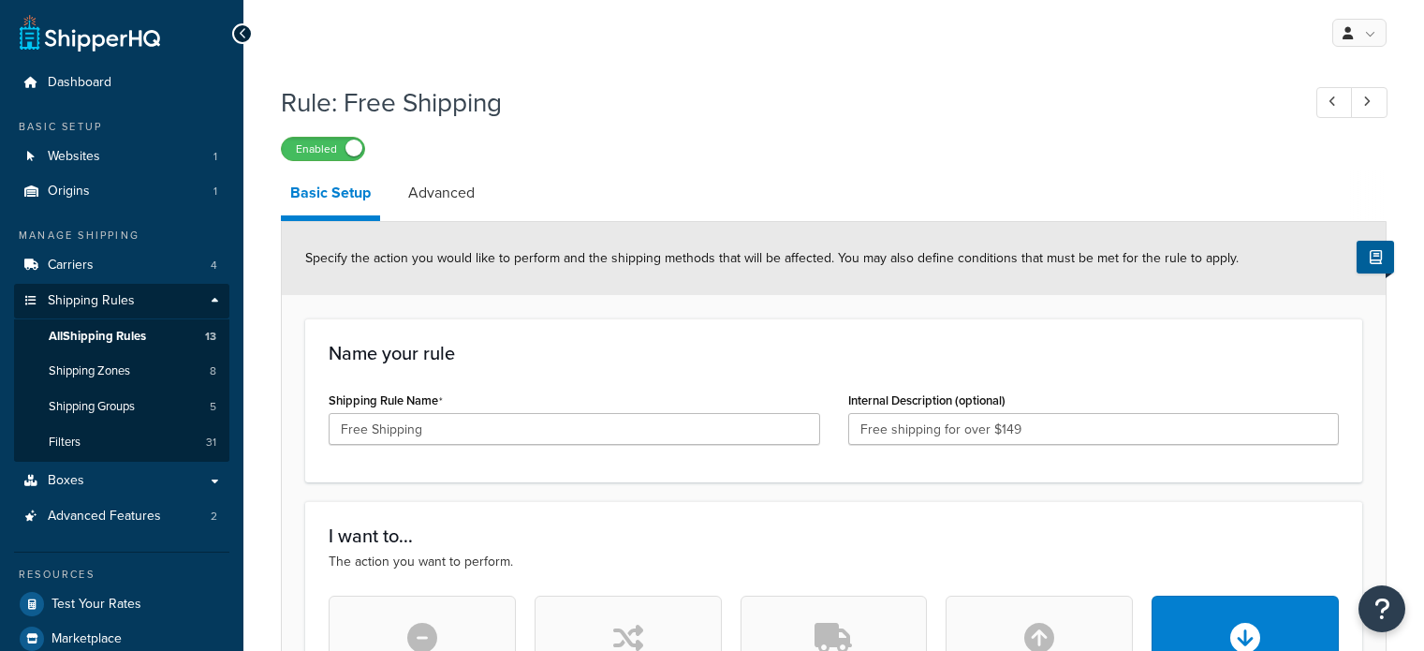
select select "PERCENTAGE"
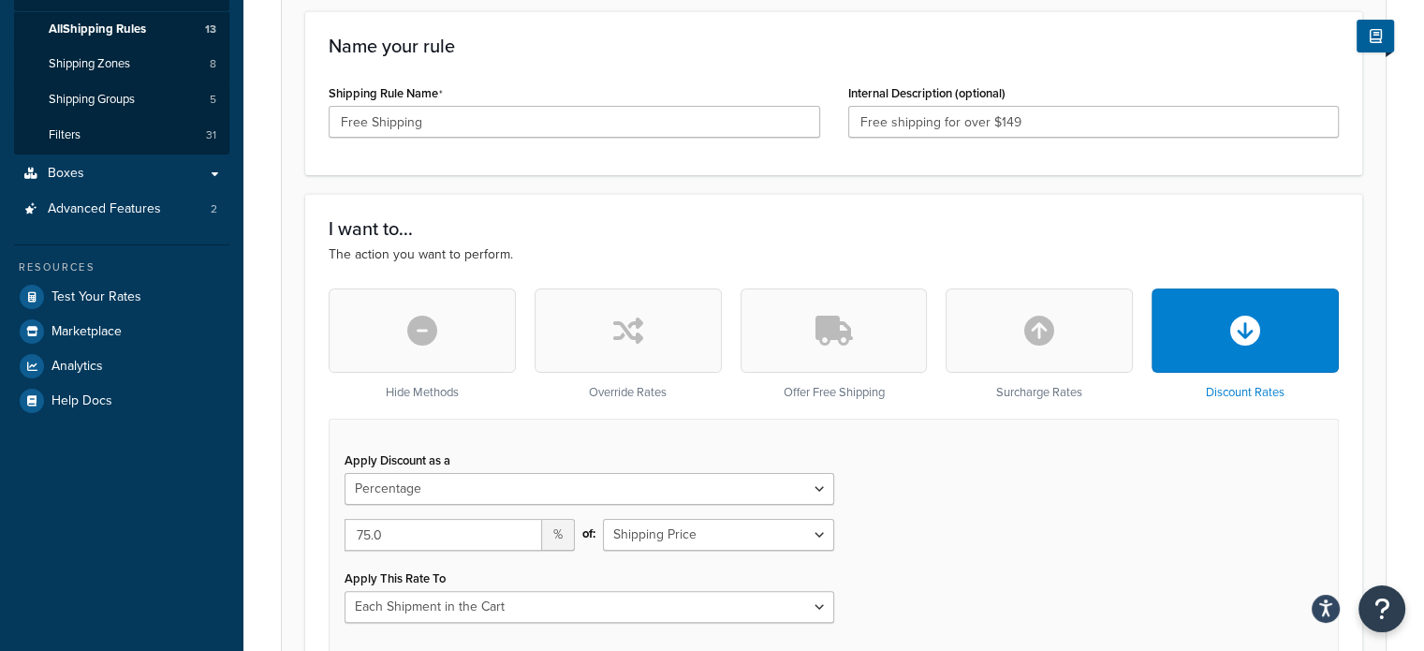
scroll to position [94, 0]
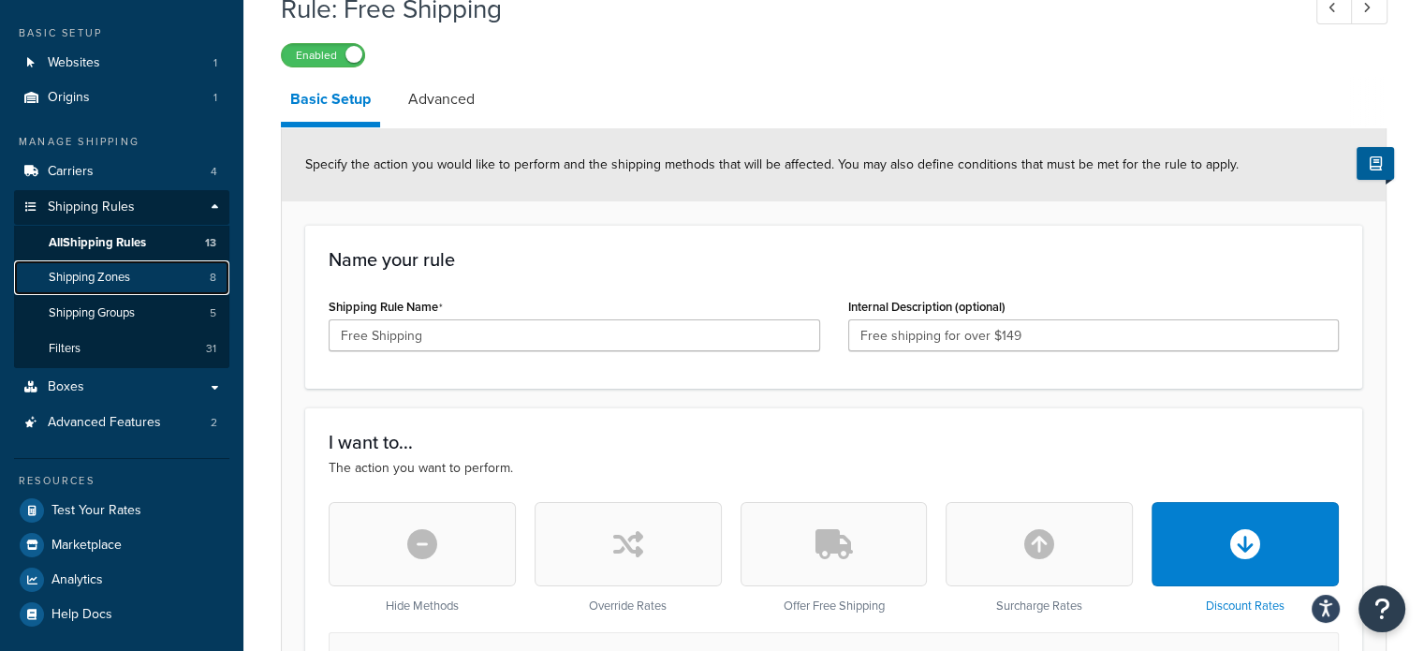
click at [132, 282] on link "Shipping Zones 8" at bounding box center [121, 277] width 215 height 35
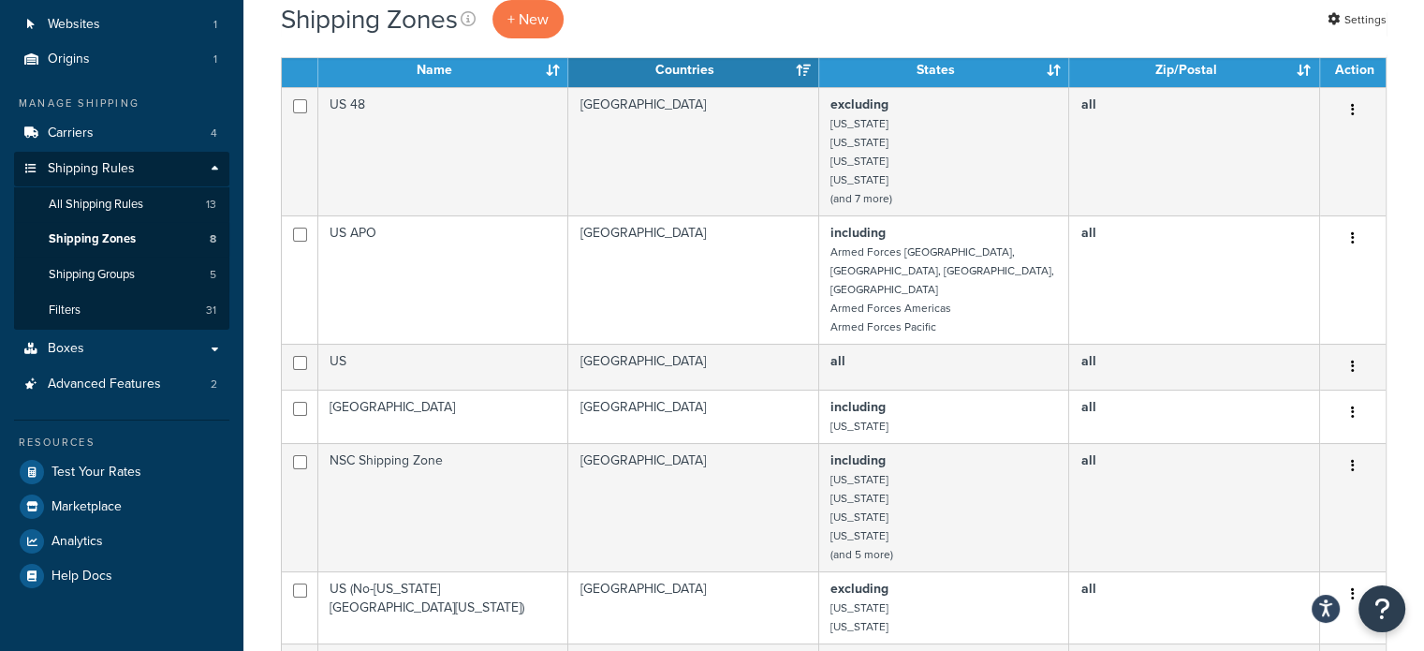
scroll to position [94, 0]
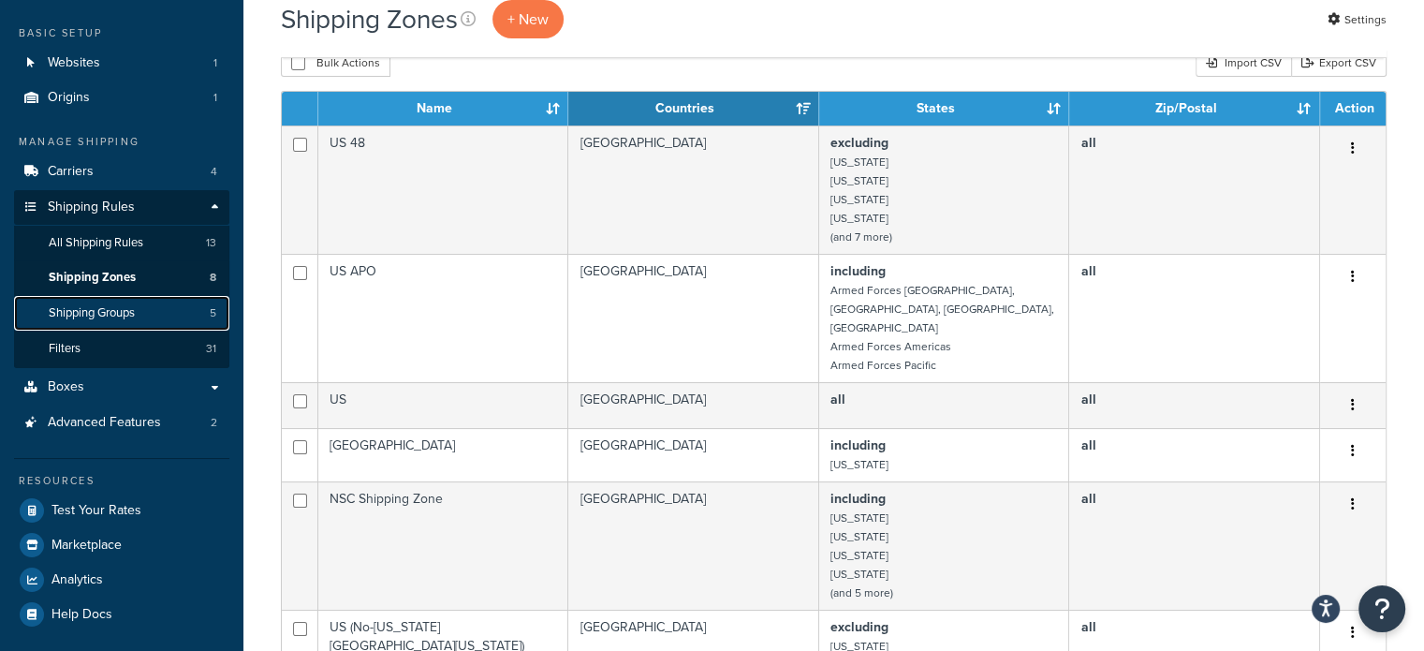
click at [157, 314] on link "Shipping Groups 5" at bounding box center [121, 313] width 215 height 35
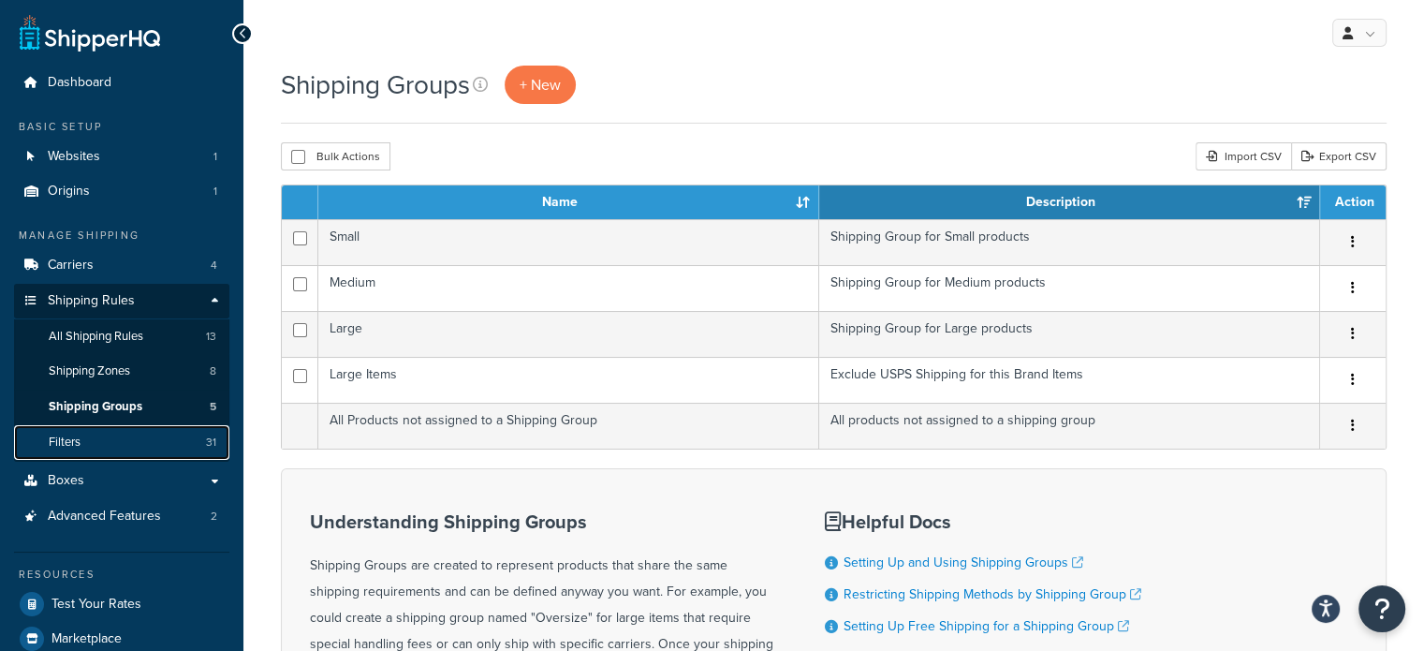
click at [101, 436] on link "Filters 31" at bounding box center [121, 442] width 215 height 35
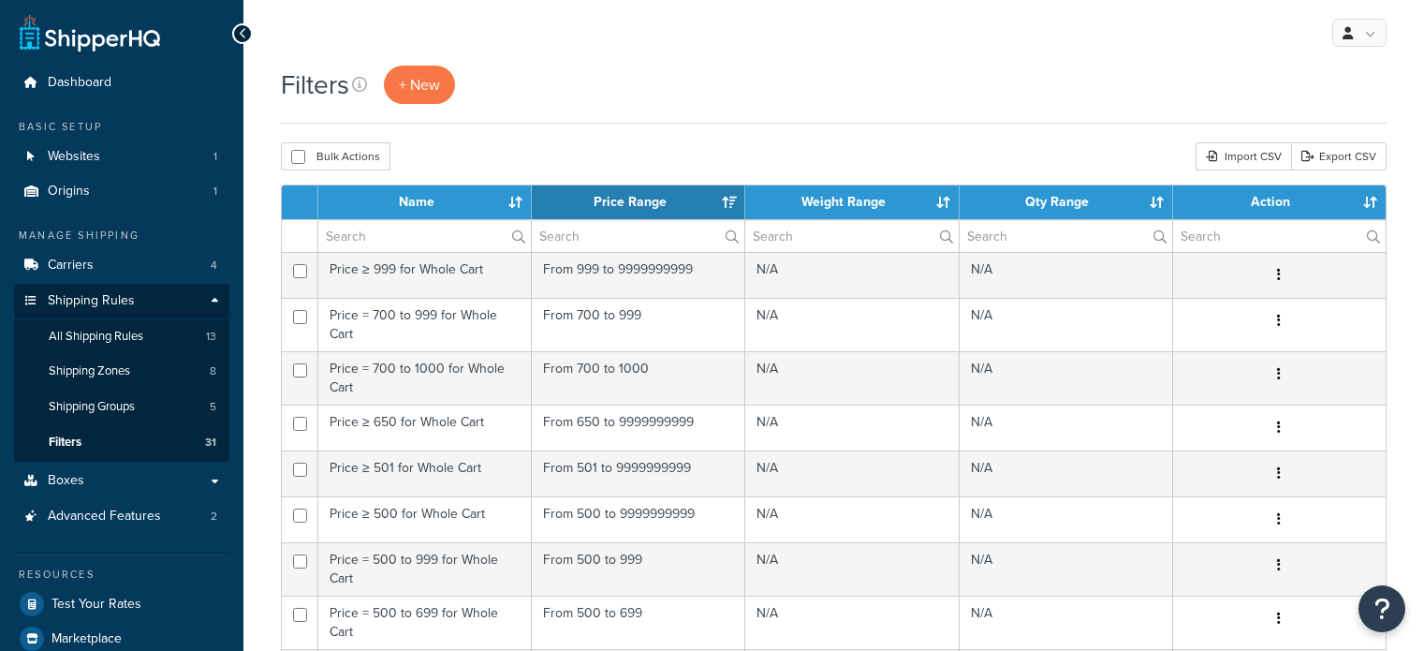
select select "15"
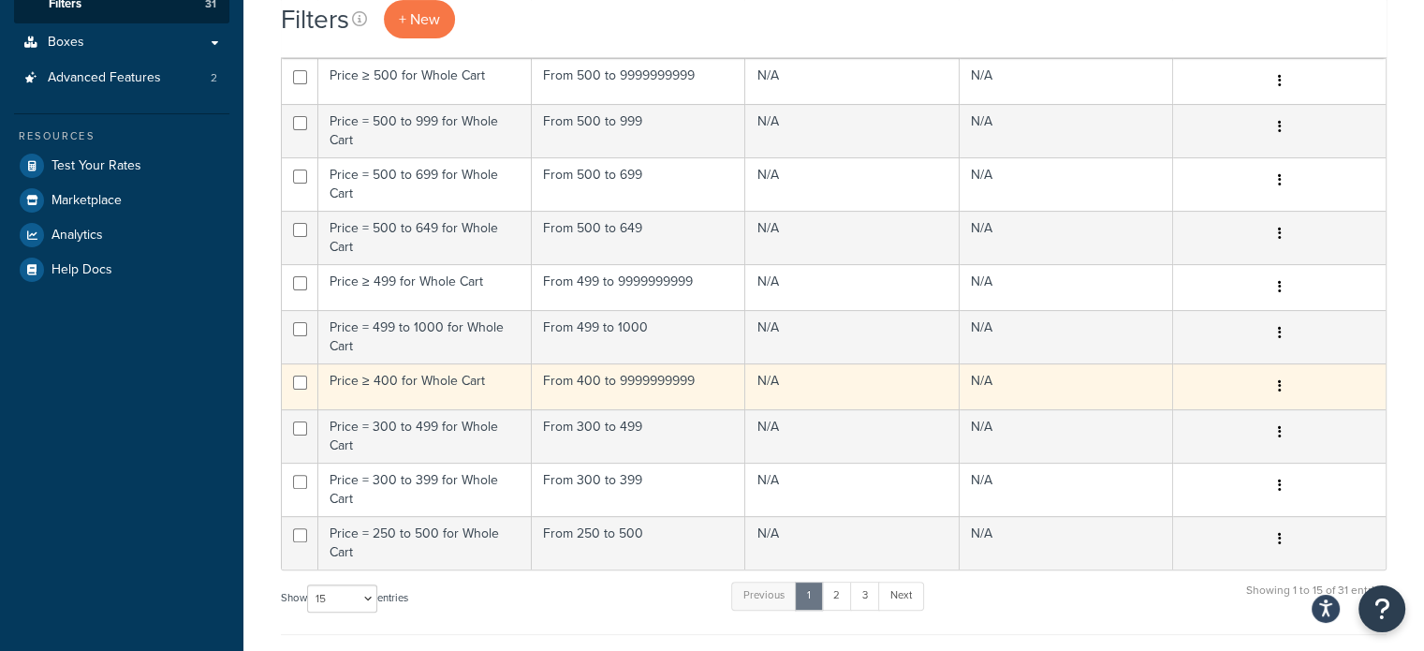
scroll to position [562, 0]
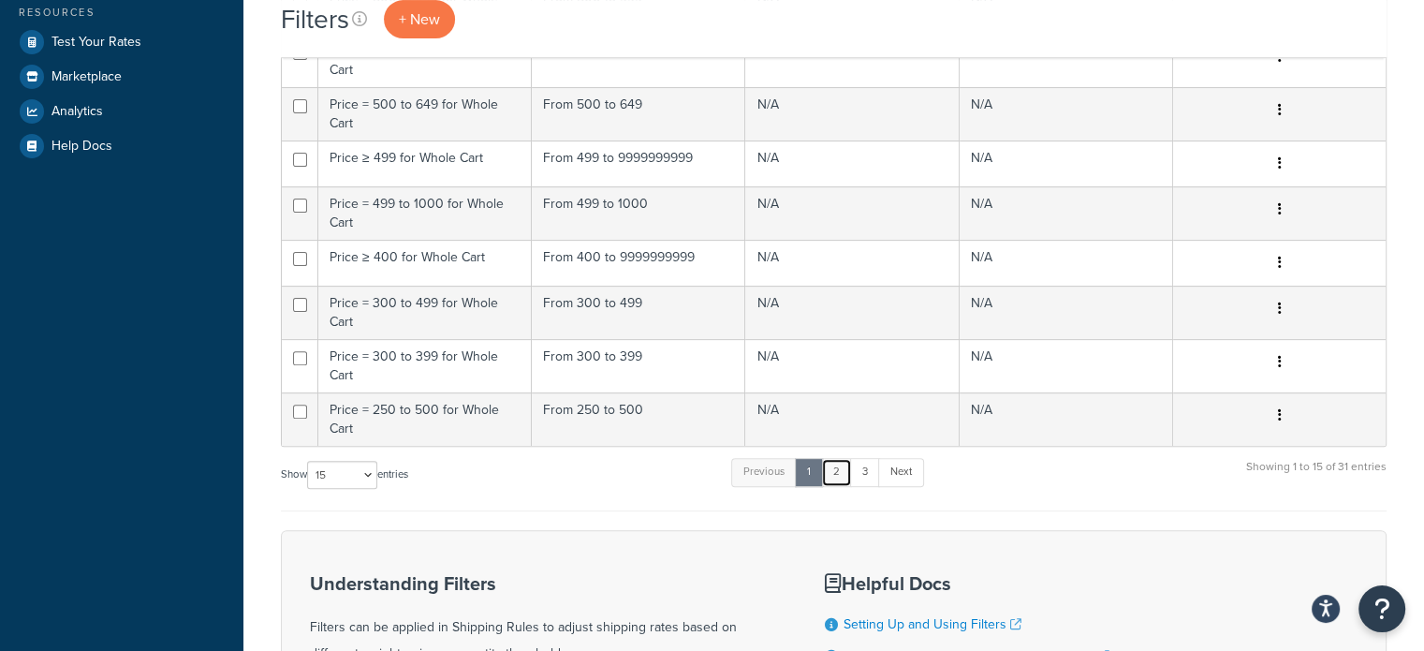
click at [832, 471] on link "2" at bounding box center [836, 472] width 31 height 28
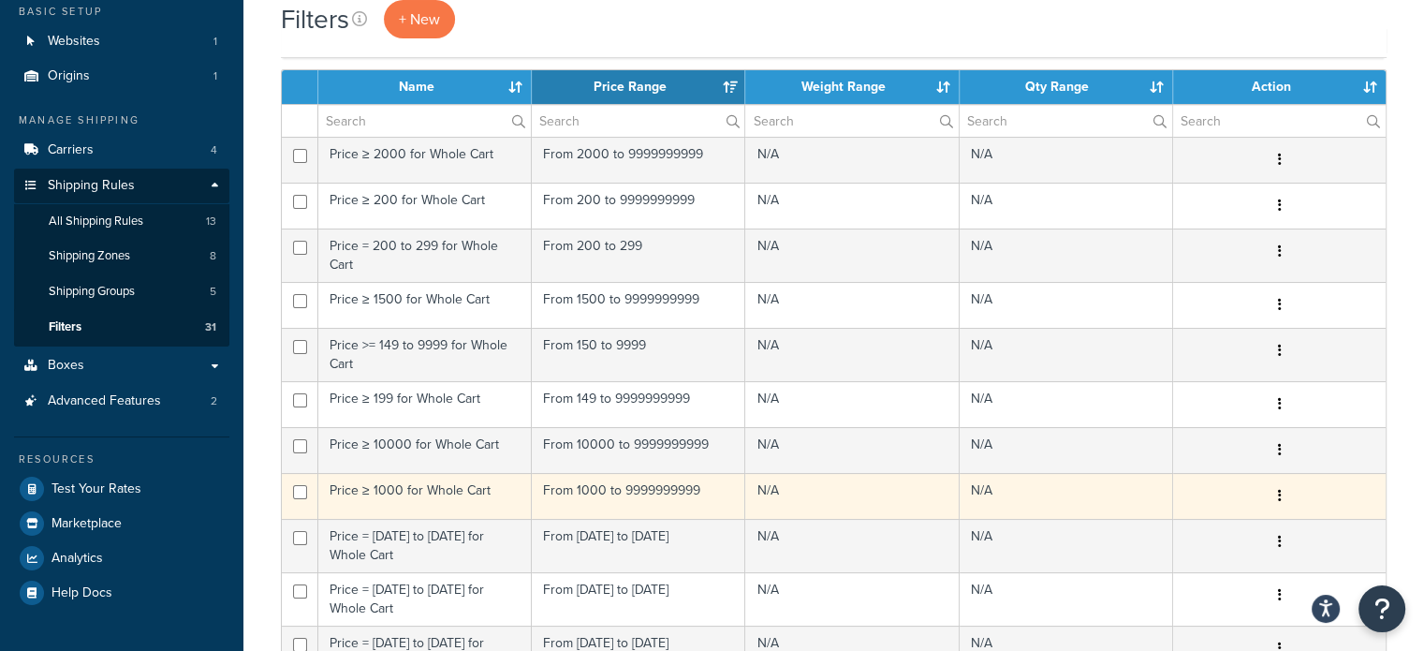
scroll to position [0, 0]
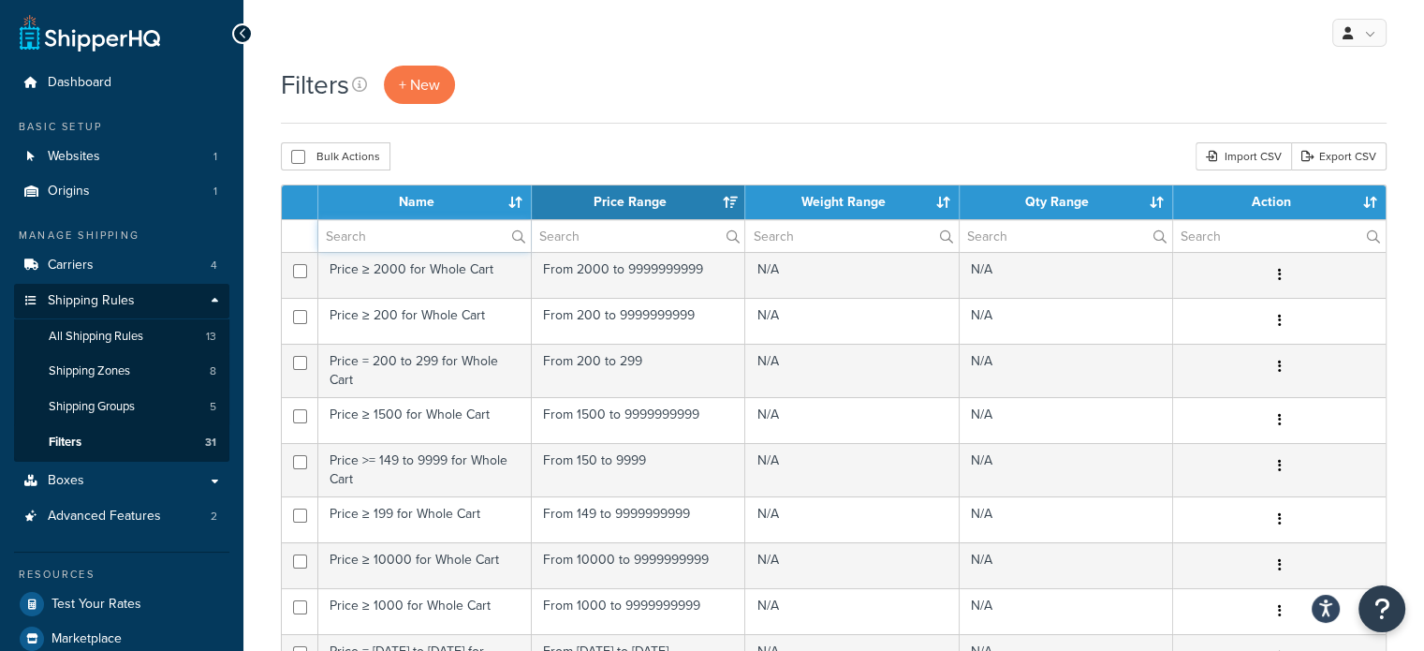
click at [473, 238] on input "text" at bounding box center [424, 236] width 212 height 32
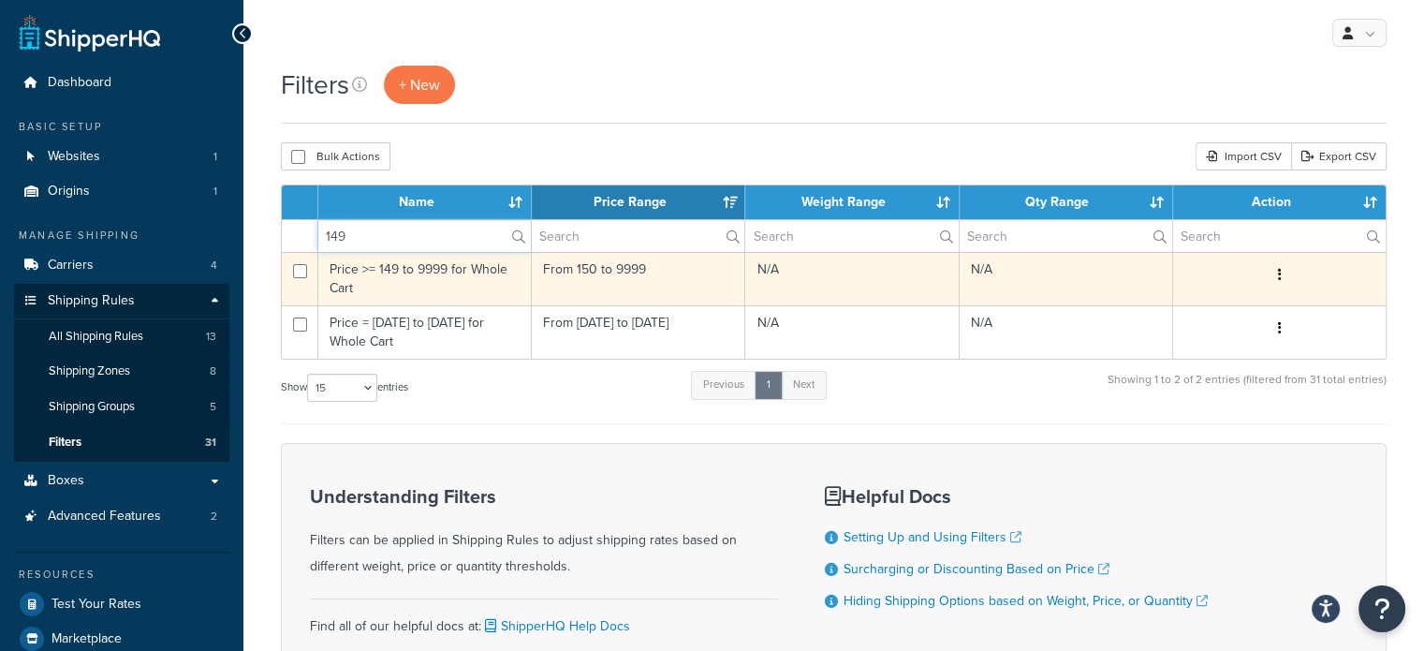
type input "149"
click at [789, 282] on td "N/A" at bounding box center [851, 278] width 213 height 53
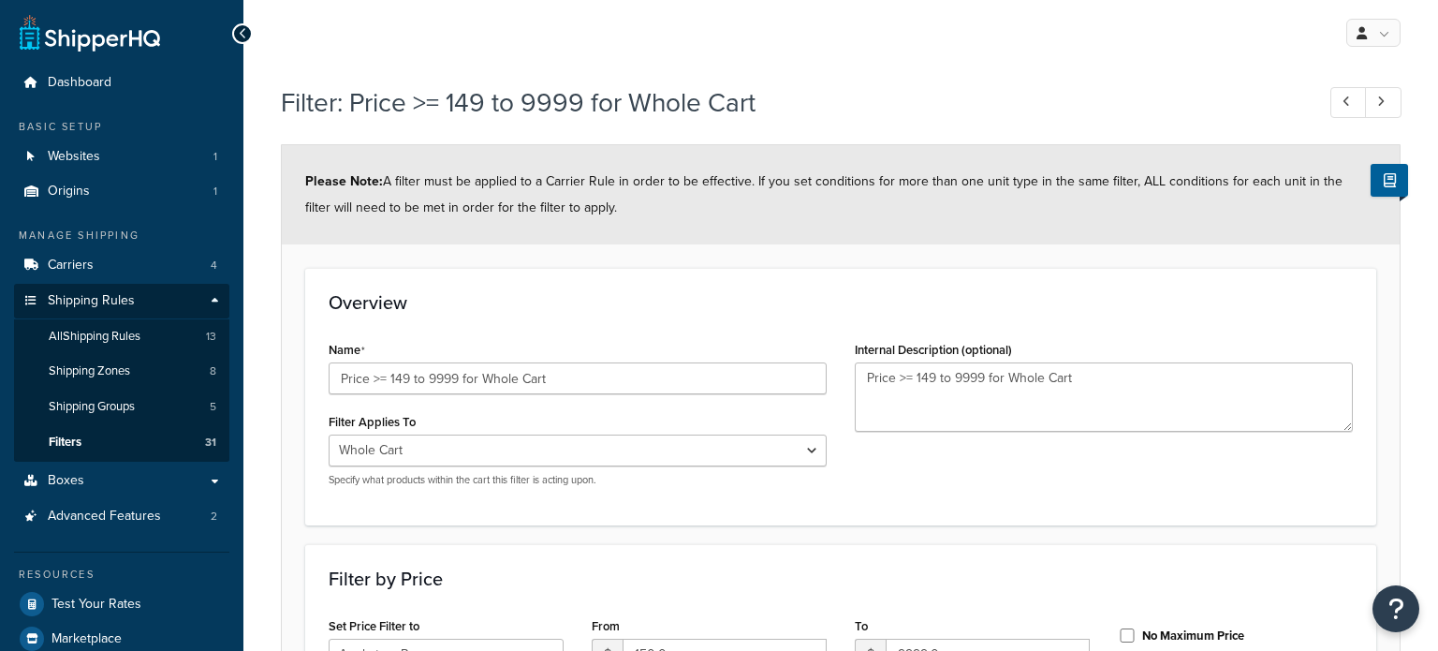
select select "range"
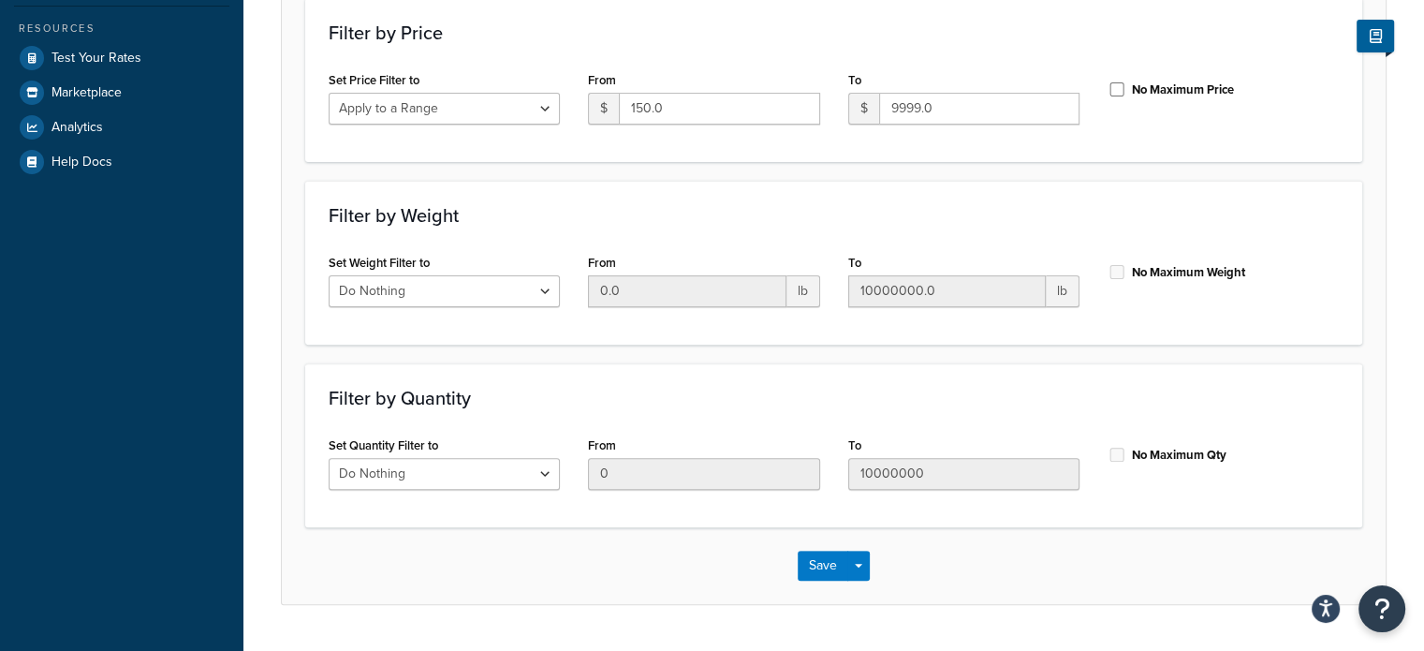
scroll to position [562, 0]
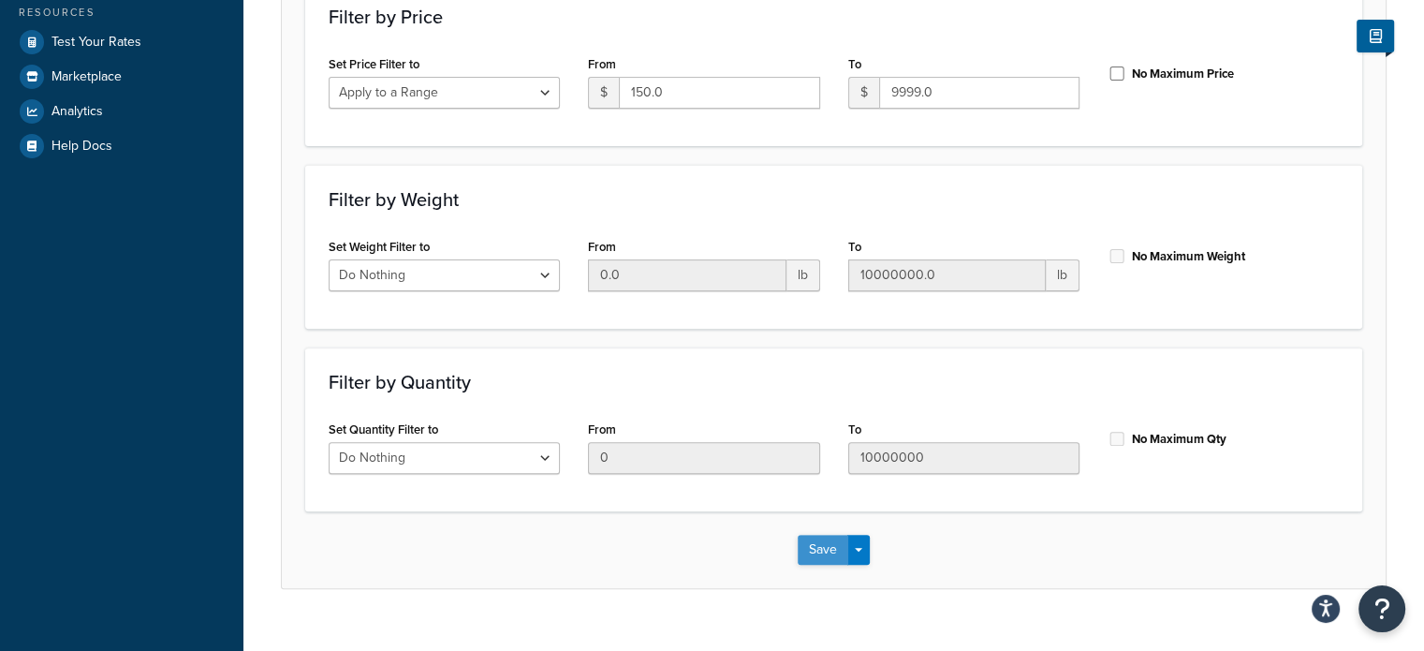
click at [818, 557] on button "Save" at bounding box center [822, 549] width 51 height 30
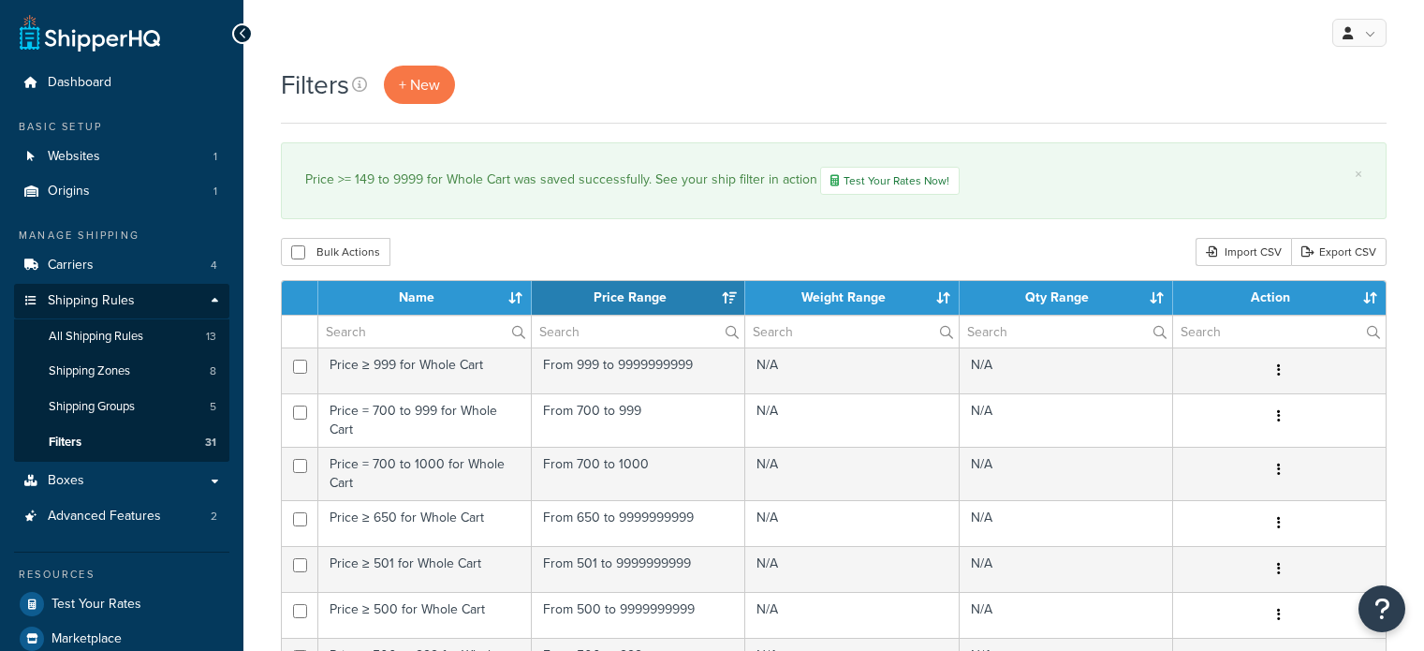
select select "15"
click at [110, 380] on link "Shipping Zones 8" at bounding box center [121, 371] width 215 height 35
